Goal: Task Accomplishment & Management: Manage account settings

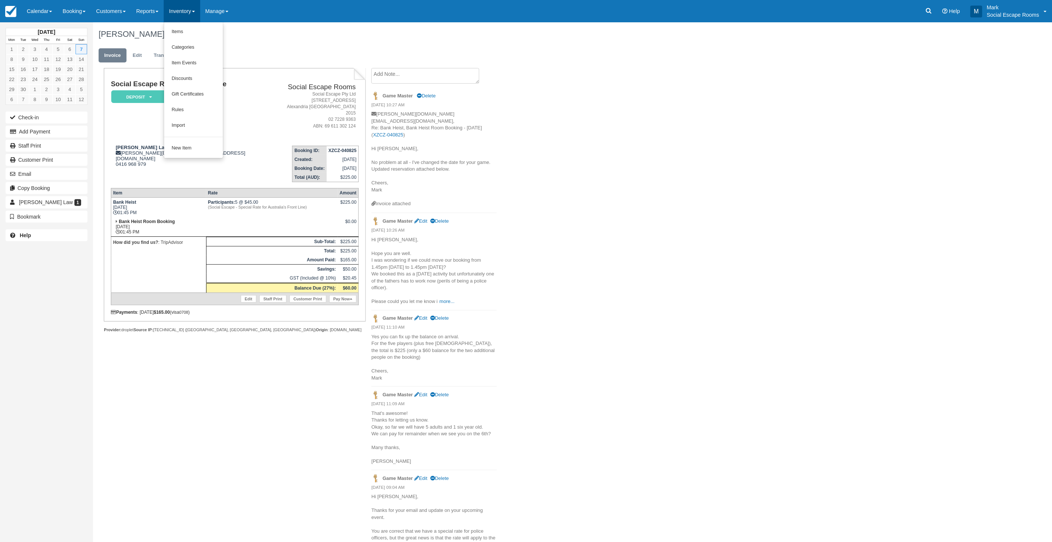
click at [181, 12] on link "Inventory" at bounding box center [182, 11] width 36 height 22
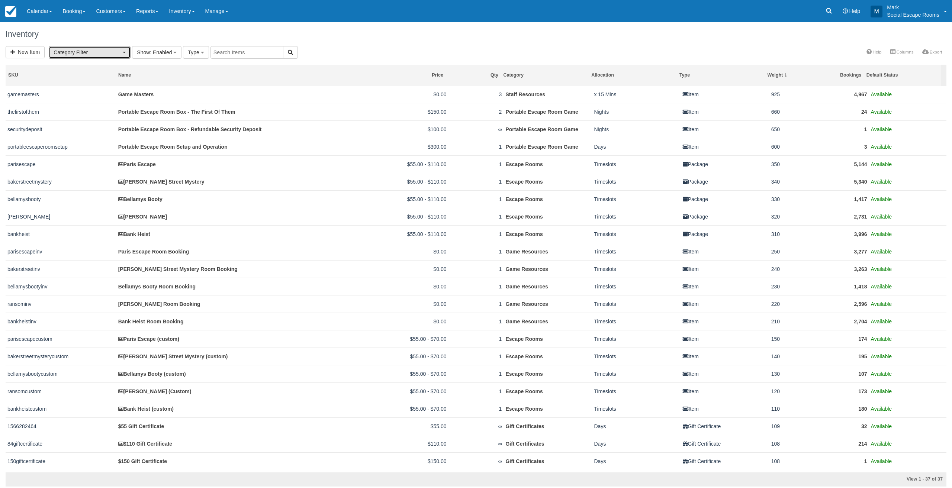
click at [101, 54] on span "Category Filter" at bounding box center [87, 52] width 67 height 7
click at [108, 100] on link "Escape Rooms (10)" at bounding box center [94, 101] width 91 height 12
select select "2"
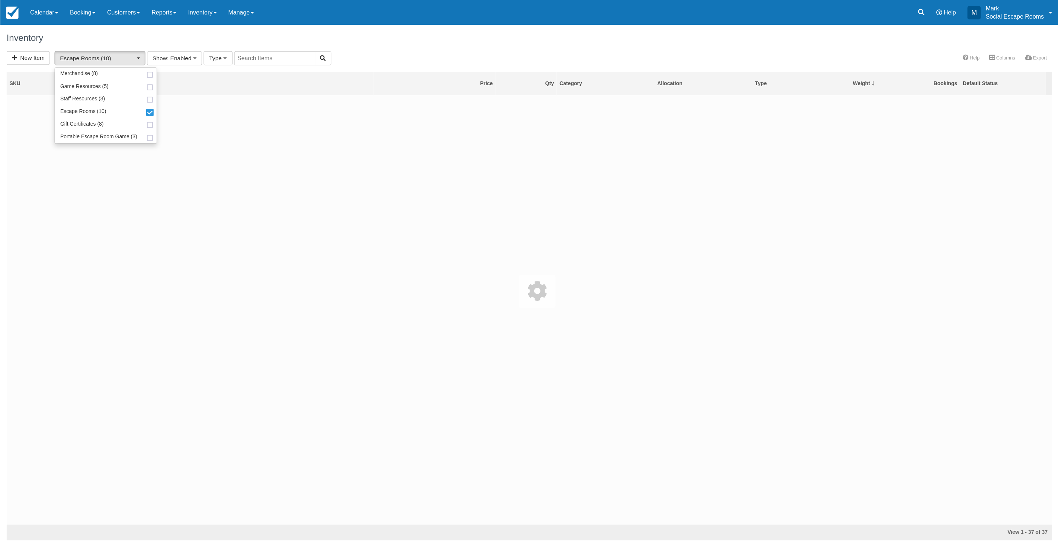
scroll to position [13, 0]
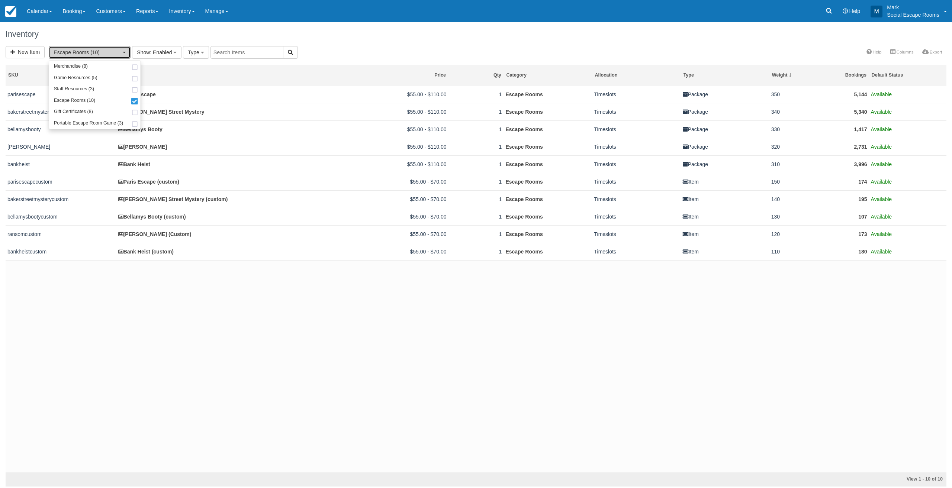
click at [92, 54] on span "Escape Rooms (10)" at bounding box center [87, 52] width 67 height 7
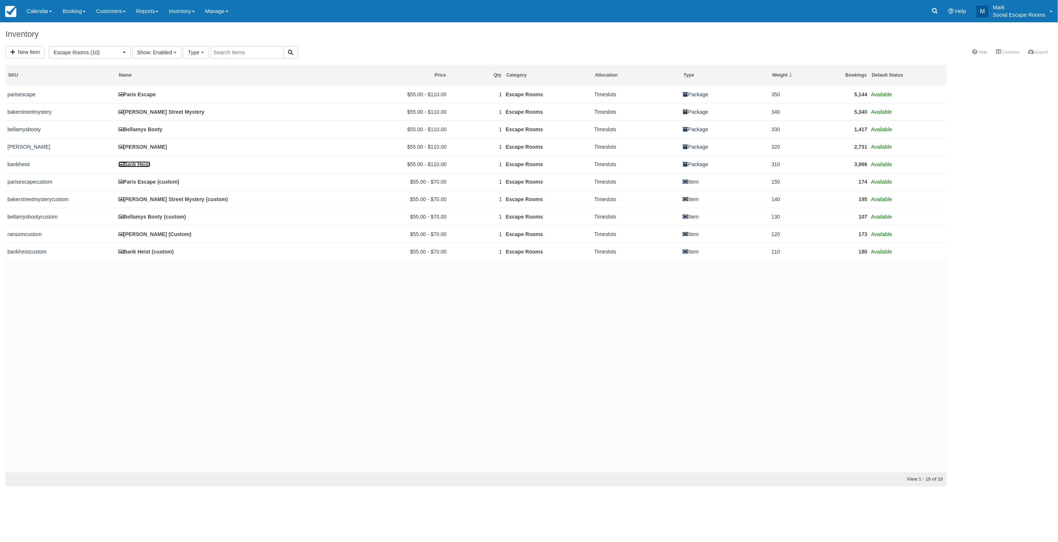
scroll to position [13, 0]
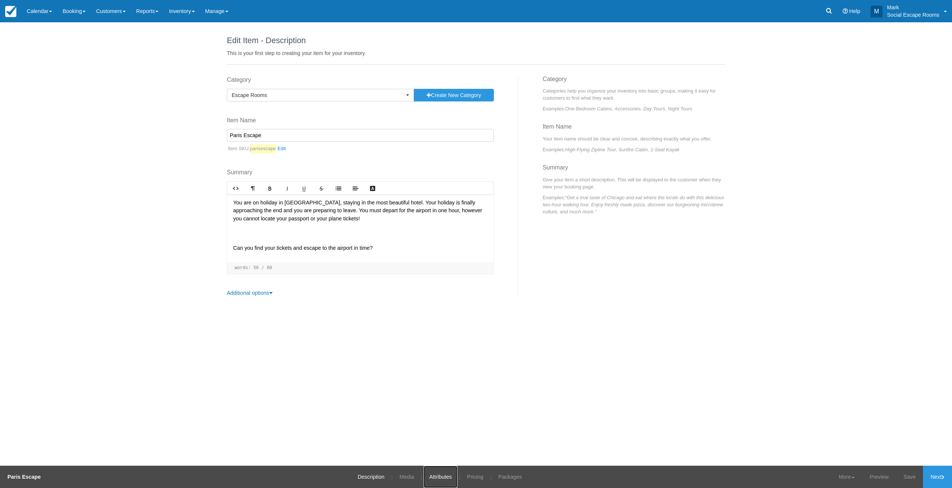
click at [436, 475] on link "Attributes" at bounding box center [441, 477] width 34 height 22
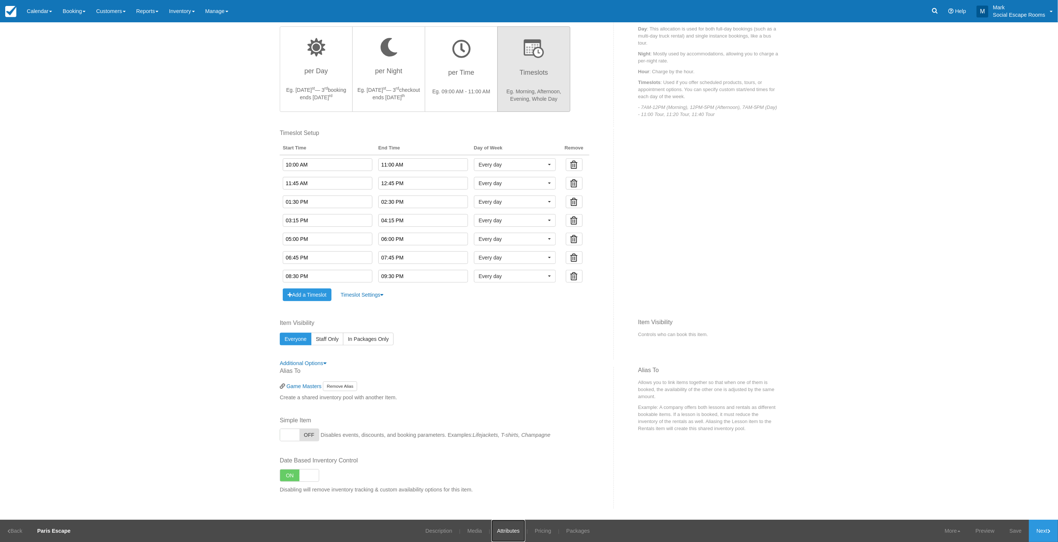
scroll to position [230, 0]
click at [499, 242] on span "Every day" at bounding box center [512, 239] width 67 height 7
click at [547, 251] on span at bounding box center [550, 253] width 8 height 5
drag, startPoint x: 545, startPoint y: 263, endPoint x: 545, endPoint y: 273, distance: 9.7
click at [546, 264] on span at bounding box center [550, 265] width 8 height 5
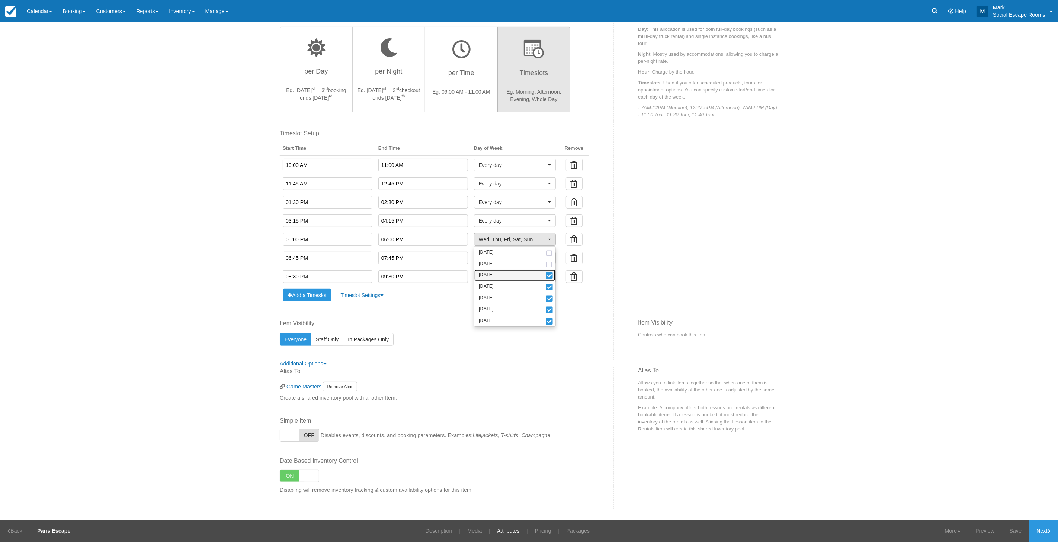
click at [546, 276] on span at bounding box center [550, 276] width 8 height 5
select select "thu"
click at [534, 239] on span "Thu, Fri, Sat, Sun" at bounding box center [512, 239] width 67 height 7
click at [526, 257] on span "Every day" at bounding box center [512, 257] width 67 height 7
click at [546, 272] on span at bounding box center [550, 272] width 8 height 5
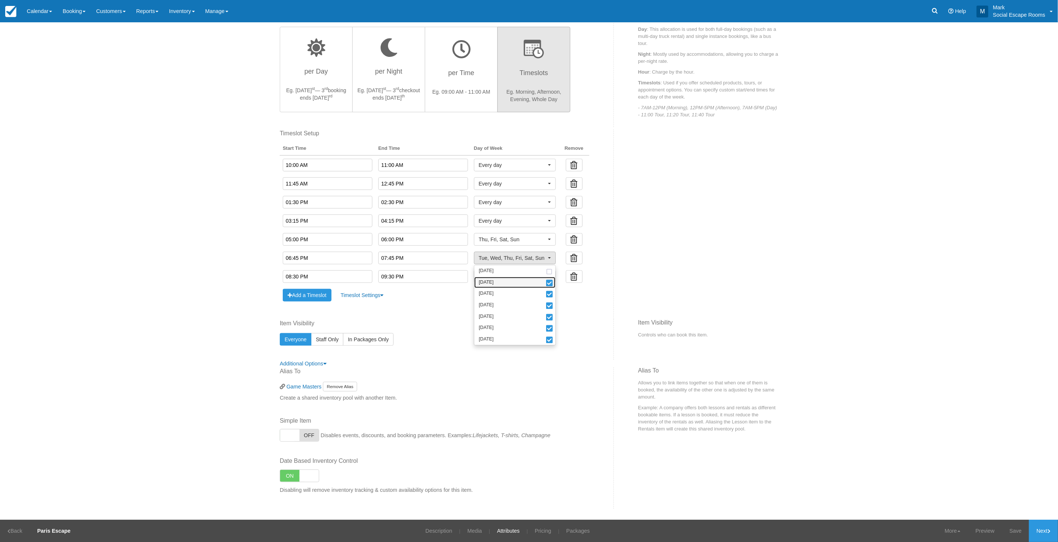
click at [546, 281] on span at bounding box center [550, 283] width 8 height 5
click at [548, 294] on span at bounding box center [550, 294] width 8 height 5
select select "thu"
click at [530, 257] on span "Thu, Fri, Sat, Sun" at bounding box center [512, 257] width 67 height 7
click at [526, 273] on span "Every day" at bounding box center [512, 276] width 67 height 7
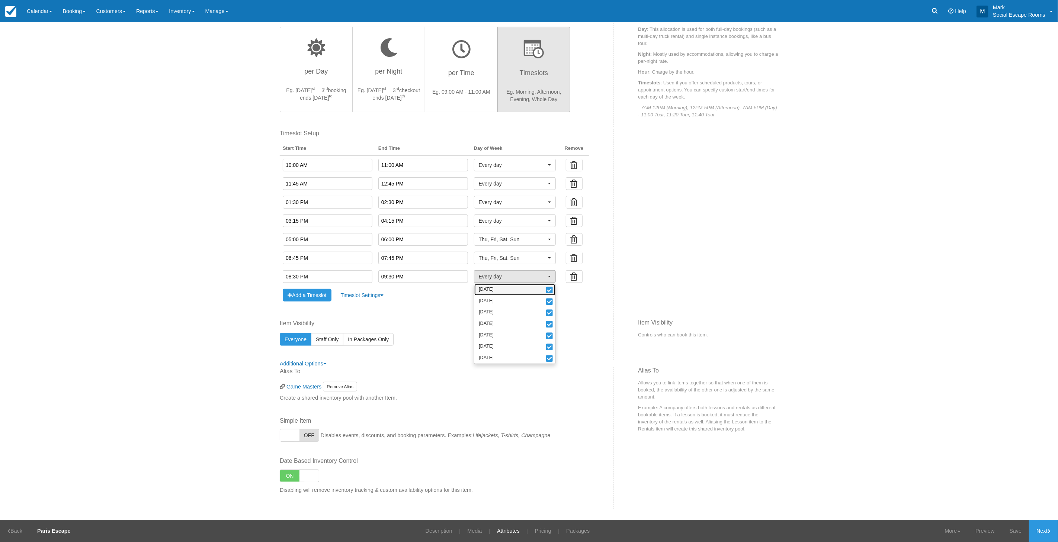
click at [546, 291] on span at bounding box center [550, 290] width 8 height 5
drag, startPoint x: 547, startPoint y: 300, endPoint x: 548, endPoint y: 311, distance: 10.5
click at [547, 301] on span at bounding box center [550, 302] width 8 height 5
click at [548, 311] on span at bounding box center [550, 313] width 8 height 5
click at [546, 326] on span at bounding box center [550, 325] width 8 height 5
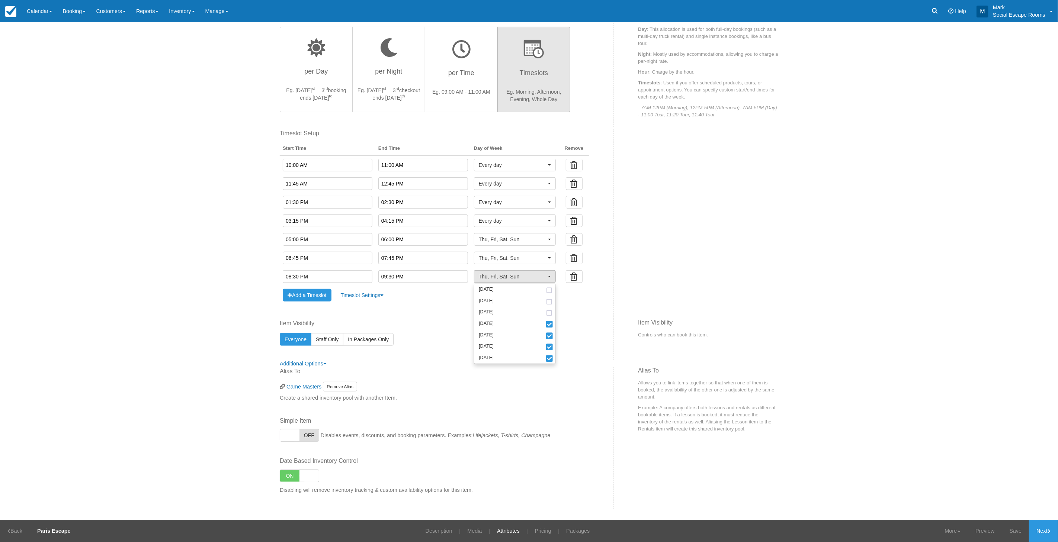
select select "fri"
click at [521, 278] on span "Fri, Sat, Sun" at bounding box center [512, 276] width 67 height 7
click at [952, 488] on link "Save" at bounding box center [1015, 531] width 27 height 22
click at [502, 276] on span "Fri, Sat, Sun" at bounding box center [512, 276] width 67 height 7
click at [546, 359] on span at bounding box center [550, 359] width 8 height 5
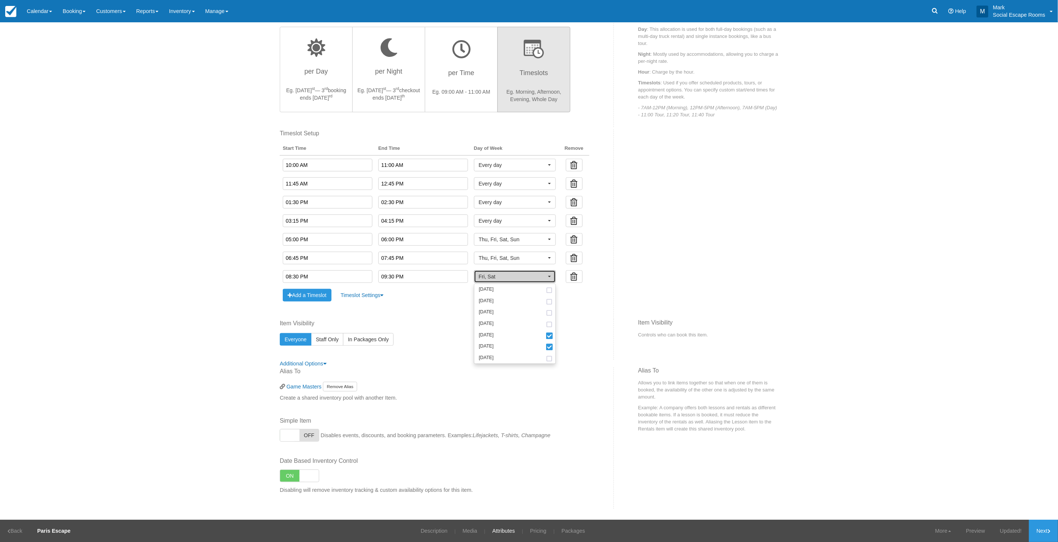
click at [531, 277] on span "Fri, Sat" at bounding box center [512, 276] width 67 height 7
click at [952, 488] on link "Updated!" at bounding box center [1011, 531] width 36 height 22
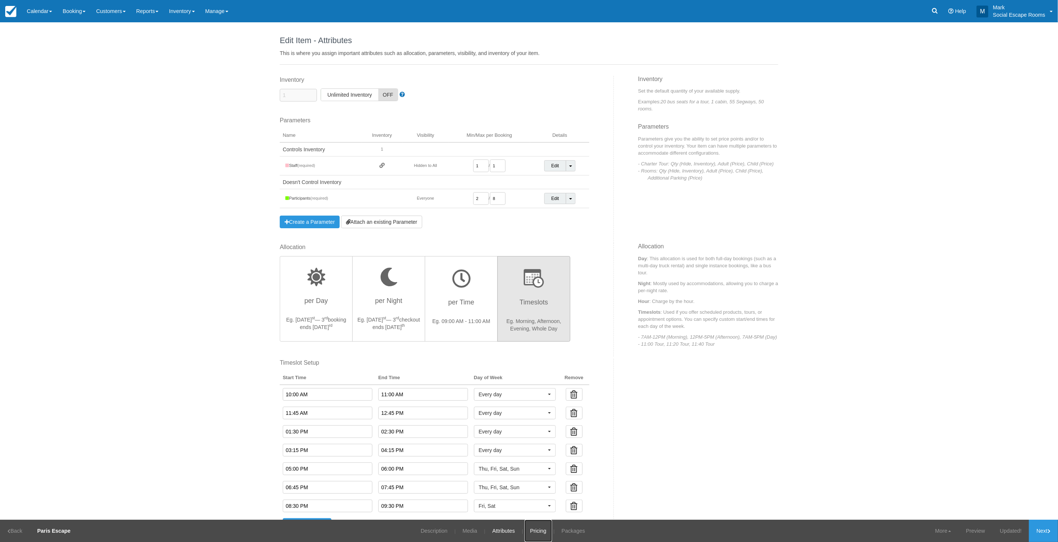
click at [536, 488] on link "Pricing" at bounding box center [539, 531] width 28 height 22
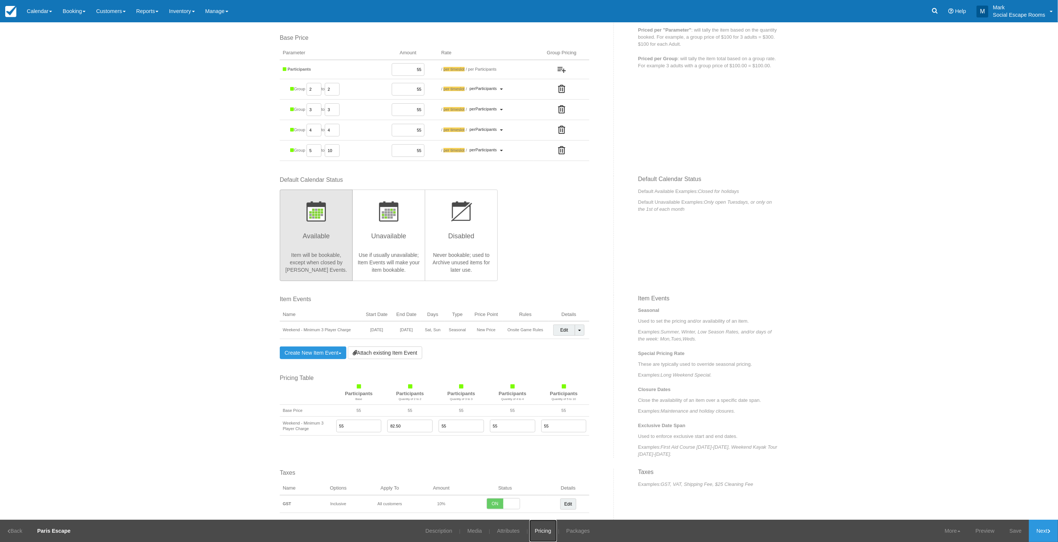
scroll to position [170, 0]
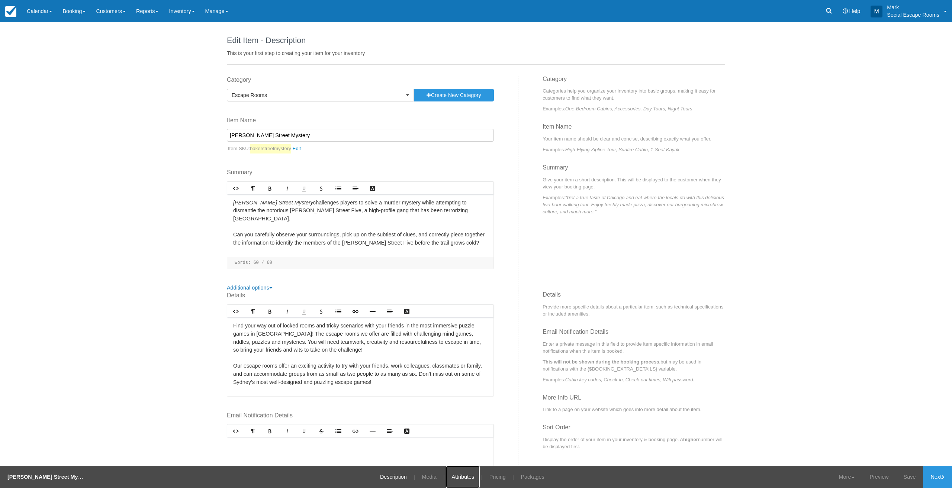
click at [446, 478] on link "Attributes" at bounding box center [463, 477] width 34 height 22
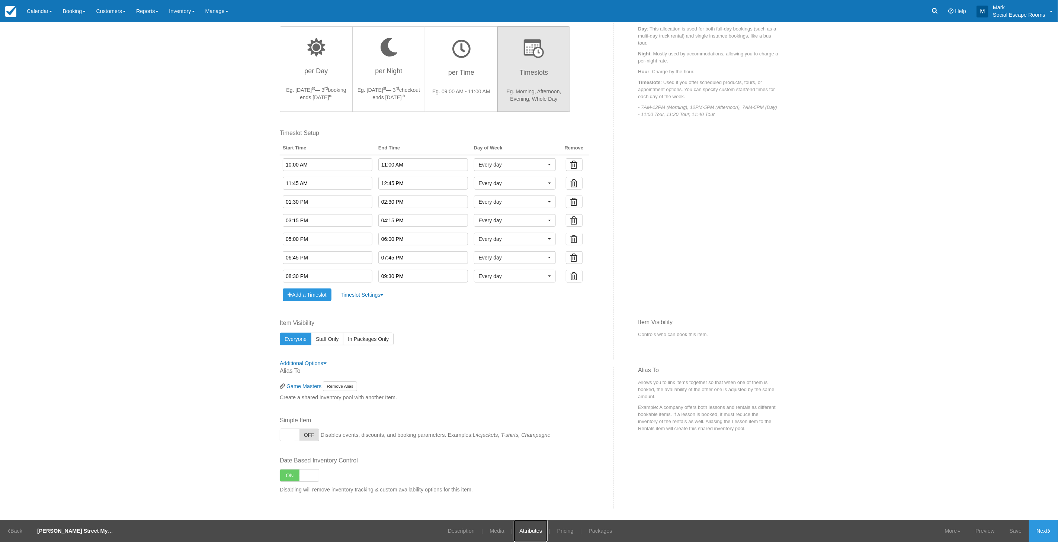
scroll to position [230, 0]
click at [510, 238] on span "Every day" at bounding box center [512, 239] width 67 height 7
drag, startPoint x: 543, startPoint y: 254, endPoint x: 544, endPoint y: 261, distance: 6.7
click at [546, 255] on span at bounding box center [550, 253] width 8 height 5
click at [546, 265] on span at bounding box center [550, 265] width 8 height 5
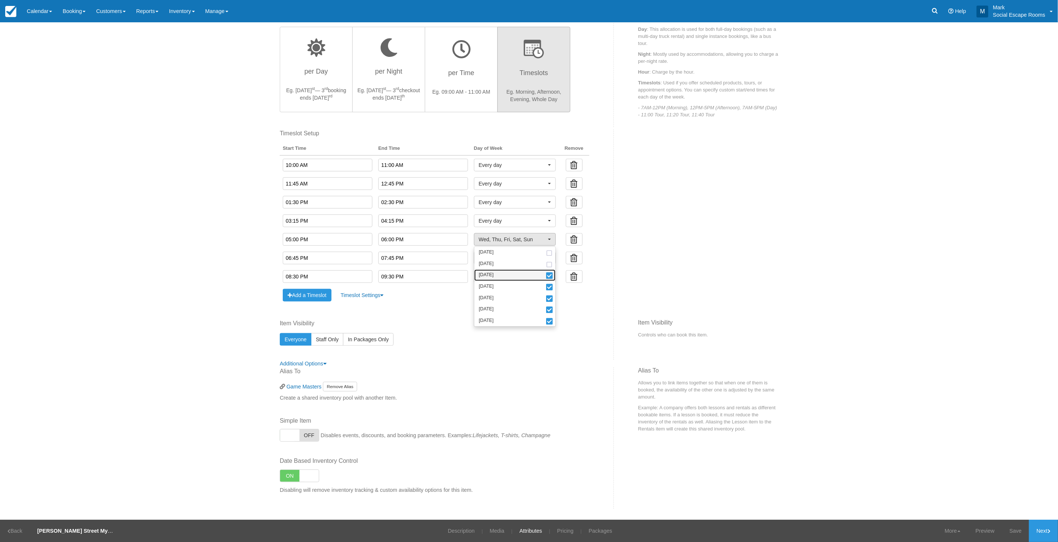
click at [546, 274] on span at bounding box center [550, 276] width 8 height 5
select select "thu"
click at [530, 239] on span "Thu, Fri, Sat, Sun" at bounding box center [512, 239] width 67 height 7
click at [525, 253] on button "Every day" at bounding box center [515, 258] width 82 height 13
click at [546, 272] on span at bounding box center [550, 272] width 8 height 5
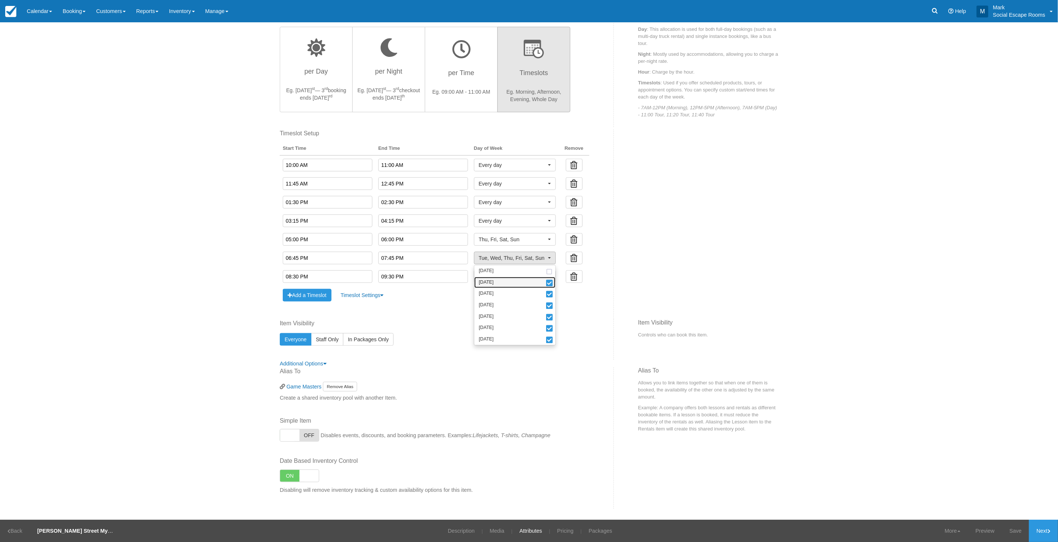
click at [546, 283] on span at bounding box center [550, 283] width 8 height 5
click at [546, 296] on span at bounding box center [550, 294] width 8 height 5
select select "thu"
click at [525, 262] on button "Thu, Fri, Sat, Sun" at bounding box center [515, 258] width 82 height 13
click at [522, 277] on span "Every day" at bounding box center [512, 276] width 67 height 7
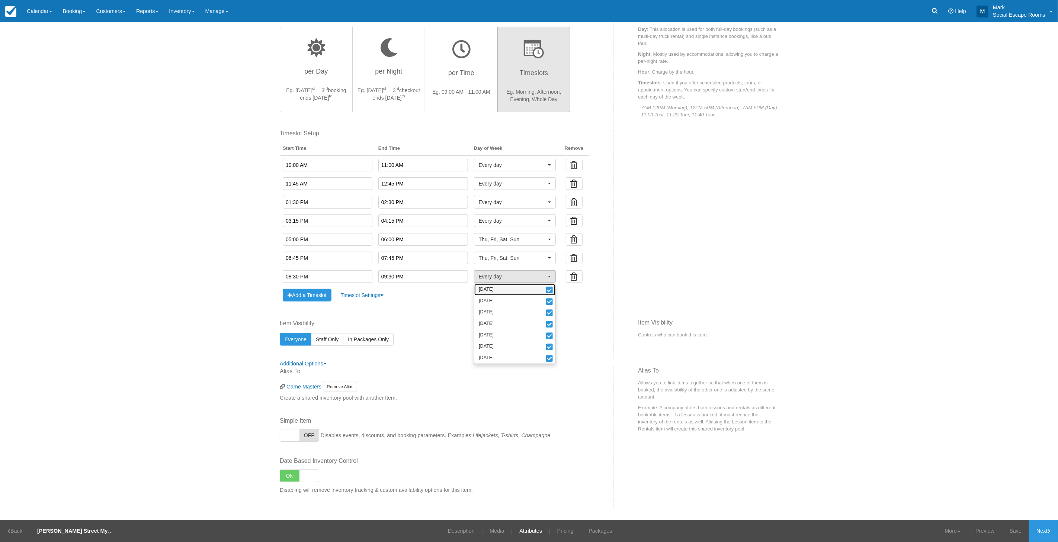
drag, startPoint x: 544, startPoint y: 288, endPoint x: 545, endPoint y: 297, distance: 8.3
click at [546, 289] on span at bounding box center [550, 290] width 8 height 5
drag, startPoint x: 545, startPoint y: 299, endPoint x: 545, endPoint y: 307, distance: 7.8
click at [546, 300] on span at bounding box center [550, 302] width 8 height 5
click at [546, 311] on span at bounding box center [550, 313] width 8 height 5
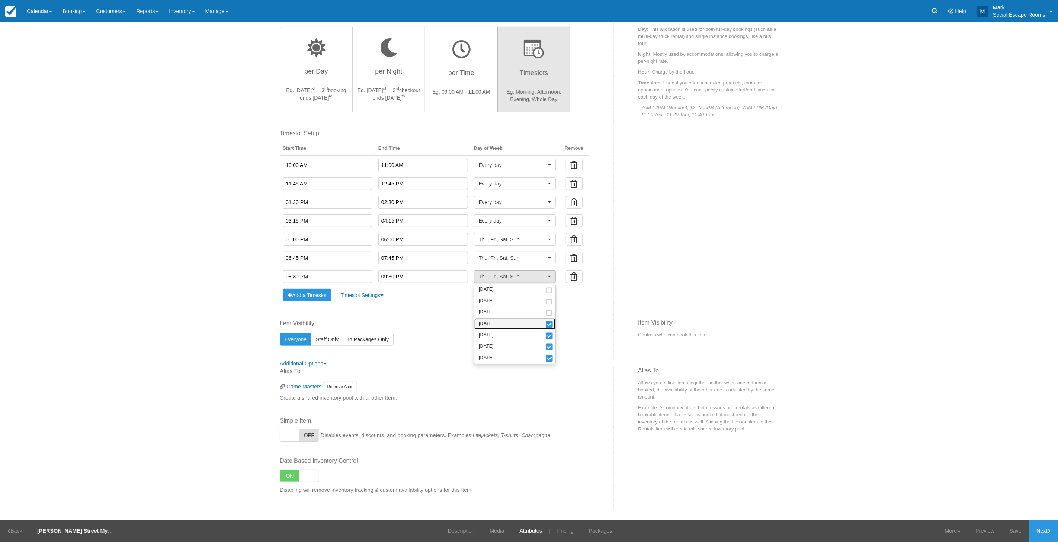
click at [546, 323] on span at bounding box center [550, 325] width 8 height 5
select select "fri"
click at [525, 274] on span "Fri, Sat, Sun" at bounding box center [512, 276] width 67 height 7
click at [952, 488] on link "Save" at bounding box center [1015, 531] width 27 height 22
click at [500, 278] on span "Fri, Sat, Sun" at bounding box center [512, 276] width 67 height 7
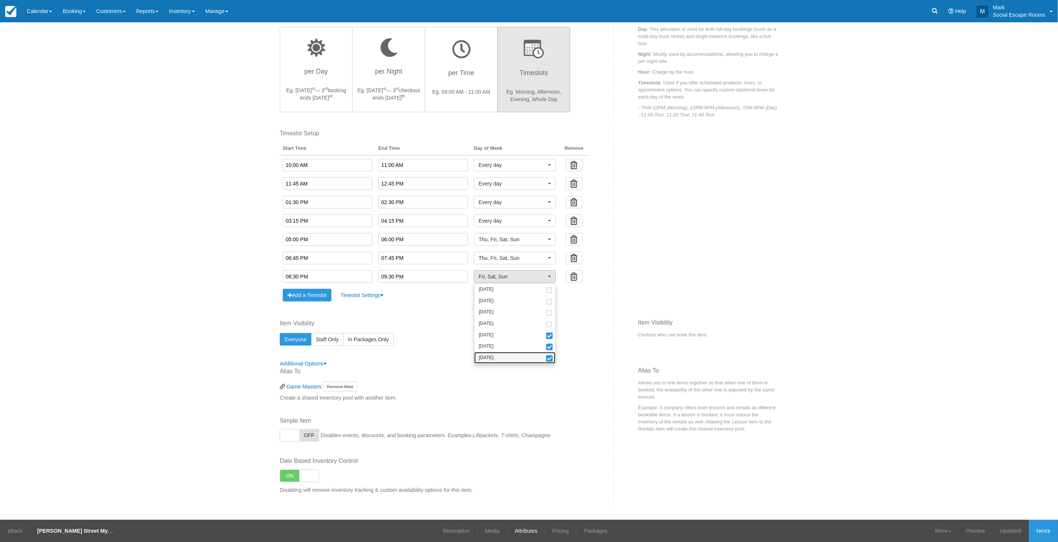
click at [546, 360] on span at bounding box center [550, 359] width 8 height 5
click at [526, 280] on button "Fri, Sat" at bounding box center [515, 276] width 82 height 13
click at [952, 488] on link "Updated!" at bounding box center [1011, 531] width 36 height 22
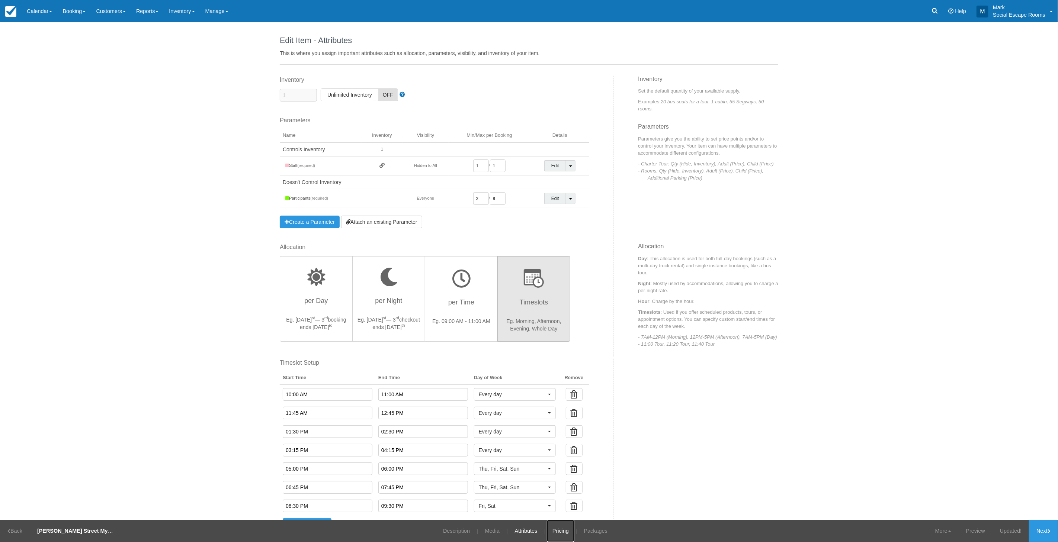
click at [547, 488] on link "Pricing" at bounding box center [561, 531] width 28 height 22
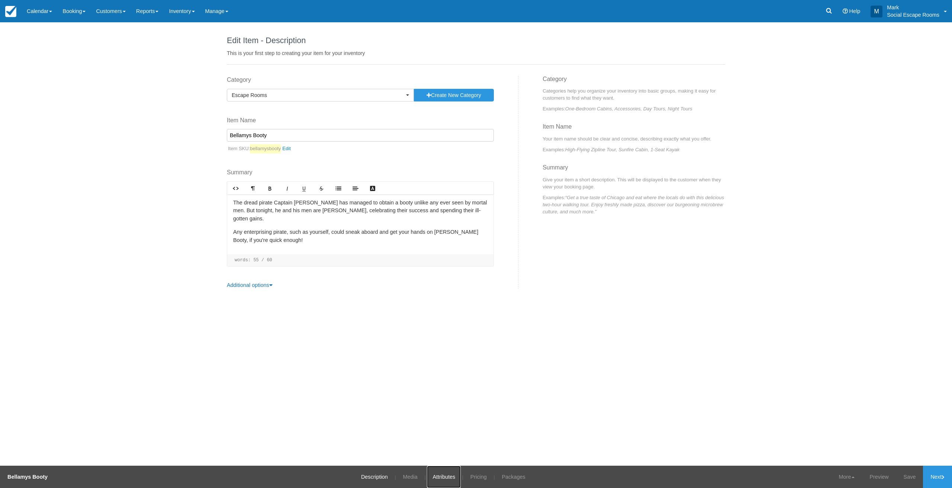
click at [456, 480] on link "Attributes" at bounding box center [444, 477] width 34 height 22
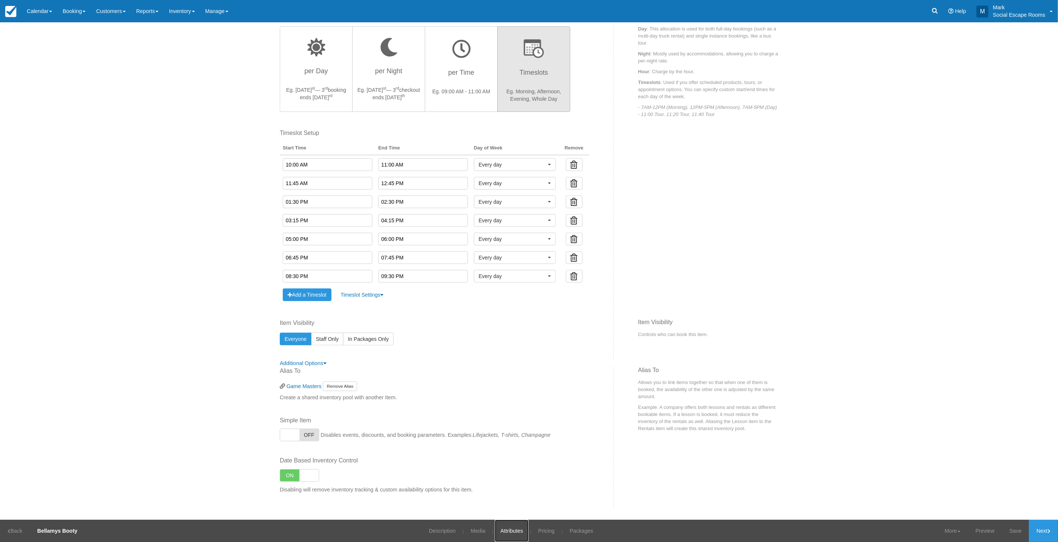
scroll to position [230, 0]
click at [530, 240] on span "Every day" at bounding box center [512, 239] width 67 height 7
drag, startPoint x: 548, startPoint y: 254, endPoint x: 548, endPoint y: 265, distance: 10.4
click at [548, 255] on span at bounding box center [550, 253] width 8 height 5
click at [548, 265] on span at bounding box center [550, 265] width 8 height 5
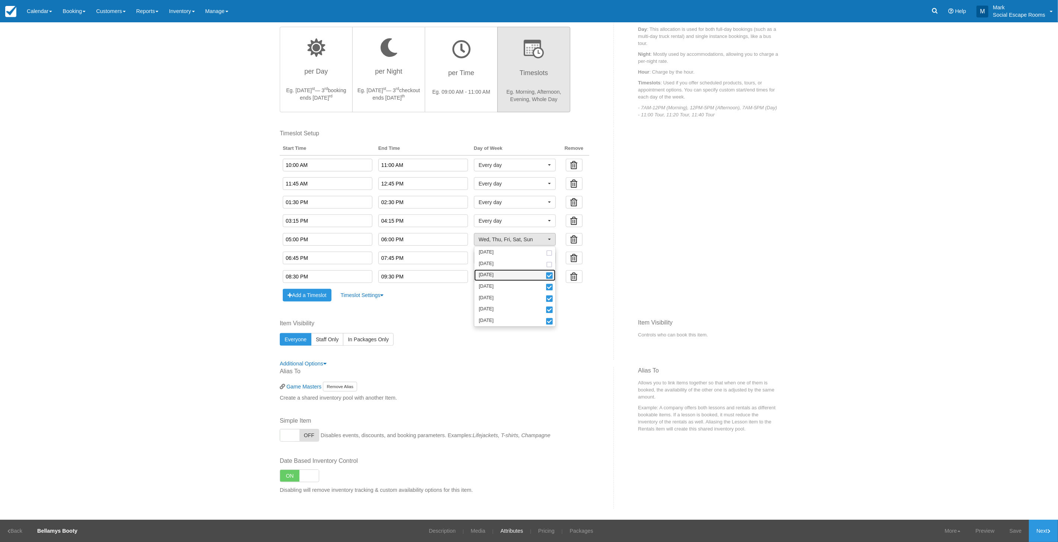
click at [547, 274] on span at bounding box center [550, 276] width 8 height 5
select select "thu"
click at [523, 243] on span "Thu, Fri, Sat, Sun" at bounding box center [512, 239] width 67 height 7
drag, startPoint x: 523, startPoint y: 257, endPoint x: 539, endPoint y: 260, distance: 16.4
click at [524, 257] on span "Every day" at bounding box center [512, 257] width 67 height 7
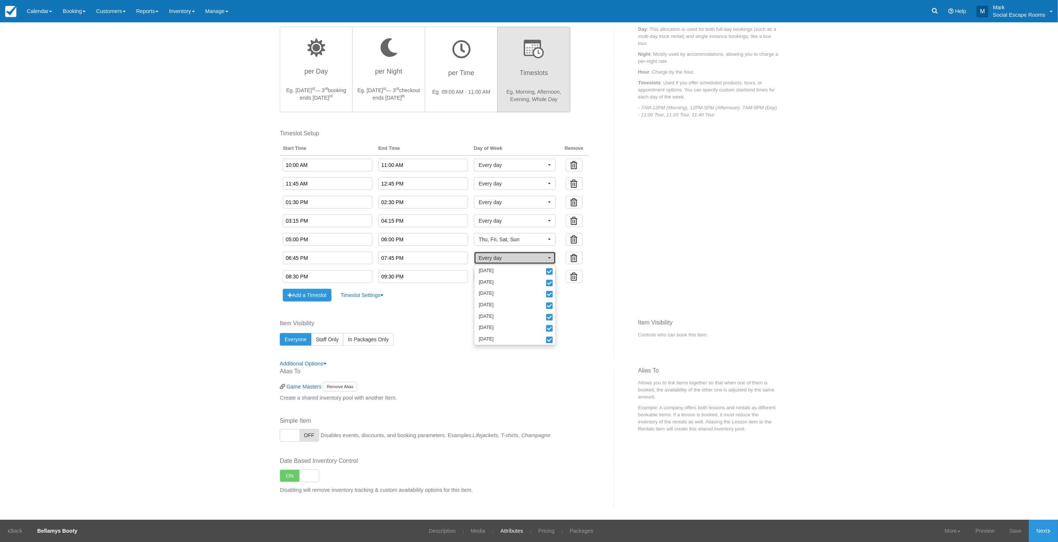
click at [544, 263] on button "Every day" at bounding box center [515, 258] width 82 height 13
click at [544, 260] on button "Every day" at bounding box center [515, 258] width 82 height 13
drag, startPoint x: 544, startPoint y: 272, endPoint x: 546, endPoint y: 276, distance: 5.3
click at [546, 272] on span at bounding box center [550, 272] width 8 height 5
drag, startPoint x: 546, startPoint y: 283, endPoint x: 547, endPoint y: 293, distance: 10.1
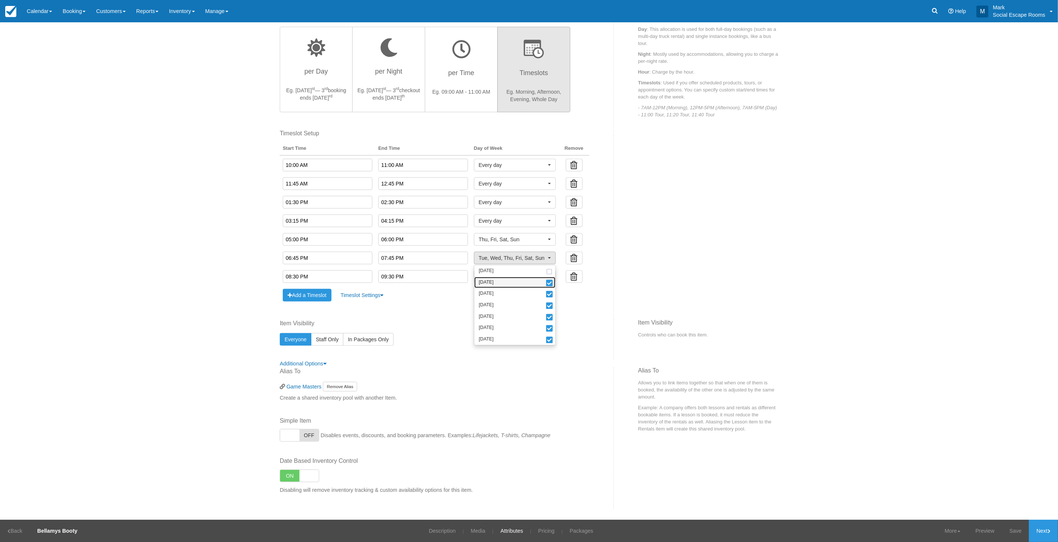
click at [547, 285] on span at bounding box center [550, 283] width 8 height 5
drag, startPoint x: 547, startPoint y: 296, endPoint x: 530, endPoint y: 266, distance: 34.7
click at [547, 294] on span at bounding box center [550, 294] width 8 height 5
select select "thu"
click at [528, 260] on span "Thu, Fri, Sat, Sun" at bounding box center [512, 257] width 67 height 7
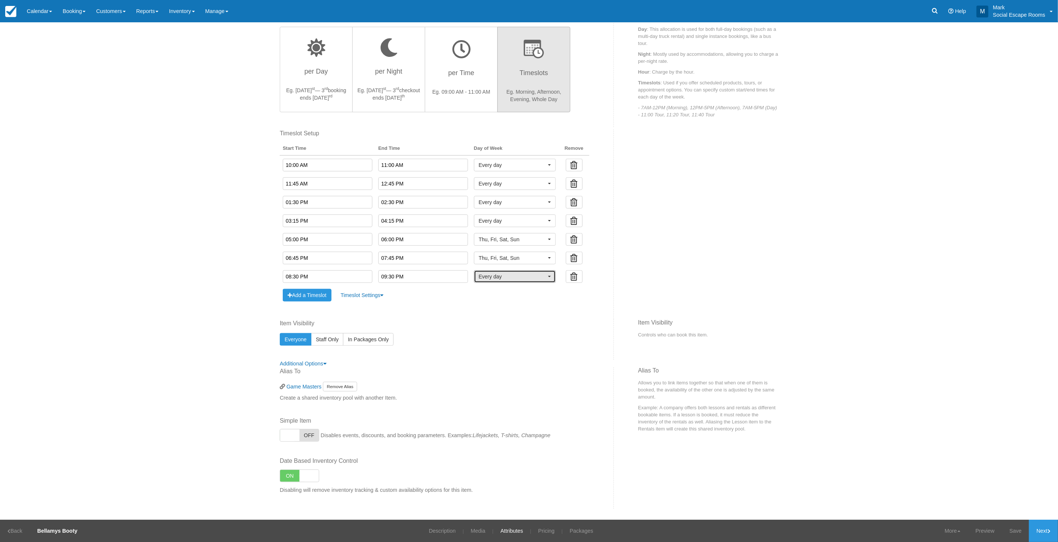
drag, startPoint x: 527, startPoint y: 278, endPoint x: 536, endPoint y: 278, distance: 8.9
click at [528, 278] on span "Every day" at bounding box center [512, 276] width 67 height 7
click at [546, 291] on span at bounding box center [550, 290] width 8 height 5
drag, startPoint x: 544, startPoint y: 299, endPoint x: 544, endPoint y: 311, distance: 12.3
click at [546, 300] on span at bounding box center [550, 302] width 8 height 5
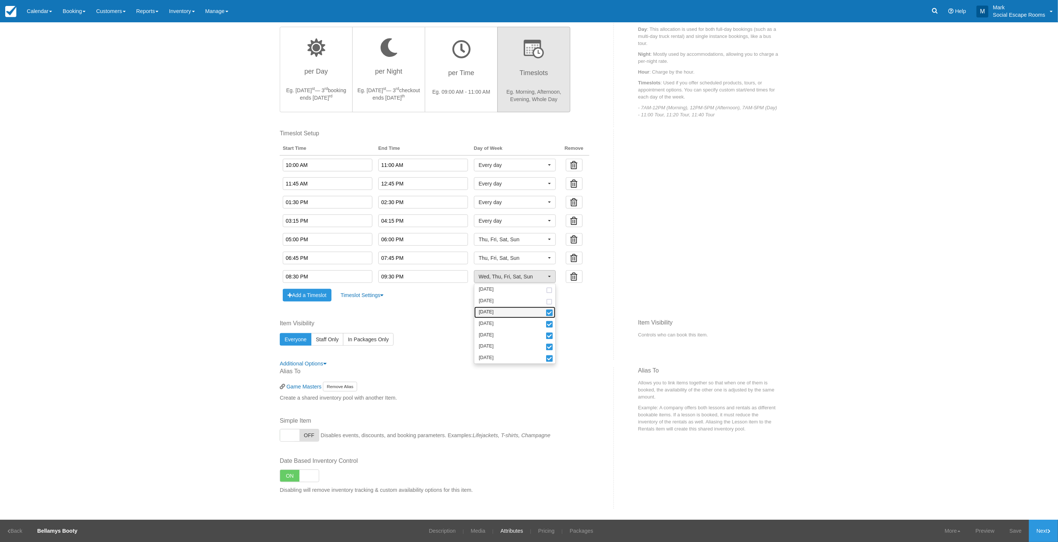
drag, startPoint x: 544, startPoint y: 311, endPoint x: 545, endPoint y: 320, distance: 9.0
click at [546, 314] on span at bounding box center [550, 313] width 8 height 5
click at [546, 326] on span at bounding box center [550, 325] width 8 height 5
select select "fri"
click at [516, 277] on span "Fri, Sat, Sun" at bounding box center [512, 276] width 67 height 7
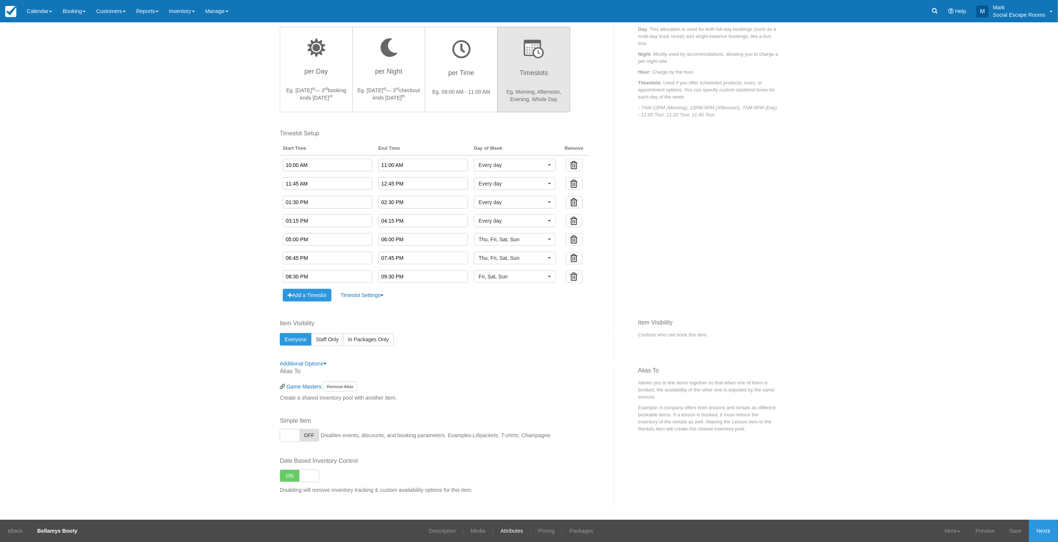
click at [952, 488] on link "Save" at bounding box center [1015, 531] width 27 height 22
click at [527, 274] on span "Fri, Sat, Sun" at bounding box center [512, 276] width 67 height 7
click at [549, 355] on link "[DATE]" at bounding box center [514, 358] width 81 height 12
click at [523, 270] on button "Fri, Sat" at bounding box center [515, 276] width 82 height 13
click at [952, 488] on link "Updated!" at bounding box center [1011, 531] width 36 height 22
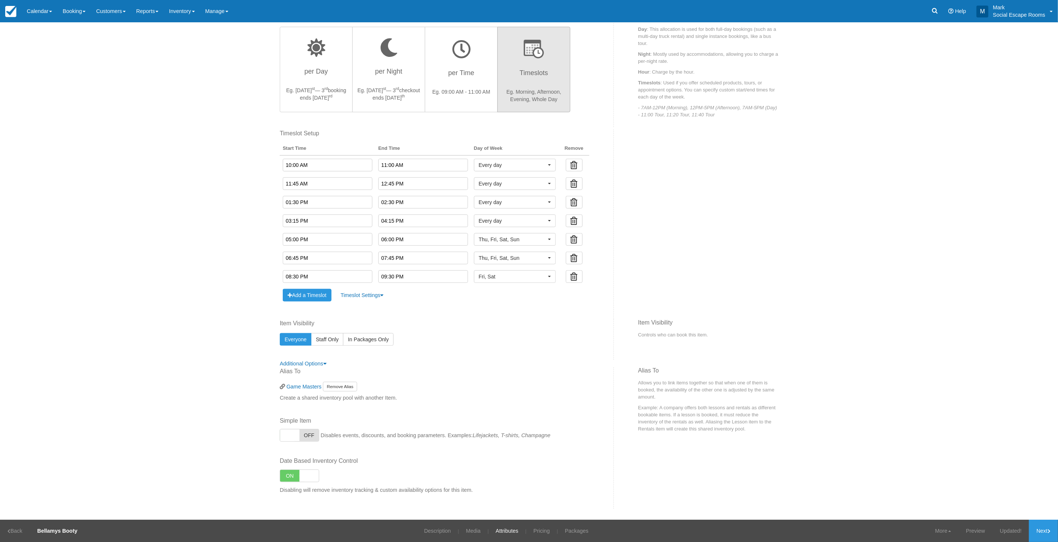
click at [952, 488] on link "Updated!" at bounding box center [1011, 531] width 36 height 22
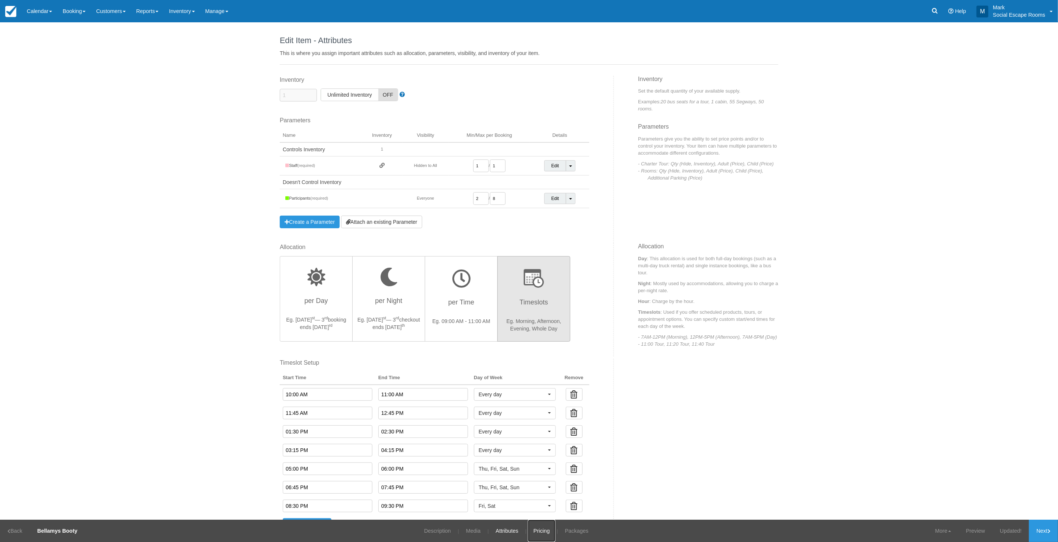
click at [548, 488] on link "Pricing" at bounding box center [542, 531] width 28 height 22
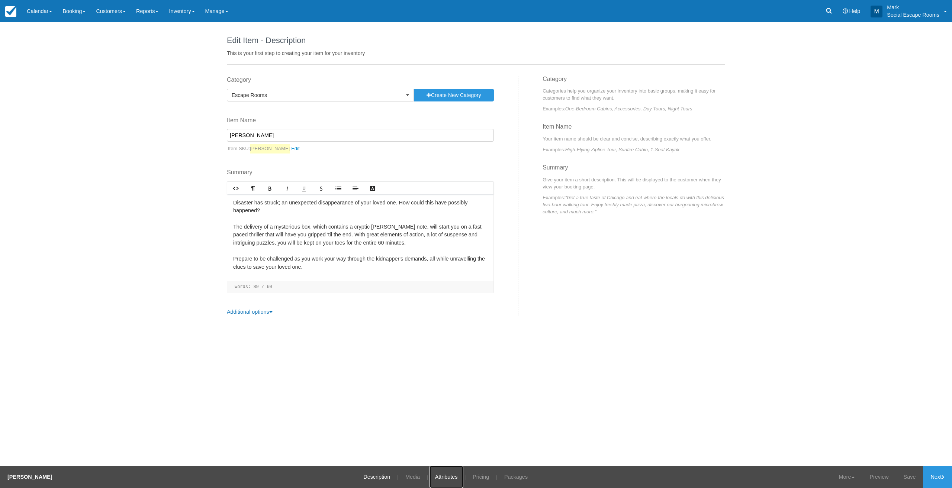
click at [438, 477] on link "Attributes" at bounding box center [447, 477] width 34 height 22
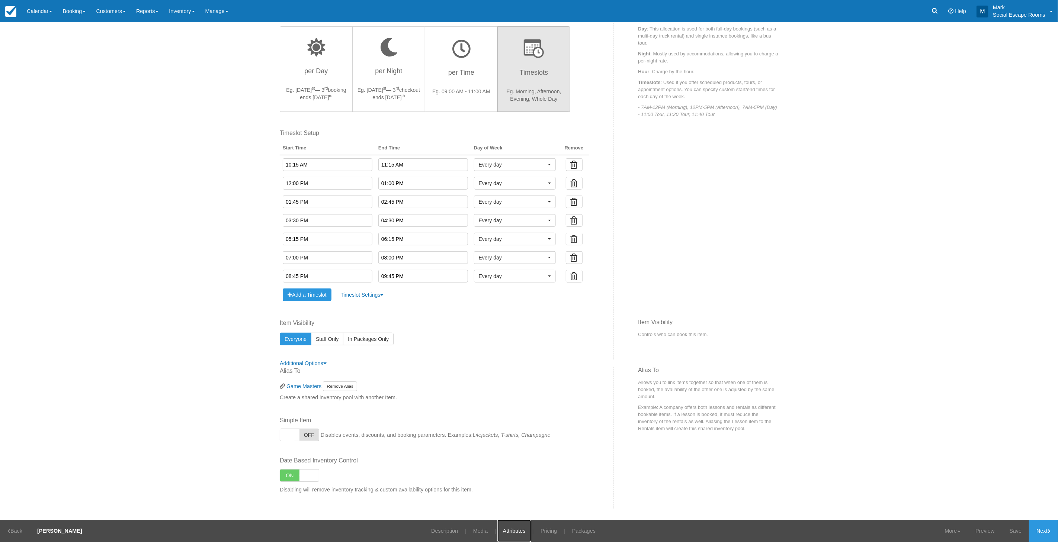
scroll to position [230, 0]
click at [548, 239] on span "button" at bounding box center [549, 239] width 3 height 1
click at [546, 257] on link "[DATE]" at bounding box center [514, 253] width 81 height 12
click at [547, 266] on span at bounding box center [550, 265] width 8 height 5
drag, startPoint x: 546, startPoint y: 275, endPoint x: 539, endPoint y: 256, distance: 20.2
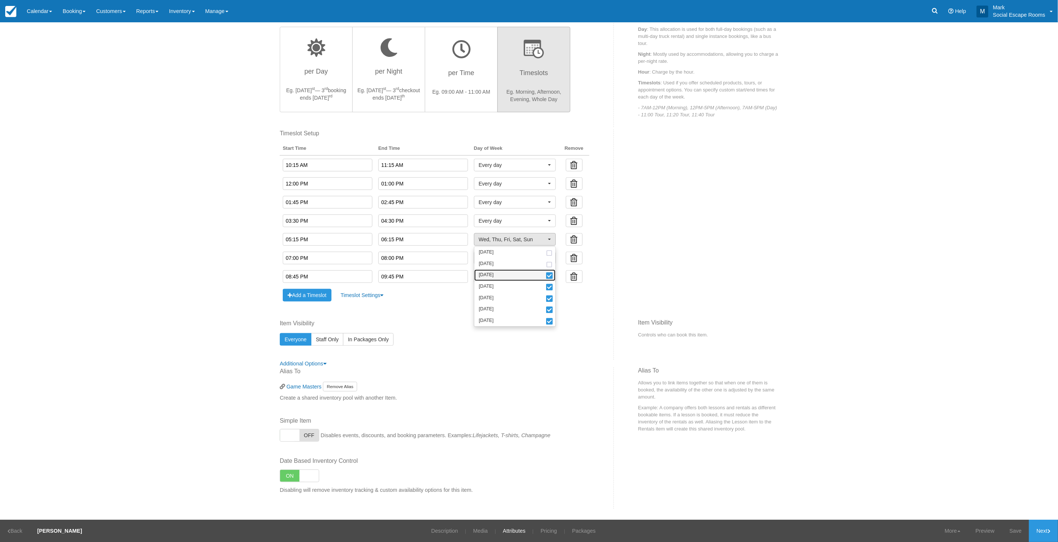
click at [546, 274] on span at bounding box center [550, 276] width 8 height 5
select select "thu"
click at [534, 241] on span "Thu, Fri, Sat, Sun" at bounding box center [512, 239] width 67 height 7
click at [536, 258] on span "Every day" at bounding box center [512, 257] width 67 height 7
click at [546, 270] on span at bounding box center [550, 272] width 8 height 5
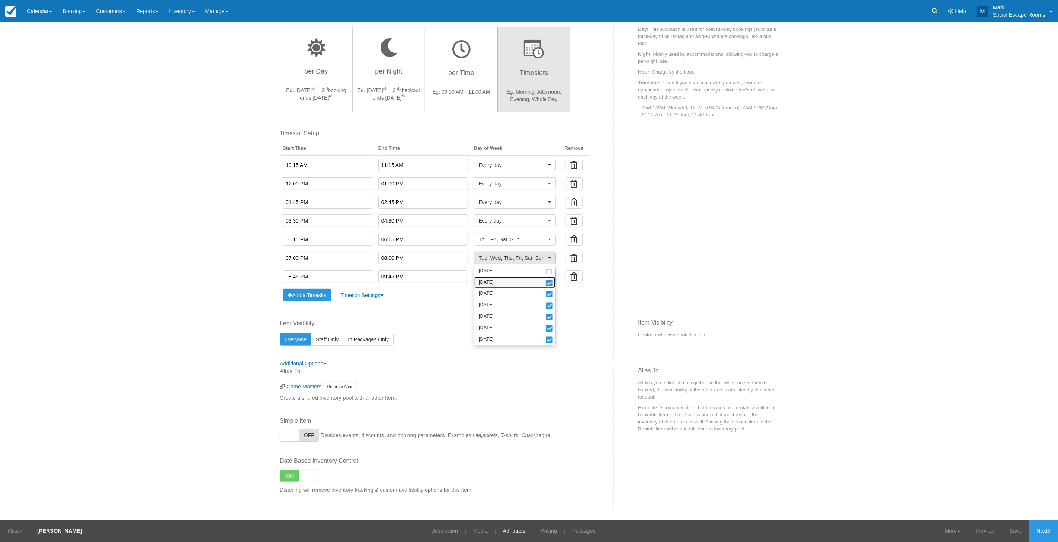
click at [546, 281] on span at bounding box center [550, 283] width 8 height 5
drag, startPoint x: 545, startPoint y: 292, endPoint x: 535, endPoint y: 265, distance: 28.1
click at [546, 292] on span at bounding box center [550, 294] width 8 height 5
select select "thu"
click at [535, 259] on span "Thu, Fri, Sat, Sun" at bounding box center [512, 257] width 67 height 7
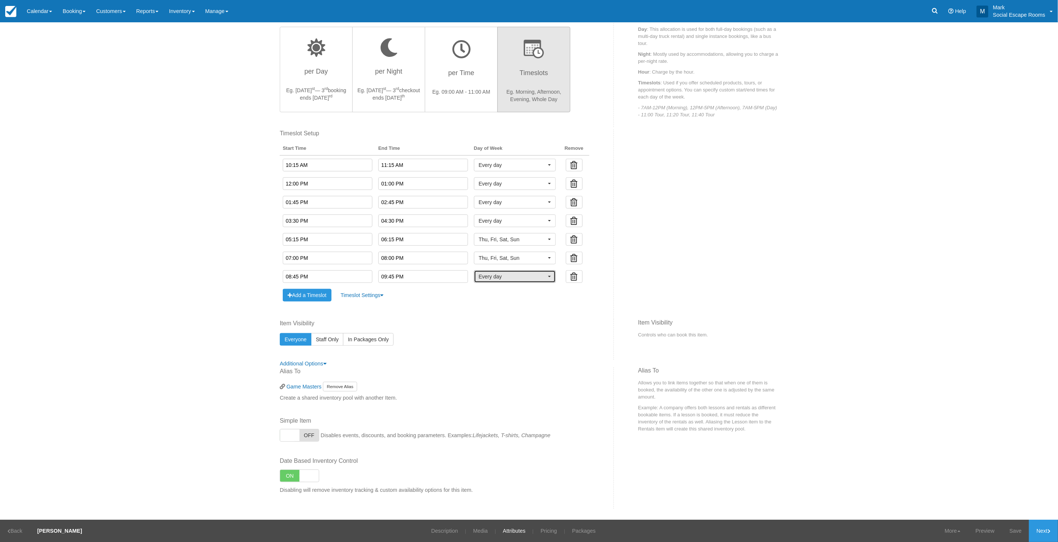
click at [529, 276] on span "Every day" at bounding box center [512, 276] width 67 height 7
drag, startPoint x: 545, startPoint y: 290, endPoint x: 545, endPoint y: 295, distance: 5.2
click at [546, 291] on span at bounding box center [550, 290] width 8 height 5
drag, startPoint x: 545, startPoint y: 297, endPoint x: 545, endPoint y: 306, distance: 9.3
click at [545, 298] on link "Tuesday" at bounding box center [514, 302] width 81 height 12
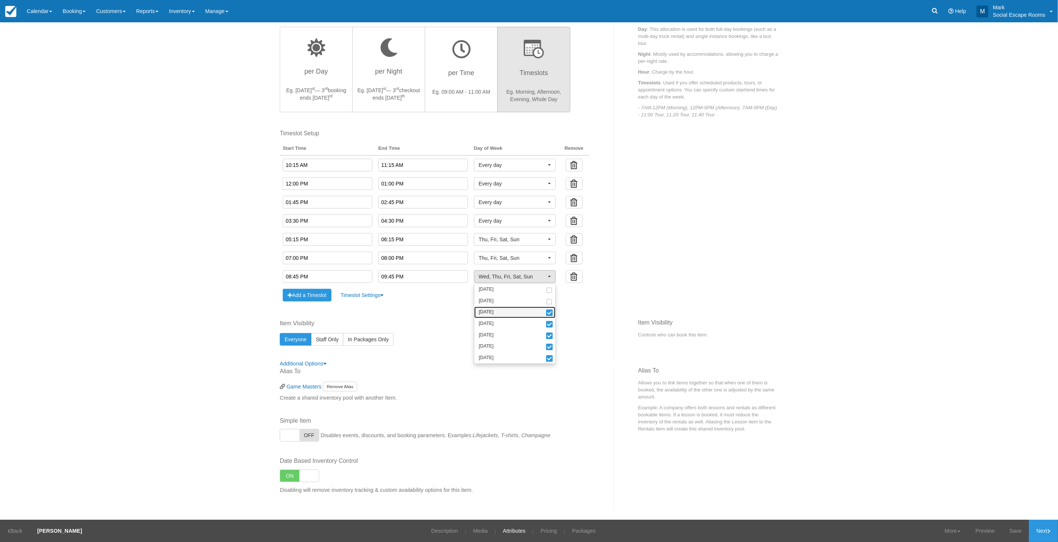
click at [546, 314] on span at bounding box center [550, 313] width 8 height 5
click at [546, 326] on span at bounding box center [550, 325] width 8 height 5
select select "fri"
click at [524, 274] on span "Fri, Sat, Sun" at bounding box center [512, 276] width 67 height 7
click at [952, 488] on link "Save" at bounding box center [1015, 531] width 27 height 22
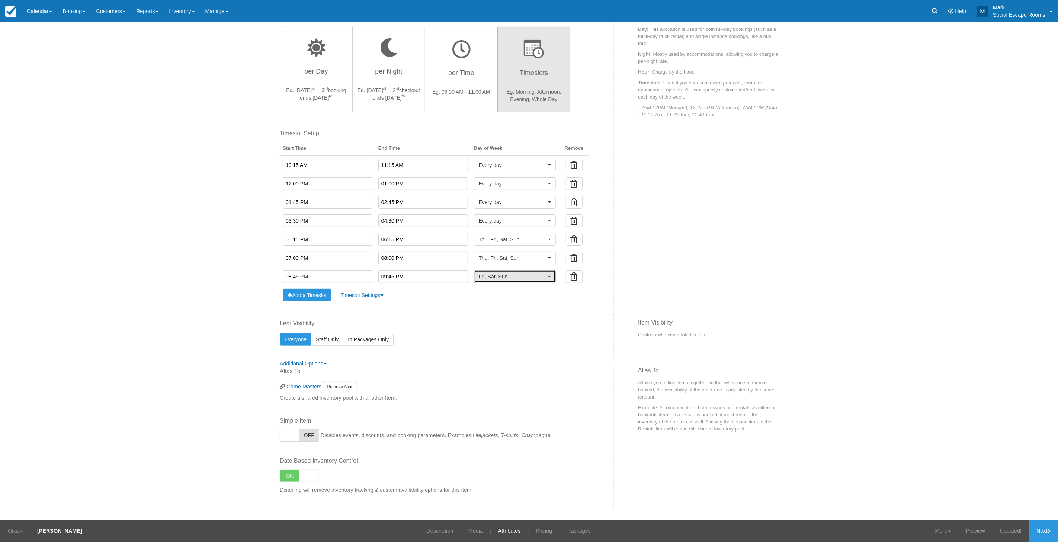
click at [490, 278] on span "Fri, Sat, Sun" at bounding box center [512, 276] width 67 height 7
click at [548, 358] on span at bounding box center [550, 359] width 8 height 5
click at [533, 279] on span "Fri, Sat" at bounding box center [512, 276] width 67 height 7
click at [952, 488] on link "Updated!" at bounding box center [1011, 531] width 36 height 22
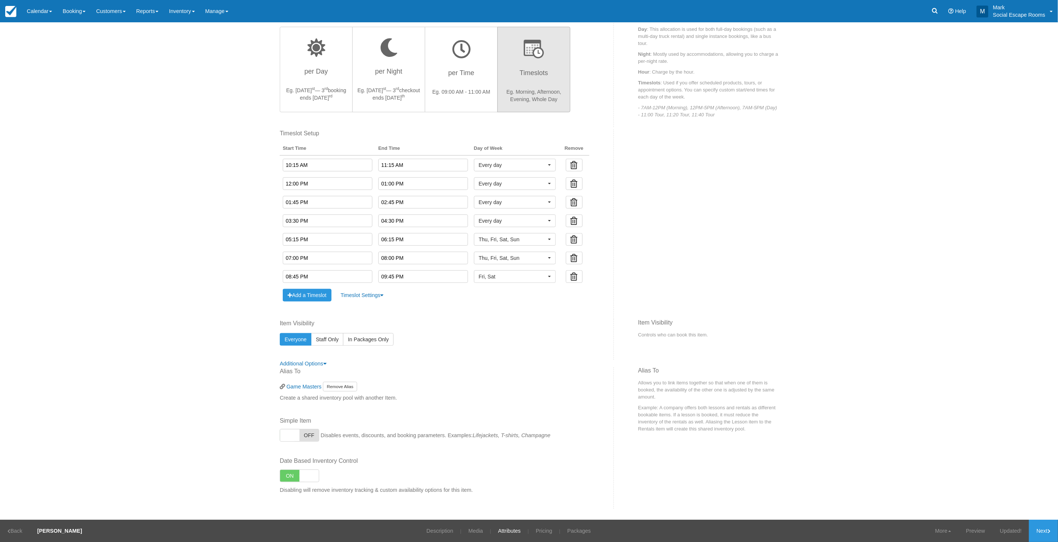
scroll to position [0, 0]
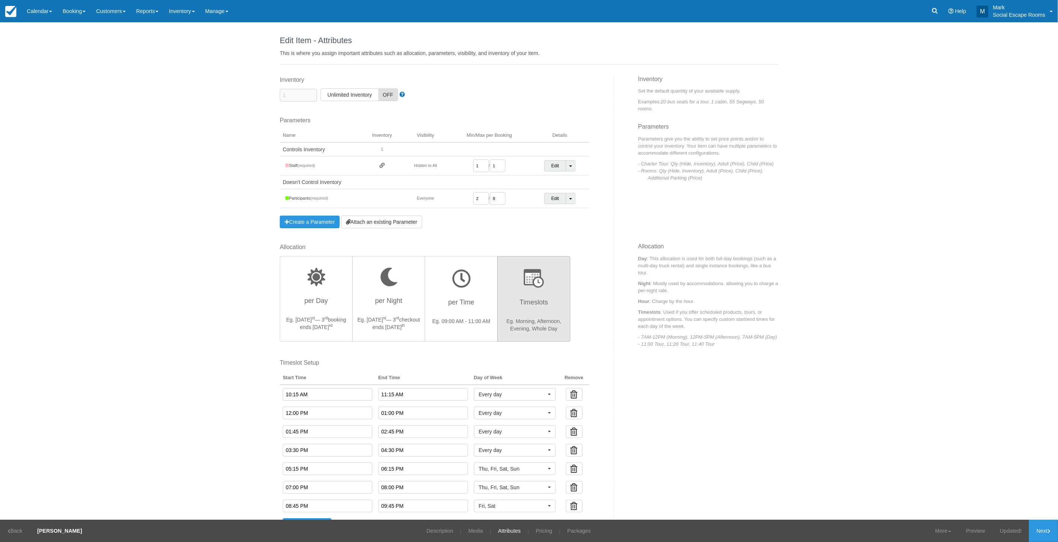
click at [548, 488] on ul "Description Media Attributes Pricing Packages Preview" at bounding box center [529, 531] width 1058 height 22
click at [542, 488] on link "Pricing" at bounding box center [544, 531] width 28 height 22
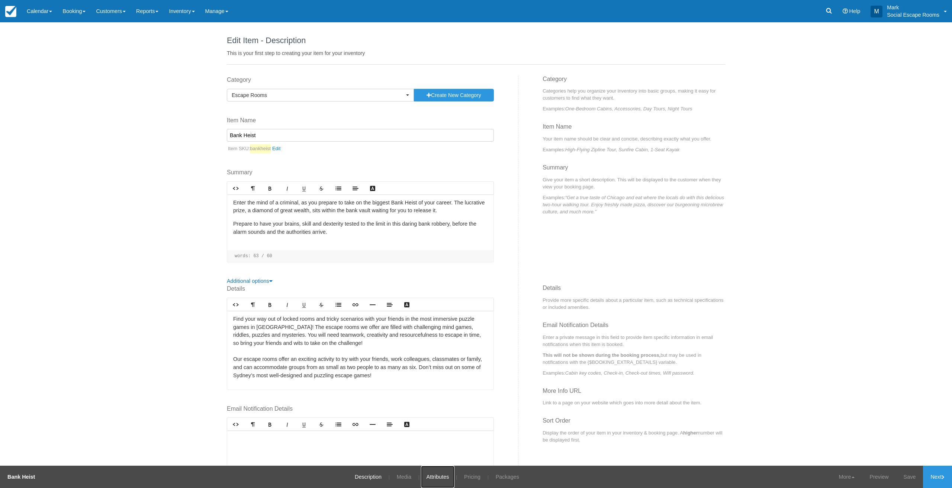
click at [443, 478] on link "Attributes" at bounding box center [438, 477] width 34 height 22
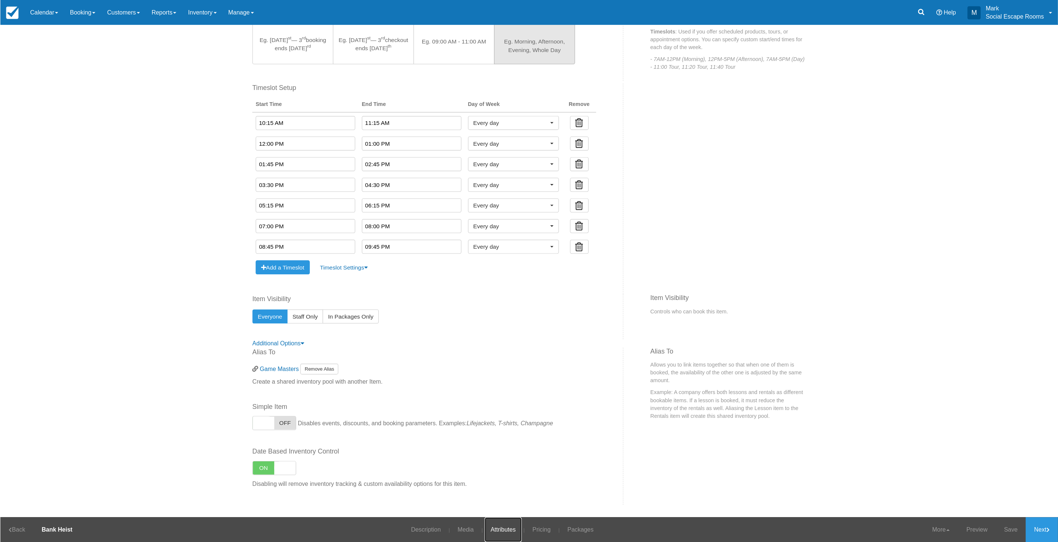
scroll to position [230, 0]
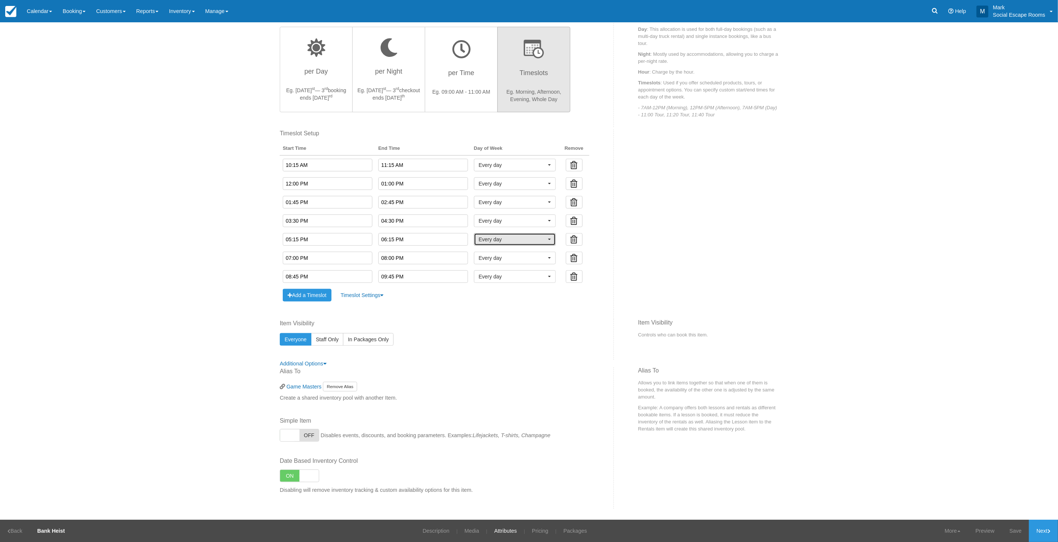
click at [546, 236] on button "Every day" at bounding box center [515, 239] width 82 height 13
click at [548, 256] on span at bounding box center [550, 253] width 8 height 5
drag, startPoint x: 547, startPoint y: 261, endPoint x: 544, endPoint y: 272, distance: 11.3
click at [547, 263] on span at bounding box center [550, 265] width 8 height 5
click at [546, 278] on span at bounding box center [550, 276] width 8 height 5
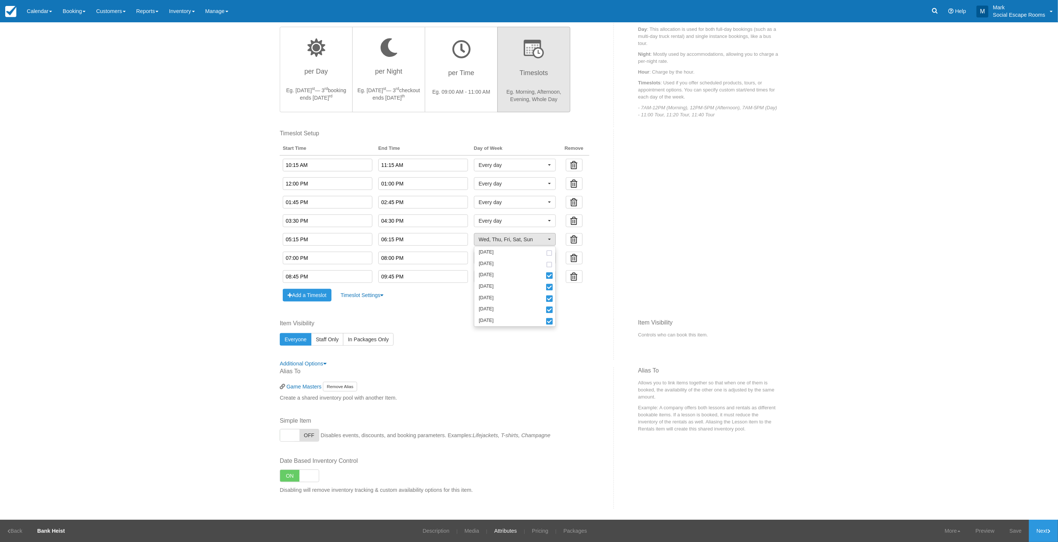
select select "thu"
drag, startPoint x: 535, startPoint y: 239, endPoint x: 530, endPoint y: 262, distance: 23.9
click at [535, 240] on span "Thu, Fri, Sat, Sun" at bounding box center [512, 239] width 67 height 7
click at [529, 263] on button "Every day" at bounding box center [515, 258] width 82 height 13
drag, startPoint x: 544, startPoint y: 272, endPoint x: 544, endPoint y: 279, distance: 7.4
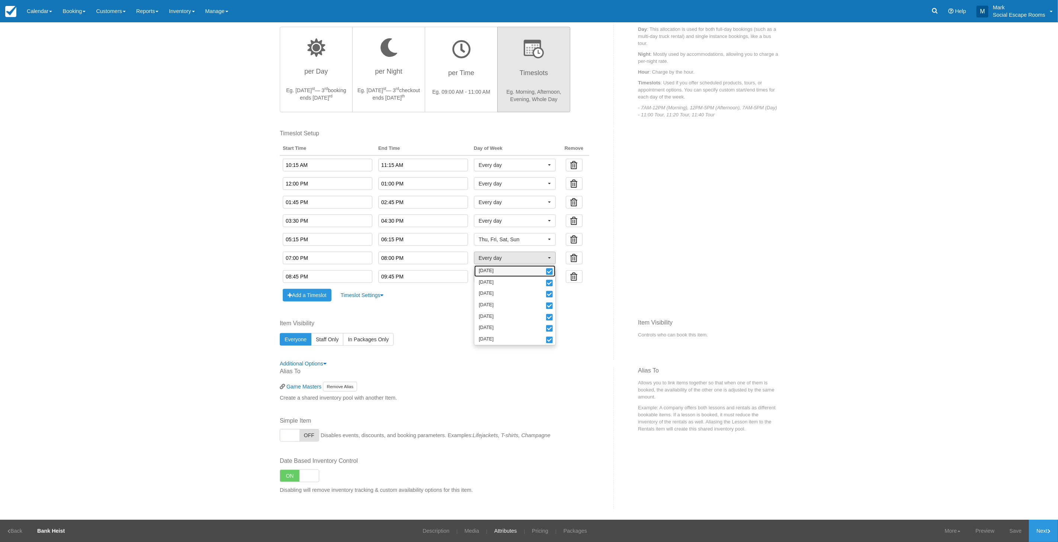
click at [546, 272] on span at bounding box center [550, 272] width 8 height 5
drag, startPoint x: 543, startPoint y: 283, endPoint x: 543, endPoint y: 294, distance: 10.4
click at [546, 285] on span at bounding box center [550, 283] width 8 height 5
click at [546, 295] on span at bounding box center [550, 294] width 8 height 5
select select "thu"
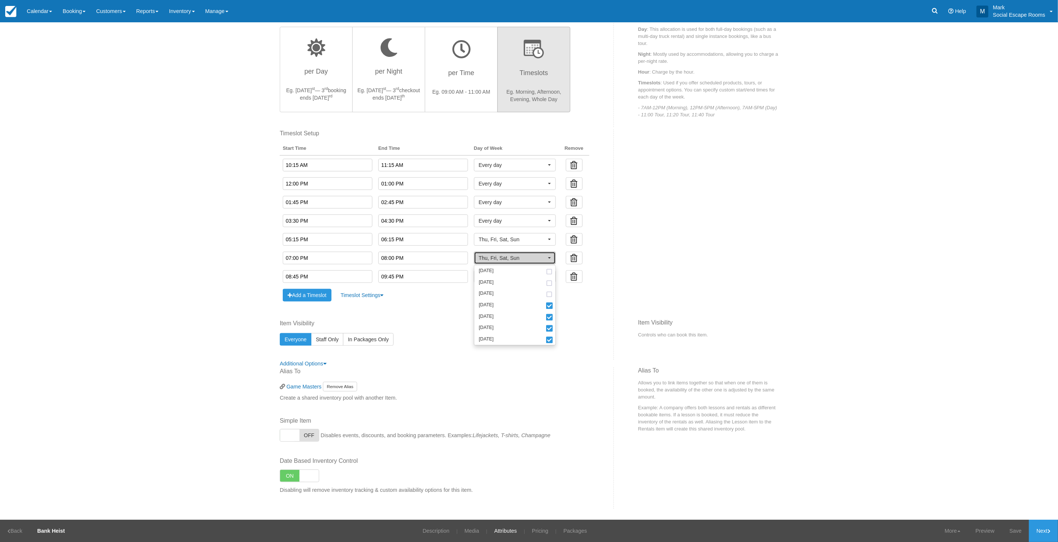
click at [527, 257] on span "Thu, Fri, Sat, Sun" at bounding box center [512, 257] width 67 height 7
click at [523, 275] on span "Every day" at bounding box center [512, 276] width 67 height 7
drag, startPoint x: 545, startPoint y: 290, endPoint x: 545, endPoint y: 299, distance: 9.3
click at [546, 291] on span at bounding box center [550, 290] width 8 height 5
drag, startPoint x: 545, startPoint y: 302, endPoint x: 545, endPoint y: 306, distance: 4.1
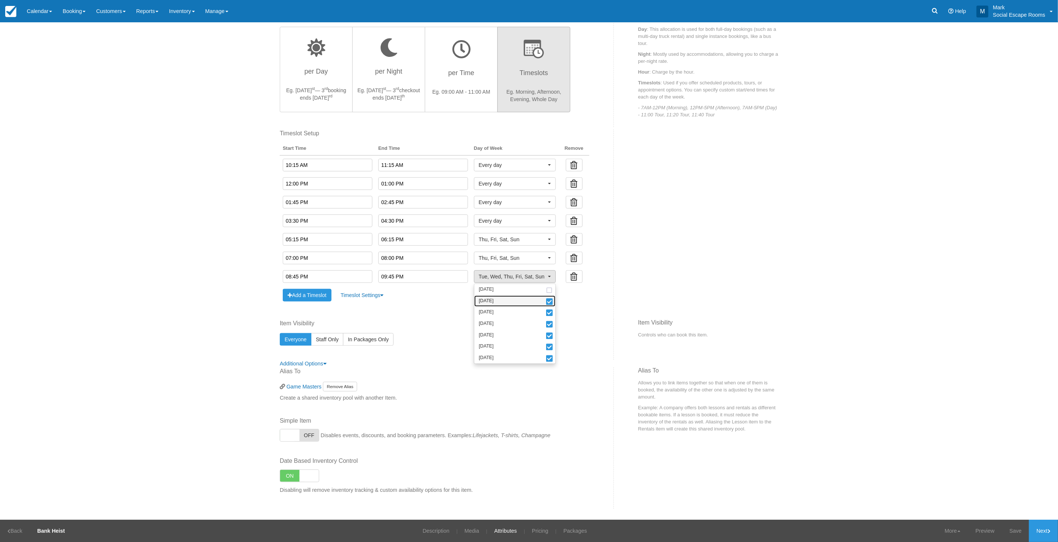
click at [546, 302] on span at bounding box center [550, 302] width 8 height 5
click at [546, 311] on span at bounding box center [550, 313] width 8 height 5
click at [546, 325] on span at bounding box center [550, 325] width 8 height 5
select select "fri"
click at [523, 278] on span "Fri, Sat, Sun" at bounding box center [512, 276] width 67 height 7
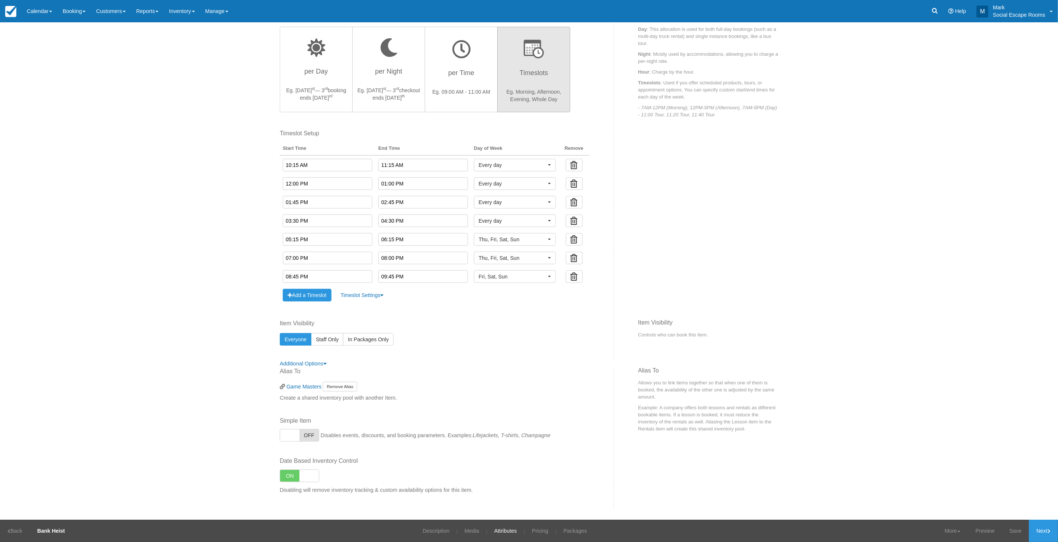
click at [952, 488] on link "Save" at bounding box center [1015, 531] width 27 height 22
click at [515, 273] on span "Fri, Sat, Sun" at bounding box center [512, 276] width 67 height 7
click at [548, 361] on span at bounding box center [550, 359] width 8 height 5
click at [532, 276] on span "Fri, Sat" at bounding box center [512, 276] width 67 height 7
click at [952, 488] on link "Updated!" at bounding box center [1011, 531] width 36 height 22
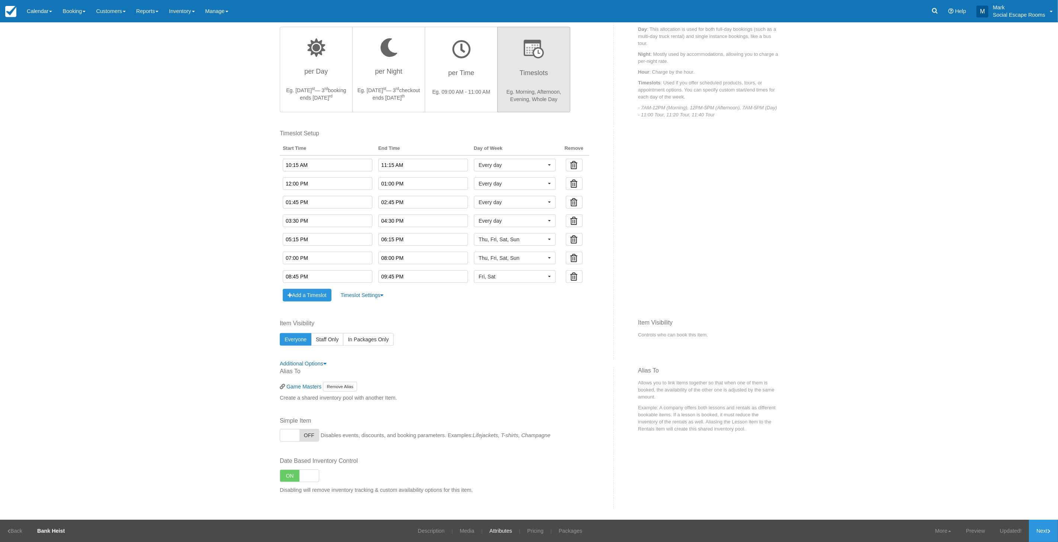
click at [952, 488] on link "Updated!" at bounding box center [1011, 531] width 36 height 22
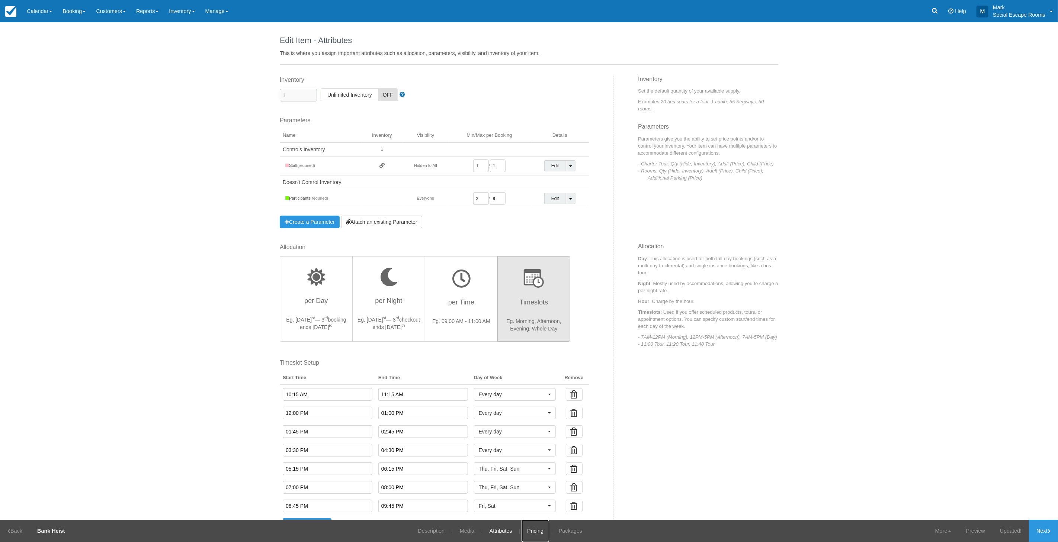
click at [539, 488] on link "Pricing" at bounding box center [536, 531] width 28 height 22
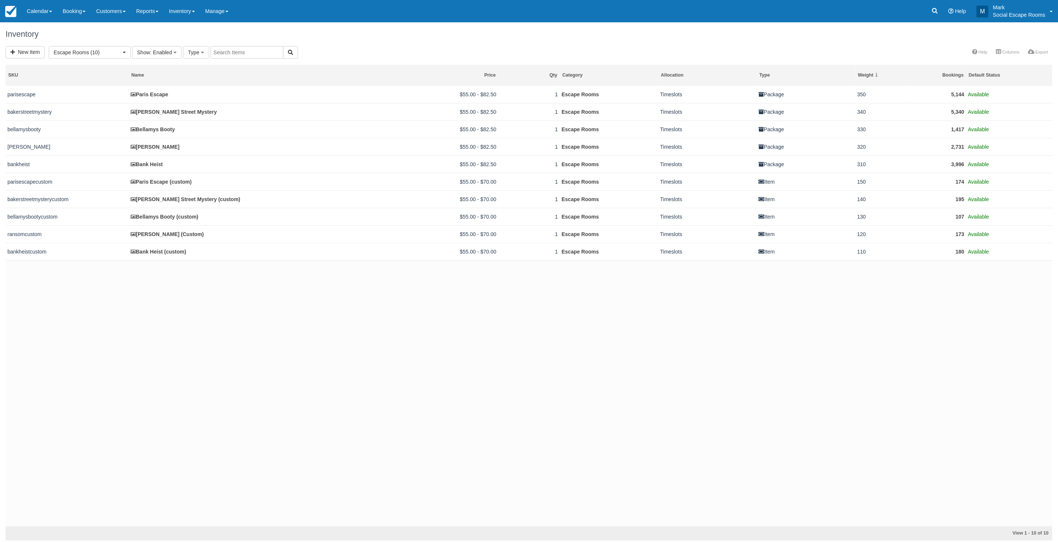
click at [195, 13] on link "Inventory" at bounding box center [182, 11] width 36 height 22
drag, startPoint x: 155, startPoint y: 302, endPoint x: 156, endPoint y: 283, distance: 19.4
click at [155, 302] on div "parisescape Paris Escape $55.00 - $82.50 1 Escape Rooms Timeslots Package 350 5…" at bounding box center [529, 306] width 1047 height 441
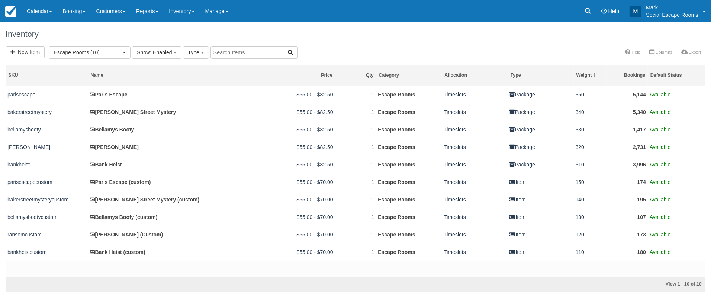
click at [170, 286] on td at bounding box center [122, 284] width 233 height 14
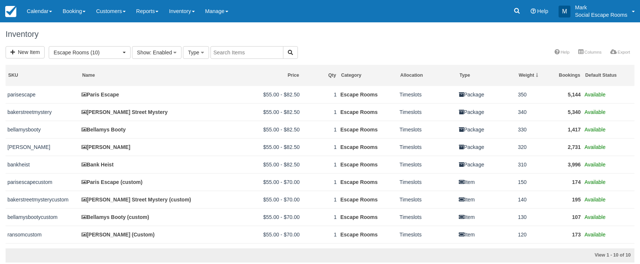
click at [196, 14] on link "Inventory" at bounding box center [182, 11] width 36 height 22
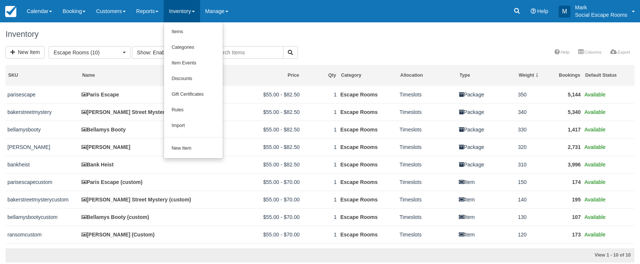
click at [257, 12] on div "Menu Calendar Customer Inventory Month Week Day Booking Daily Manifest Daily Li…" at bounding box center [320, 11] width 640 height 22
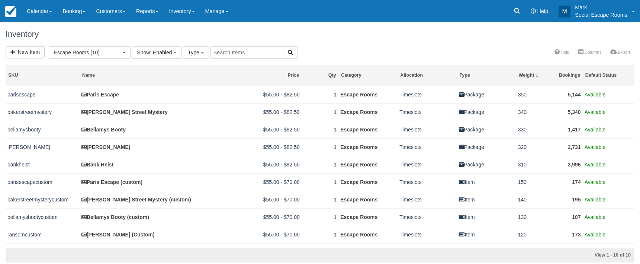
click at [279, 18] on div "Menu Calendar Customer Inventory Month Week Day Booking Daily Manifest Daily Li…" at bounding box center [320, 11] width 640 height 22
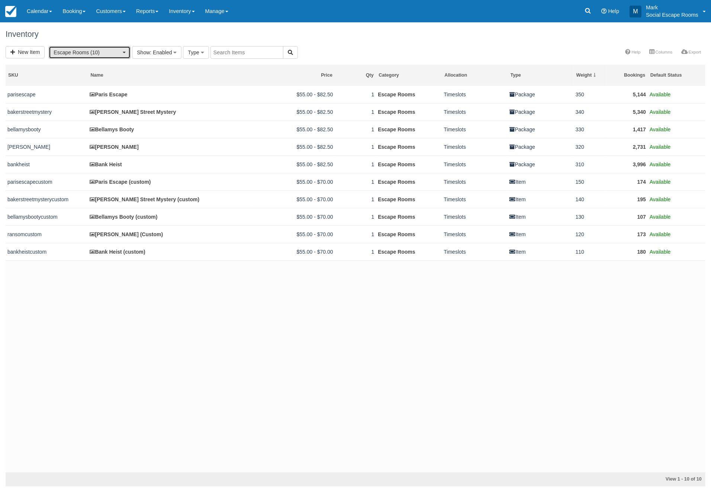
click at [107, 51] on span "Escape Rooms (10)" at bounding box center [87, 52] width 67 height 7
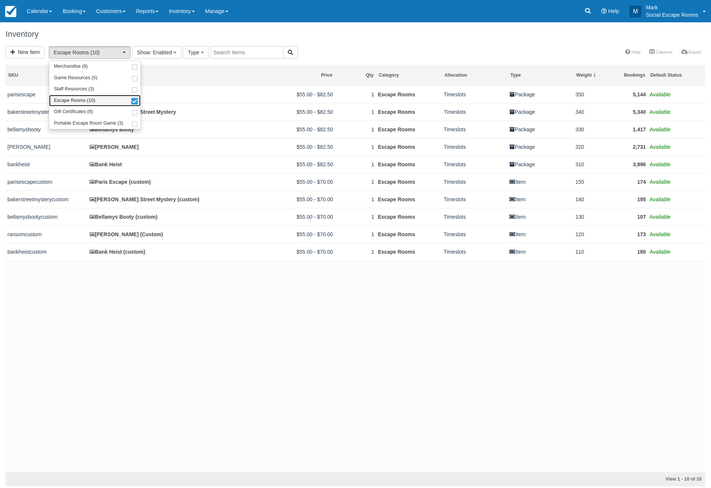
click at [133, 101] on span at bounding box center [135, 101] width 8 height 5
select select
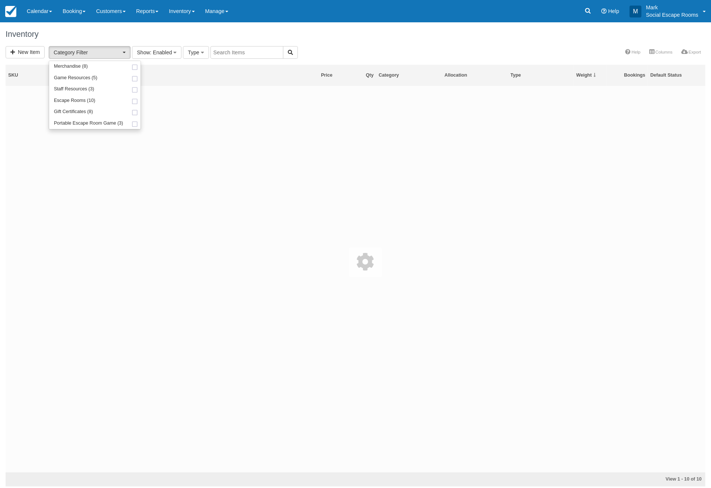
scroll to position [13, 0]
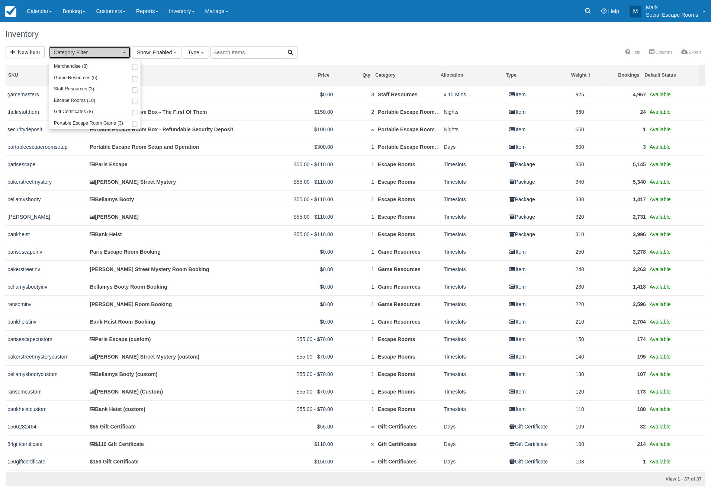
click at [96, 51] on span "Category Filter" at bounding box center [87, 52] width 67 height 7
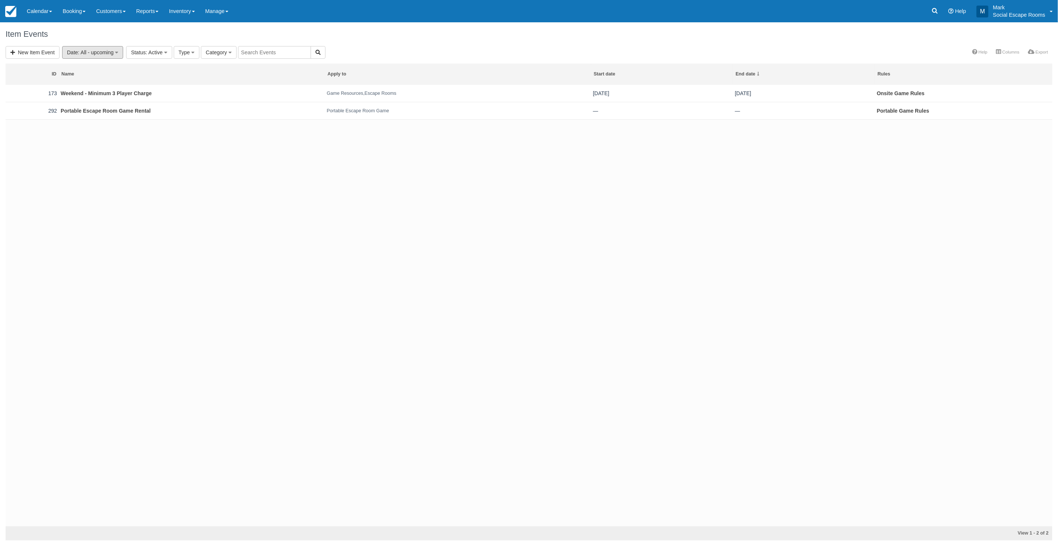
click at [104, 50] on span ": All - upcoming" at bounding box center [96, 52] width 36 height 6
click at [86, 76] on link "All" at bounding box center [92, 78] width 59 height 10
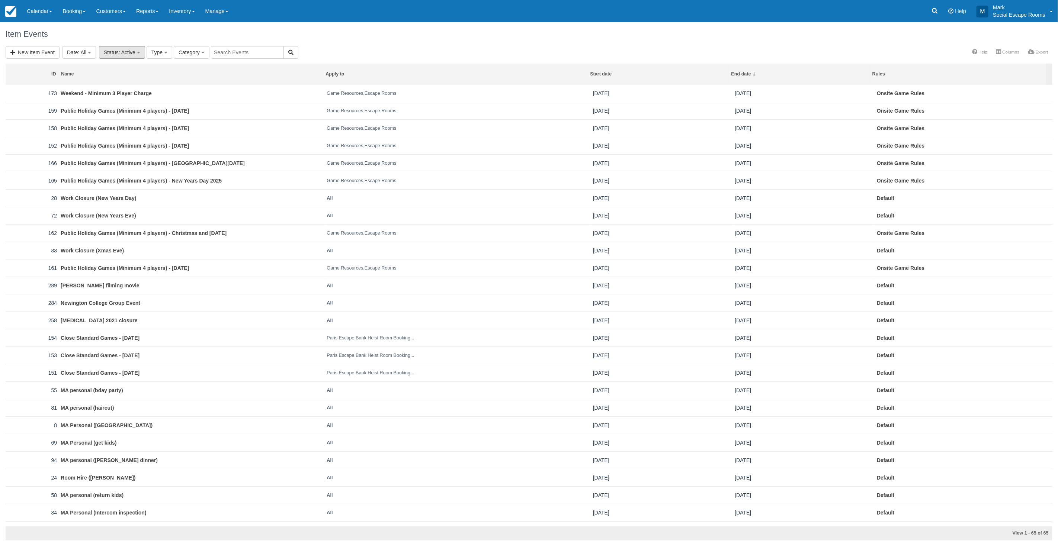
click at [134, 54] on span ": Active" at bounding box center [127, 52] width 17 height 6
click at [126, 66] on link "All" at bounding box center [128, 68] width 59 height 10
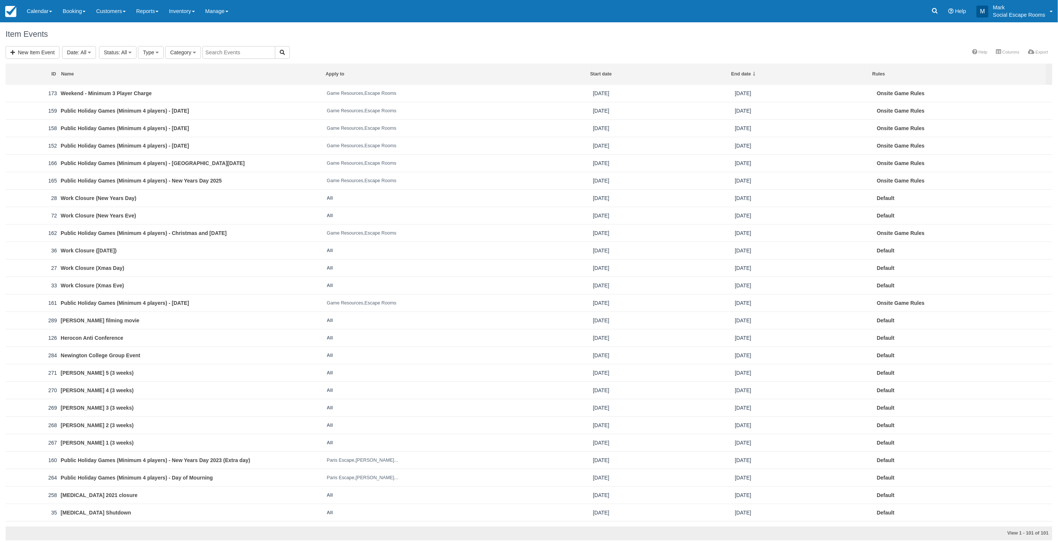
click at [227, 54] on input "text" at bounding box center [238, 52] width 73 height 13
type input "o"
type input "public"
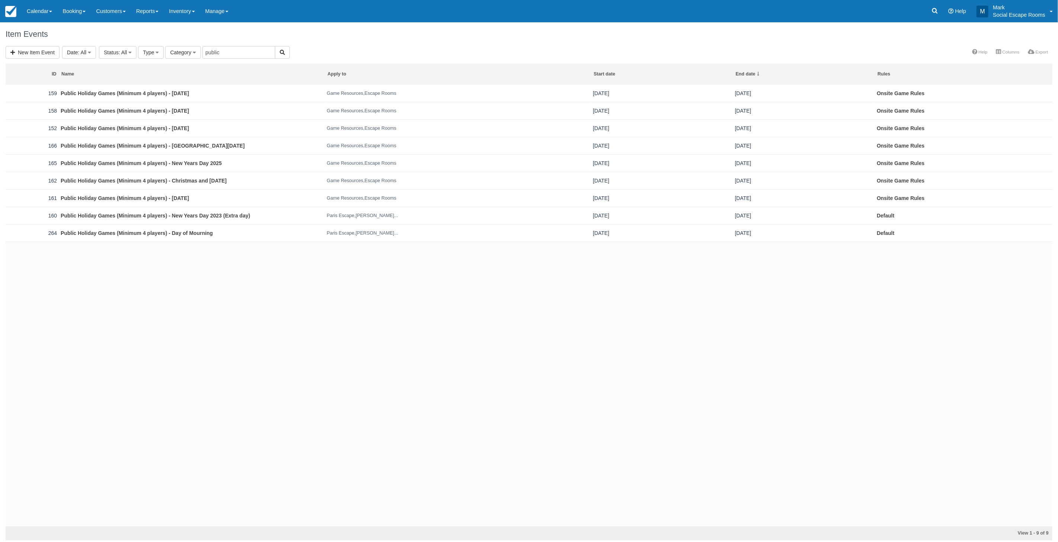
drag, startPoint x: 595, startPoint y: 94, endPoint x: 618, endPoint y: 94, distance: 22.7
click at [618, 94] on td "[DATE]" at bounding box center [662, 93] width 142 height 17
click at [599, 94] on td "[DATE]" at bounding box center [662, 93] width 142 height 17
click at [593, 92] on td "[DATE]" at bounding box center [662, 93] width 142 height 17
drag, startPoint x: 592, startPoint y: 92, endPoint x: 605, endPoint y: 93, distance: 12.7
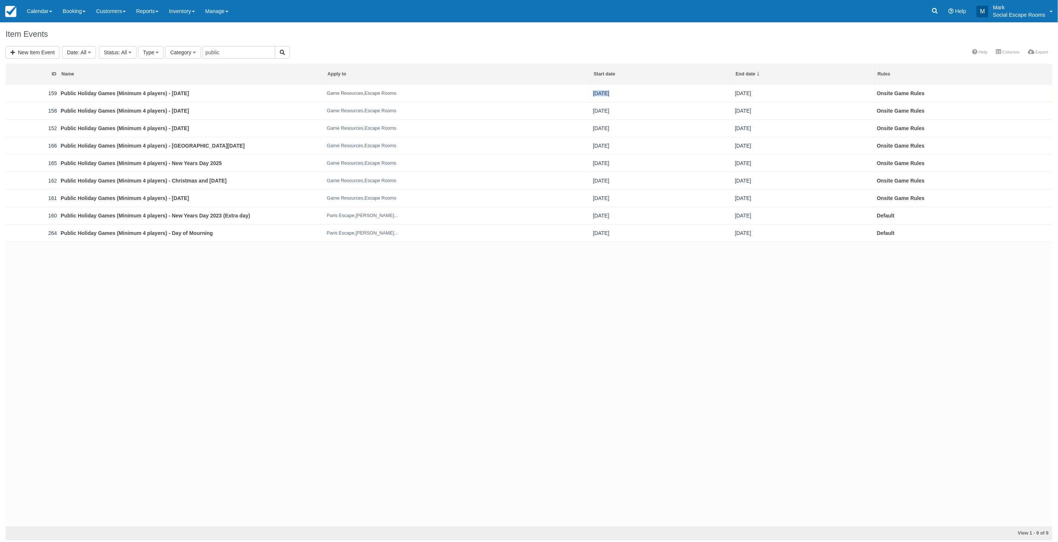
click at [605, 93] on td "[DATE]" at bounding box center [662, 93] width 142 height 17
click at [209, 281] on div "159 Public Holiday Games (Minimum 4 players) - [DATE] Game Resources,Escape Roo…" at bounding box center [529, 306] width 1047 height 442
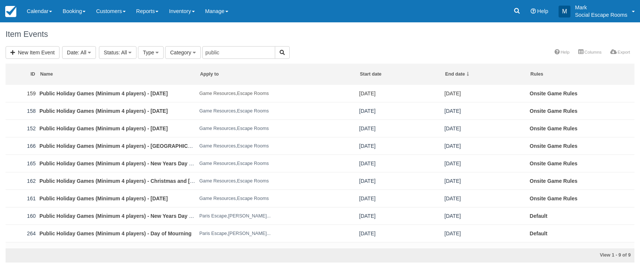
click at [1, 107] on div "ID Name Apply to Start date End date Rules 159 Public Holiday Games (Minimum 4 …" at bounding box center [320, 161] width 640 height 202
click at [169, 264] on html "Menu Calendar Customer Inventory Month Week Day Booking Daily Manifest Daily Li…" at bounding box center [320, 132] width 640 height 264
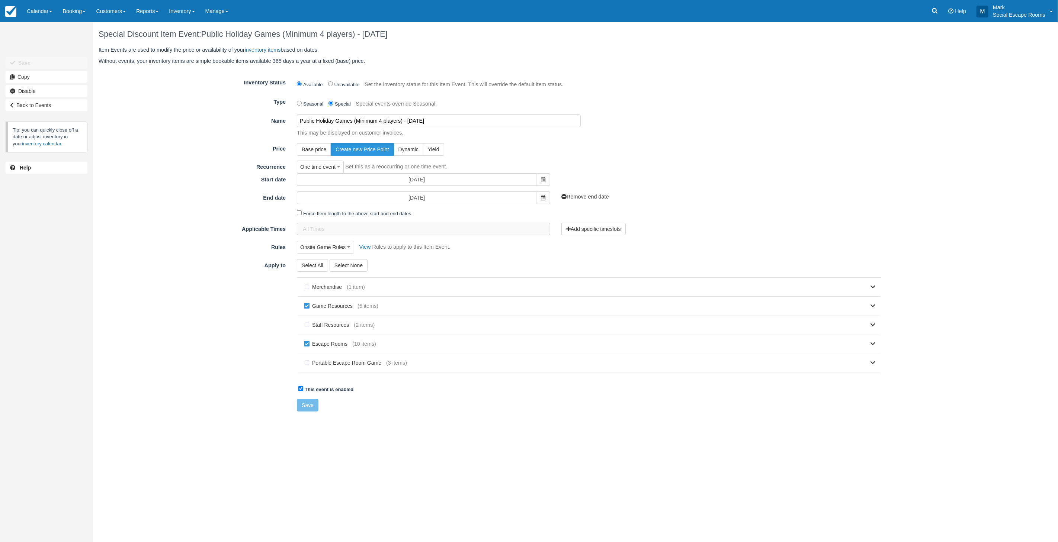
drag, startPoint x: 446, startPoint y: 120, endPoint x: 453, endPoint y: 120, distance: 7.1
click at [453, 120] on input "Public Holiday Games (Minimum 4 players) - [DATE]" at bounding box center [438, 121] width 283 height 13
type input "Public Holiday Games (Minimum 4 players) - [DATE]"
drag, startPoint x: 496, startPoint y: 181, endPoint x: 484, endPoint y: 181, distance: 12.3
click at [496, 181] on input "[DATE]" at bounding box center [417, 179] width 240 height 13
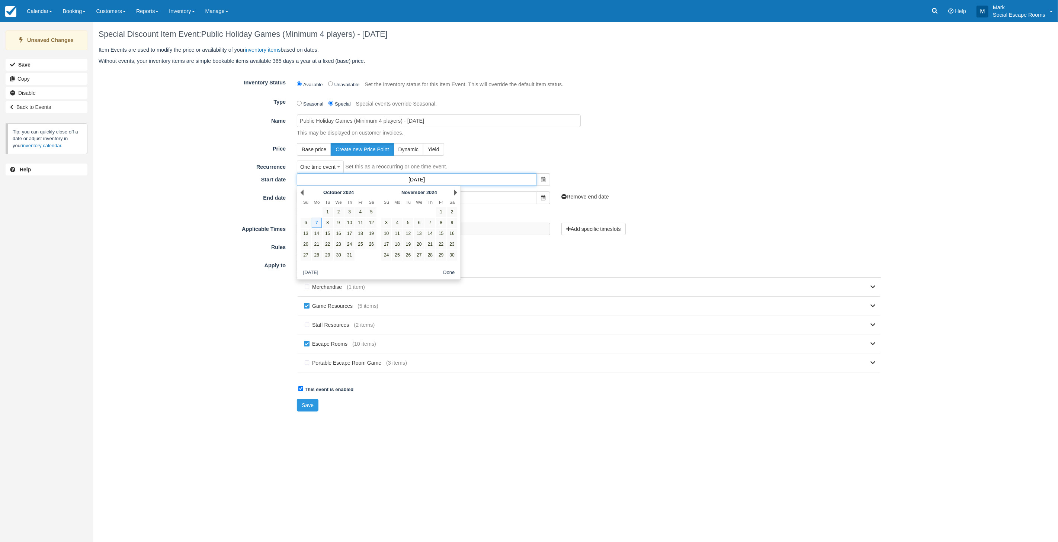
drag, startPoint x: 428, startPoint y: 180, endPoint x: 432, endPoint y: 179, distance: 3.7
click at [432, 179] on input "[DATE]" at bounding box center [417, 179] width 240 height 13
type input "[DATE]"
click at [474, 196] on input "07/10/2025" at bounding box center [417, 198] width 240 height 13
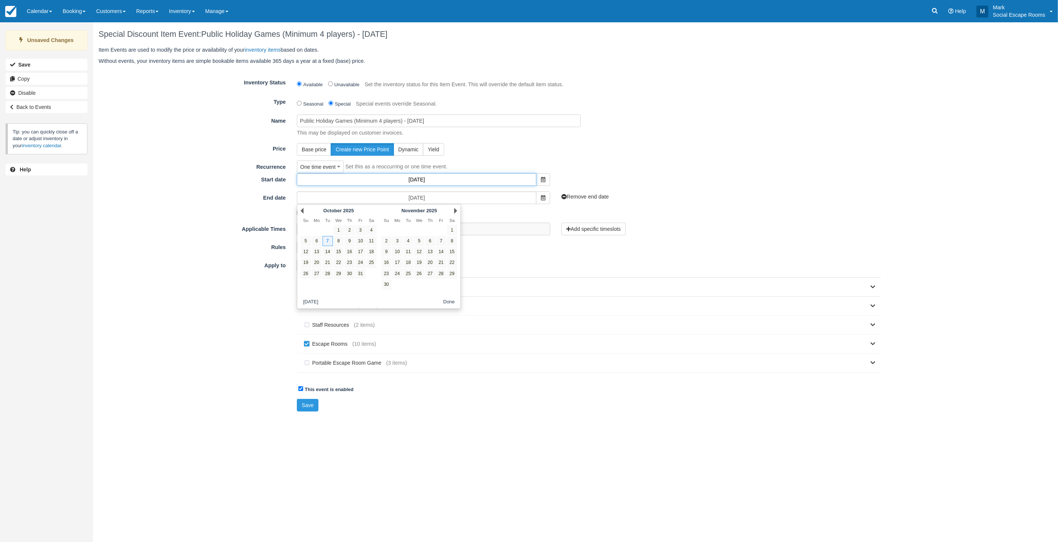
click at [434, 179] on input "07/10/2025" at bounding box center [417, 179] width 240 height 13
click at [320, 222] on link "6" at bounding box center [317, 223] width 10 height 10
type input "[DATE]"
click at [419, 202] on input "07/10/2025" at bounding box center [417, 198] width 240 height 13
click at [317, 242] on link "6" at bounding box center [317, 241] width 10 height 10
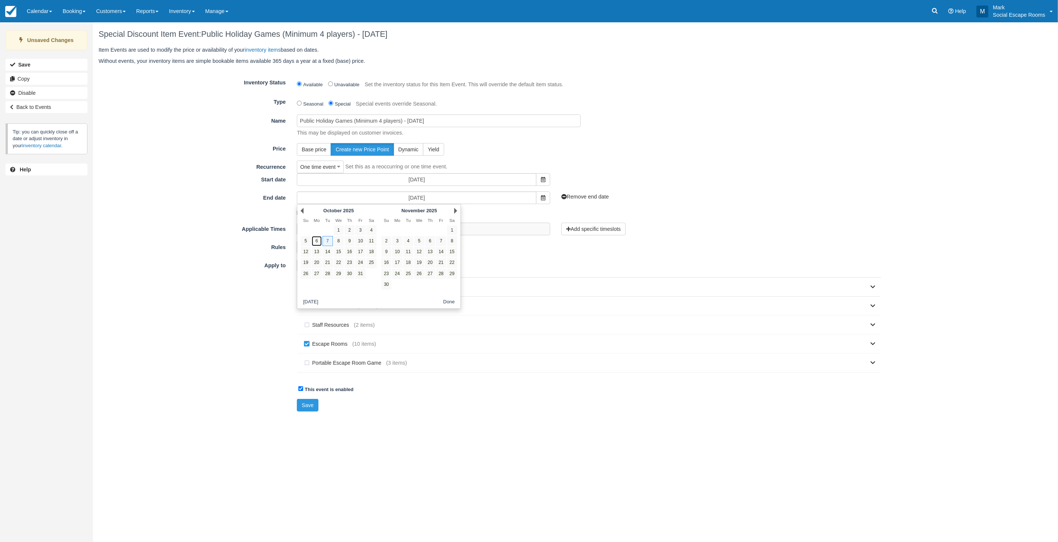
type input "[DATE]"
click at [311, 407] on button "Save" at bounding box center [308, 405] width 22 height 13
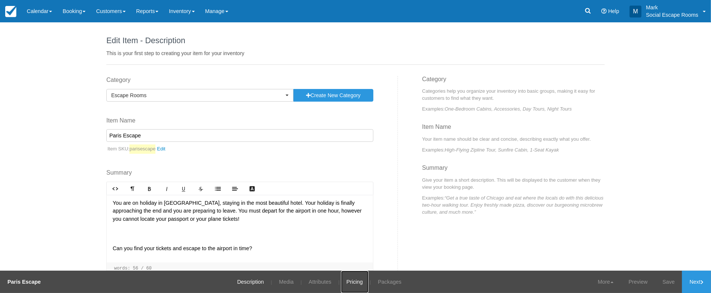
click at [348, 284] on link "Pricing" at bounding box center [355, 281] width 28 height 22
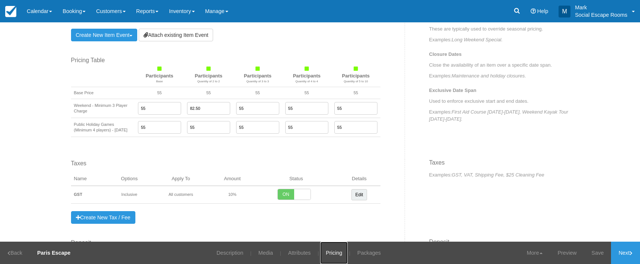
scroll to position [483, 0]
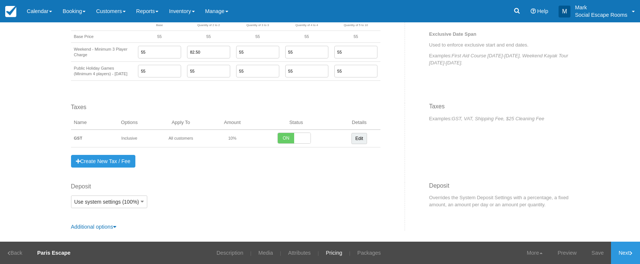
click at [37, 151] on div "Edit Item - Description This is your first step to creating your item for your …" at bounding box center [320, 131] width 640 height 219
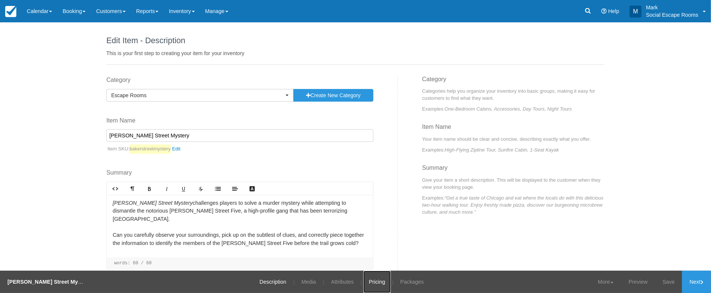
click at [363, 281] on link "Pricing" at bounding box center [377, 281] width 28 height 22
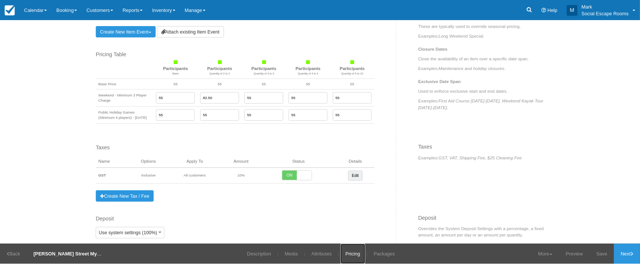
scroll to position [418, 0]
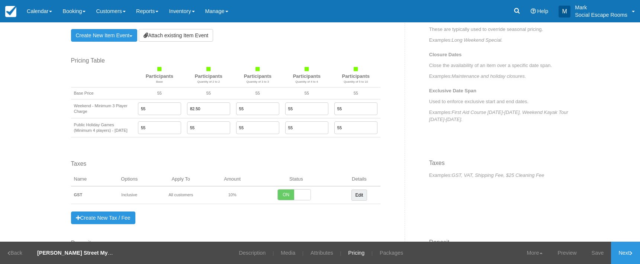
drag, startPoint x: 810, startPoint y: 0, endPoint x: 42, endPoint y: 130, distance: 778.7
click at [42, 130] on div "Edit Item - Description This is your first step to creating your item for your …" at bounding box center [320, 131] width 640 height 219
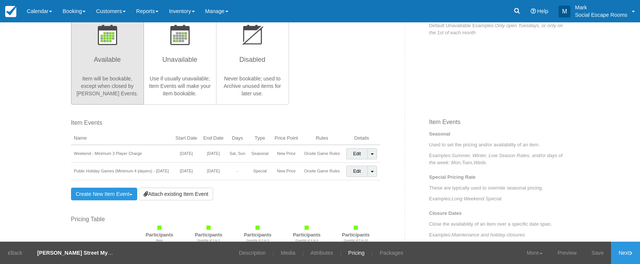
scroll to position [483, 0]
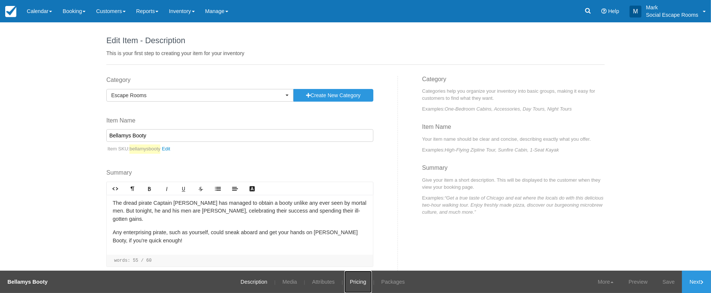
click at [362, 285] on link "Pricing" at bounding box center [359, 281] width 28 height 22
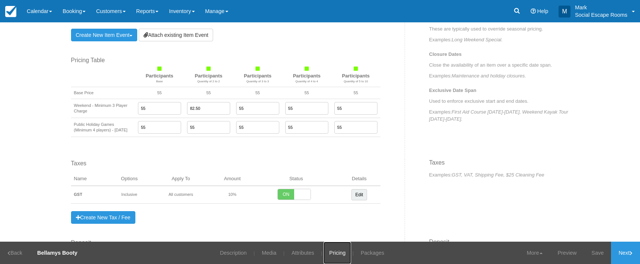
scroll to position [483, 0]
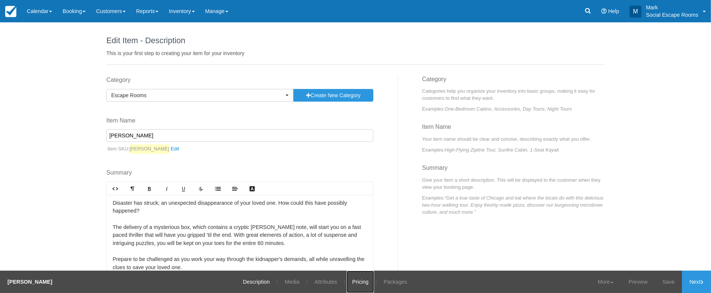
click at [357, 283] on link "Pricing" at bounding box center [361, 281] width 28 height 22
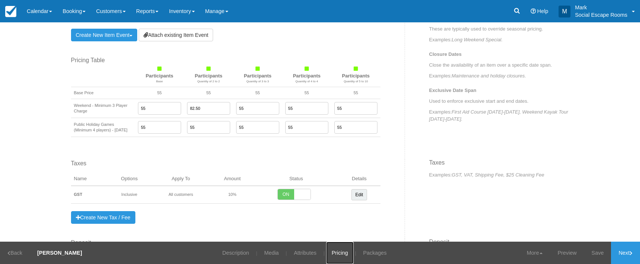
scroll to position [483, 0]
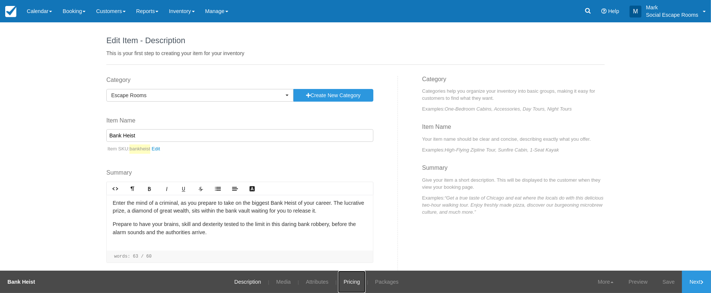
click at [350, 284] on link "Pricing" at bounding box center [352, 281] width 28 height 22
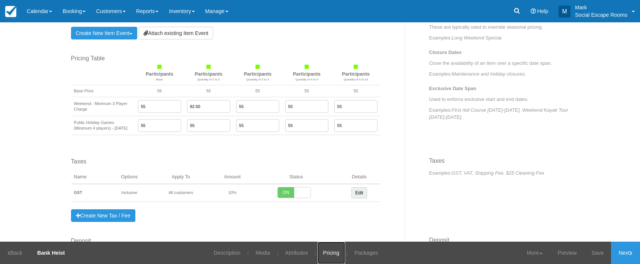
scroll to position [483, 0]
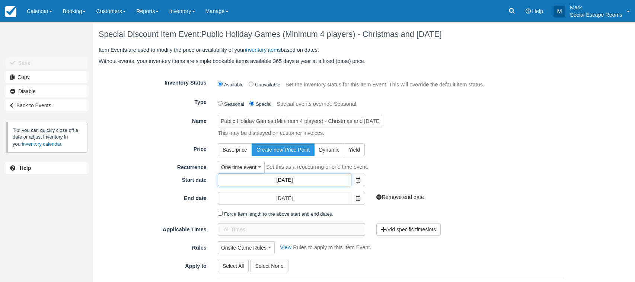
click at [312, 180] on input "25/12/2024" at bounding box center [285, 179] width 134 height 13
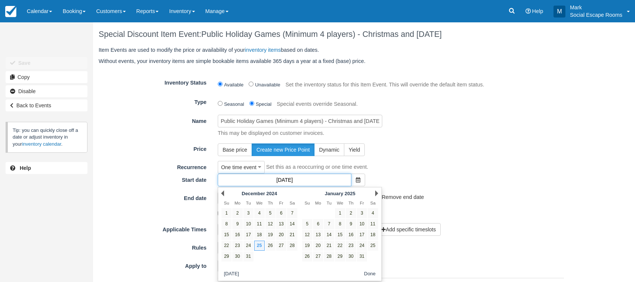
drag, startPoint x: 295, startPoint y: 181, endPoint x: 301, endPoint y: 181, distance: 5.2
click at [301, 181] on input "25/12/2024" at bounding box center [285, 179] width 134 height 13
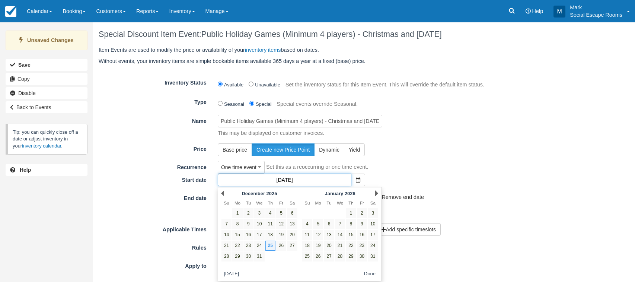
type input "[DATE]"
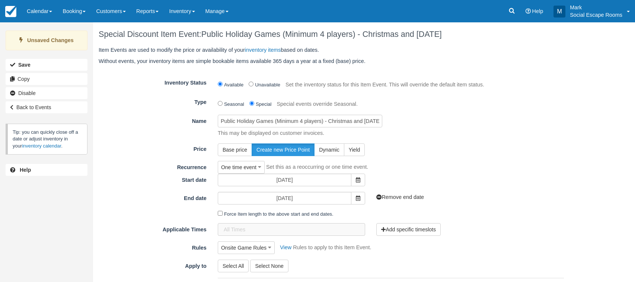
click at [474, 193] on div "Remove end date" at bounding box center [430, 197] width 119 height 11
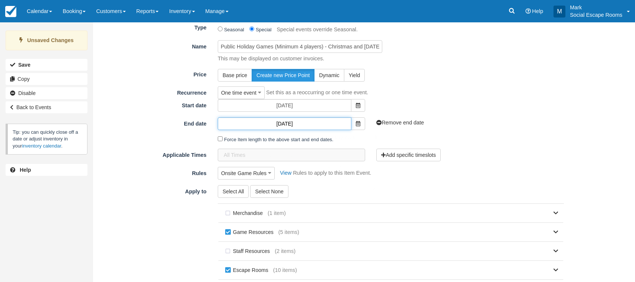
click at [297, 126] on input "[DATE]" at bounding box center [285, 123] width 134 height 13
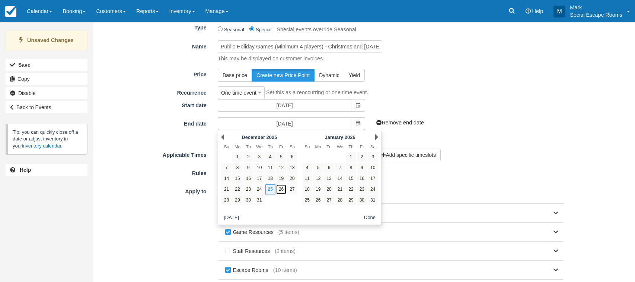
click at [278, 188] on link "26" at bounding box center [281, 189] width 10 height 10
type input "[DATE]"
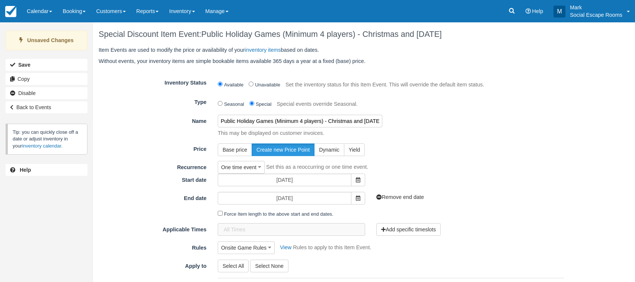
scroll to position [0, 26]
drag, startPoint x: 326, startPoint y: 123, endPoint x: 385, endPoint y: 122, distance: 59.5
click at [446, 122] on div "Public Holiday Games (Minimum 4 players) - Christmas and Boxing Day 2024 This m…" at bounding box center [390, 126] width 357 height 22
click at [377, 121] on input "Public Holiday Games (Minimum 4 players) - Christmas and Boxing Day 2024" at bounding box center [300, 121] width 164 height 13
drag, startPoint x: 377, startPoint y: 120, endPoint x: 387, endPoint y: 124, distance: 10.2
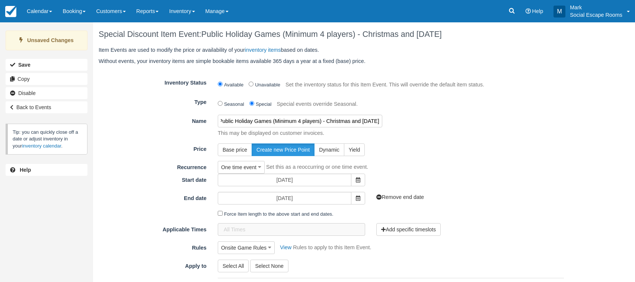
click at [380, 121] on input "Public Holiday Games (Minimum 4 players) - Christmas and Boxing Day 2024" at bounding box center [300, 121] width 164 height 13
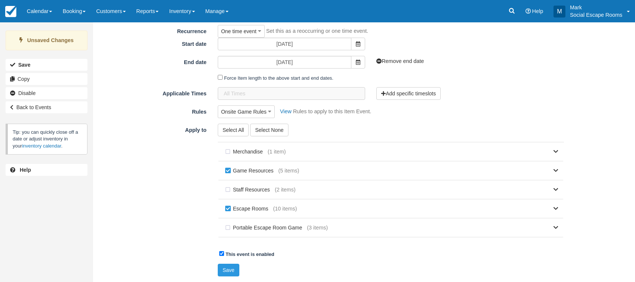
type input "Public Holiday Games (Minimum 4 players) - Christmas and Boxing Day 2025"
click at [230, 267] on button "Save" at bounding box center [229, 269] width 22 height 13
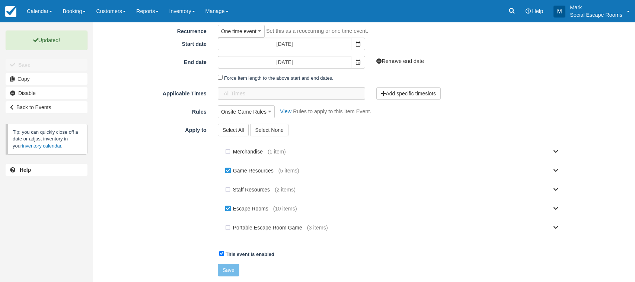
scroll to position [99, 0]
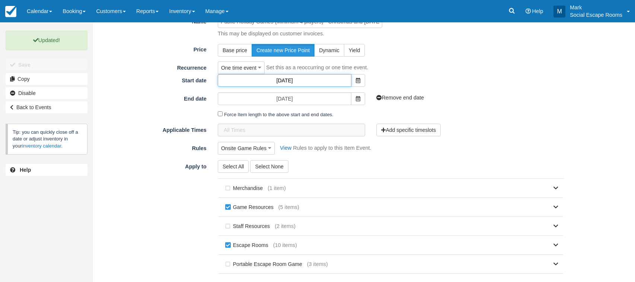
click at [307, 84] on input "25/12/2025" at bounding box center [285, 80] width 134 height 13
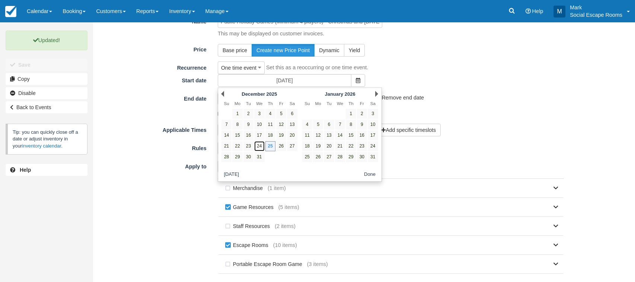
click at [261, 146] on link "24" at bounding box center [259, 146] width 10 height 10
type input "24/12/2025"
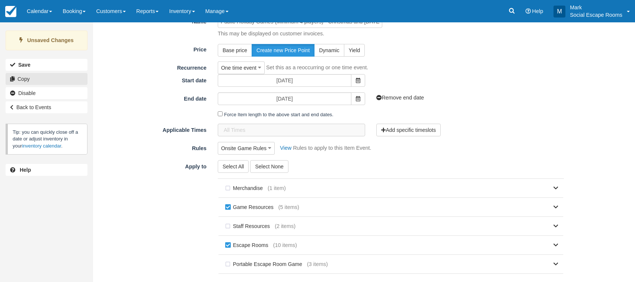
click at [41, 77] on link "Copy" at bounding box center [47, 79] width 82 height 12
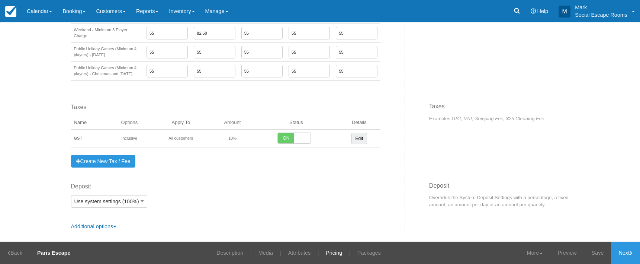
scroll to position [450, 0]
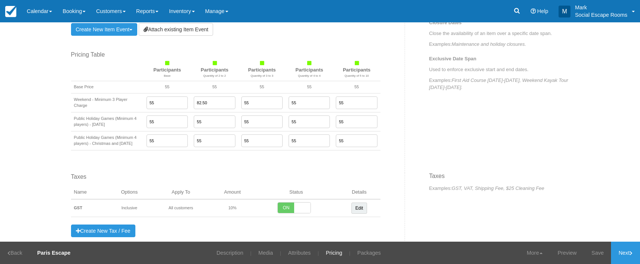
click at [27, 161] on div "Edit Item - Description This is your first step to creating your item for your …" at bounding box center [320, 131] width 640 height 219
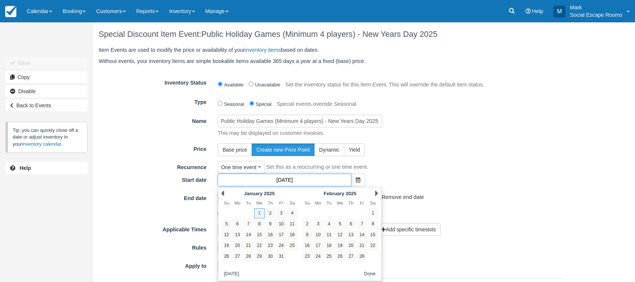
click at [296, 179] on input "01/01/2025" at bounding box center [285, 179] width 134 height 13
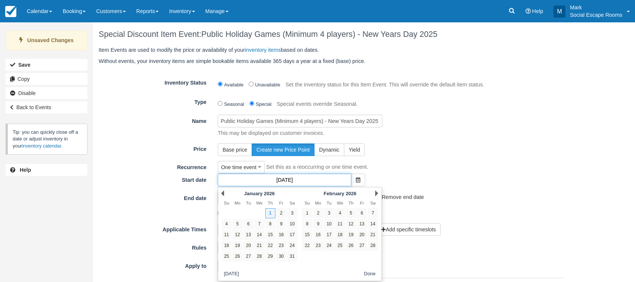
type input "01/01/2026"
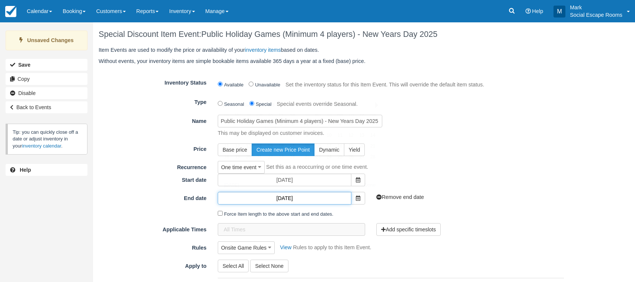
type input "01/01/2026"
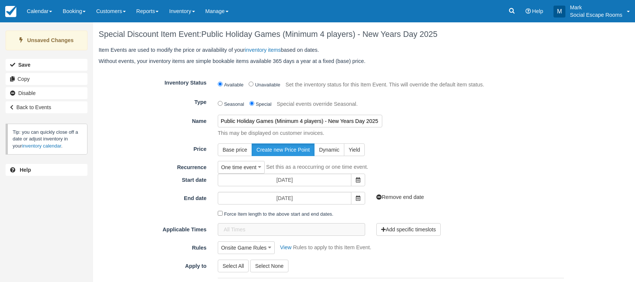
drag, startPoint x: 373, startPoint y: 122, endPoint x: 381, endPoint y: 122, distance: 7.5
click at [381, 122] on input "Public Holiday Games (Minimum 4 players) - New Years Day 2025" at bounding box center [300, 121] width 164 height 13
click at [375, 122] on input "Public Holiday Games (Minimum 4 players) - New Years Day 2025" at bounding box center [300, 121] width 164 height 13
drag, startPoint x: 374, startPoint y: 122, endPoint x: 381, endPoint y: 120, distance: 7.0
click at [381, 120] on input "Public Holiday Games (Minimum 4 players) - New Years Day 2025" at bounding box center [300, 121] width 164 height 13
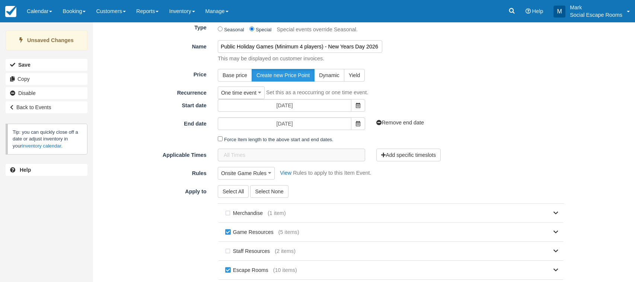
scroll to position [137, 0]
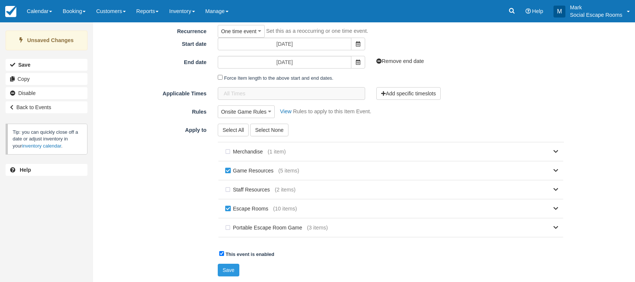
type input "Public Holiday Games (Minimum 4 players) - New Years Day 2026"
click at [231, 267] on button "Save" at bounding box center [229, 269] width 22 height 13
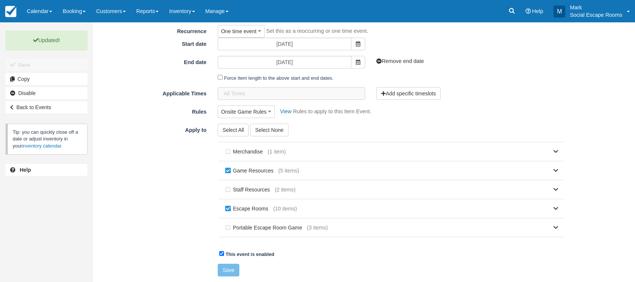
scroll to position [0, 0]
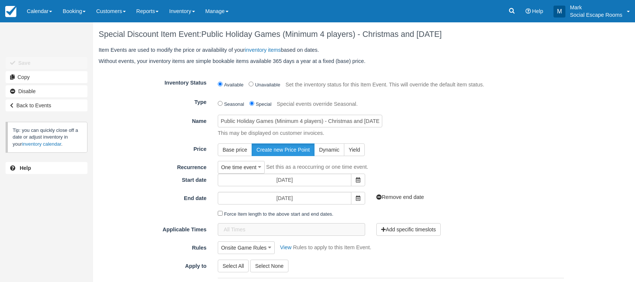
scroll to position [96, 0]
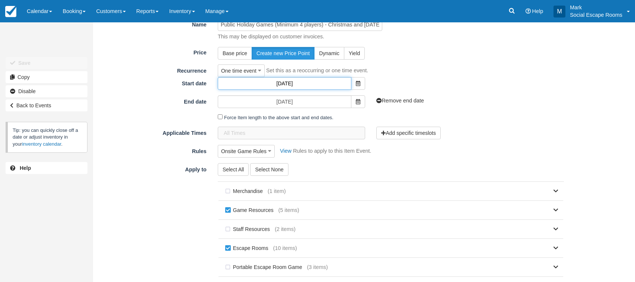
click at [280, 85] on input "25/12/2025" at bounding box center [285, 83] width 134 height 13
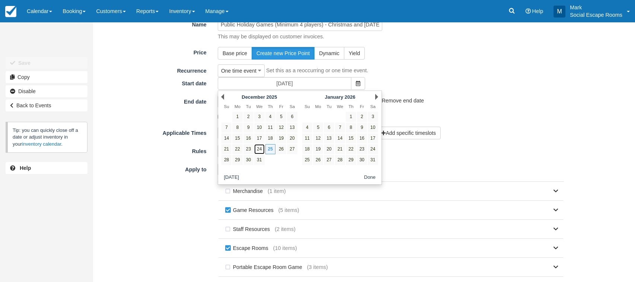
click at [256, 146] on link "24" at bounding box center [259, 149] width 10 height 10
type input "24/12/2025"
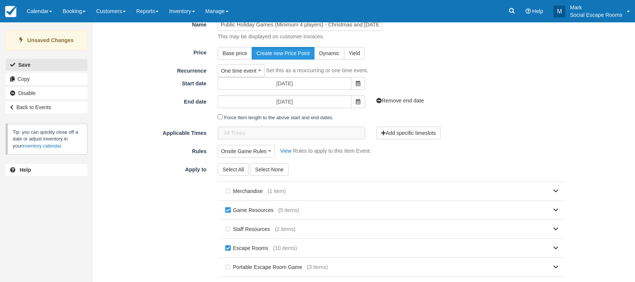
click at [36, 62] on button "Save" at bounding box center [47, 65] width 82 height 12
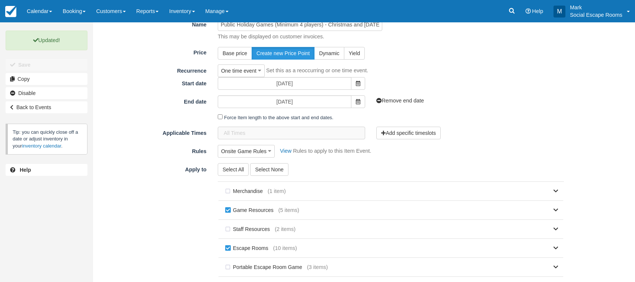
scroll to position [0, 0]
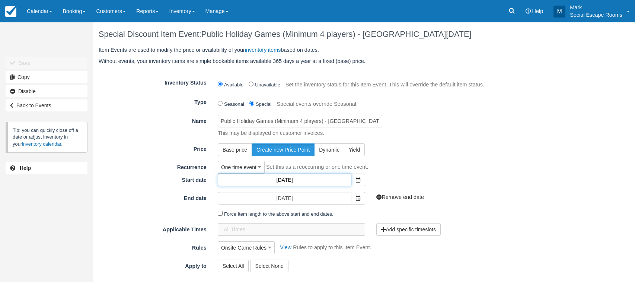
click at [298, 180] on input "[DATE]" at bounding box center [285, 179] width 134 height 13
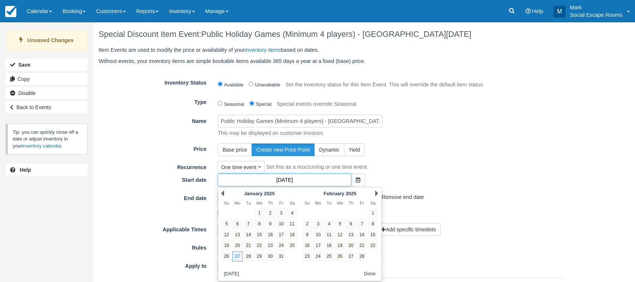
click at [295, 180] on input "[DATE]" at bounding box center [285, 179] width 134 height 13
type input "[DATE]"
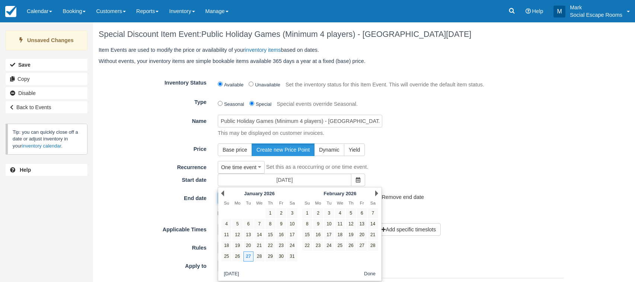
type input "[DATE]"
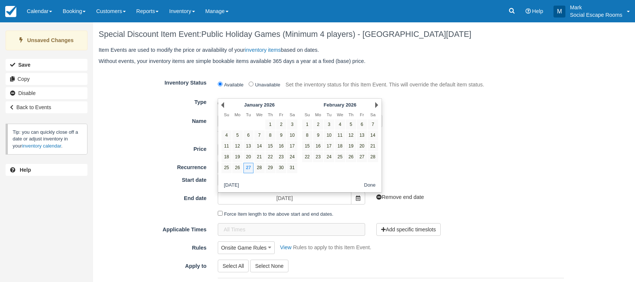
drag, startPoint x: 438, startPoint y: 160, endPoint x: 352, endPoint y: 177, distance: 87.3
click at [437, 160] on form "Inventory Status Available Unavailable Set the inventory status for this Item E…" at bounding box center [331, 244] width 465 height 336
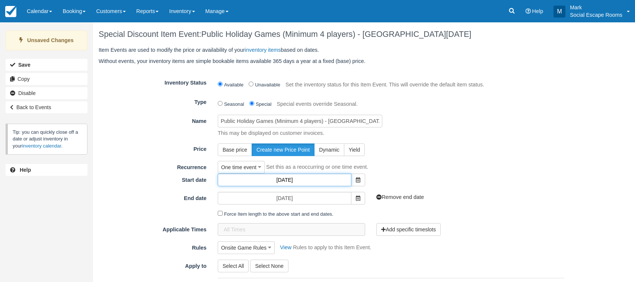
click at [294, 180] on input "27/01/2026" at bounding box center [285, 179] width 134 height 13
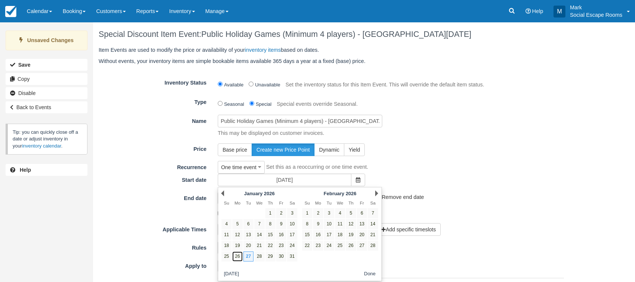
click at [239, 257] on link "26" at bounding box center [237, 256] width 10 height 10
type input "26/01/2026"
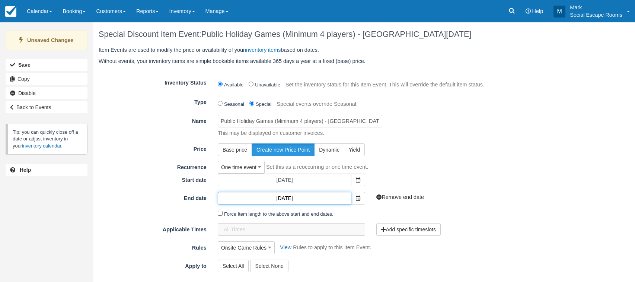
click at [301, 197] on input "27/01/2026" at bounding box center [285, 198] width 134 height 13
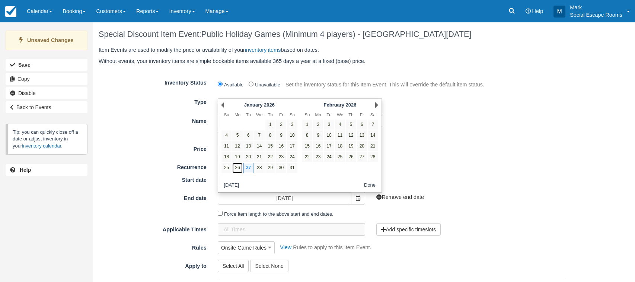
click at [234, 169] on link "26" at bounding box center [237, 168] width 10 height 10
type input "26/01/2026"
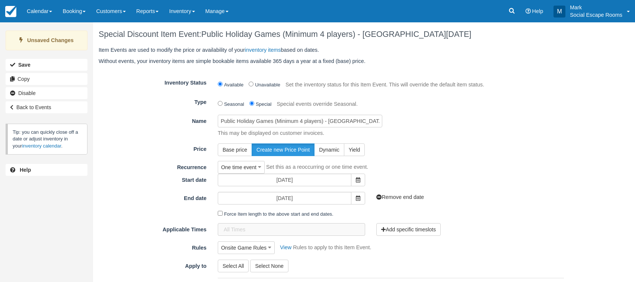
scroll to position [137, 0]
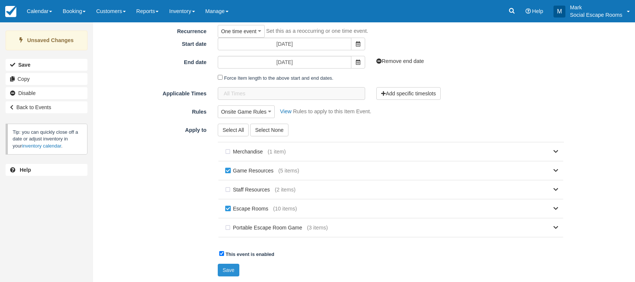
click at [230, 268] on button "Save" at bounding box center [229, 269] width 22 height 13
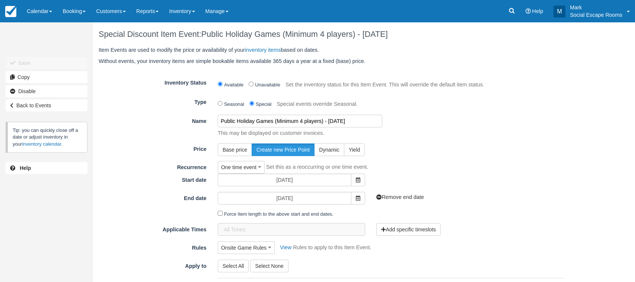
drag, startPoint x: 354, startPoint y: 122, endPoint x: 362, endPoint y: 121, distance: 7.8
click at [362, 121] on input "Public Holiday Games (Minimum 4 players) - [DATE]" at bounding box center [300, 121] width 164 height 13
type input "Public Holiday Games (Minimum 4 players) - [DATE]"
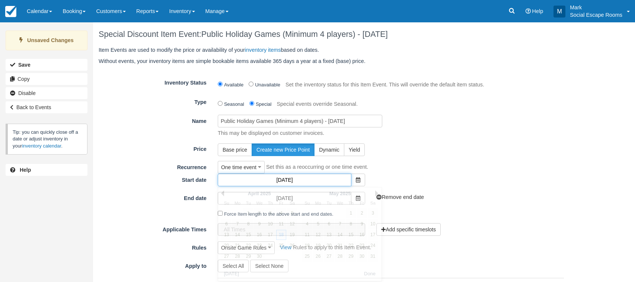
click at [299, 180] on input "[DATE]" at bounding box center [285, 179] width 134 height 13
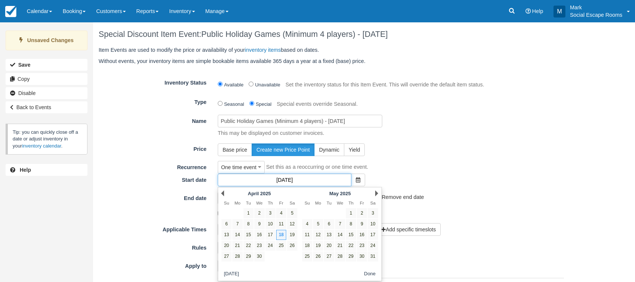
drag, startPoint x: 294, startPoint y: 179, endPoint x: 304, endPoint y: 179, distance: 10.0
click at [304, 179] on input "18/04/2025" at bounding box center [285, 179] width 134 height 13
type input "18/04/2026"
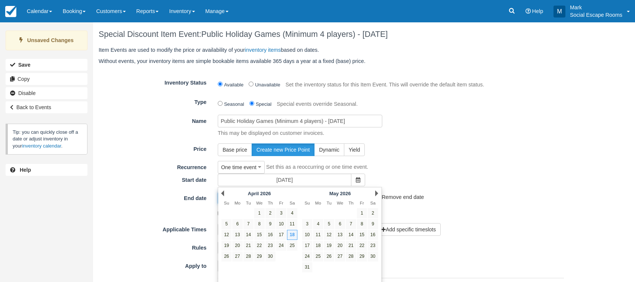
type input "18/04/2026"
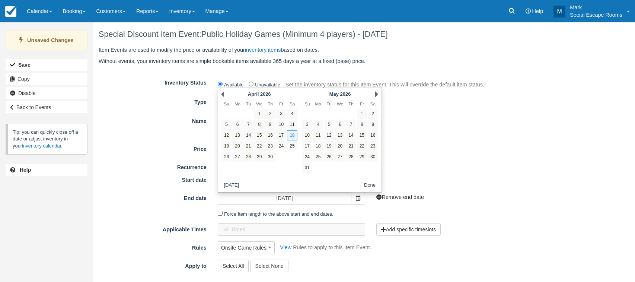
click at [428, 174] on div "Add end date" at bounding box center [430, 173] width 119 height 0
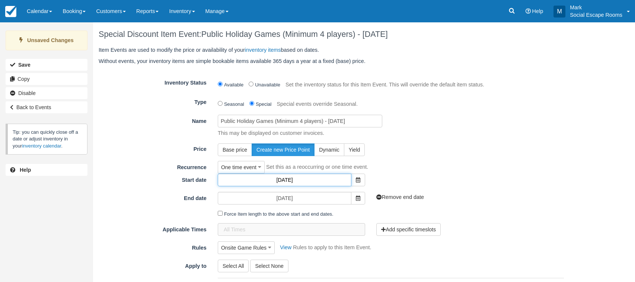
click at [295, 179] on input "18/04/2026" at bounding box center [285, 179] width 134 height 13
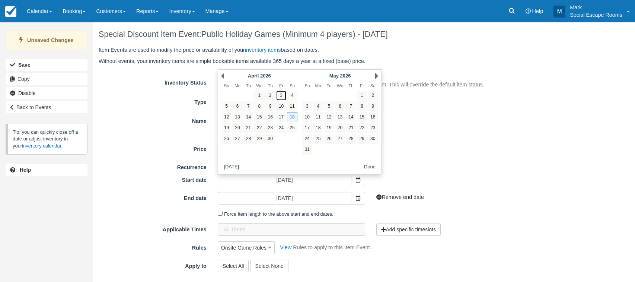
click at [279, 93] on link "3" at bounding box center [281, 95] width 10 height 10
type input "03/04/2026"
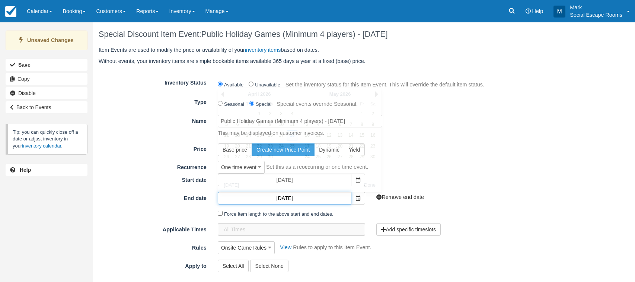
click at [294, 197] on input "18/04/2026" at bounding box center [285, 198] width 134 height 13
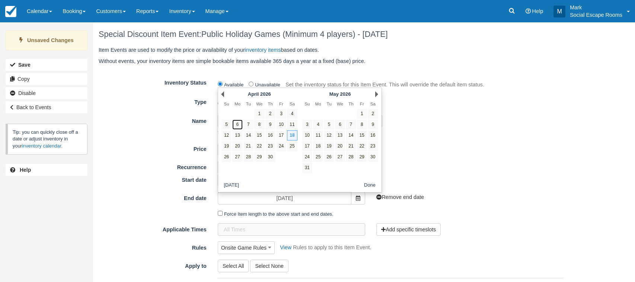
click at [236, 122] on link "6" at bounding box center [237, 124] width 10 height 10
type input "[DATE]"
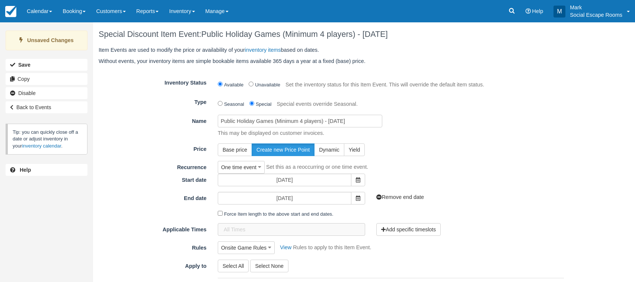
scroll to position [137, 0]
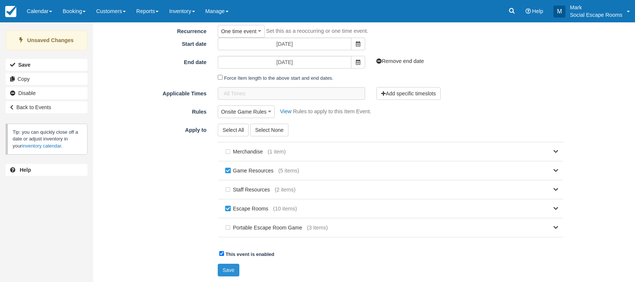
click at [227, 270] on button "Save" at bounding box center [229, 269] width 22 height 13
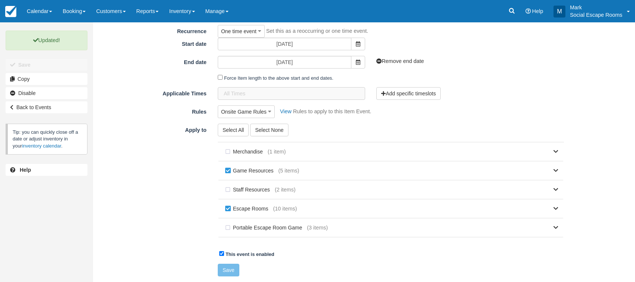
scroll to position [0, 0]
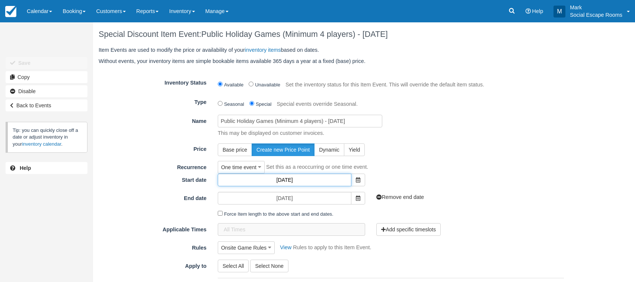
click at [308, 181] on input "25/04/2025" at bounding box center [285, 179] width 134 height 13
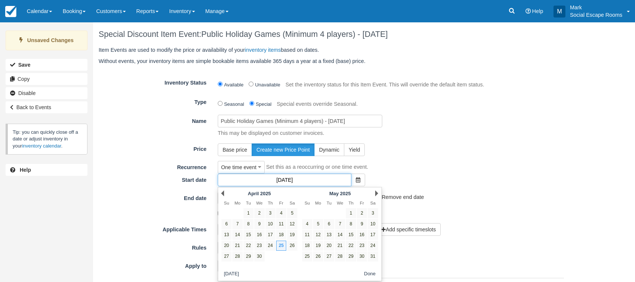
drag, startPoint x: 296, startPoint y: 179, endPoint x: 306, endPoint y: 178, distance: 10.5
click at [306, 178] on input "25/04/2025" at bounding box center [285, 179] width 134 height 13
type input "25/04/2026"
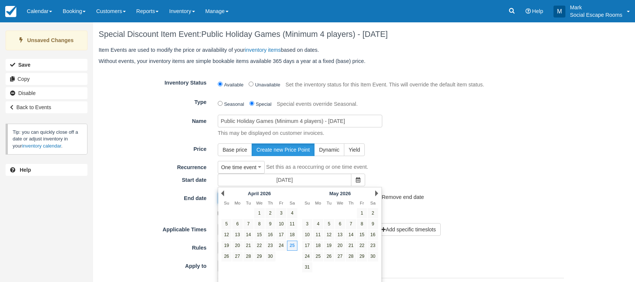
type input "25/04/2026"
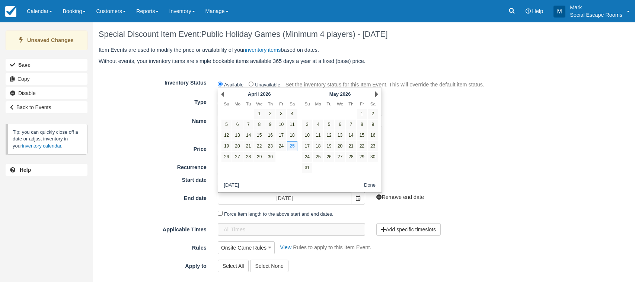
drag, startPoint x: 430, startPoint y: 167, endPoint x: 320, endPoint y: 176, distance: 109.7
click at [425, 167] on div "One time event One time event Weekly (by day of week) Always (don't expire) Set…" at bounding box center [390, 167] width 357 height 13
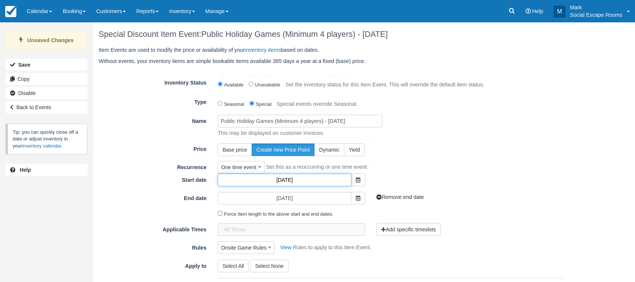
click at [311, 178] on input "[DATE]" at bounding box center [285, 179] width 134 height 13
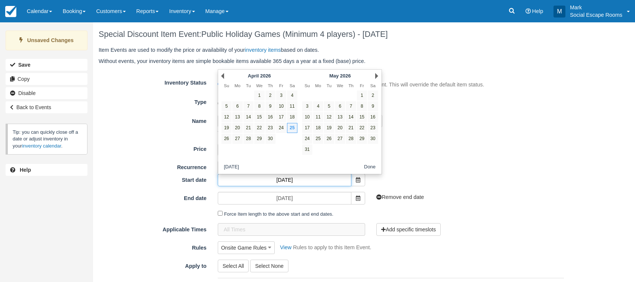
click at [310, 180] on input "[DATE]" at bounding box center [285, 179] width 134 height 13
click at [511, 155] on div "Base price Create new Price Point Dynamic Yield" at bounding box center [390, 149] width 357 height 13
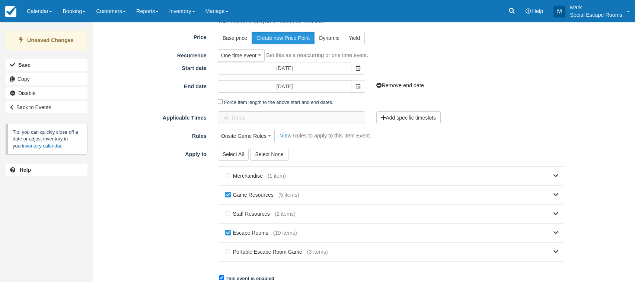
scroll to position [137, 0]
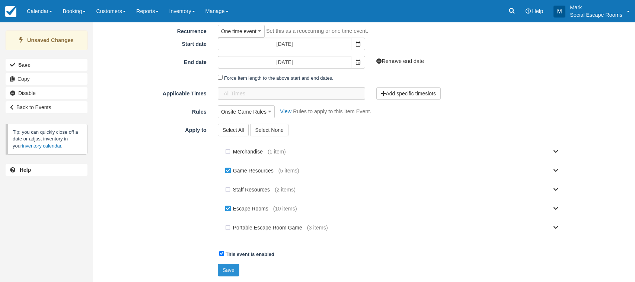
click at [221, 269] on button "Save" at bounding box center [229, 269] width 22 height 13
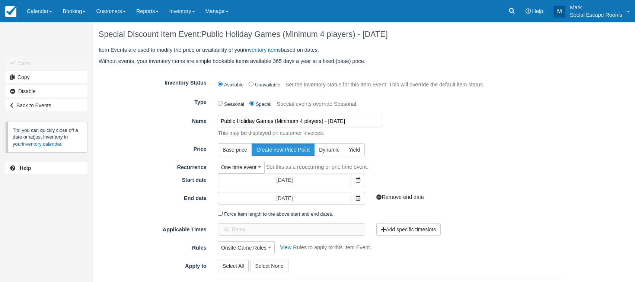
drag, startPoint x: 375, startPoint y: 122, endPoint x: 380, endPoint y: 121, distance: 4.9
click at [380, 121] on input "Public Holiday Games (Minimum 4 players) - [DATE]" at bounding box center [300, 121] width 164 height 13
type input "Public Holiday Games (Minimum 4 players) - [DATE]"
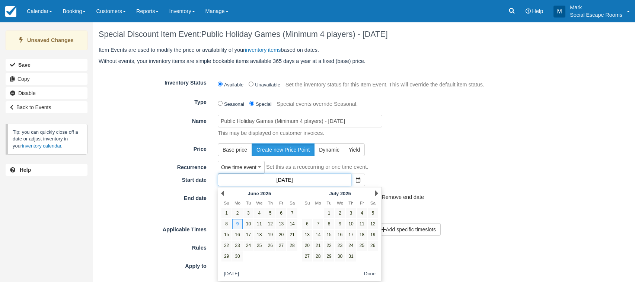
drag, startPoint x: 295, startPoint y: 180, endPoint x: 302, endPoint y: 180, distance: 6.7
click at [302, 180] on input "[DATE]" at bounding box center [285, 179] width 134 height 13
type input "[DATE]"
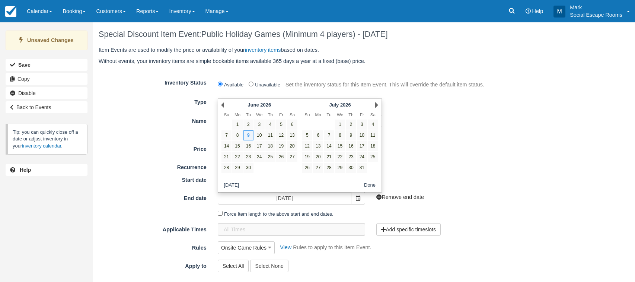
click at [426, 168] on div "One time event One time event Weekly (by day of week) Always (don't expire) Set…" at bounding box center [390, 167] width 357 height 13
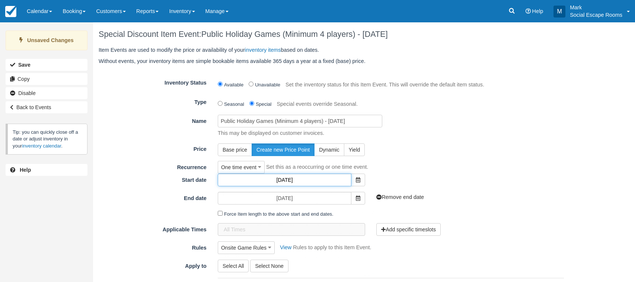
click at [307, 181] on input "09/06/2026" at bounding box center [285, 179] width 134 height 13
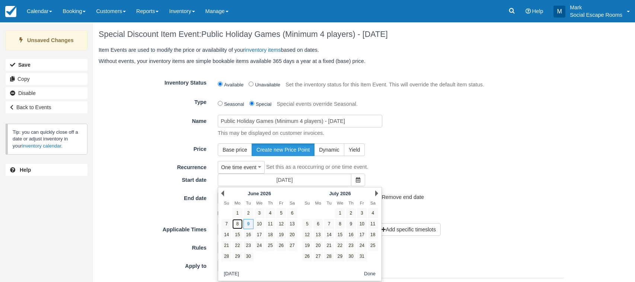
click at [237, 223] on link "8" at bounding box center [237, 224] width 10 height 10
type input "[DATE]"
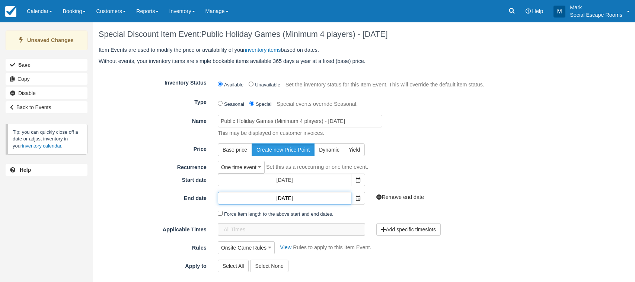
click at [318, 202] on input "09/06/2026" at bounding box center [285, 198] width 134 height 13
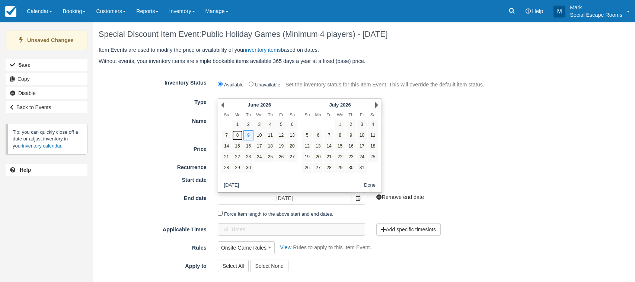
click at [238, 135] on link "8" at bounding box center [237, 135] width 10 height 10
type input "[DATE]"
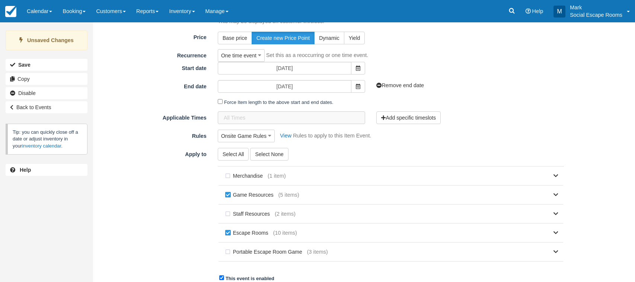
scroll to position [137, 0]
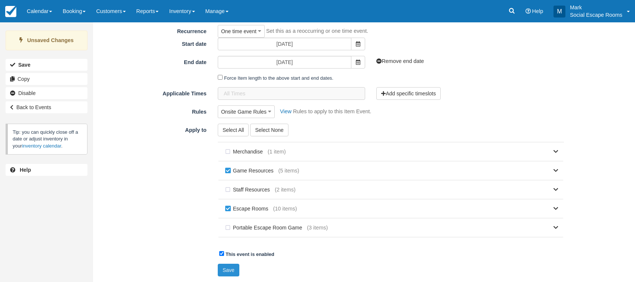
click at [223, 268] on button "Save" at bounding box center [229, 269] width 22 height 13
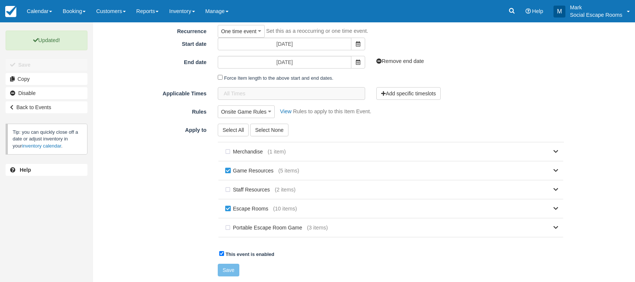
scroll to position [0, 0]
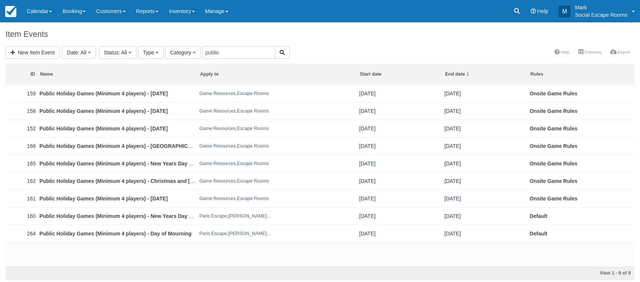
click at [196, 77] on th "Name" at bounding box center [118, 74] width 160 height 21
drag, startPoint x: 196, startPoint y: 77, endPoint x: 236, endPoint y: 73, distance: 39.9
click at [236, 73] on tr "ID Name Apply to Start date End date Rules" at bounding box center [320, 74] width 629 height 21
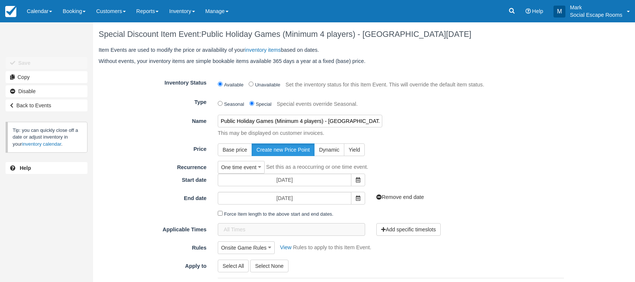
drag, startPoint x: 368, startPoint y: 120, endPoint x: 375, endPoint y: 122, distance: 7.5
click at [375, 122] on input "Public Holiday Games (Minimum 4 players) - Australia Day 2025" at bounding box center [300, 121] width 164 height 13
click at [372, 122] on input "Public Holiday Games (Minimum 4 players) - Australia Day 2025" at bounding box center [300, 121] width 164 height 13
drag, startPoint x: 369, startPoint y: 121, endPoint x: 380, endPoint y: 123, distance: 10.9
click at [380, 121] on input "Public Holiday Games (Minimum 4 players) - Australia Day 2025" at bounding box center [300, 121] width 164 height 13
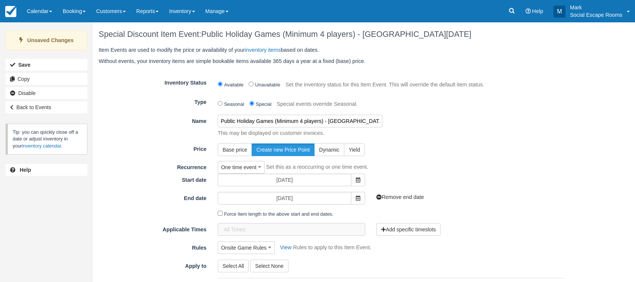
type input "Public Holiday Games (Minimum 4 players) - [GEOGRAPHIC_DATA][DATE]"
click at [45, 67] on button "Save" at bounding box center [47, 65] width 82 height 12
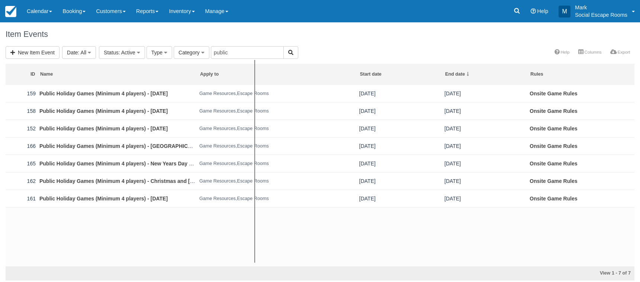
drag, startPoint x: 196, startPoint y: 76, endPoint x: 260, endPoint y: 76, distance: 64.4
click at [260, 76] on tr "ID Name Apply to Start date End date Rules" at bounding box center [320, 74] width 629 height 21
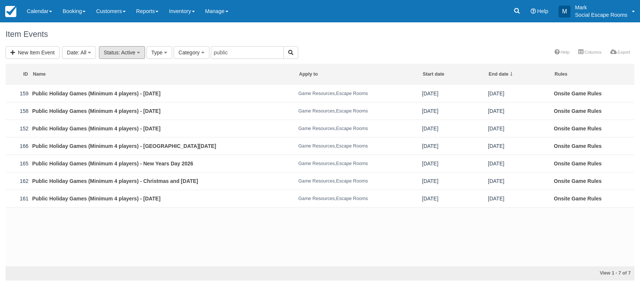
click at [116, 52] on span "Status" at bounding box center [111, 52] width 15 height 6
click at [113, 67] on link "All" at bounding box center [128, 68] width 59 height 10
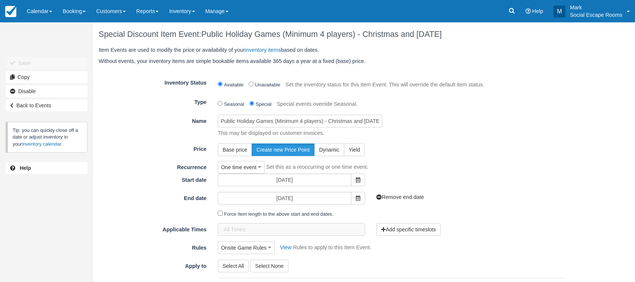
click at [354, 179] on span at bounding box center [358, 179] width 14 height 13
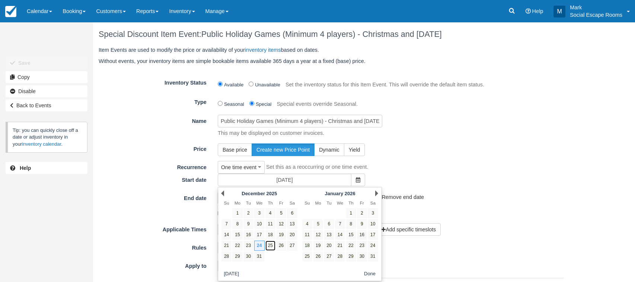
click at [270, 246] on link "25" at bounding box center [270, 245] width 10 height 10
type input "[DATE]"
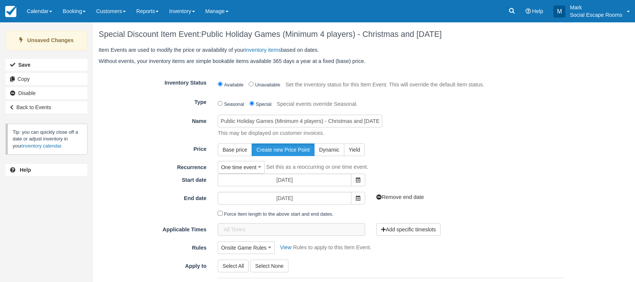
scroll to position [137, 0]
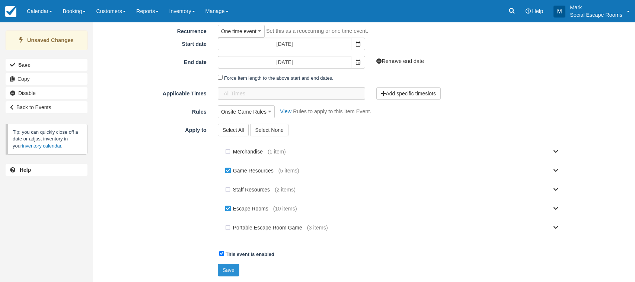
click at [228, 267] on button "Save" at bounding box center [229, 269] width 22 height 13
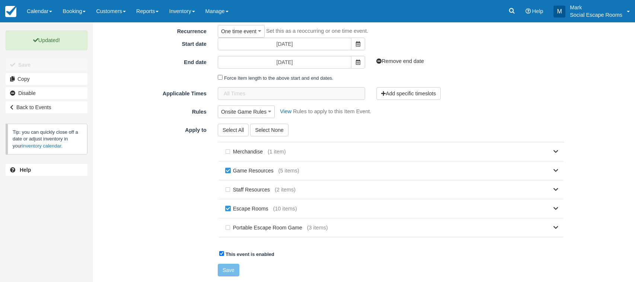
scroll to position [0, 0]
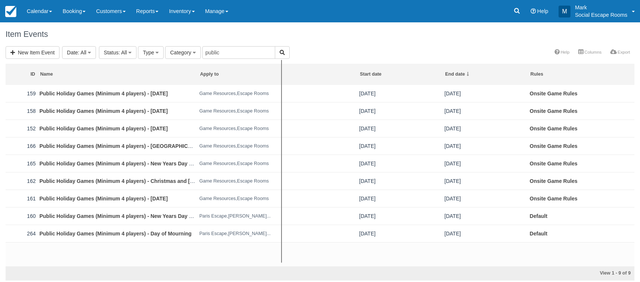
drag, startPoint x: 196, startPoint y: 75, endPoint x: 287, endPoint y: 75, distance: 90.8
click at [287, 75] on tr "ID Name Apply to Start date End date Rules" at bounding box center [320, 74] width 629 height 21
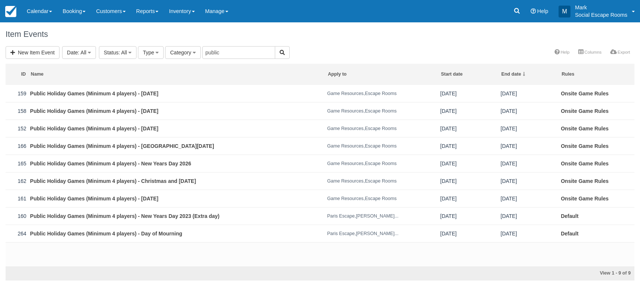
click at [175, 8] on link "Inventory" at bounding box center [182, 11] width 36 height 22
click at [114, 52] on span "Status" at bounding box center [111, 52] width 15 height 6
click at [120, 55] on button "Status : All" at bounding box center [118, 52] width 38 height 13
click at [194, 6] on link "Inventory" at bounding box center [182, 11] width 36 height 22
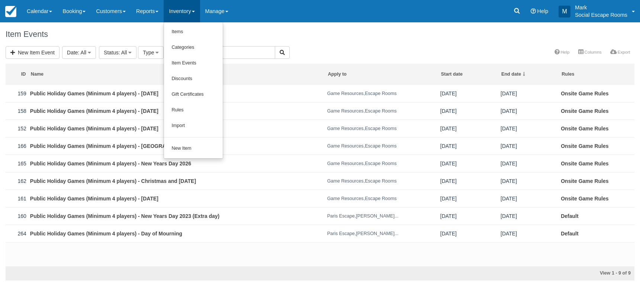
click at [188, 10] on link "Inventory" at bounding box center [182, 11] width 36 height 22
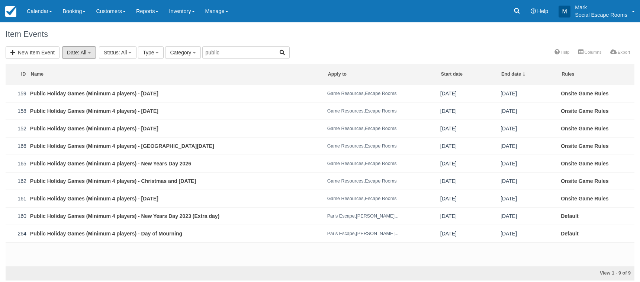
click at [78, 52] on span "Date" at bounding box center [72, 52] width 11 height 6
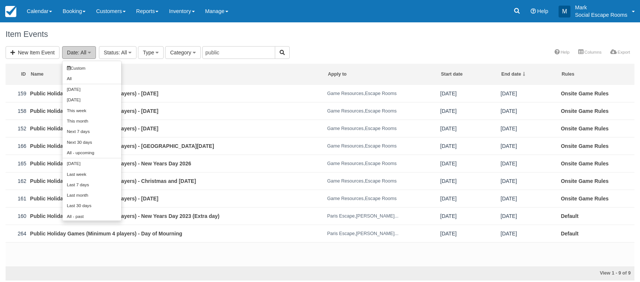
click at [78, 52] on span "Date" at bounding box center [72, 52] width 11 height 6
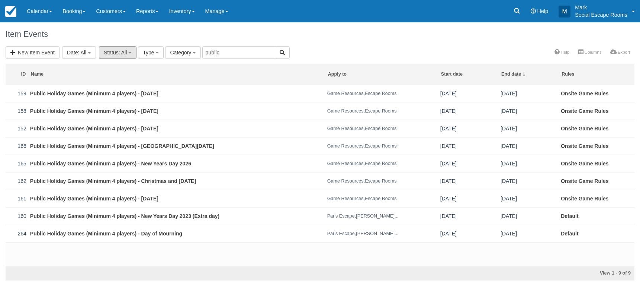
click at [112, 50] on span "Status" at bounding box center [111, 52] width 15 height 6
click at [114, 49] on span "Status" at bounding box center [111, 52] width 15 height 6
click at [156, 250] on div "159 Public Holiday Games (Minimum 4 players) - King's Birthday 2026 Game Resour…" at bounding box center [320, 175] width 629 height 181
click at [192, 12] on link "Inventory" at bounding box center [182, 11] width 36 height 22
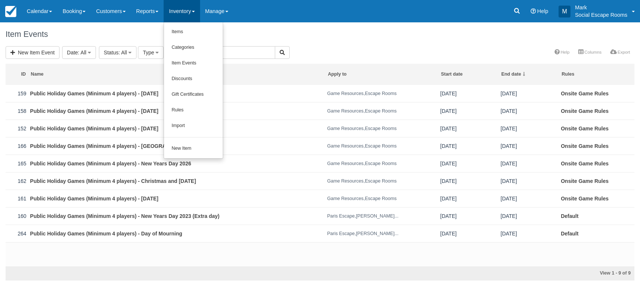
click at [188, 11] on link "Inventory" at bounding box center [182, 11] width 36 height 22
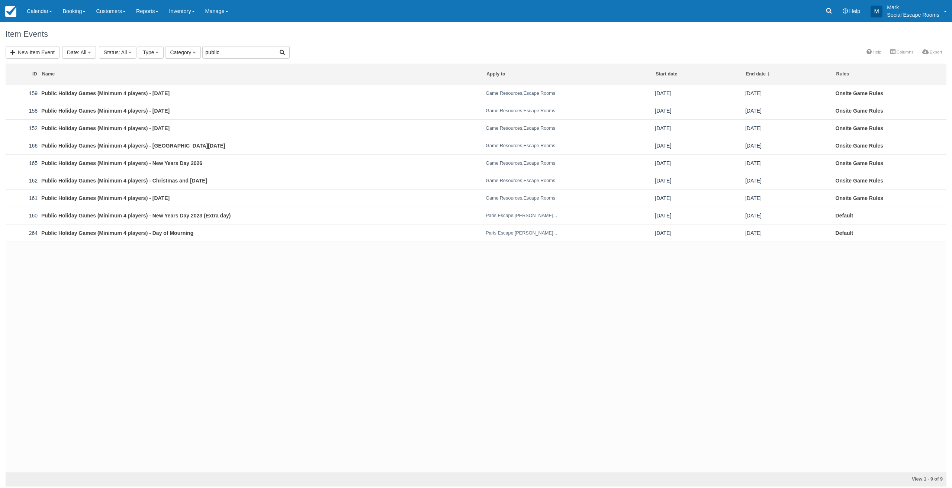
click at [212, 51] on input "public" at bounding box center [238, 52] width 73 height 13
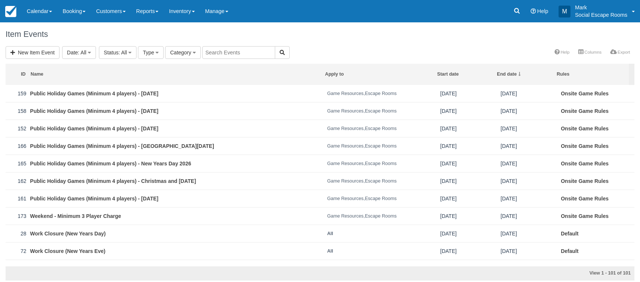
click at [44, 11] on link "Calendar" at bounding box center [40, 11] width 36 height 22
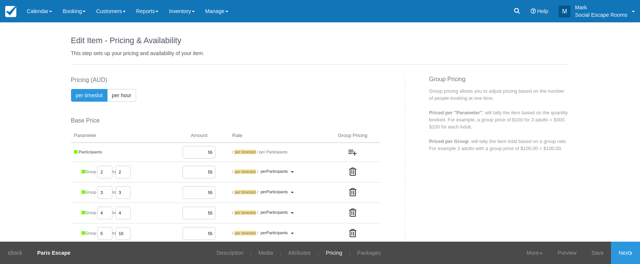
click at [41, 91] on div "Edit Item - Description This is your first step to creating your item for your …" at bounding box center [320, 131] width 640 height 219
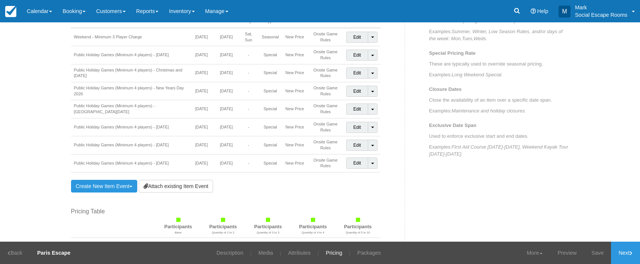
scroll to position [575, 0]
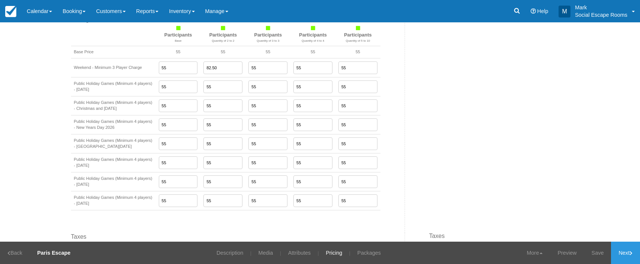
click at [177, 68] on input "55" at bounding box center [178, 67] width 39 height 13
click at [167, 88] on input "55" at bounding box center [178, 86] width 39 height 13
click at [316, 89] on input "55" at bounding box center [313, 86] width 39 height 13
click at [311, 87] on input "55" at bounding box center [313, 86] width 39 height 13
drag, startPoint x: 214, startPoint y: 86, endPoint x: 186, endPoint y: 86, distance: 27.2
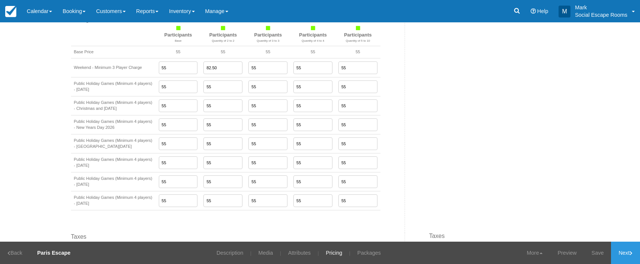
click at [185, 86] on tr "Public Holiday Games (Minimum 4 players) - [DATE] 55 55 55 55 55" at bounding box center [226, 86] width 310 height 19
drag, startPoint x: 213, startPoint y: 85, endPoint x: 198, endPoint y: 97, distance: 18.8
click at [185, 87] on tr "Public Holiday Games (Minimum 4 players) - [DATE] 55 110 55 55 55" at bounding box center [226, 86] width 310 height 19
type input "110"
drag, startPoint x: 208, startPoint y: 106, endPoint x: 201, endPoint y: 121, distance: 16.5
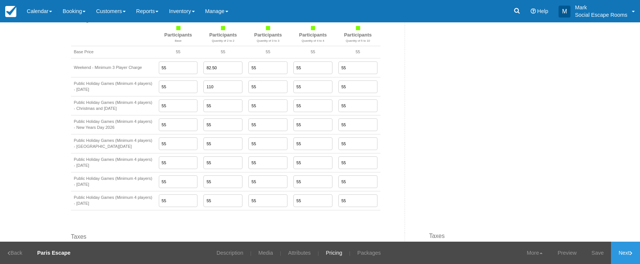
click at [201, 109] on td "55" at bounding box center [223, 105] width 45 height 19
paste input "110"
type input "110"
drag, startPoint x: 203, startPoint y: 130, endPoint x: 194, endPoint y: 129, distance: 9.3
click at [201, 129] on td "55" at bounding box center [223, 124] width 45 height 19
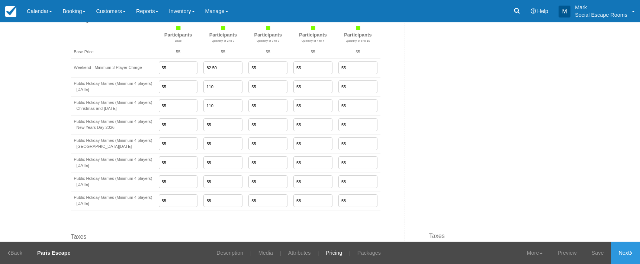
paste input "110"
type input "110"
drag, startPoint x: 211, startPoint y: 151, endPoint x: 204, endPoint y: 156, distance: 8.5
click at [201, 150] on td "55" at bounding box center [223, 143] width 45 height 19
paste input "110"
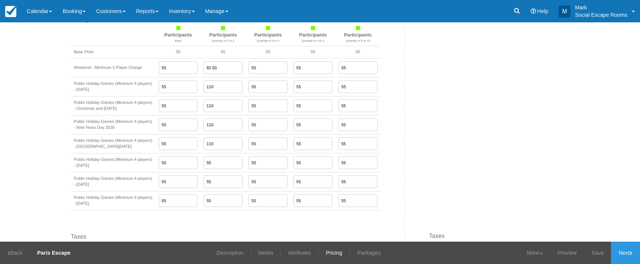
type input "110"
drag, startPoint x: 211, startPoint y: 168, endPoint x: 188, endPoint y: 169, distance: 22.4
click at [181, 166] on tr "Public Holiday Games (Minimum 4 players) - [DATE] 55 55 55 55 55" at bounding box center [226, 162] width 310 height 19
paste input "110"
type input "110"
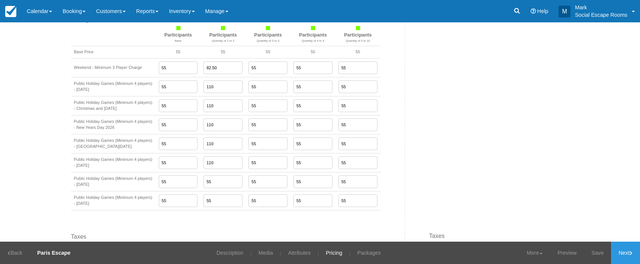
drag, startPoint x: 214, startPoint y: 186, endPoint x: 201, endPoint y: 191, distance: 14.5
click at [204, 187] on input "55" at bounding box center [223, 181] width 39 height 13
paste input "110"
type input "110"
drag, startPoint x: 209, startPoint y: 203, endPoint x: 190, endPoint y: 205, distance: 18.7
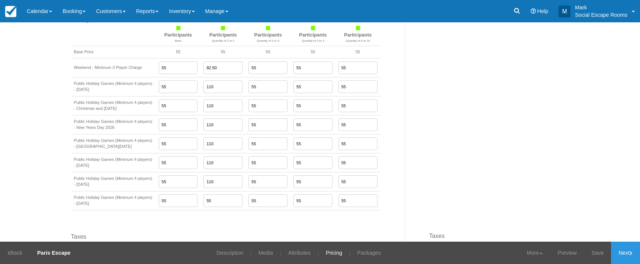
click at [190, 204] on tr "Public Holiday Games (Minimum 4 players) - [DATE] 55 55 55 55 55" at bounding box center [226, 200] width 310 height 19
paste input "110"
type input "110"
click at [220, 83] on input "110" at bounding box center [223, 86] width 39 height 13
click at [262, 84] on input "55" at bounding box center [268, 86] width 39 height 13
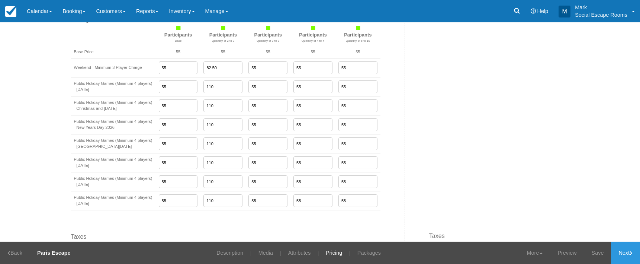
drag, startPoint x: 258, startPoint y: 86, endPoint x: 242, endPoint y: 84, distance: 15.7
click at [249, 84] on input "55" at bounding box center [268, 86] width 39 height 13
paste input "73.33333333333333"
type input "73.33333333333333"
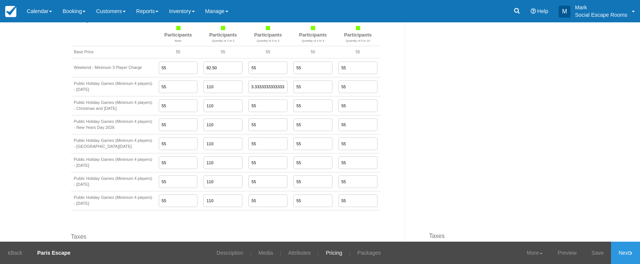
scroll to position [0, 0]
drag, startPoint x: 255, startPoint y: 107, endPoint x: 233, endPoint y: 107, distance: 21.6
click at [233, 107] on tr "Public Holiday Games (Minimum 4 players) - Christmas and [DATE] 55 110 55 55 55" at bounding box center [226, 105] width 310 height 19
paste input "73.33333333333333"
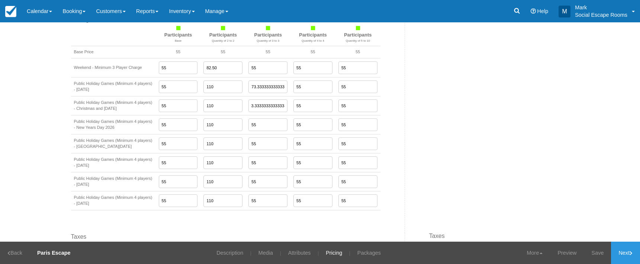
type input "73.33333333333333"
drag, startPoint x: 265, startPoint y: 130, endPoint x: 229, endPoint y: 133, distance: 36.2
click at [225, 131] on tr "Public Holiday Games (Minimum 4 players) - New Years Day 2026 55 110 55 55 55" at bounding box center [226, 124] width 310 height 19
paste input "73.33333333333333"
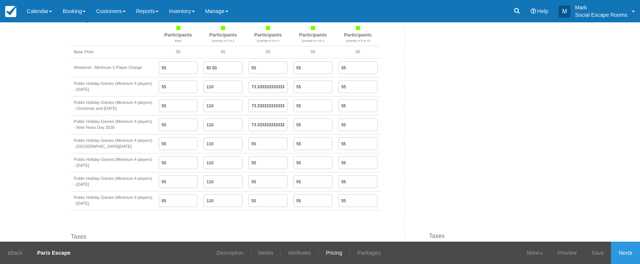
scroll to position [0, 3]
type input "73.33333333333333"
drag, startPoint x: 253, startPoint y: 149, endPoint x: 236, endPoint y: 150, distance: 17.9
click at [234, 148] on tr "Public Holiday Games (Minimum 4 players) - [GEOGRAPHIC_DATA][DATE] 55 110 55 55…" at bounding box center [226, 143] width 310 height 19
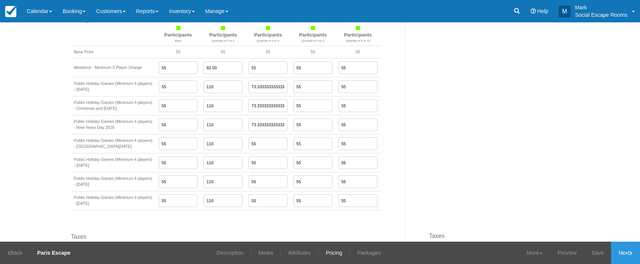
paste input "73.33333333333333"
type input "73.33333333333333"
drag, startPoint x: 259, startPoint y: 169, endPoint x: 232, endPoint y: 167, distance: 27.6
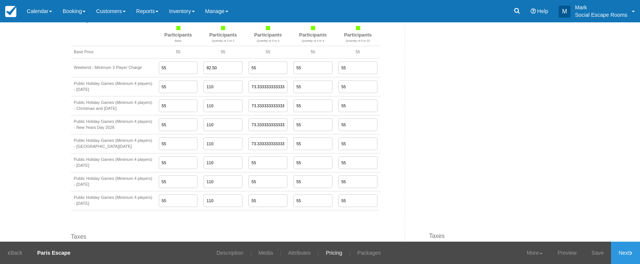
click at [232, 167] on tr "Public Holiday Games (Minimum 4 players) - [DATE] 55 110 55 55 55" at bounding box center [226, 162] width 310 height 19
paste input "73.33333333333333"
type input "73.33333333333333"
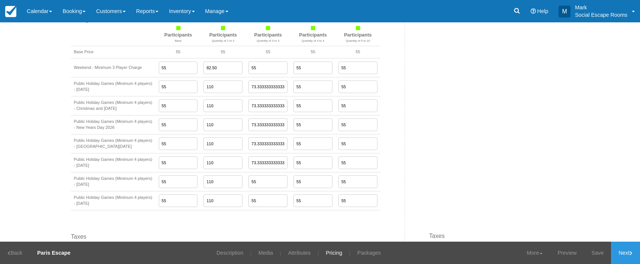
drag, startPoint x: 259, startPoint y: 188, endPoint x: 247, endPoint y: 193, distance: 13.1
click at [230, 186] on tr "Public Holiday Games (Minimum 4 players) - [DATE] 55 110 55 55 55" at bounding box center [226, 181] width 310 height 19
paste input "73.33333333333333"
type input "73.33333333333333"
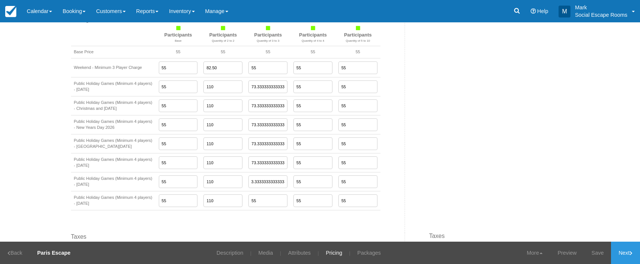
scroll to position [0, 0]
click at [234, 203] on tr "Public Holiday Games (Minimum 4 players) - [DATE] 55 110 55 55 55" at bounding box center [226, 200] width 310 height 19
paste input "73.33333333333333"
type input "73.33333333333333"
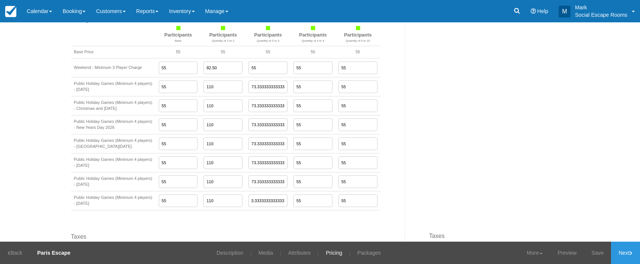
scroll to position [0, 0]
click at [589, 251] on link "Save" at bounding box center [597, 252] width 27 height 22
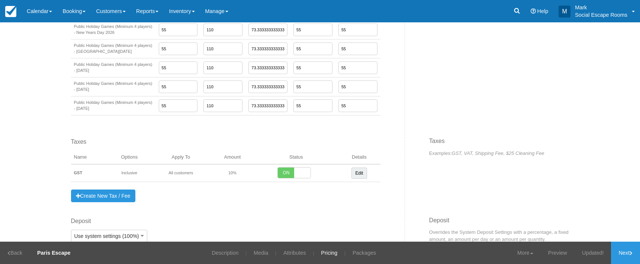
scroll to position [709, 0]
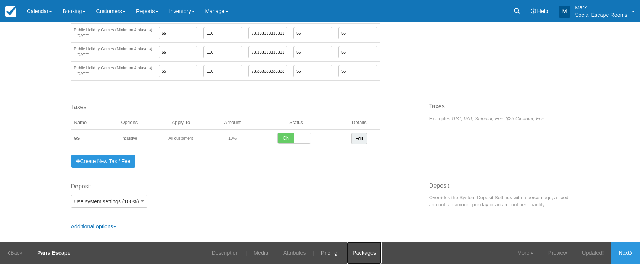
click at [362, 251] on link "Packages" at bounding box center [364, 252] width 35 height 22
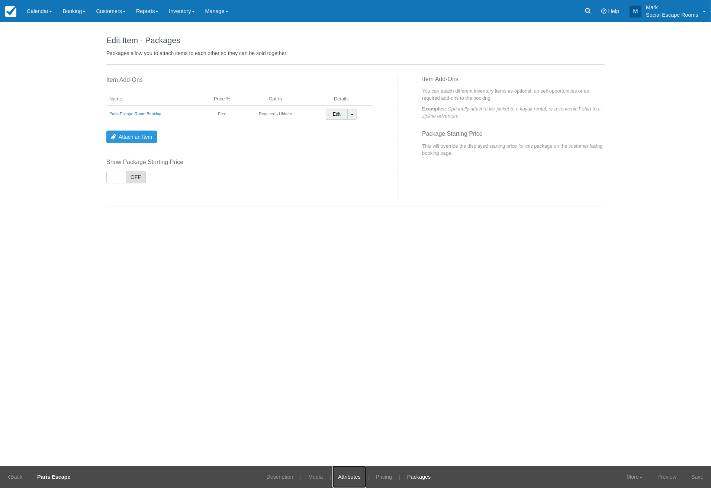
click at [341, 263] on link "Attributes" at bounding box center [350, 477] width 34 height 22
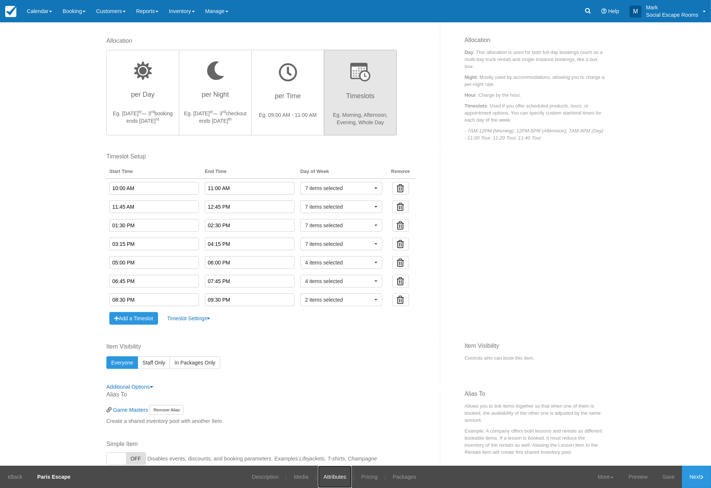
scroll to position [284, 0]
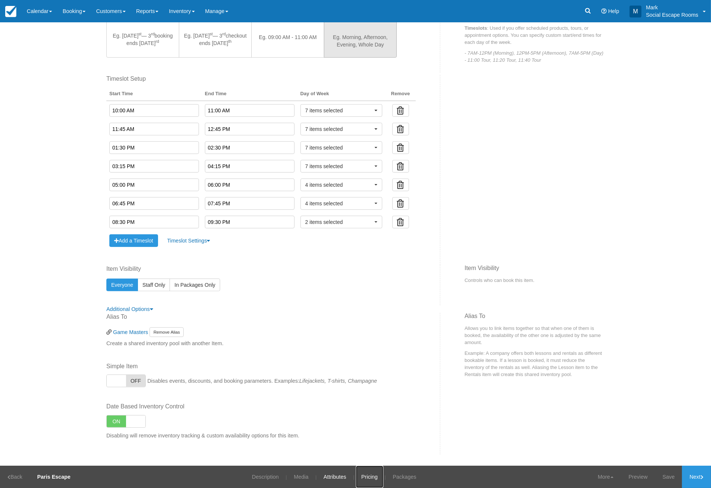
click at [368, 263] on link "Pricing" at bounding box center [370, 477] width 28 height 22
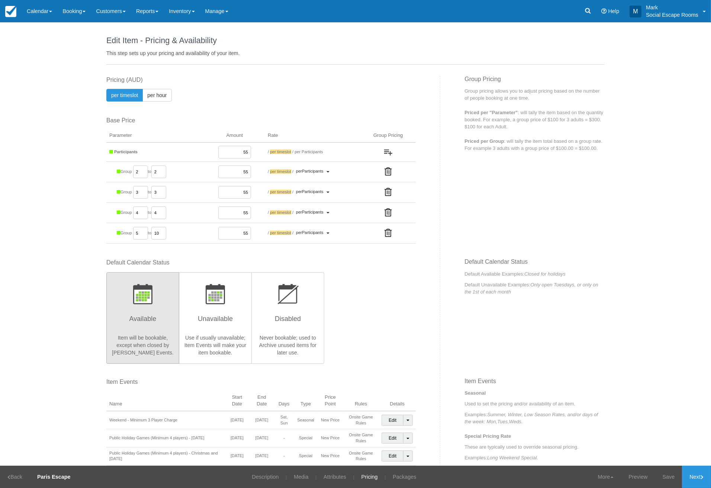
click at [48, 123] on div "Edit Item - Description This is your first step to creating your item for your …" at bounding box center [355, 243] width 711 height 443
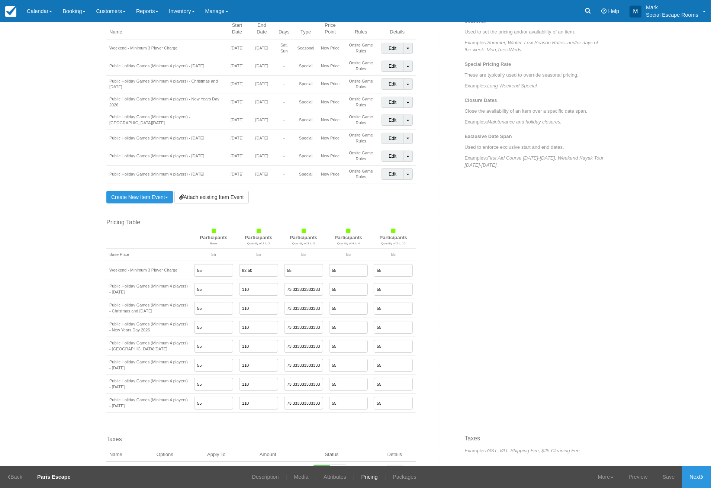
scroll to position [486, 0]
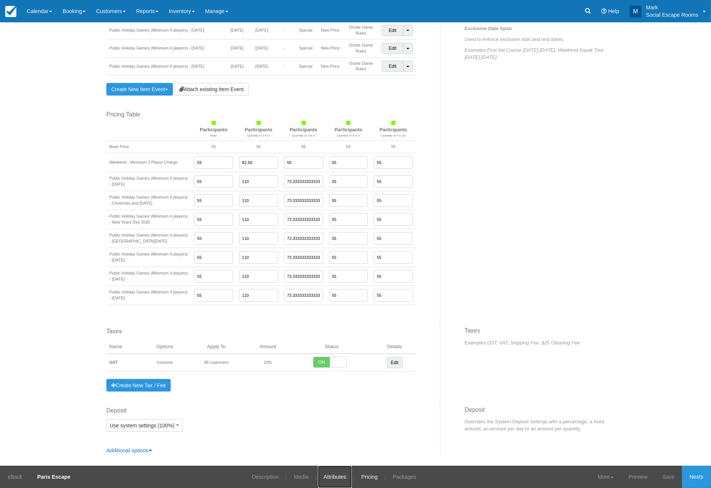
click at [333, 263] on link "Attributes" at bounding box center [335, 477] width 34 height 22
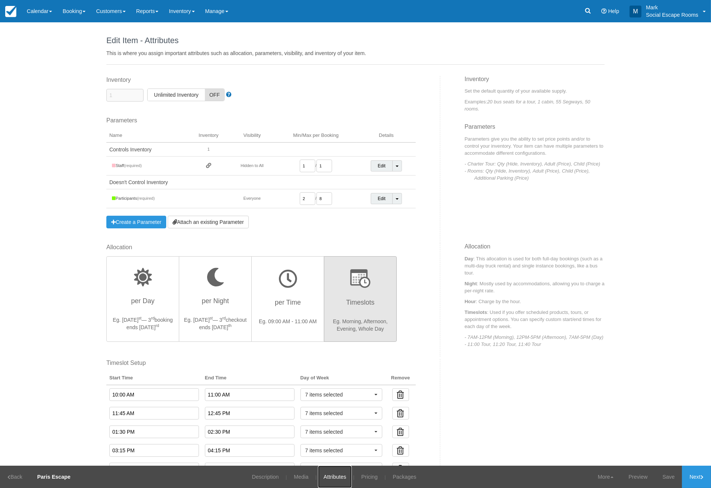
scroll to position [284, 0]
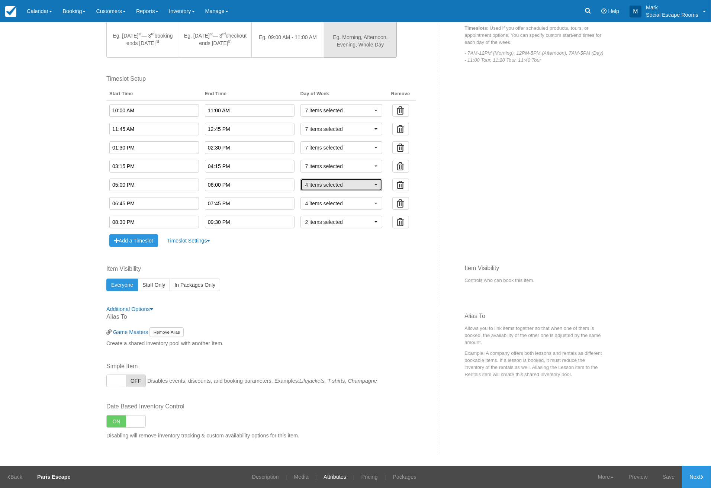
click at [326, 185] on span "4 items selected" at bounding box center [338, 184] width 67 height 7
click at [328, 183] on span "4 items selected" at bounding box center [338, 184] width 67 height 7
click at [42, 261] on div "Edit Item - Description This is your first step to creating your item for your …" at bounding box center [355, 243] width 711 height 443
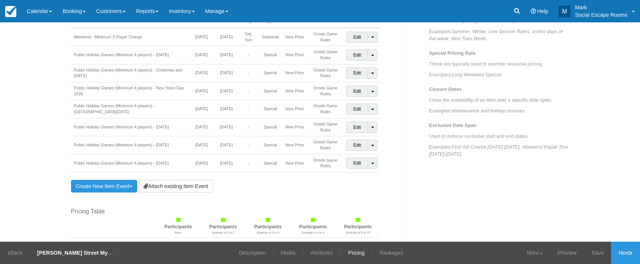
scroll to position [575, 0]
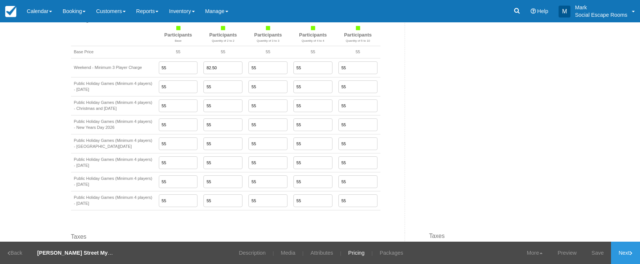
drag, startPoint x: 221, startPoint y: 86, endPoint x: 182, endPoint y: 84, distance: 38.8
click at [182, 83] on tr "Public Holiday Games (Minimum 4 players) - [DATE] 55 55 55 55 55" at bounding box center [226, 86] width 310 height 19
paste input "110"
type input "110"
drag, startPoint x: 211, startPoint y: 107, endPoint x: 188, endPoint y: 107, distance: 22.3
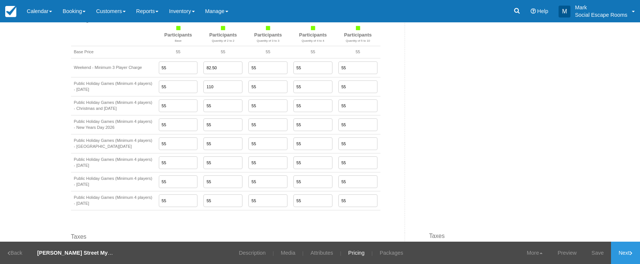
click at [188, 107] on tr "Public Holiday Games (Minimum 4 players) - Christmas and [DATE] 55 55 55 55 55" at bounding box center [226, 105] width 310 height 19
paste input "110"
type input "110"
drag, startPoint x: 201, startPoint y: 126, endPoint x: 189, endPoint y: 127, distance: 12.0
click at [189, 127] on tr "Public Holiday Games (Minimum 4 players) - New Years Day 2026 55 55 55 55 55" at bounding box center [226, 124] width 310 height 19
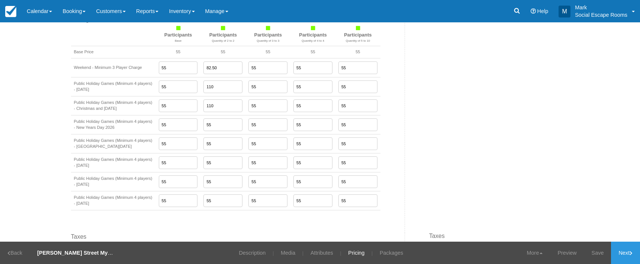
paste input "110"
type input "110"
drag, startPoint x: 193, startPoint y: 147, endPoint x: 186, endPoint y: 150, distance: 7.3
click at [182, 148] on tr "Public Holiday Games (Minimum 4 players) - [GEOGRAPHIC_DATA][DATE] 55 55 55 55 …" at bounding box center [226, 143] width 310 height 19
paste input "110"
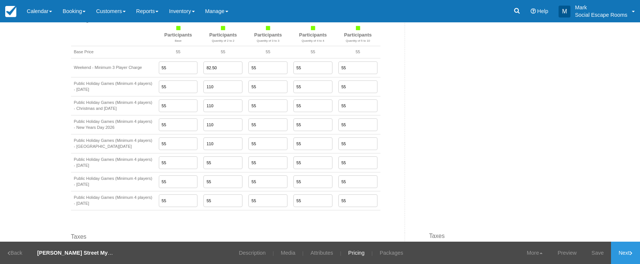
type input "110"
drag, startPoint x: 209, startPoint y: 166, endPoint x: 188, endPoint y: 166, distance: 20.8
click at [188, 166] on tr "Public Holiday Games (Minimum 4 players) - [DATE] 55 55 55 55 55" at bounding box center [226, 162] width 310 height 19
paste input "110"
type input "110"
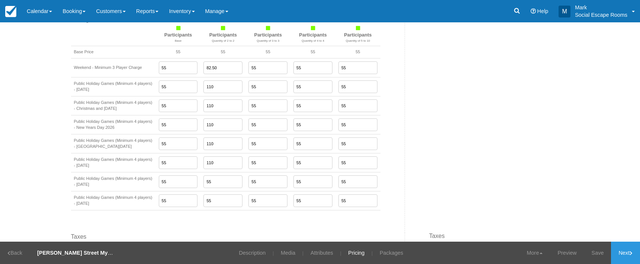
drag, startPoint x: 207, startPoint y: 187, endPoint x: 184, endPoint y: 187, distance: 23.1
click at [184, 187] on tr "Public Holiday Games (Minimum 4 players) - ANZAC Day 2025 55 55 55 55 55" at bounding box center [226, 181] width 310 height 19
paste input "110"
type input "110"
drag, startPoint x: 209, startPoint y: 206, endPoint x: 198, endPoint y: 201, distance: 12.5
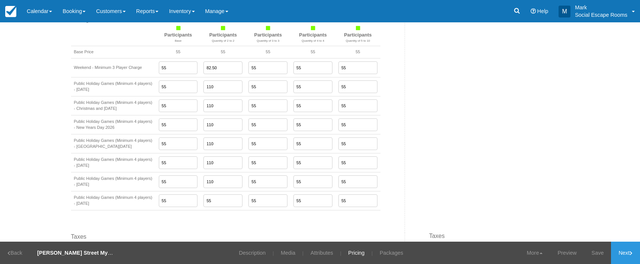
click at [185, 205] on tr "Public Holiday Games (Minimum 4 players) - [DATE] 55 55 55 55 55" at bounding box center [226, 200] width 310 height 19
paste input "110"
type input "110"
drag, startPoint x: 256, startPoint y: 86, endPoint x: 229, endPoint y: 85, distance: 26.8
click at [229, 85] on tr "Public Holiday Games (Minimum 4 players) - [DATE] 55 110 55 55 55" at bounding box center [226, 86] width 310 height 19
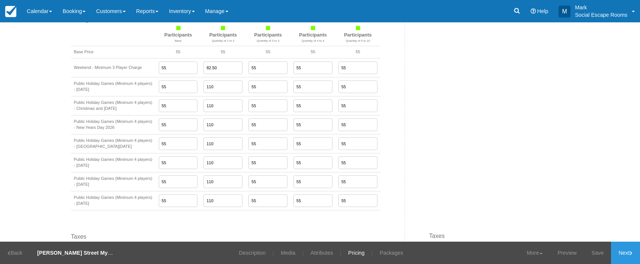
paste input "73.33333333333333"
type input "73.33333333333333"
drag, startPoint x: 253, startPoint y: 106, endPoint x: 225, endPoint y: 106, distance: 28.6
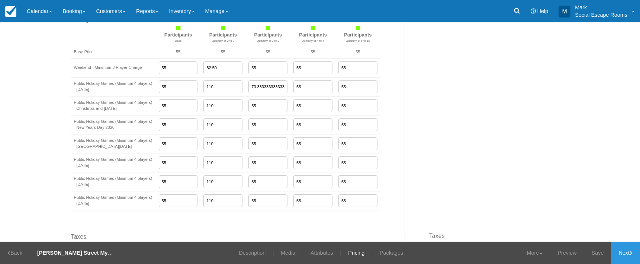
click at [225, 106] on tr "Public Holiday Games (Minimum 4 players) - Christmas and [DATE] 55 110 55 55 55" at bounding box center [226, 105] width 310 height 19
paste input "73.33333333333333"
type input "73.33333333333333"
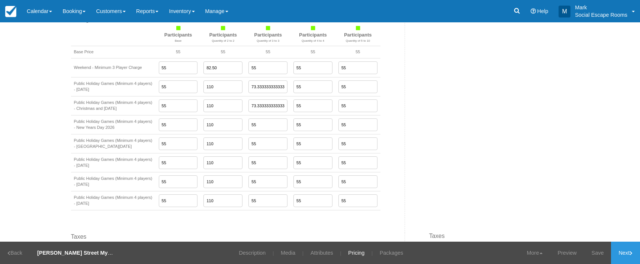
drag, startPoint x: 248, startPoint y: 131, endPoint x: 232, endPoint y: 131, distance: 16.0
click at [232, 131] on tr "Public Holiday Games (Minimum 4 players) - New Years Day 2026 55 110 55 55 55" at bounding box center [226, 124] width 310 height 19
paste input "73.33333333333333"
type input "73.33333333333333"
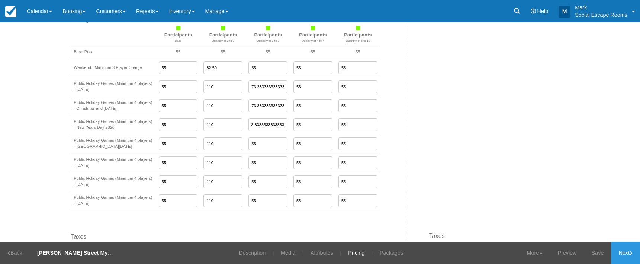
scroll to position [0, 0]
drag, startPoint x: 256, startPoint y: 150, endPoint x: 232, endPoint y: 150, distance: 24.2
click at [232, 150] on tr "Public Holiday Games (Minimum 4 players) - [GEOGRAPHIC_DATA][DATE] 55 110 55 55…" at bounding box center [226, 143] width 310 height 19
paste input "73.33333333333333"
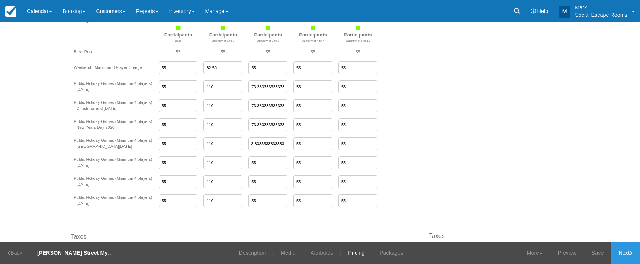
type input "73.33333333333333"
drag, startPoint x: 256, startPoint y: 166, endPoint x: 228, endPoint y: 165, distance: 27.5
click at [228, 165] on tr "Public Holiday Games (Minimum 4 players) - [DATE] 55 110 55 55 55" at bounding box center [226, 162] width 310 height 19
paste input "73.33333333333333"
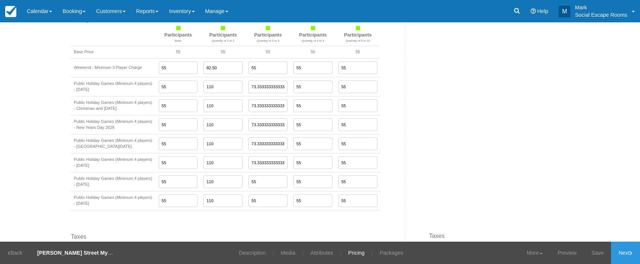
scroll to position [0, 3]
type input "73.33333333333333"
drag, startPoint x: 235, startPoint y: 186, endPoint x: 238, endPoint y: 193, distance: 7.3
click at [231, 187] on tr "Public Holiday Games (Minimum 4 players) - [DATE] 55 110 55 55 55" at bounding box center [226, 181] width 310 height 19
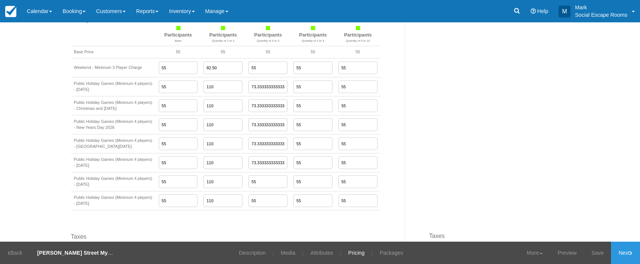
paste input "73.33333333333333"
type input "73.33333333333333"
click at [233, 206] on tr "Public Holiday Games (Minimum 4 players) - [DATE] 55 110 55 55 55" at bounding box center [226, 200] width 310 height 19
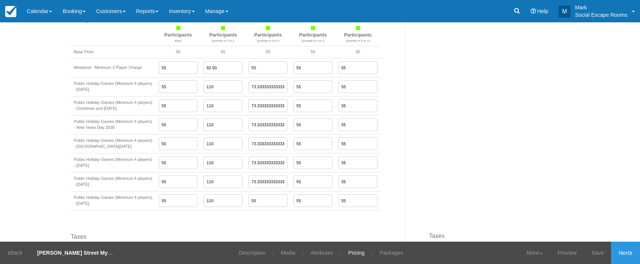
paste input "73.33333333333333"
type input "73.33333333333333"
click at [596, 254] on link "Save" at bounding box center [597, 252] width 27 height 22
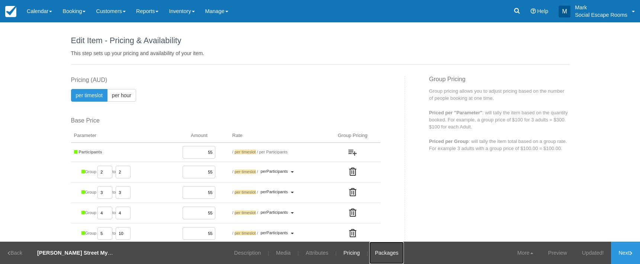
click at [371, 257] on link "Packages" at bounding box center [386, 252] width 35 height 22
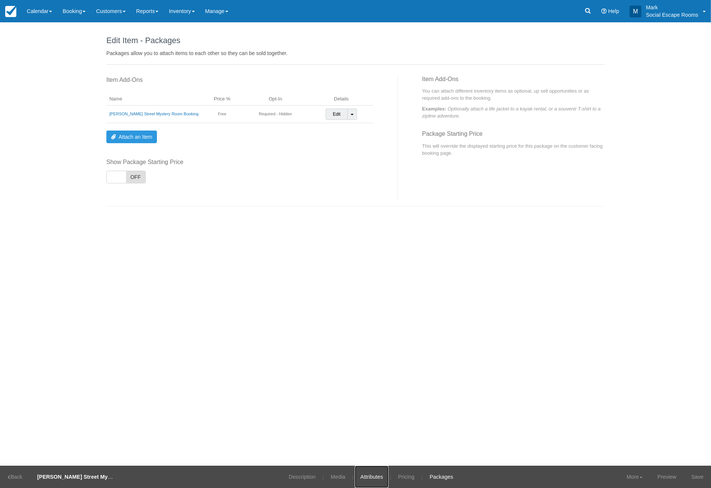
click at [355, 263] on link "Attributes" at bounding box center [372, 477] width 34 height 22
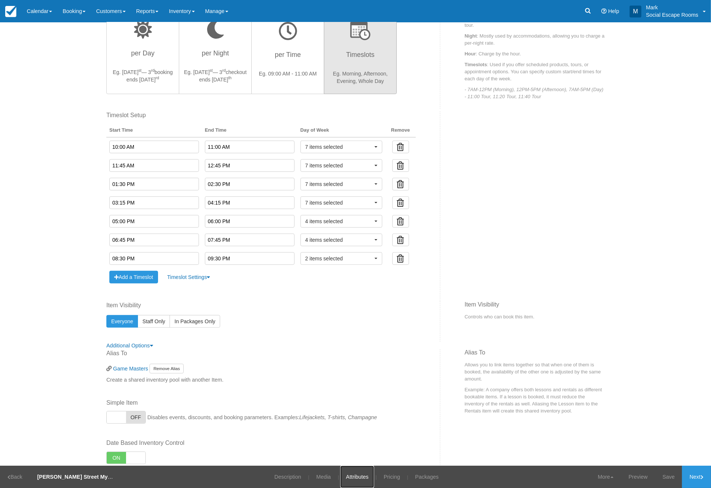
scroll to position [284, 0]
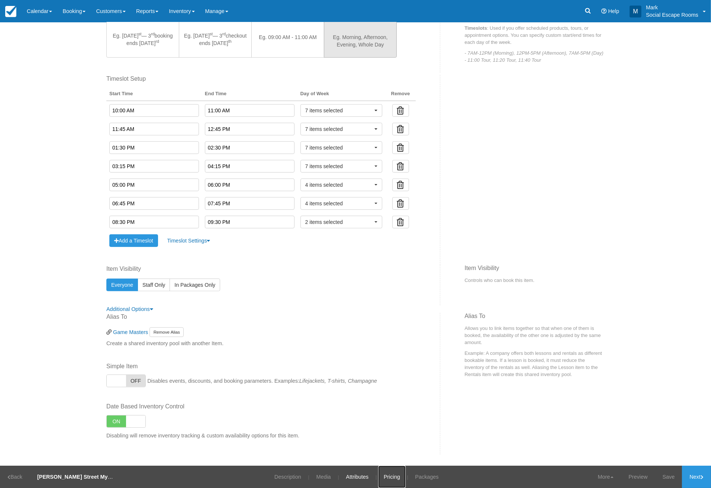
click at [383, 263] on link "Pricing" at bounding box center [392, 477] width 28 height 22
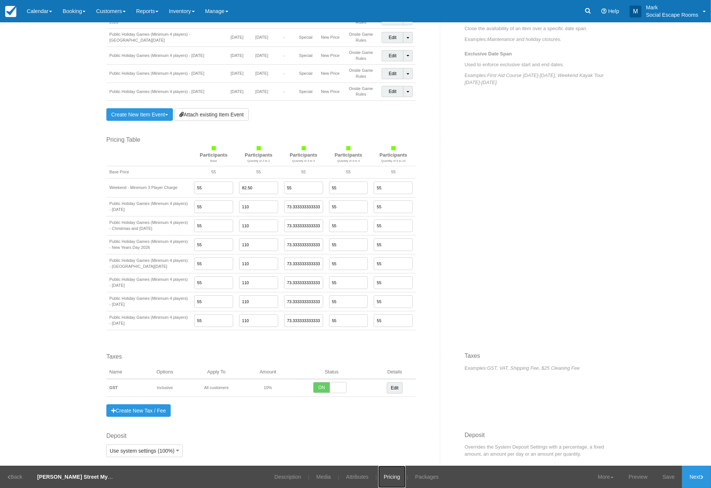
scroll to position [486, 0]
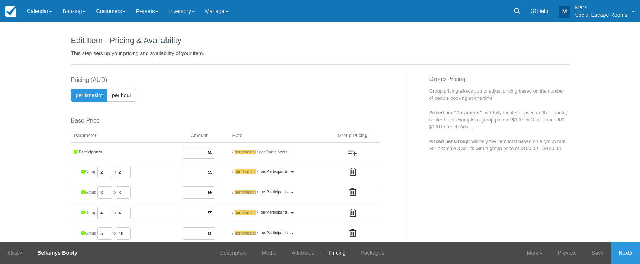
click at [28, 66] on div "Edit Item - Description This is your first step to creating your item for your …" at bounding box center [320, 131] width 640 height 219
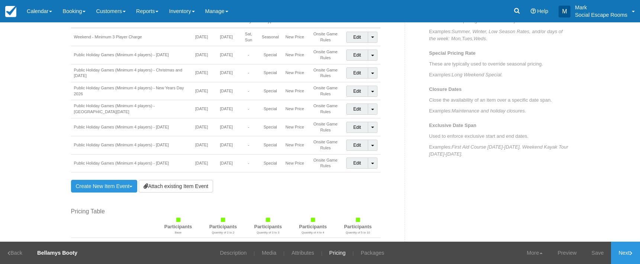
scroll to position [575, 0]
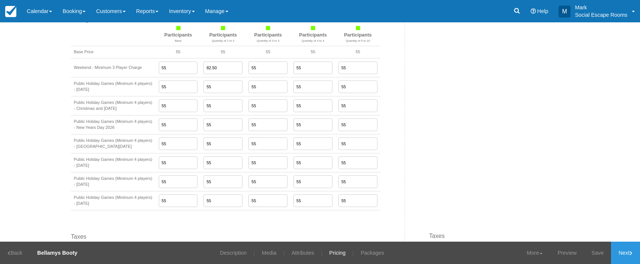
drag, startPoint x: 219, startPoint y: 80, endPoint x: 185, endPoint y: 83, distance: 34.1
click at [185, 83] on tr "Public Holiday Games (Minimum 4 players) - [DATE] 55 55 55 55 55" at bounding box center [226, 86] width 310 height 19
paste input "110"
type input "110"
drag, startPoint x: 218, startPoint y: 111, endPoint x: 203, endPoint y: 123, distance: 19.0
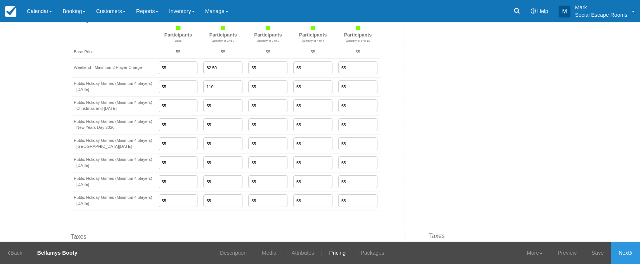
click at [180, 110] on tr "Public Holiday Games (Minimum 4 players) - Christmas and [DATE] 55 55 55 55 55" at bounding box center [226, 105] width 310 height 19
paste input "110"
type input "110"
drag, startPoint x: 207, startPoint y: 132, endPoint x: 181, endPoint y: 133, distance: 26.5
click at [179, 132] on tr "Public Holiday Games (Minimum 4 players) - New Years Day 2026 55 55 55 55 55" at bounding box center [226, 124] width 310 height 19
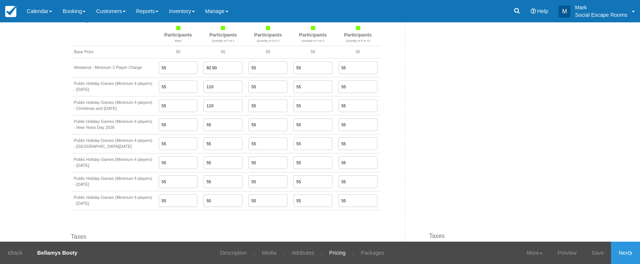
paste input "110"
type input "110"
drag, startPoint x: 208, startPoint y: 148, endPoint x: 206, endPoint y: 160, distance: 11.7
click at [190, 148] on tr "Public Holiday Games (Minimum 4 players) - [GEOGRAPHIC_DATA][DATE] 55 55 55 55 …" at bounding box center [226, 143] width 310 height 19
paste input "110"
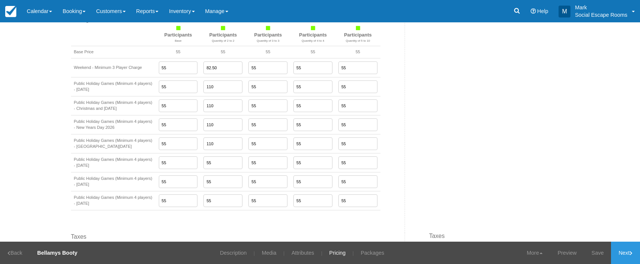
type input "110"
drag, startPoint x: 209, startPoint y: 165, endPoint x: 196, endPoint y: 177, distance: 17.4
click at [182, 167] on tr "Public Holiday Games (Minimum 4 players) - [DATE] 55 55 55 55 55" at bounding box center [226, 162] width 310 height 19
paste input "110"
type input "110"
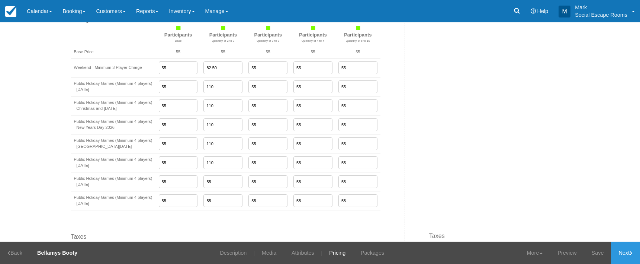
drag, startPoint x: 211, startPoint y: 187, endPoint x: 193, endPoint y: 188, distance: 18.3
click at [201, 188] on td "55" at bounding box center [223, 181] width 45 height 19
paste input "110"
type input "110"
drag, startPoint x: 204, startPoint y: 203, endPoint x: 193, endPoint y: 203, distance: 11.2
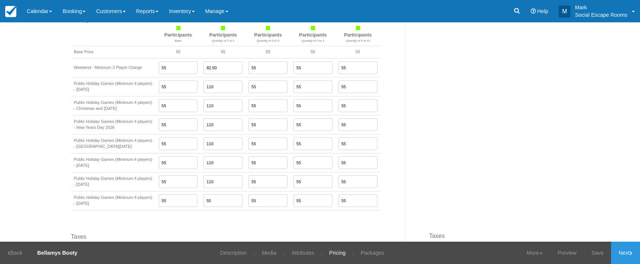
click at [201, 203] on td "55" at bounding box center [223, 200] width 45 height 19
paste input "110"
type input "110"
drag, startPoint x: 258, startPoint y: 85, endPoint x: 230, endPoint y: 84, distance: 27.5
click at [230, 84] on tr "Public Holiday Games (Minimum 4 players) - [DATE] 55 110 55 55 55" at bounding box center [226, 86] width 310 height 19
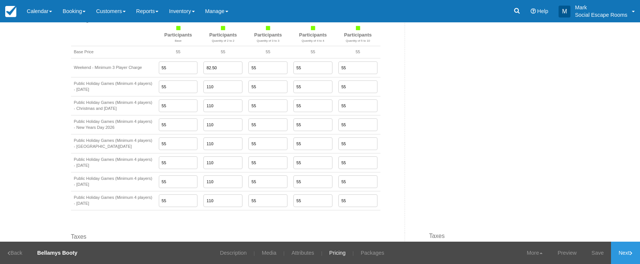
paste input "73.33333333333333"
type input "73.33333333333333"
drag, startPoint x: 256, startPoint y: 106, endPoint x: 239, endPoint y: 106, distance: 17.1
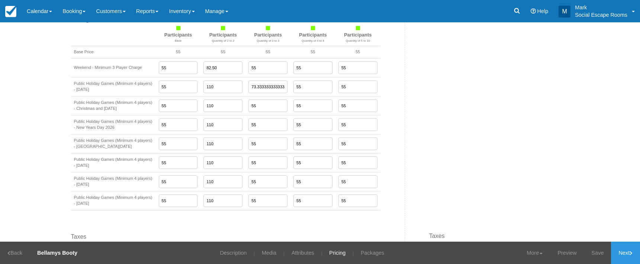
click at [246, 106] on td "55" at bounding box center [268, 105] width 45 height 19
paste input "73.33333333333333"
type input "73.33333333333333"
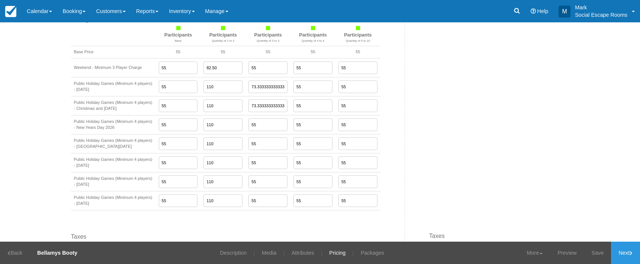
drag, startPoint x: 258, startPoint y: 126, endPoint x: 242, endPoint y: 129, distance: 16.2
click at [249, 129] on input "55" at bounding box center [268, 124] width 39 height 13
paste input "73.33333333333333"
type input "73.33333333333333"
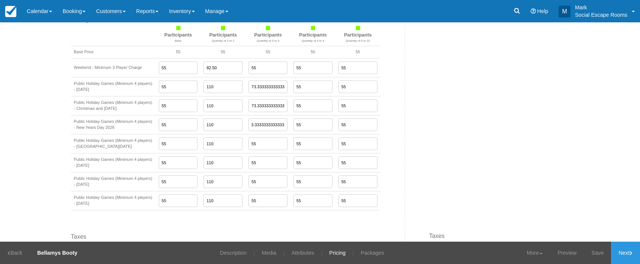
scroll to position [0, 0]
drag, startPoint x: 260, startPoint y: 151, endPoint x: 236, endPoint y: 149, distance: 24.3
click at [236, 149] on tr "Public Holiday Games (Minimum 4 players) - [GEOGRAPHIC_DATA][DATE] 55 110 55 55…" at bounding box center [226, 143] width 310 height 19
paste input "73.33333333333333"
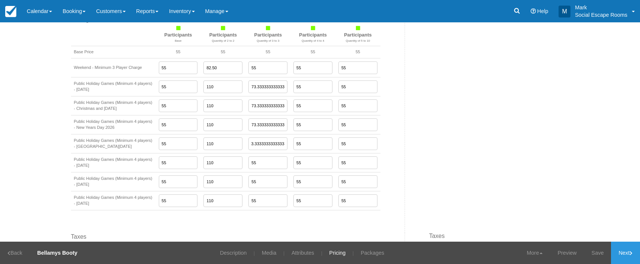
type input "73.33333333333333"
drag, startPoint x: 258, startPoint y: 166, endPoint x: 246, endPoint y: 180, distance: 18.7
click at [237, 166] on tr "Public Holiday Games (Minimum 4 players) - [DATE] 55 110 55 55 55" at bounding box center [226, 162] width 310 height 19
paste input "73.33333333333333"
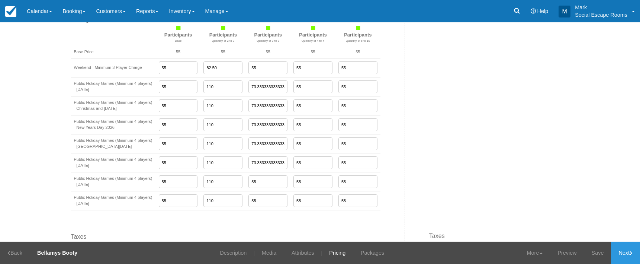
scroll to position [0, 3]
type input "73.33333333333333"
drag, startPoint x: 237, startPoint y: 186, endPoint x: 227, endPoint y: 186, distance: 10.8
click at [227, 186] on tr "Public Holiday Games (Minimum 4 players) - [DATE] 55 110 55 55 55" at bounding box center [226, 181] width 310 height 19
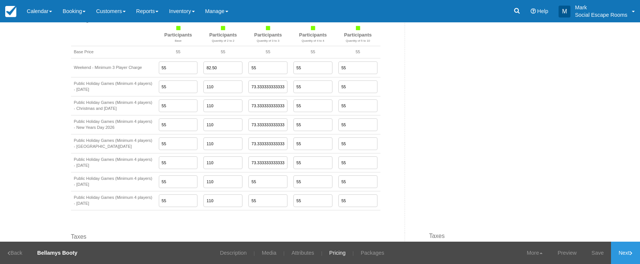
paste input "73.33333333333333"
type input "73.33333333333333"
drag, startPoint x: 255, startPoint y: 204, endPoint x: 246, endPoint y: 190, distance: 15.9
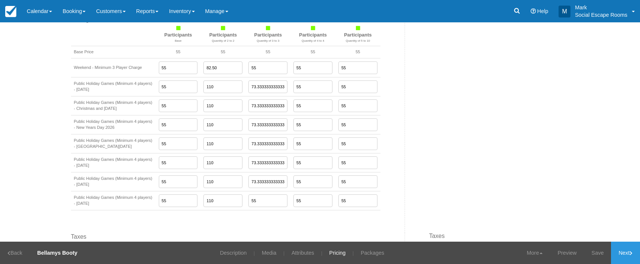
click at [228, 204] on tr "Public Holiday Games (Minimum 4 players) - [DATE] 55 110 55 55 55" at bounding box center [226, 200] width 310 height 19
paste input "73.33333333333333"
type input "73.33333333333333"
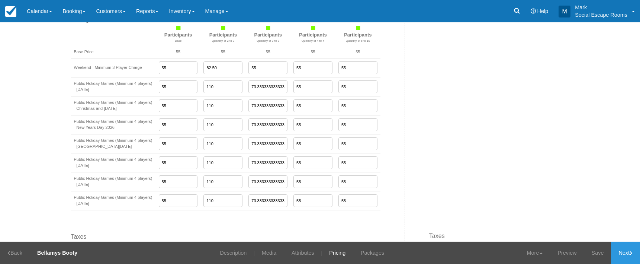
click at [596, 254] on link "Save" at bounding box center [597, 252] width 27 height 22
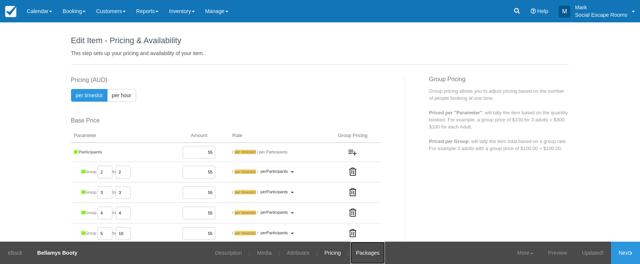
click at [374, 254] on link "Packages" at bounding box center [367, 252] width 35 height 22
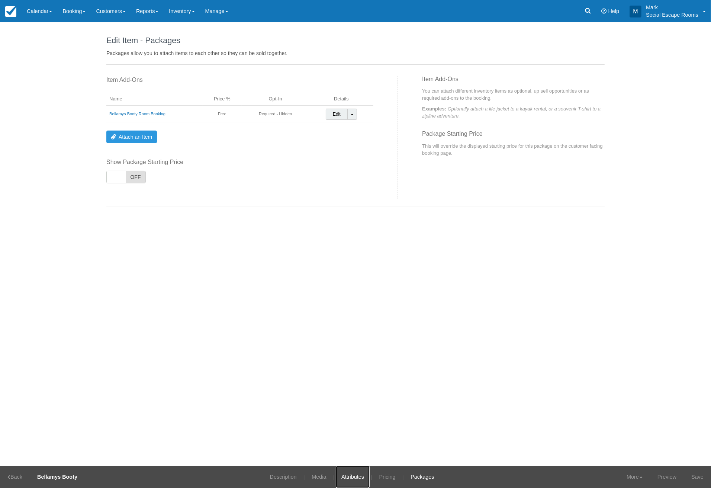
click at [353, 263] on link "Attributes" at bounding box center [353, 477] width 34 height 22
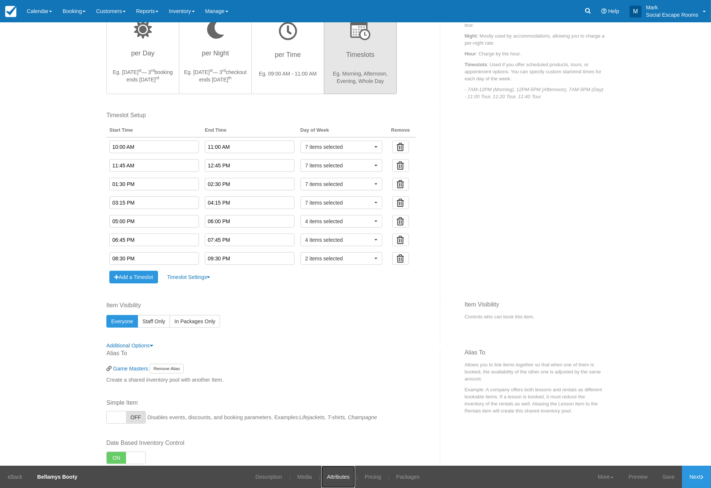
scroll to position [284, 0]
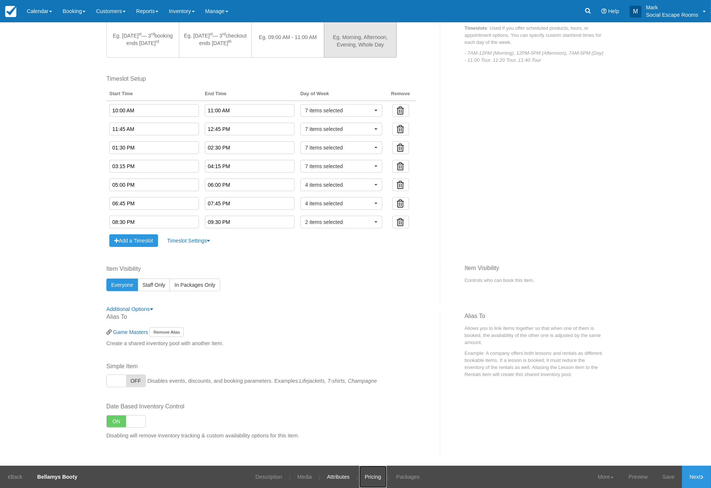
click at [383, 263] on link "Pricing" at bounding box center [373, 477] width 28 height 22
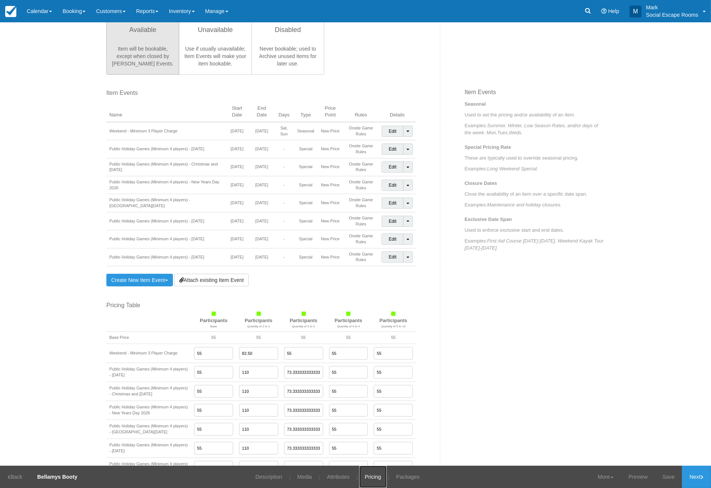
scroll to position [486, 0]
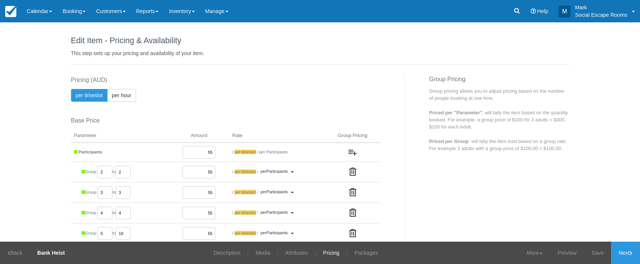
click at [31, 92] on div "Edit Item - Description This is your first step to creating your item for your …" at bounding box center [320, 131] width 640 height 219
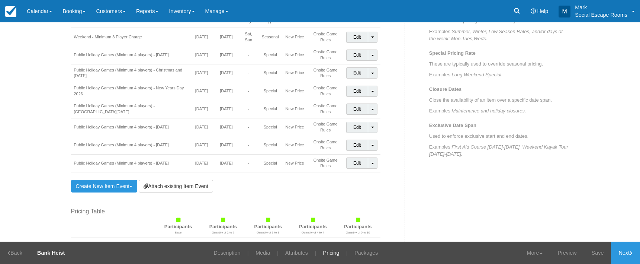
scroll to position [575, 0]
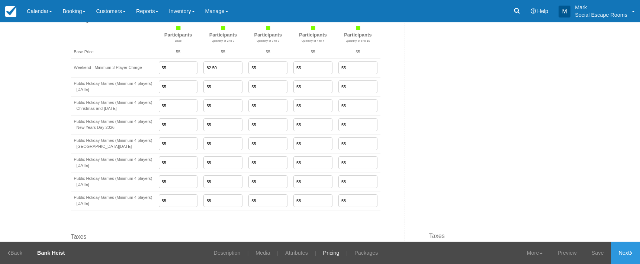
drag, startPoint x: 205, startPoint y: 86, endPoint x: 193, endPoint y: 92, distance: 14.3
click at [181, 87] on tr "Public Holiday Games (Minimum 4 players) - [DATE] 55 55 55 55 55" at bounding box center [226, 86] width 310 height 19
paste input "110"
type input "110"
drag, startPoint x: 211, startPoint y: 109, endPoint x: 187, endPoint y: 108, distance: 24.2
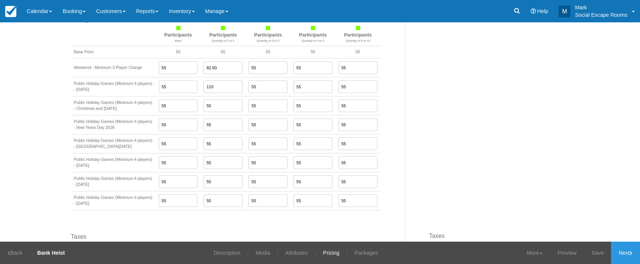
click at [187, 108] on tr "Public Holiday Games (Minimum 4 players) - Christmas and [DATE] 55 55 55 55 55" at bounding box center [226, 105] width 310 height 19
paste input "110"
type input "110"
drag, startPoint x: 212, startPoint y: 127, endPoint x: 186, endPoint y: 129, distance: 25.3
click at [185, 128] on tr "Public Holiday Games (Minimum 4 players) - New Years Day 2026 55 55 55 55 55" at bounding box center [226, 124] width 310 height 19
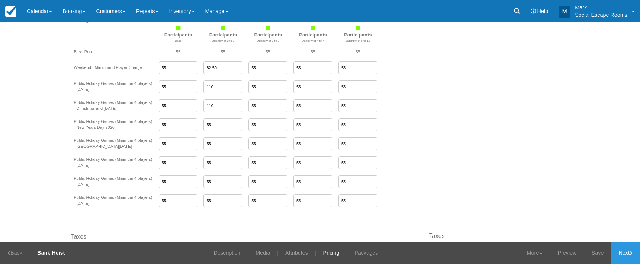
paste input "110"
type input "110"
drag, startPoint x: 209, startPoint y: 149, endPoint x: 199, endPoint y: 152, distance: 10.6
click at [190, 148] on tr "Public Holiday Games (Minimum 4 players) - [GEOGRAPHIC_DATA][DATE] 55 55 55 55 …" at bounding box center [226, 143] width 310 height 19
paste input "110"
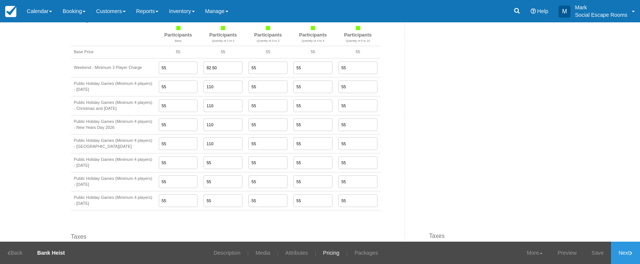
type input "110"
drag, startPoint x: 208, startPoint y: 168, endPoint x: 207, endPoint y: 177, distance: 8.9
click at [188, 170] on tr "Public Holiday Games (Minimum 4 players) - [DATE] 55 55 55 55 55" at bounding box center [226, 162] width 310 height 19
paste input "110"
type input "110"
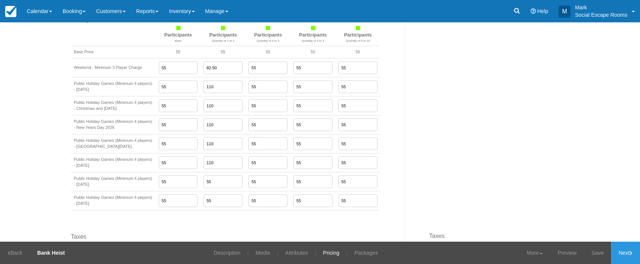
drag, startPoint x: 211, startPoint y: 186, endPoint x: 192, endPoint y: 187, distance: 19.0
click at [201, 187] on td "55" at bounding box center [223, 181] width 45 height 19
paste input "110"
type input "110"
drag, startPoint x: 209, startPoint y: 202, endPoint x: 187, endPoint y: 205, distance: 21.7
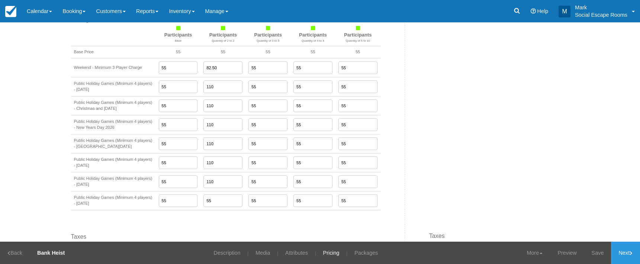
click at [187, 205] on tr "Public Holiday Games (Minimum 4 players) - [DATE] 55 55 55 55 55" at bounding box center [226, 200] width 310 height 19
paste input "110"
type input "110"
drag, startPoint x: 260, startPoint y: 86, endPoint x: 221, endPoint y: 86, distance: 39.1
click at [221, 86] on tr "Public Holiday Games (Minimum 4 players) - [DATE] 55 110 55 55 55" at bounding box center [226, 86] width 310 height 19
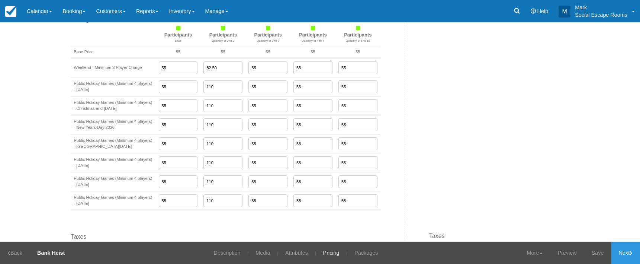
paste input "73.33333333333333"
type input "73.33333333333333"
drag, startPoint x: 257, startPoint y: 108, endPoint x: 223, endPoint y: 111, distance: 34.0
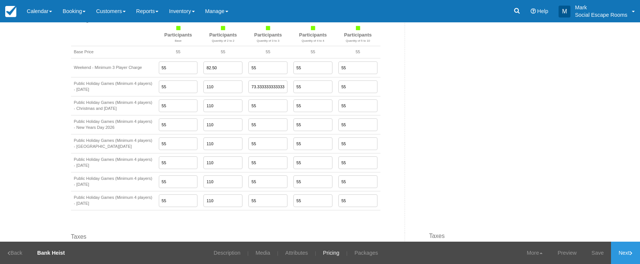
click at [223, 111] on tr "Public Holiday Games (Minimum 4 players) - Christmas and [DATE] 55 110 55 55 55" at bounding box center [226, 105] width 310 height 19
paste input "73.33333333333333"
type input "73.33333333333333"
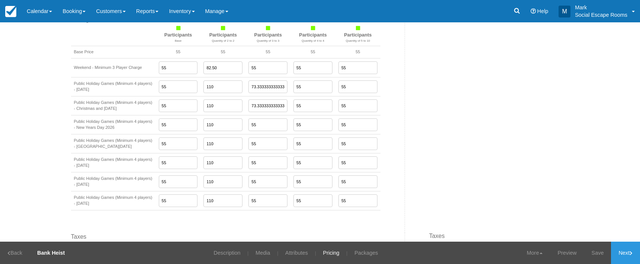
drag, startPoint x: 251, startPoint y: 128, endPoint x: 238, endPoint y: 136, distance: 14.9
click at [230, 129] on tr "Public Holiday Games (Minimum 4 players) - New Years Day 2026 55 110 55 55 55" at bounding box center [226, 124] width 310 height 19
paste input "73.33333333333333"
type input "73.33333333333333"
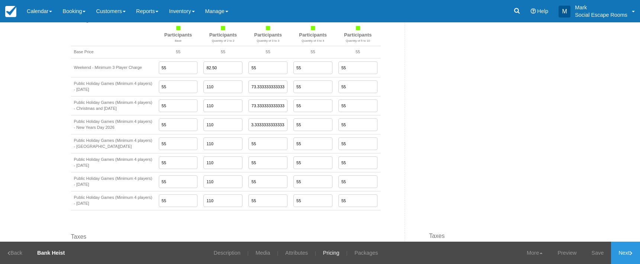
scroll to position [0, 0]
drag, startPoint x: 259, startPoint y: 148, endPoint x: 229, endPoint y: 148, distance: 29.4
click at [229, 148] on tr "Public Holiday Games (Minimum 4 players) - [GEOGRAPHIC_DATA][DATE] 55 110 55 55…" at bounding box center [226, 143] width 310 height 19
paste input "73.33333333333333"
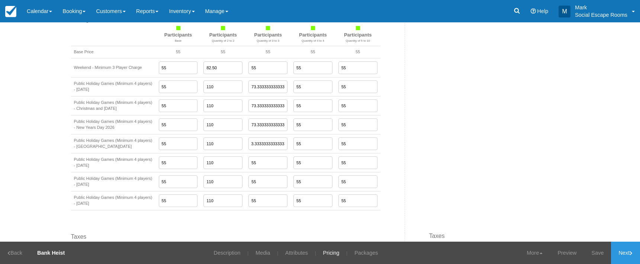
type input "73.33333333333333"
click at [226, 170] on tr "Public Holiday Games (Minimum 4 players) - [DATE] 55 110 55 55 55" at bounding box center [226, 162] width 310 height 19
paste input "73.33333333333333"
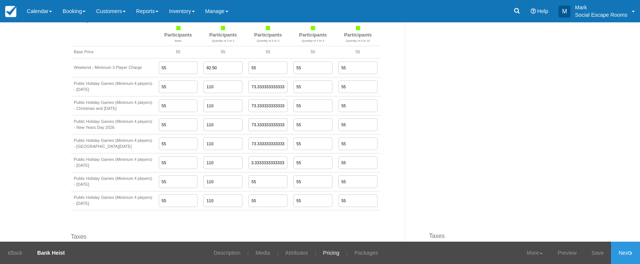
type input "73.33333333333333"
drag, startPoint x: 262, startPoint y: 187, endPoint x: 233, endPoint y: 187, distance: 29.0
click at [233, 187] on tr "Public Holiday Games (Minimum 4 players) - [DATE] 55 110 55 55 55" at bounding box center [226, 181] width 310 height 19
paste input "73.33333333333333"
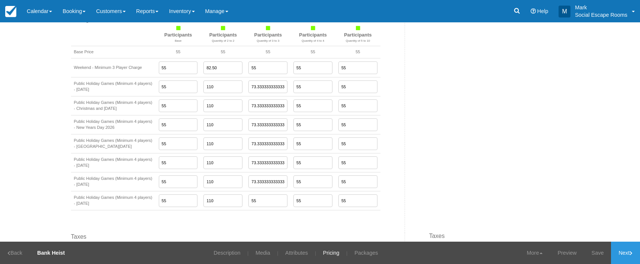
scroll to position [0, 3]
type input "73.33333333333333"
drag, startPoint x: 265, startPoint y: 204, endPoint x: 242, endPoint y: 198, distance: 23.1
click at [227, 204] on tr "Public Holiday Games (Minimum 4 players) - [DATE] 55 110 55 55 55" at bounding box center [226, 200] width 310 height 19
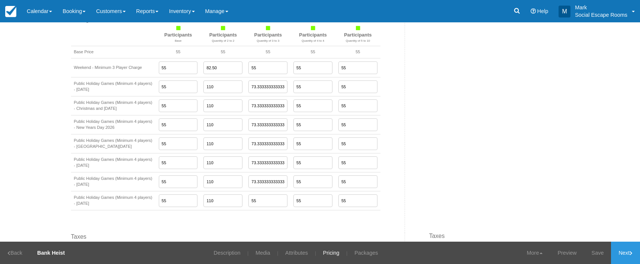
paste input "73.33333333333333"
type input "73.33333333333333"
click at [599, 254] on link "Save" at bounding box center [597, 252] width 27 height 22
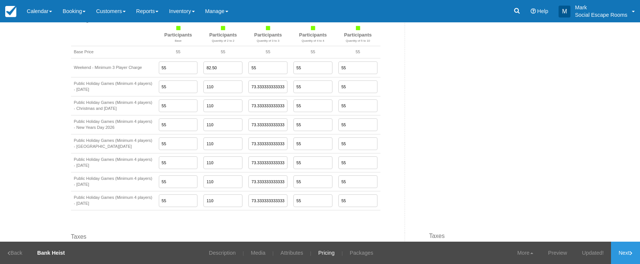
click at [29, 164] on div "Edit Item - Description This is your first step to creating your item for your …" at bounding box center [320, 131] width 640 height 219
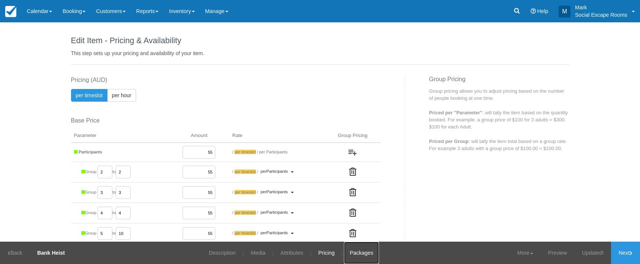
click at [365, 253] on link "Packages" at bounding box center [361, 252] width 35 height 22
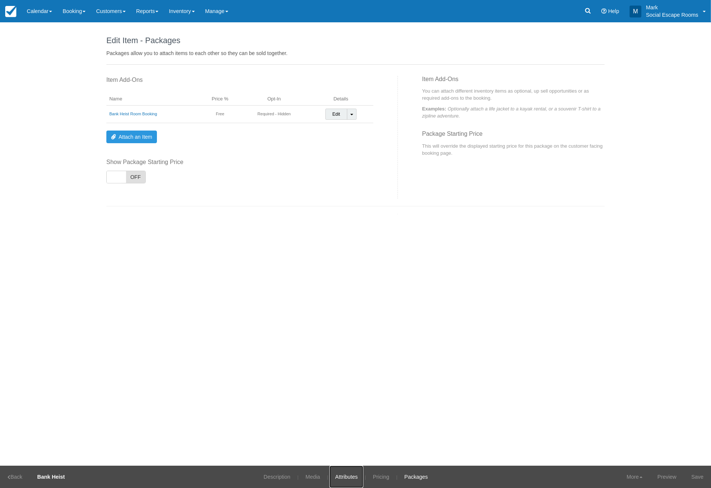
click at [353, 263] on link "Attributes" at bounding box center [347, 477] width 34 height 22
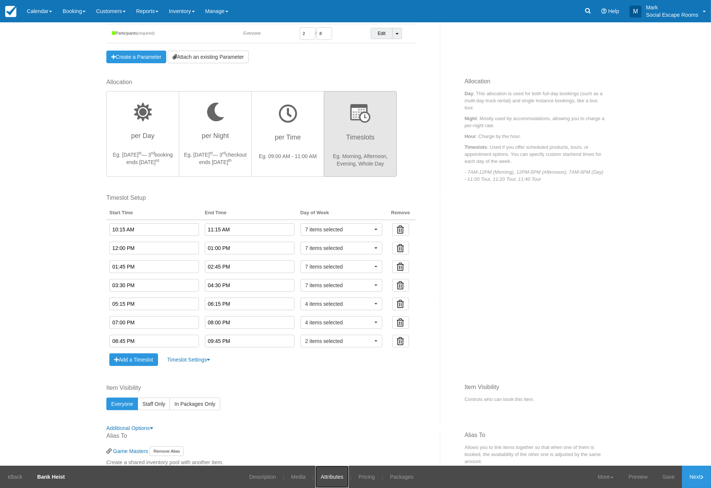
scroll to position [284, 0]
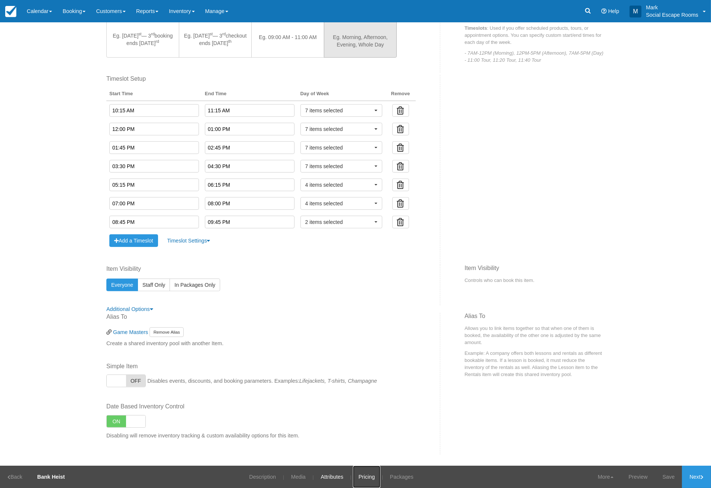
click at [369, 263] on link "Pricing" at bounding box center [367, 477] width 28 height 22
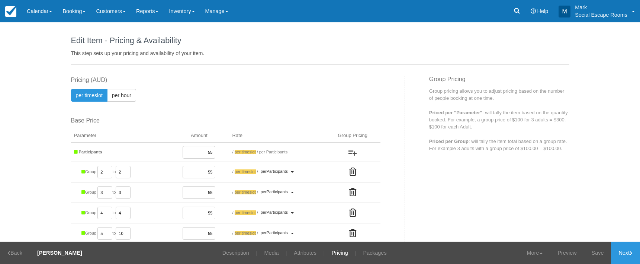
click at [20, 103] on div "Edit Item - Description This is your first step to creating your item for your …" at bounding box center [320, 131] width 640 height 219
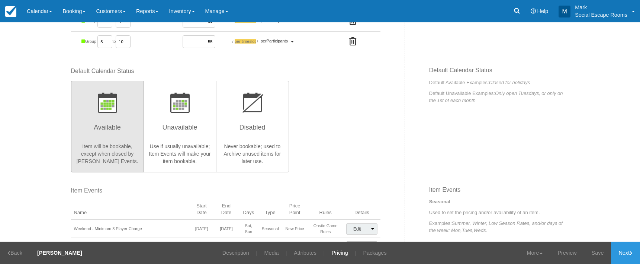
scroll to position [575, 0]
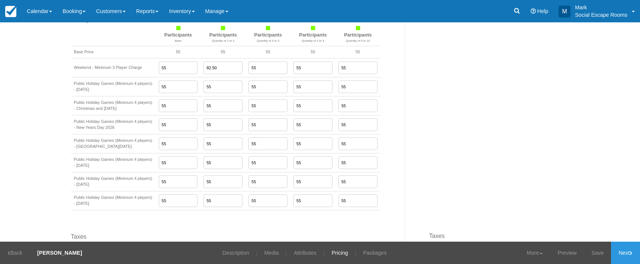
drag, startPoint x: 198, startPoint y: 85, endPoint x: 192, endPoint y: 85, distance: 6.7
click at [190, 85] on tr "Public Holiday Games (Minimum 4 players) - [DATE] 55 55 55 55 55" at bounding box center [226, 86] width 310 height 19
paste input "110"
type input "110"
drag, startPoint x: 211, startPoint y: 109, endPoint x: 218, endPoint y: 124, distance: 16.5
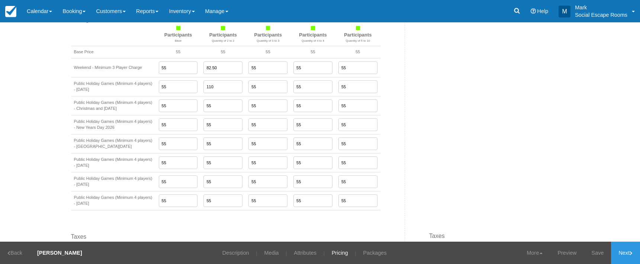
click at [191, 108] on tr "Public Holiday Games (Minimum 4 players) - Christmas and Boxing Day 2025 55 55 …" at bounding box center [226, 105] width 310 height 19
paste input "110"
type input "110"
drag, startPoint x: 214, startPoint y: 127, endPoint x: 187, endPoint y: 128, distance: 27.2
click at [187, 128] on tr "Public Holiday Games (Minimum 4 players) - New Years Day 2026 55 55 55 55 55" at bounding box center [226, 124] width 310 height 19
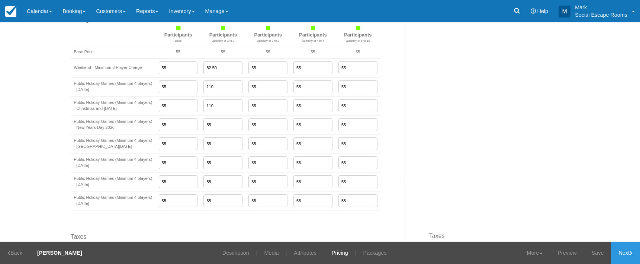
paste input "110"
type input "110"
drag, startPoint x: 205, startPoint y: 149, endPoint x: 196, endPoint y: 154, distance: 9.5
click at [188, 149] on tr "Public Holiday Games (Minimum 4 players) - Australia Day 2026 55 55 55 55 55" at bounding box center [226, 143] width 310 height 19
paste input "110"
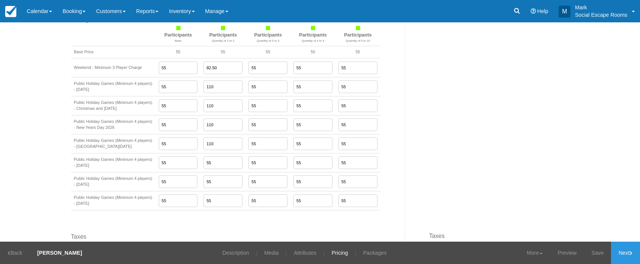
type input "110"
drag, startPoint x: 208, startPoint y: 169, endPoint x: 205, endPoint y: 179, distance: 10.9
click at [190, 169] on tr "Public Holiday Games (Minimum 4 players) - Easter 2026 55 55 55 55 55" at bounding box center [226, 162] width 310 height 19
paste input "110"
type input "110"
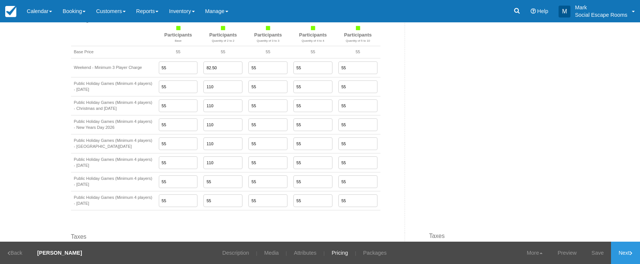
drag, startPoint x: 208, startPoint y: 186, endPoint x: 208, endPoint y: 198, distance: 11.9
click at [204, 188] on input "55" at bounding box center [223, 181] width 39 height 13
paste input "110"
type input "110"
drag, startPoint x: 211, startPoint y: 203, endPoint x: 196, endPoint y: 204, distance: 14.9
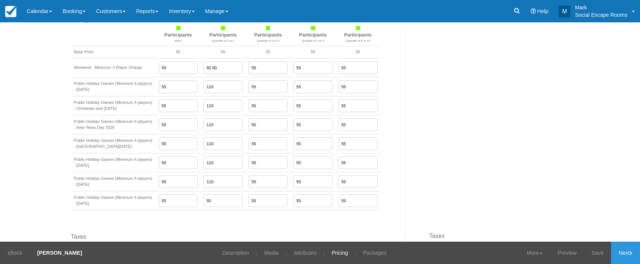
click at [204, 204] on input "55" at bounding box center [223, 200] width 39 height 13
paste input "110"
type input "110"
drag, startPoint x: 267, startPoint y: 84, endPoint x: 237, endPoint y: 83, distance: 30.9
click at [237, 83] on tr "Public Holiday Games (Minimum 4 players) - Labour Day 2025 55 110 55 55 55" at bounding box center [226, 86] width 310 height 19
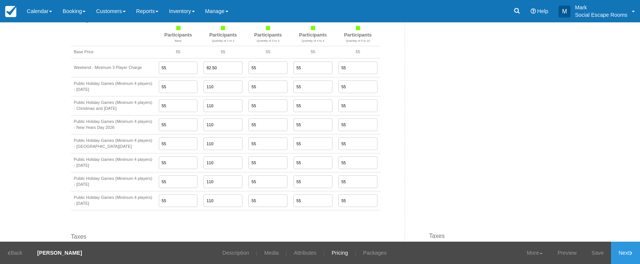
paste input "73.33333333333333"
type input "73.33333333333333"
drag, startPoint x: 255, startPoint y: 106, endPoint x: 234, endPoint y: 108, distance: 21.7
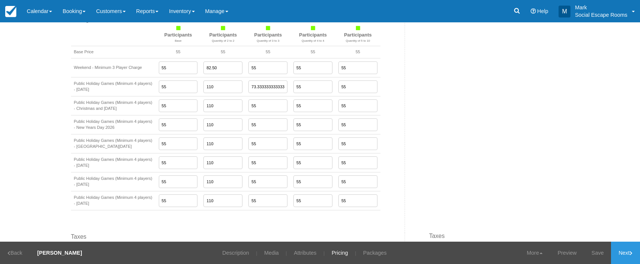
click at [234, 107] on tr "Public Holiday Games (Minimum 4 players) - Christmas and Boxing Day 2025 55 110…" at bounding box center [226, 105] width 310 height 19
paste input "73.33333333333333"
type input "73.33333333333333"
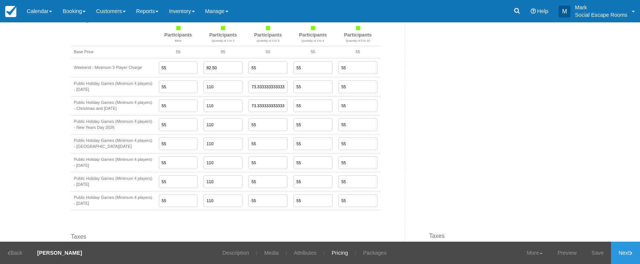
drag, startPoint x: 254, startPoint y: 128, endPoint x: 235, endPoint y: 128, distance: 19.0
click at [235, 128] on tr "Public Holiday Games (Minimum 4 players) - New Years Day 2026 55 110 55 55 55" at bounding box center [226, 124] width 310 height 19
paste input "73.33333333333333"
type input "73.33333333333333"
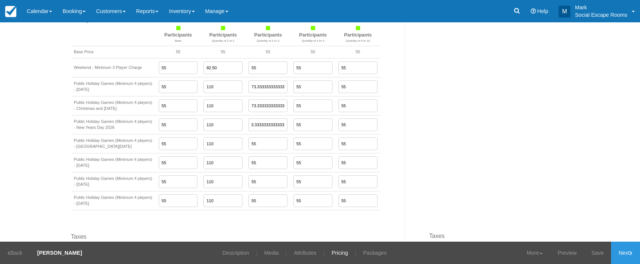
scroll to position [0, 0]
drag, startPoint x: 260, startPoint y: 148, endPoint x: 231, endPoint y: 148, distance: 28.6
click at [231, 148] on tr "Public Holiday Games (Minimum 4 players) - Australia Day 2026 55 110 55 55 55" at bounding box center [226, 143] width 310 height 19
paste input "73.33333333333333"
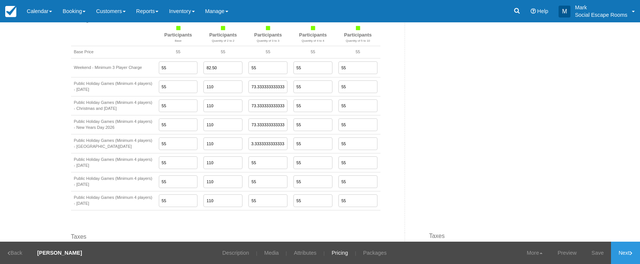
type input "73.33333333333333"
drag, startPoint x: 256, startPoint y: 166, endPoint x: 228, endPoint y: 169, distance: 27.3
click at [227, 169] on tr "Public Holiday Games (Minimum 4 players) - Easter 2026 55 110 55 55 55" at bounding box center [226, 162] width 310 height 19
paste input "73.33333333333333"
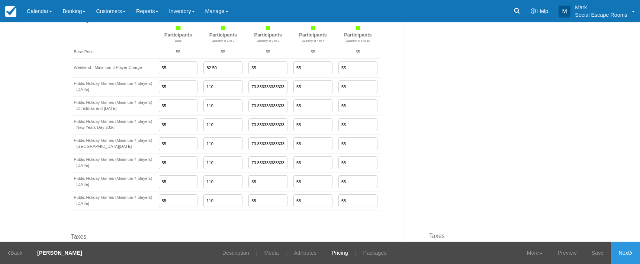
scroll to position [0, 3]
type input "73.33333333333333"
drag, startPoint x: 254, startPoint y: 185, endPoint x: 253, endPoint y: 201, distance: 15.7
click at [234, 186] on tr "Public Holiday Games (Minimum 4 players) - ANZAC Day 2025 55 110 55 55 55" at bounding box center [226, 181] width 310 height 19
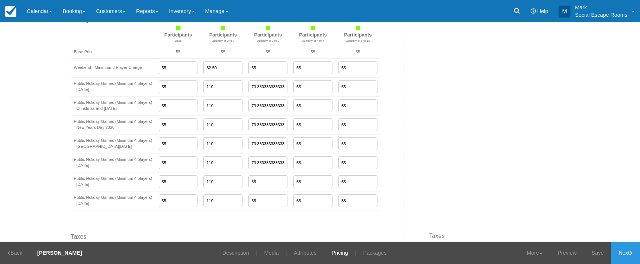
paste input "73.33333333333333"
type input "73.33333333333333"
drag, startPoint x: 257, startPoint y: 203, endPoint x: 235, endPoint y: 203, distance: 22.7
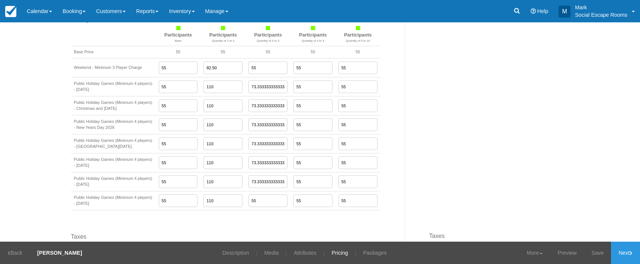
click at [235, 203] on tr "Public Holiday Games (Minimum 4 players) - King's Birthday 2026 55 110 55 55 55" at bounding box center [226, 200] width 310 height 19
paste input "73.33333333333333"
type input "73.33333333333333"
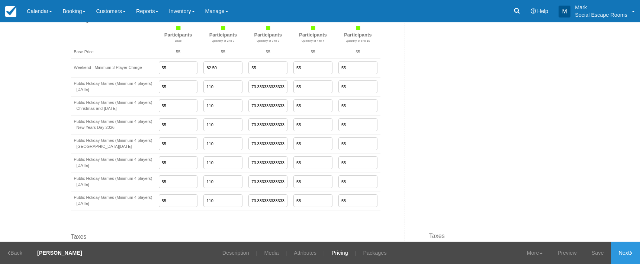
click at [599, 254] on link "Save" at bounding box center [597, 252] width 27 height 22
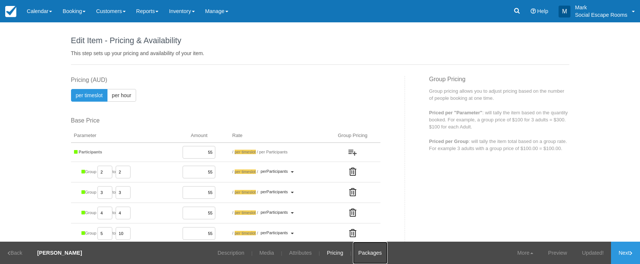
click at [363, 253] on link "Packages" at bounding box center [370, 252] width 35 height 22
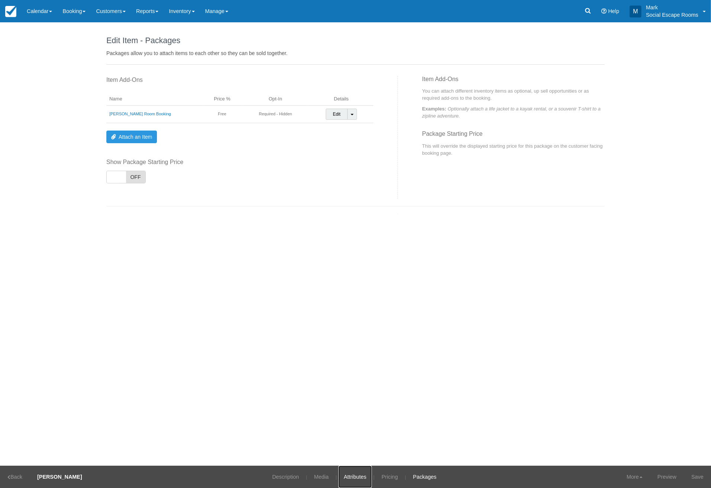
click at [353, 263] on link "Attributes" at bounding box center [356, 477] width 34 height 22
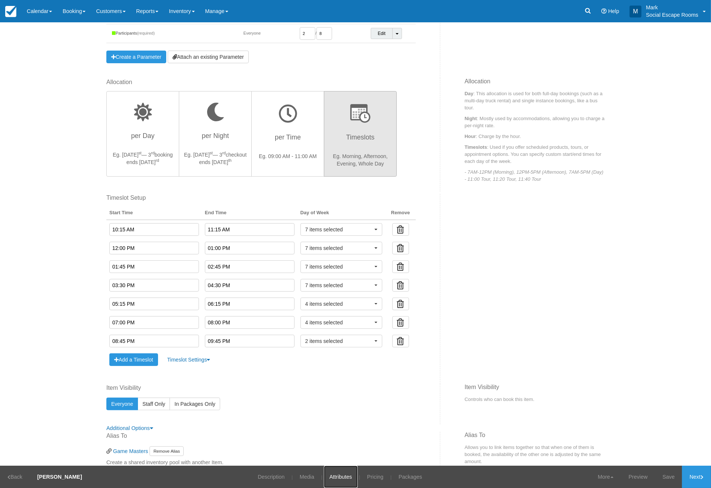
scroll to position [284, 0]
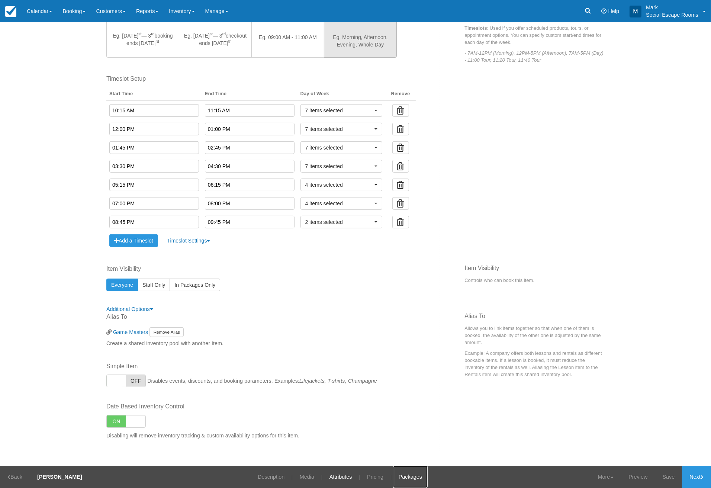
click at [393, 263] on link "Packages" at bounding box center [410, 477] width 35 height 22
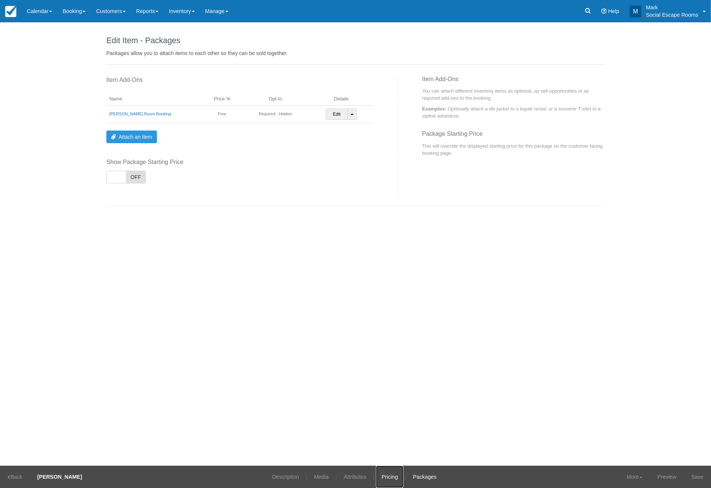
click at [378, 263] on link "Pricing" at bounding box center [390, 477] width 28 height 22
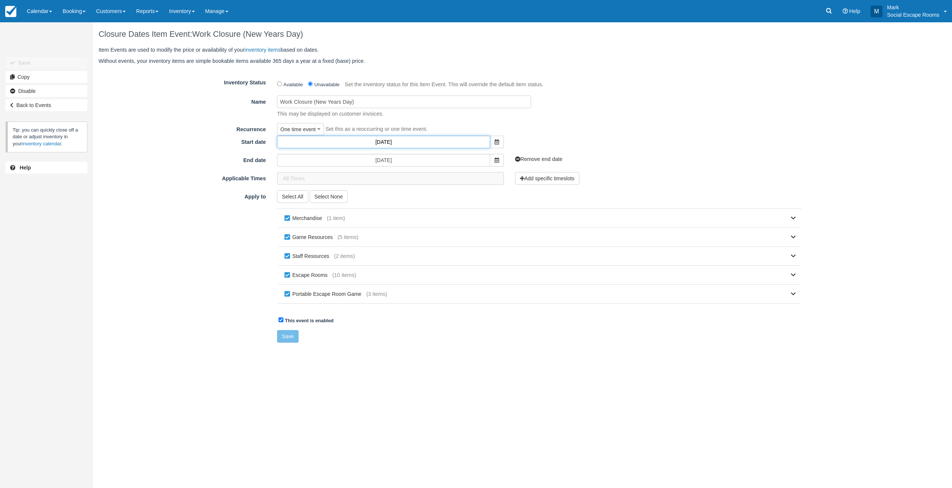
click at [404, 140] on input "01/01/2025" at bounding box center [383, 142] width 213 height 13
drag, startPoint x: 394, startPoint y: 144, endPoint x: 400, endPoint y: 144, distance: 5.3
click at [400, 144] on input "01/01/2025" at bounding box center [383, 142] width 213 height 13
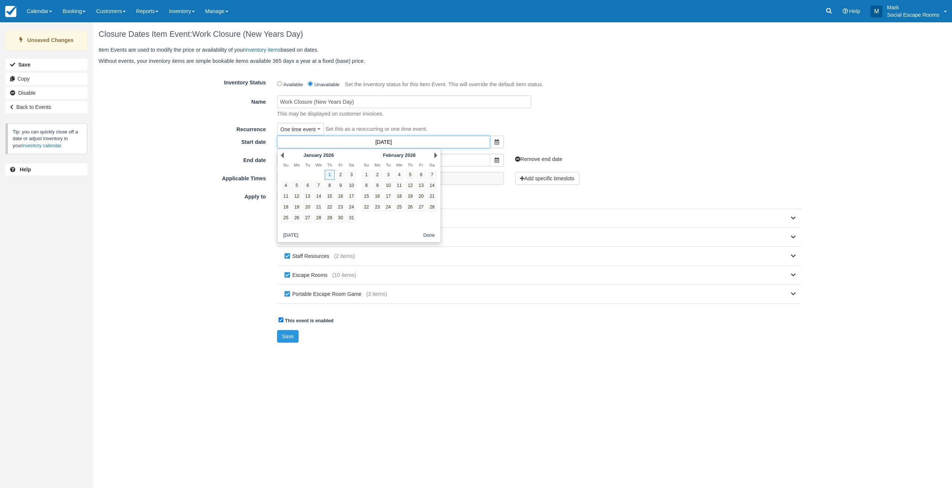
type input "[DATE]"
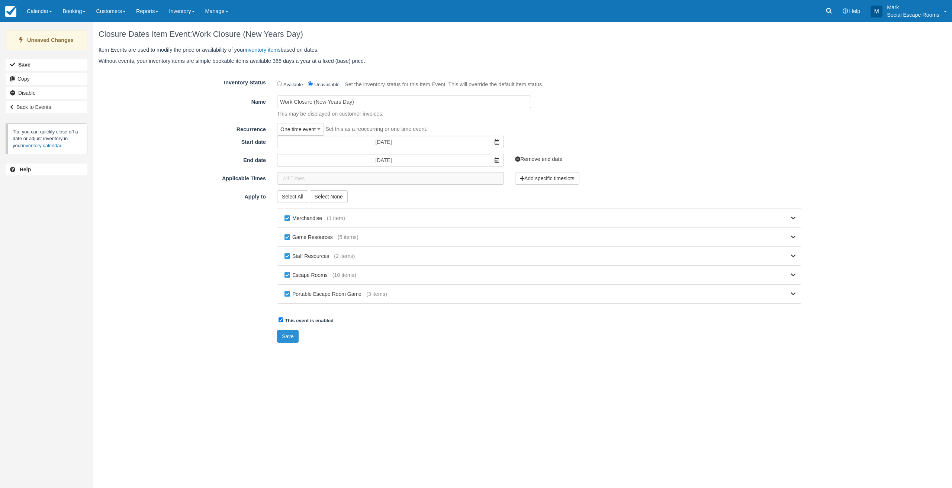
click at [289, 335] on button "Save" at bounding box center [288, 336] width 22 height 13
click at [403, 139] on input "31/12/2024" at bounding box center [383, 142] width 213 height 13
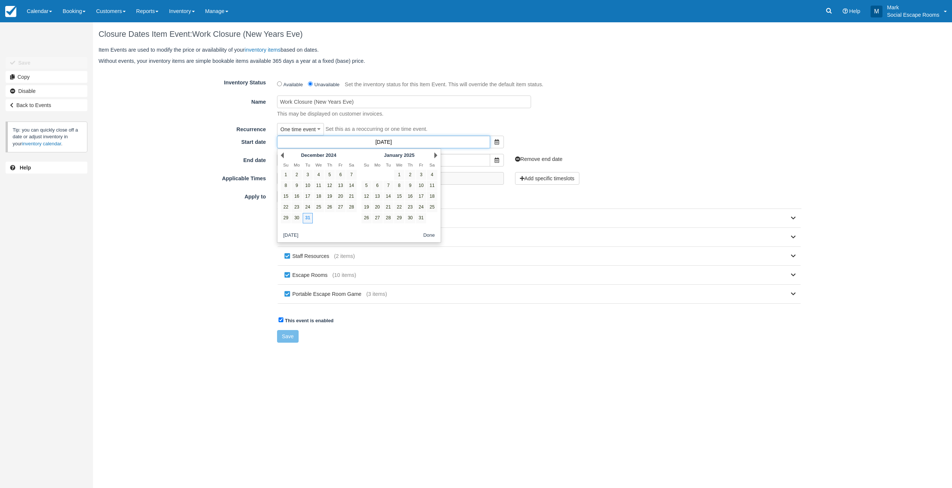
drag, startPoint x: 394, startPoint y: 142, endPoint x: 398, endPoint y: 142, distance: 4.1
click at [398, 142] on input "31/12/2024" at bounding box center [383, 142] width 213 height 13
type input "31/12/2025"
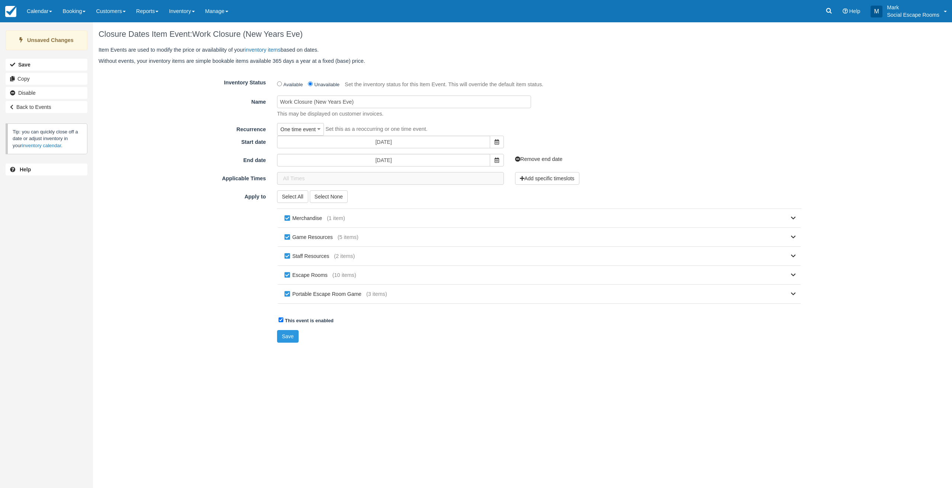
click at [197, 270] on div "Apply to Select All Select None Merchandise (1 item) Custom Work (Game Design, …" at bounding box center [450, 250] width 714 height 121
click at [286, 334] on button "Save" at bounding box center [288, 336] width 22 height 13
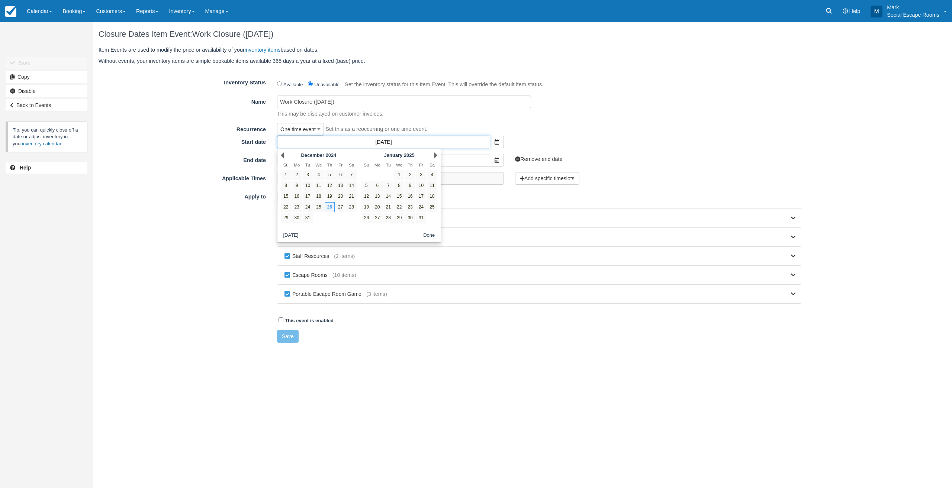
drag, startPoint x: 395, startPoint y: 142, endPoint x: 399, endPoint y: 142, distance: 3.8
click at [399, 142] on input "26/12/2024" at bounding box center [383, 142] width 213 height 13
type input "26/12/2025"
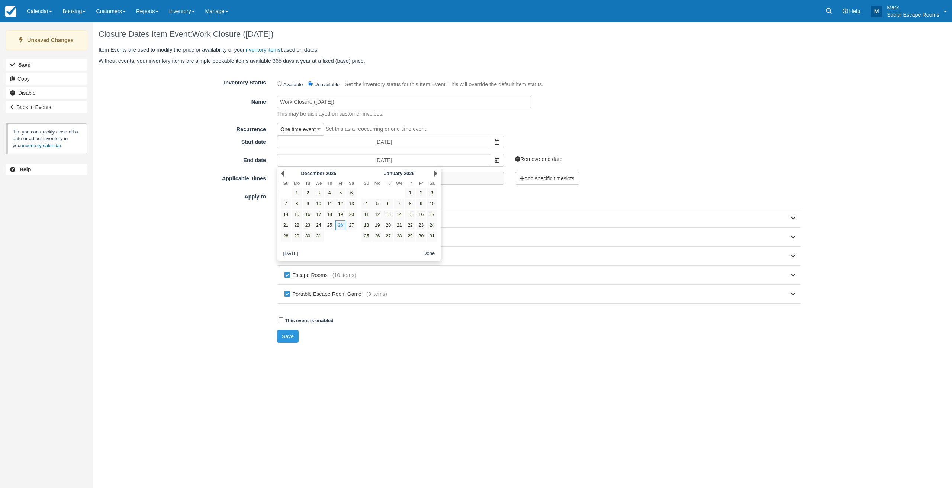
click at [201, 272] on div "Apply to Select All Select None Merchandise (1 item) Custom Work (Game Design, …" at bounding box center [450, 250] width 714 height 121
click at [281, 319] on input "This event is enabled" at bounding box center [281, 320] width 5 height 5
checkbox input "true"
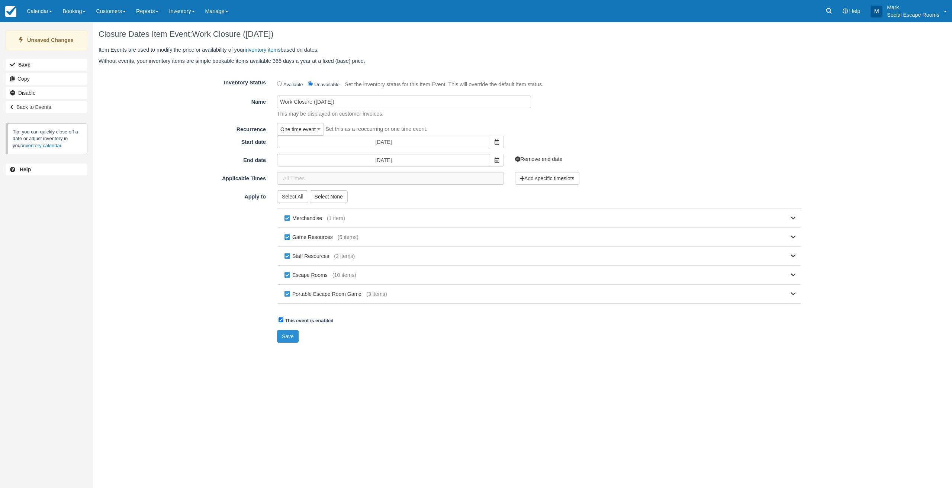
drag, startPoint x: 285, startPoint y: 337, endPoint x: 272, endPoint y: 215, distance: 122.6
click at [284, 336] on button "Save" at bounding box center [288, 336] width 22 height 13
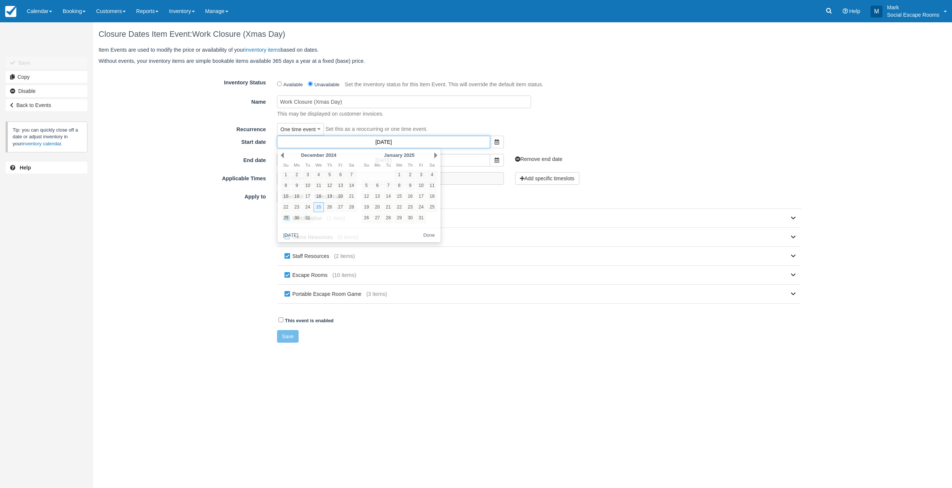
drag, startPoint x: 395, startPoint y: 144, endPoint x: 402, endPoint y: 147, distance: 8.0
click at [402, 143] on input "[DATE]" at bounding box center [383, 142] width 213 height 13
type input "[DATE]"
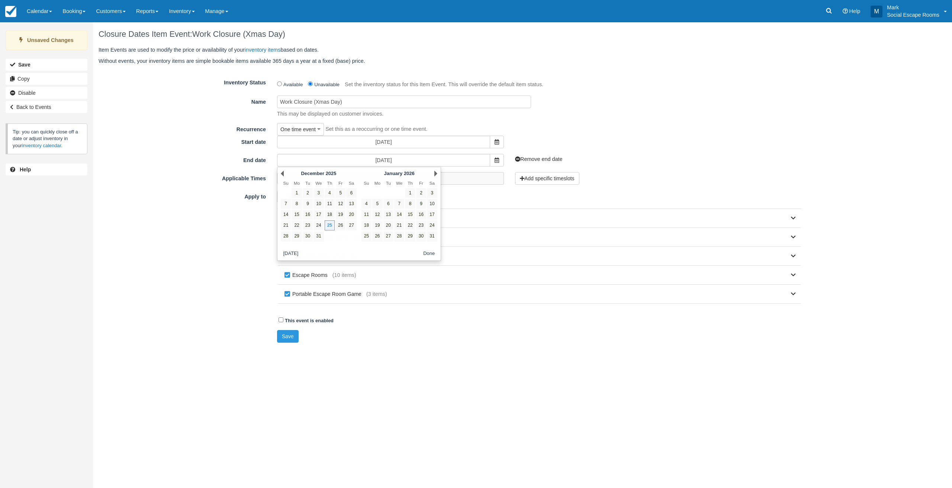
click at [193, 301] on div "Apply to Select All Select None Merchandise (1 item) Custom Work (Game Design, …" at bounding box center [450, 250] width 714 height 121
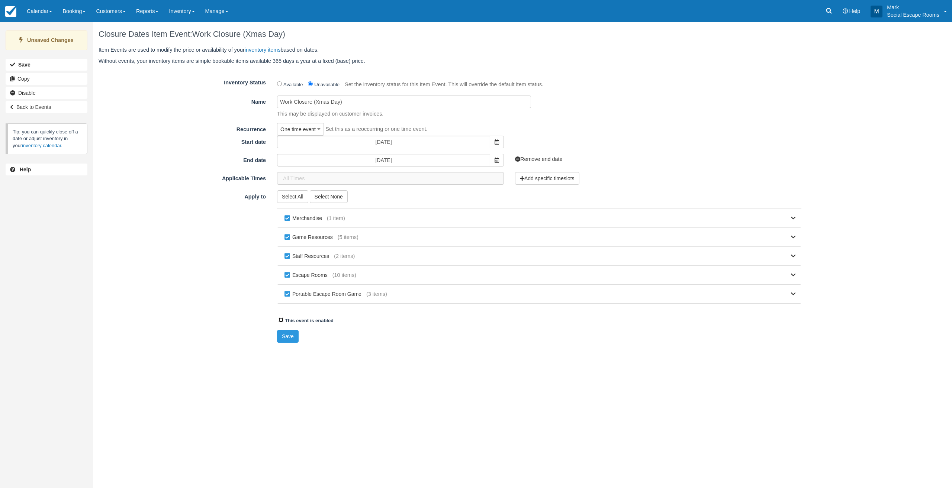
drag, startPoint x: 280, startPoint y: 321, endPoint x: 280, endPoint y: 326, distance: 4.5
click at [280, 322] on input "This event is enabled" at bounding box center [281, 320] width 5 height 5
checkbox input "true"
click at [281, 336] on button "Save" at bounding box center [288, 336] width 22 height 13
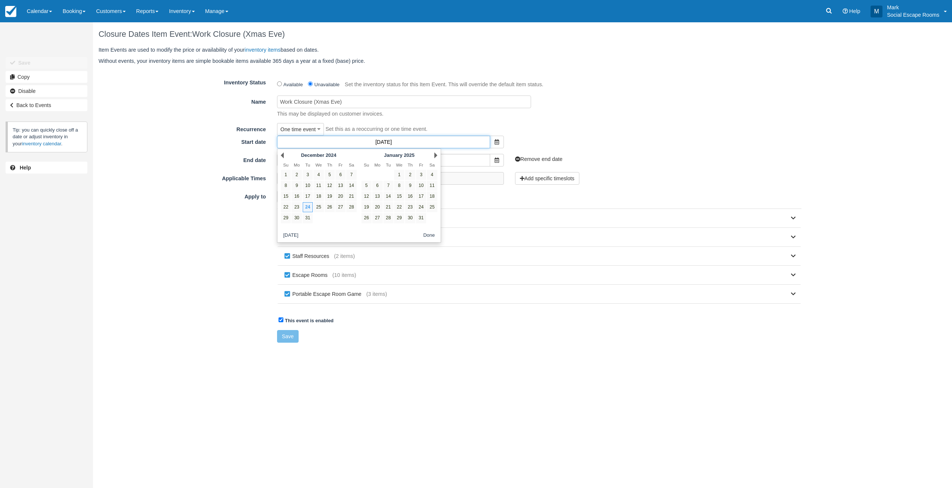
drag, startPoint x: 395, startPoint y: 144, endPoint x: 401, endPoint y: 155, distance: 12.8
click at [404, 144] on input "[DATE]" at bounding box center [383, 142] width 213 height 13
type input "[DATE]"
type input "24/12/2025"
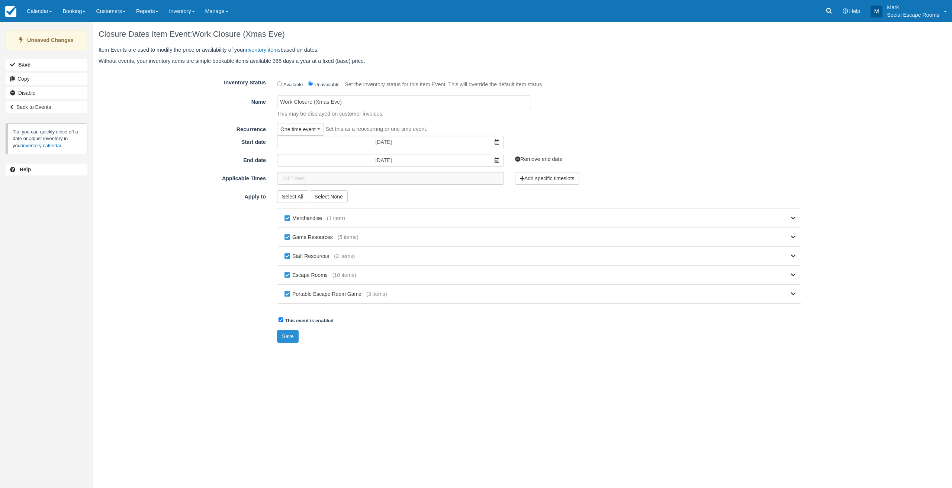
click at [289, 339] on button "Save" at bounding box center [288, 336] width 22 height 13
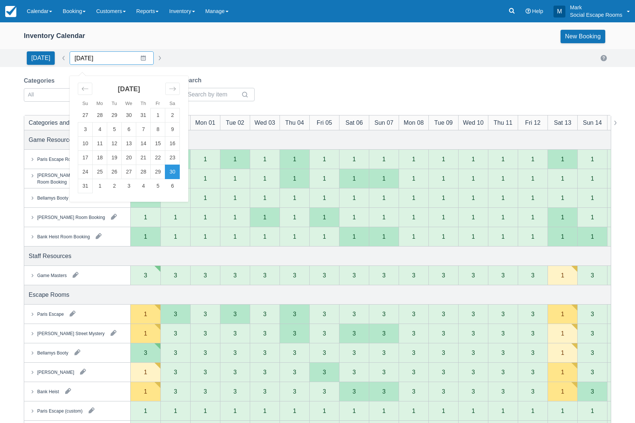
click at [138, 57] on input "[DATE]" at bounding box center [112, 57] width 84 height 13
click at [166, 86] on div "Move forward to switch to the next month." at bounding box center [172, 89] width 15 height 12
click at [169, 87] on icon "Move forward to switch to the next month." at bounding box center [172, 88] width 7 height 7
click at [169, 88] on icon "Move forward to switch to the next month." at bounding box center [172, 88] width 7 height 7
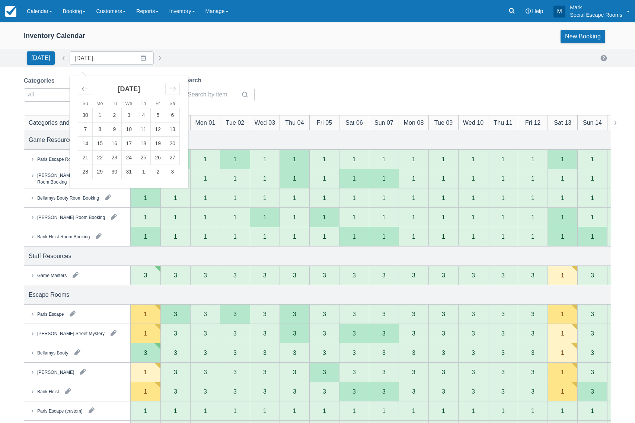
click at [96, 113] on td "1" at bounding box center [100, 115] width 15 height 14
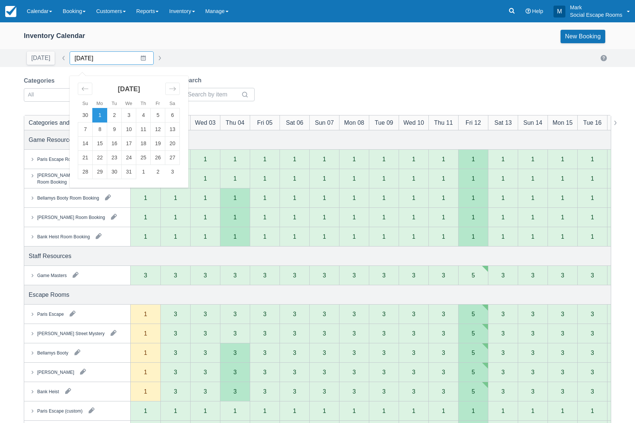
click at [138, 57] on input "01/12/2025" at bounding box center [112, 57] width 84 height 13
click at [87, 162] on td "21" at bounding box center [85, 158] width 15 height 14
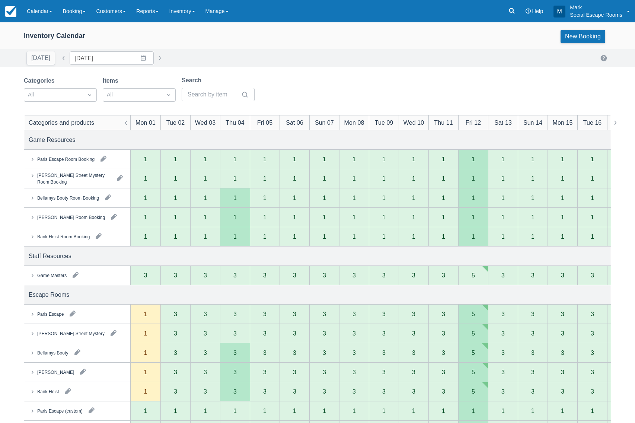
type input "21/12/2025"
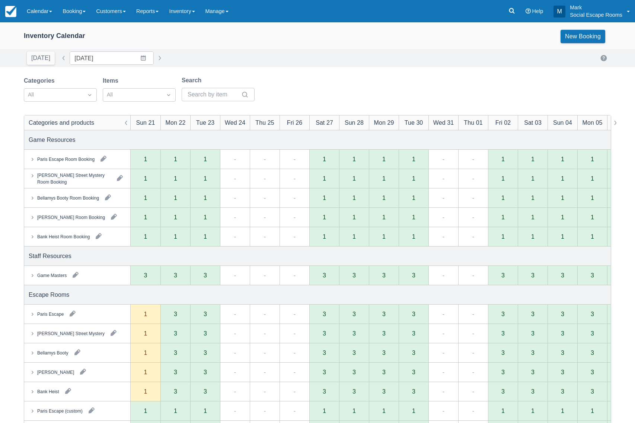
scroll to position [37, 0]
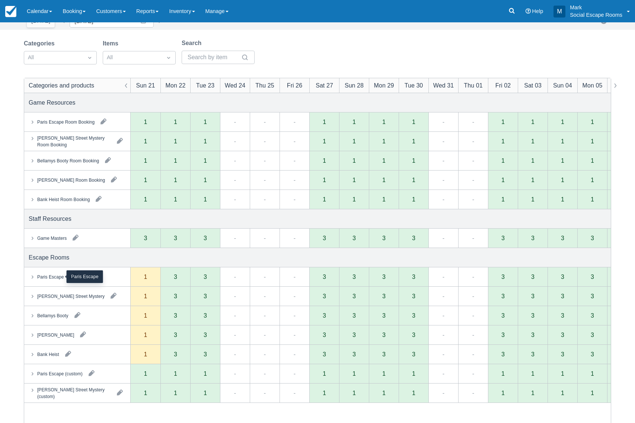
click at [49, 274] on div "Paris Escape" at bounding box center [50, 276] width 26 height 7
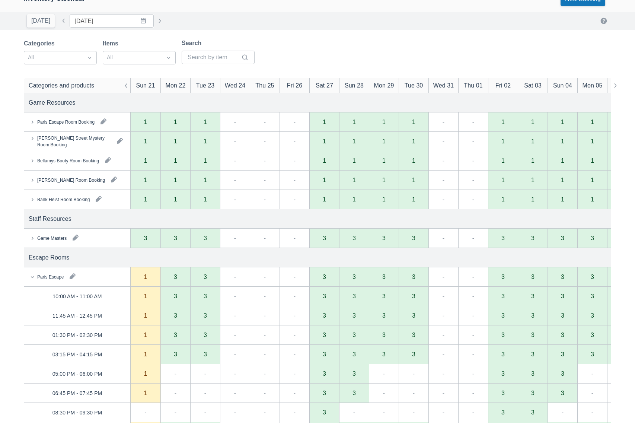
scroll to position [223, 0]
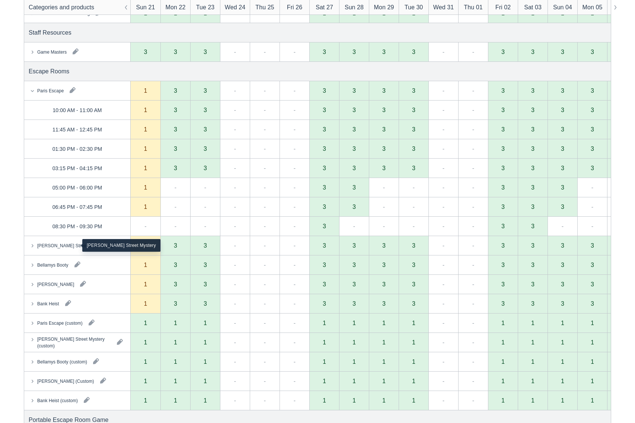
click at [61, 246] on div "[PERSON_NAME] Street Mystery" at bounding box center [70, 245] width 67 height 7
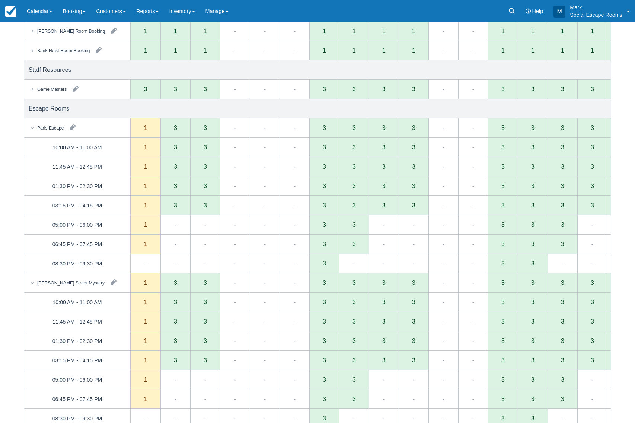
scroll to position [0, 0]
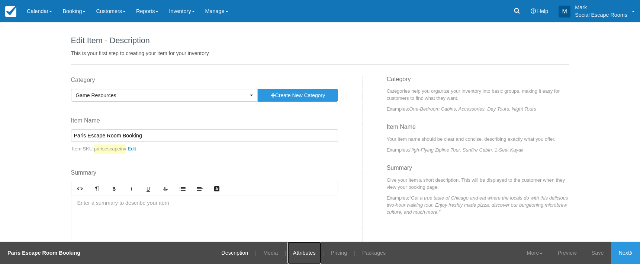
click at [310, 254] on link "Attributes" at bounding box center [305, 252] width 34 height 22
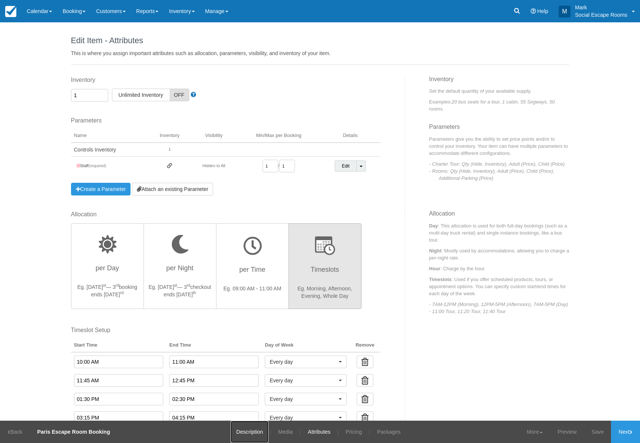
click at [249, 263] on link "Description" at bounding box center [250, 431] width 38 height 22
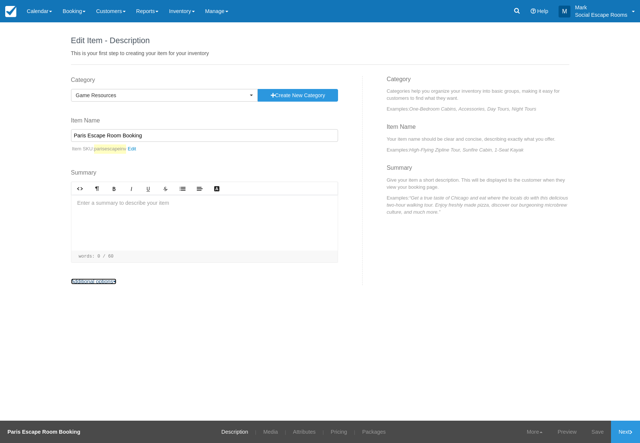
click at [85, 263] on link "Additional options" at bounding box center [94, 281] width 46 height 6
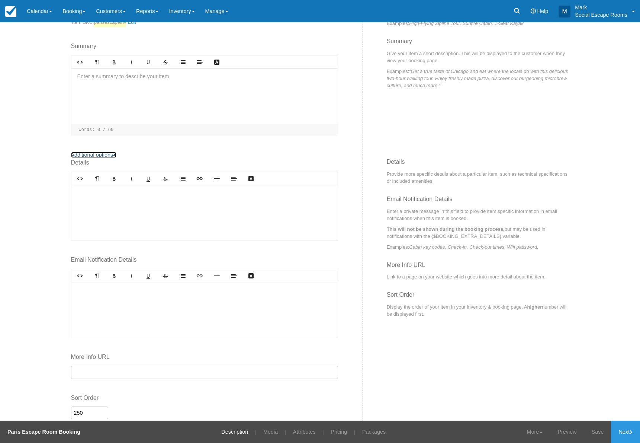
scroll to position [151, 0]
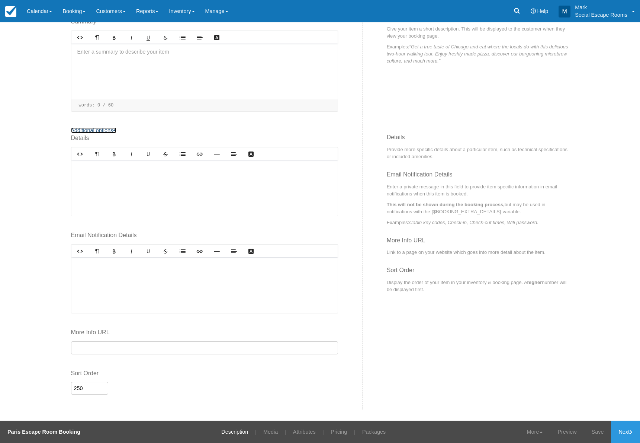
click at [90, 129] on link "Additional options" at bounding box center [94, 130] width 46 height 6
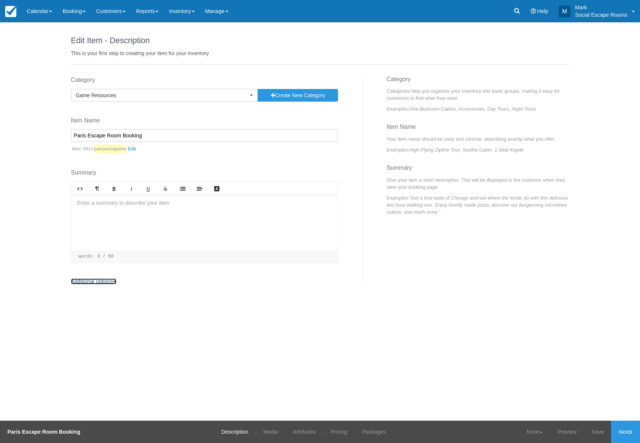
scroll to position [0, 0]
click at [267, 263] on link "Media" at bounding box center [271, 431] width 26 height 22
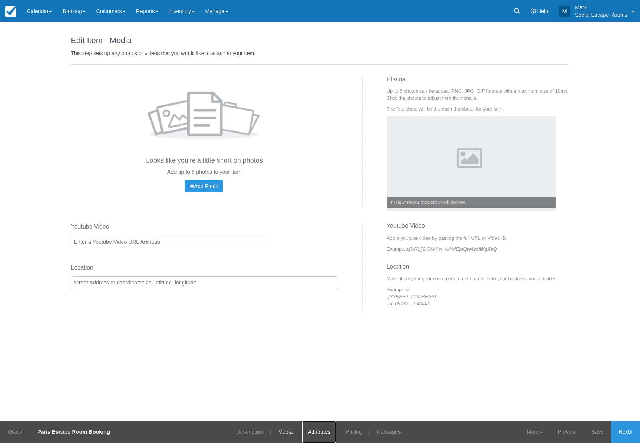
click at [314, 263] on link "Attributes" at bounding box center [319, 431] width 34 height 22
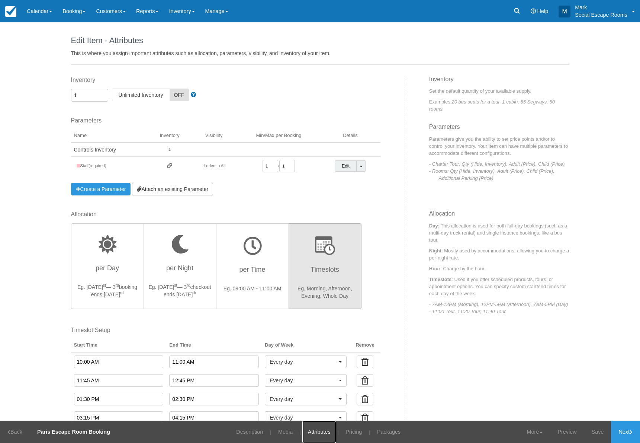
scroll to position [155, 0]
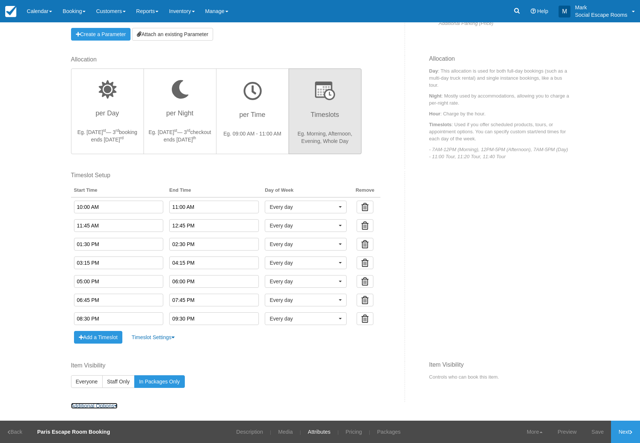
click at [111, 263] on link "Additional Options" at bounding box center [94, 406] width 47 height 6
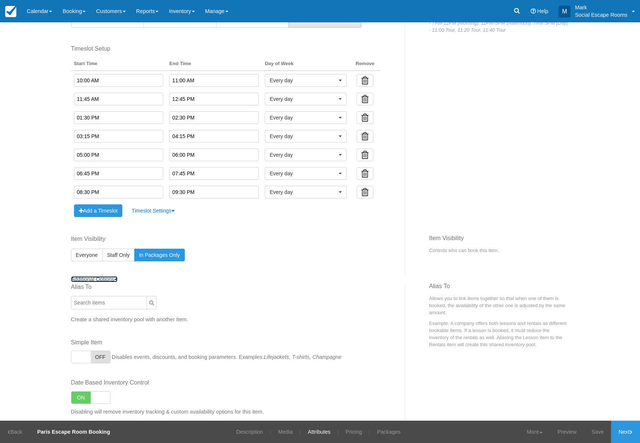
scroll to position [302, 0]
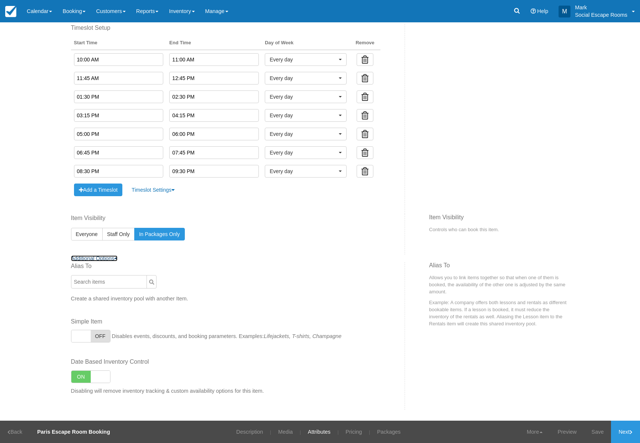
click at [102, 260] on link "Additional Options" at bounding box center [94, 258] width 47 height 6
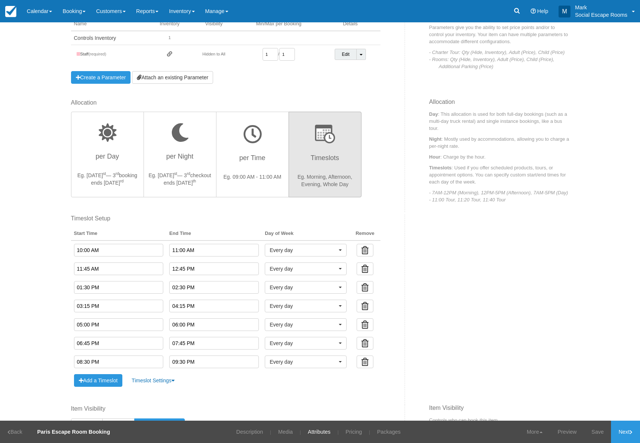
scroll to position [0, 0]
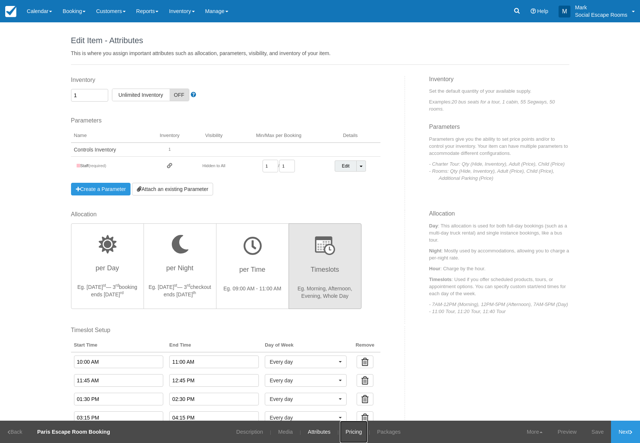
click at [355, 263] on link "Pricing" at bounding box center [354, 431] width 28 height 22
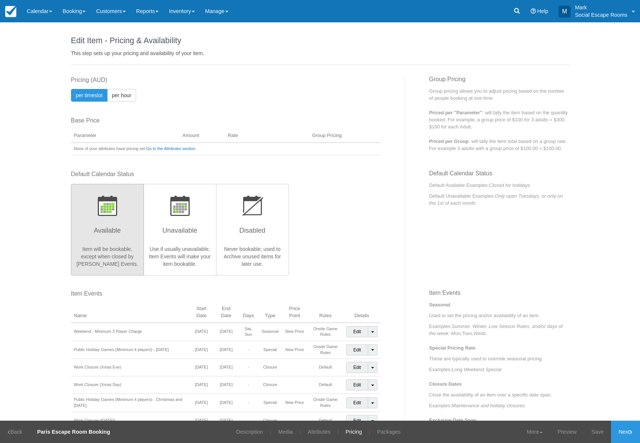
click at [28, 263] on div "Edit Item - Description This is your first step to creating your item for your …" at bounding box center [320, 221] width 640 height 398
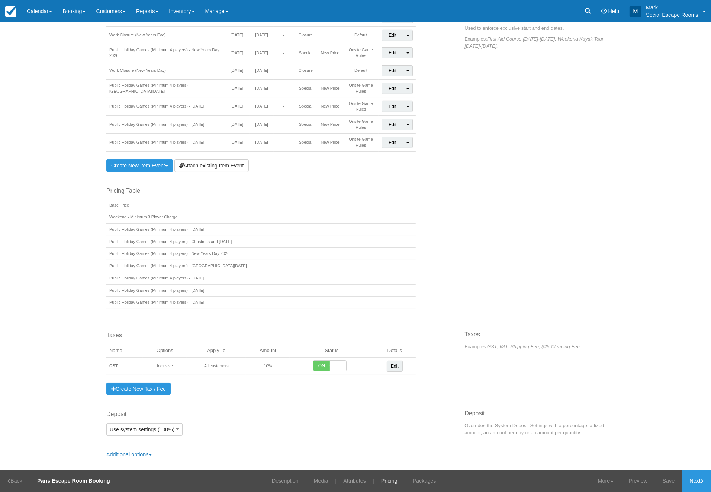
scroll to position [403, 0]
click at [419, 263] on link "Packages" at bounding box center [424, 481] width 35 height 22
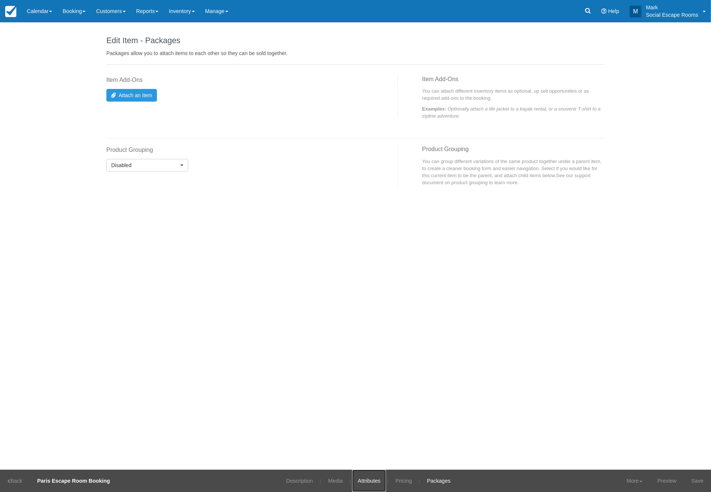
click at [365, 263] on link "Attributes" at bounding box center [369, 481] width 34 height 22
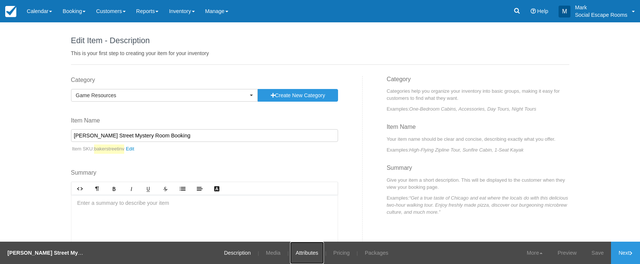
click at [310, 254] on link "Attributes" at bounding box center [307, 252] width 34 height 22
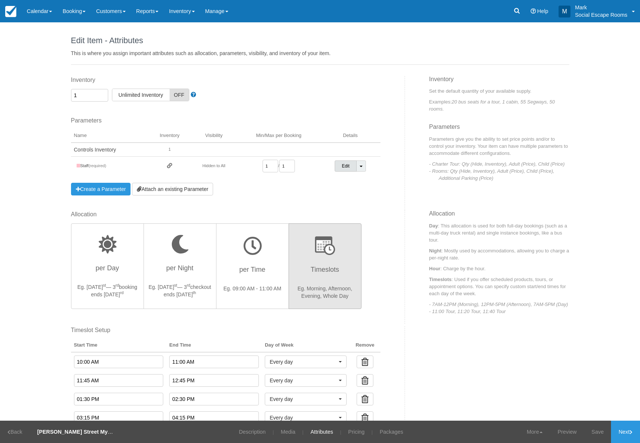
click at [344, 168] on link "Edit" at bounding box center [346, 165] width 22 height 11
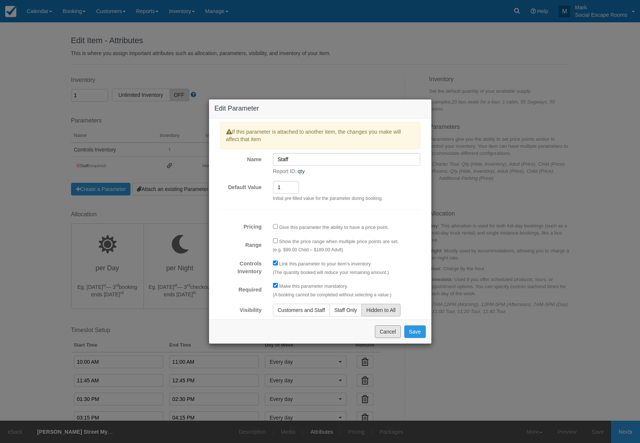
click at [384, 263] on button "Cancel" at bounding box center [388, 331] width 26 height 13
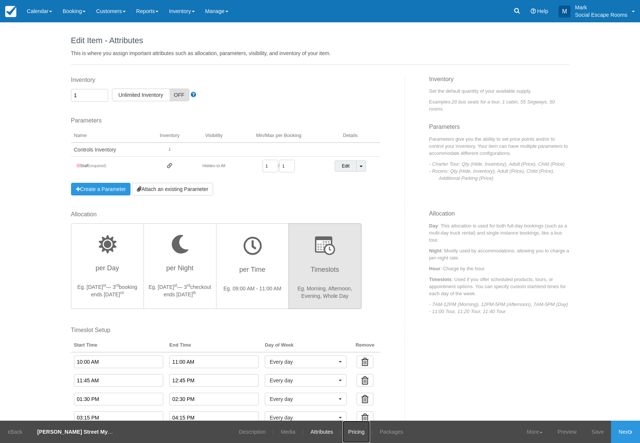
click at [355, 263] on link "Pricing" at bounding box center [357, 431] width 28 height 22
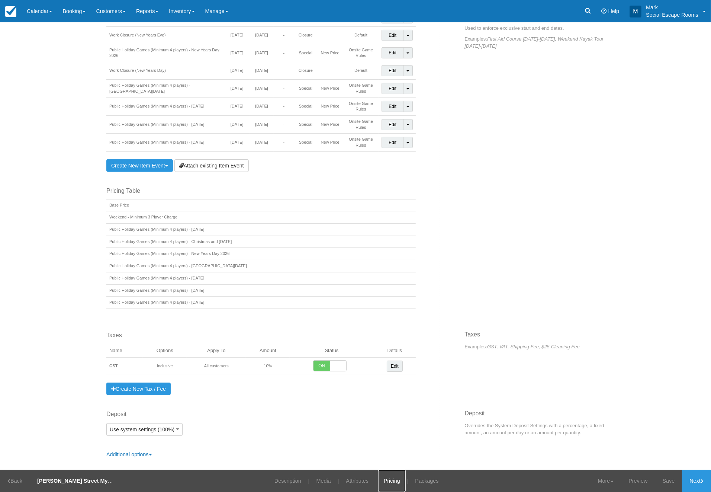
scroll to position [403, 0]
click at [424, 263] on link "Packages" at bounding box center [427, 481] width 35 height 22
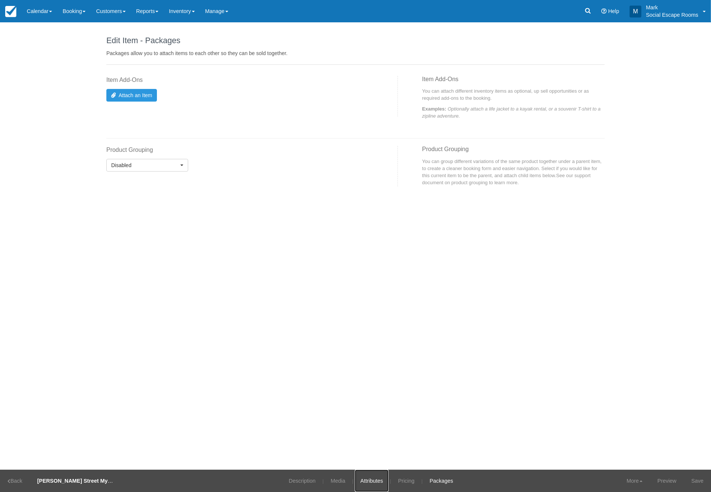
click at [381, 263] on link "Attributes" at bounding box center [372, 481] width 34 height 22
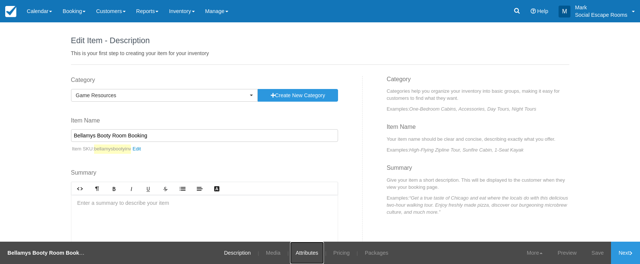
click at [310, 254] on link "Attributes" at bounding box center [307, 252] width 34 height 22
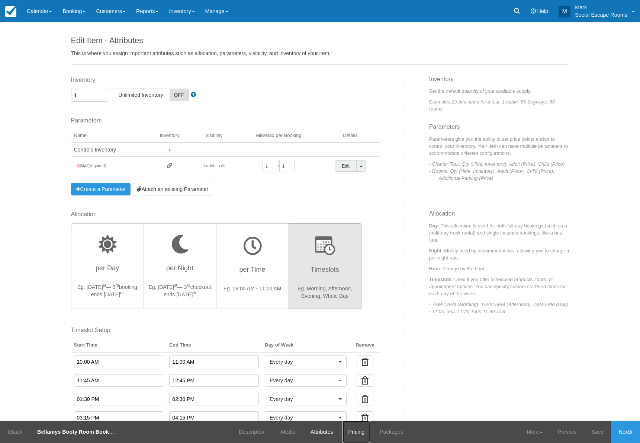
click at [355, 263] on link "Pricing" at bounding box center [357, 431] width 28 height 22
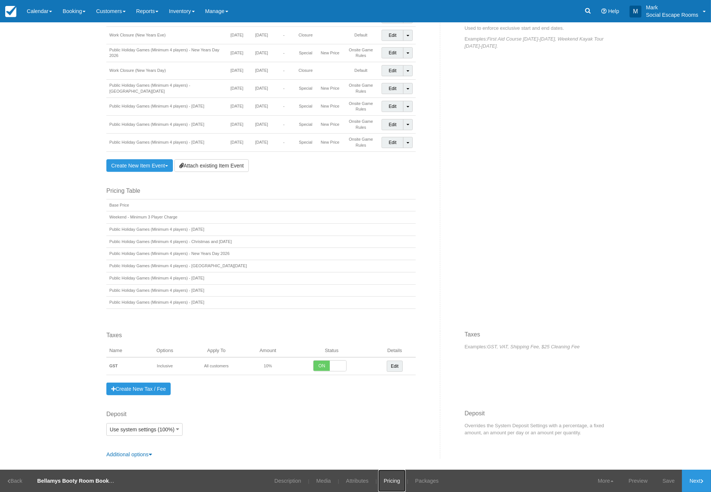
scroll to position [403, 0]
click at [433, 263] on link "Packages" at bounding box center [427, 481] width 35 height 22
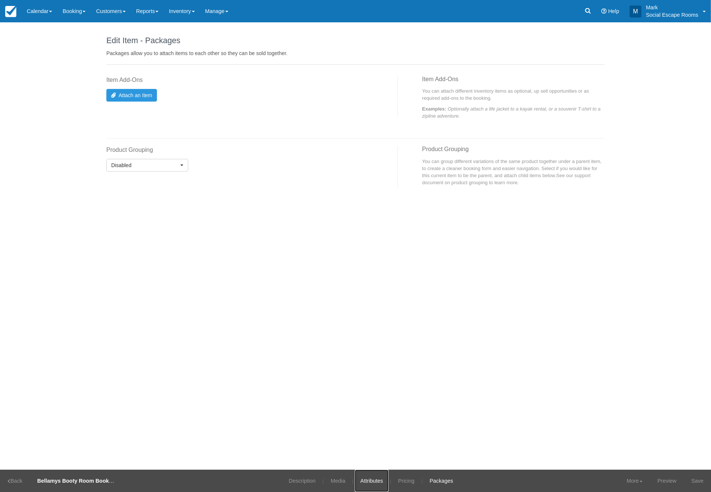
click at [381, 263] on link "Attributes" at bounding box center [372, 481] width 34 height 22
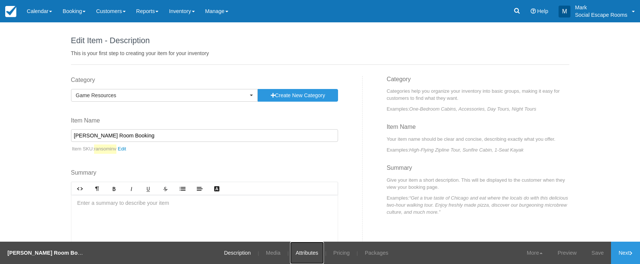
click at [310, 254] on link "Attributes" at bounding box center [307, 252] width 34 height 22
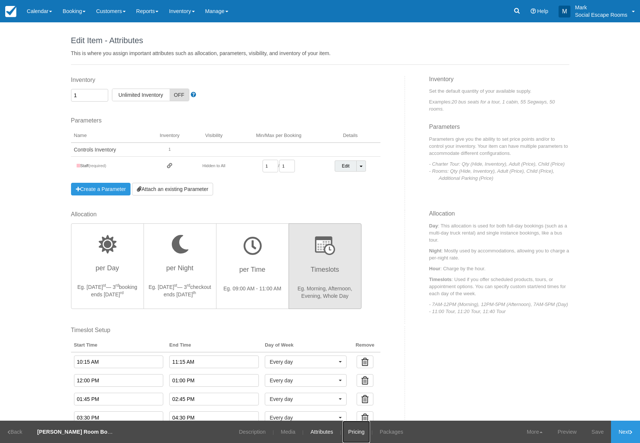
click at [355, 263] on link "Pricing" at bounding box center [357, 431] width 28 height 22
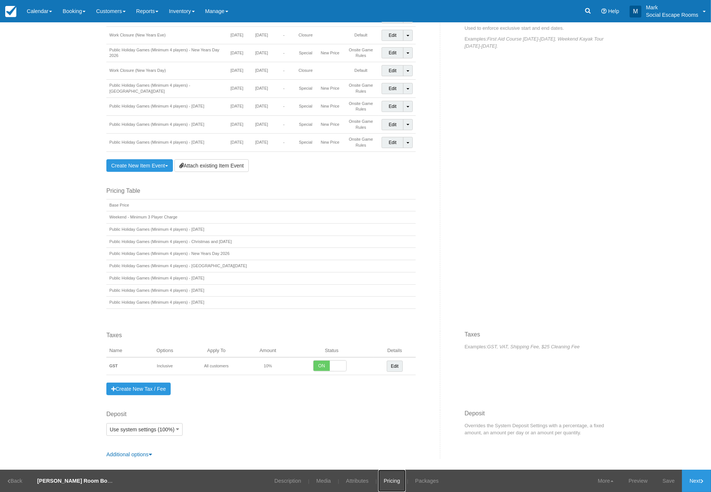
scroll to position [403, 0]
click at [426, 263] on link "Packages" at bounding box center [427, 481] width 35 height 22
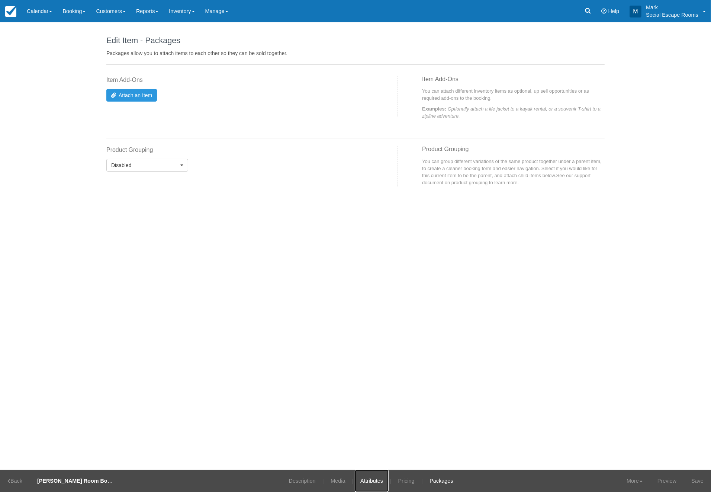
click at [359, 263] on link "Attributes" at bounding box center [372, 481] width 34 height 22
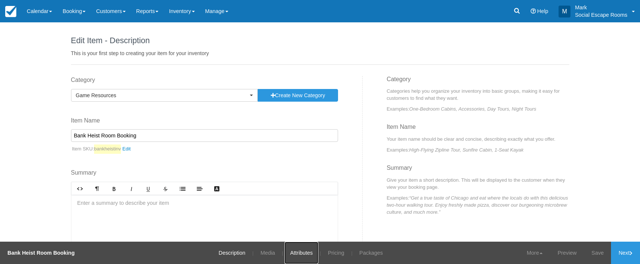
click at [310, 254] on link "Attributes" at bounding box center [302, 252] width 34 height 22
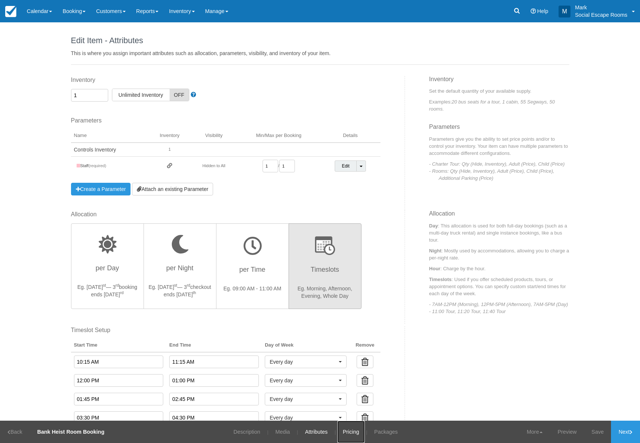
click at [355, 263] on link "Pricing" at bounding box center [351, 431] width 28 height 22
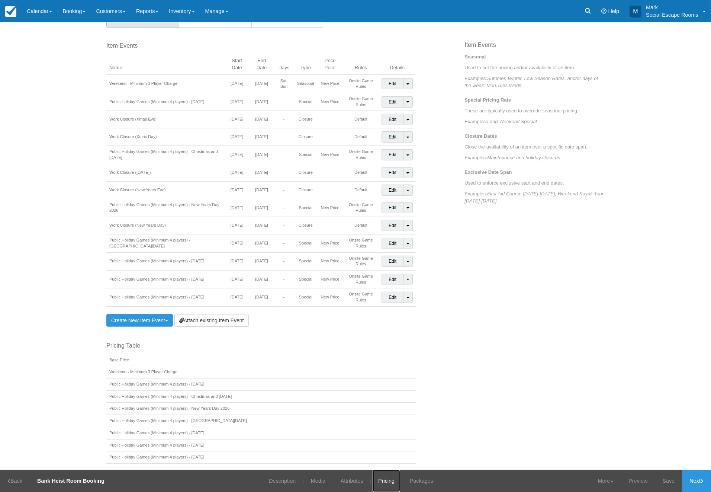
scroll to position [403, 0]
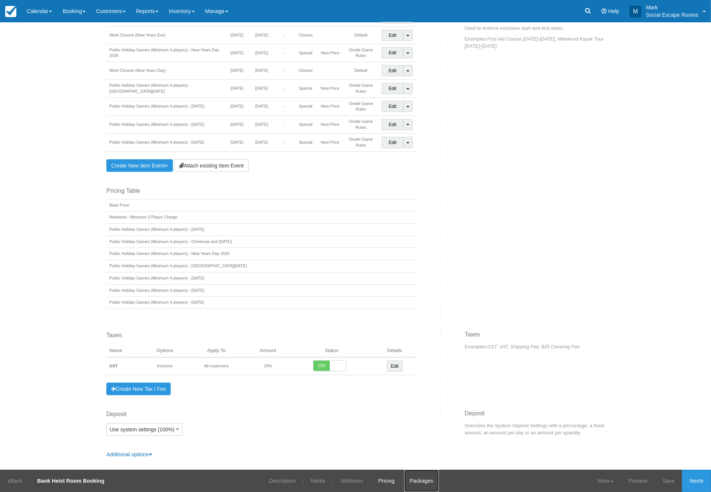
click at [428, 263] on link "Packages" at bounding box center [421, 481] width 35 height 22
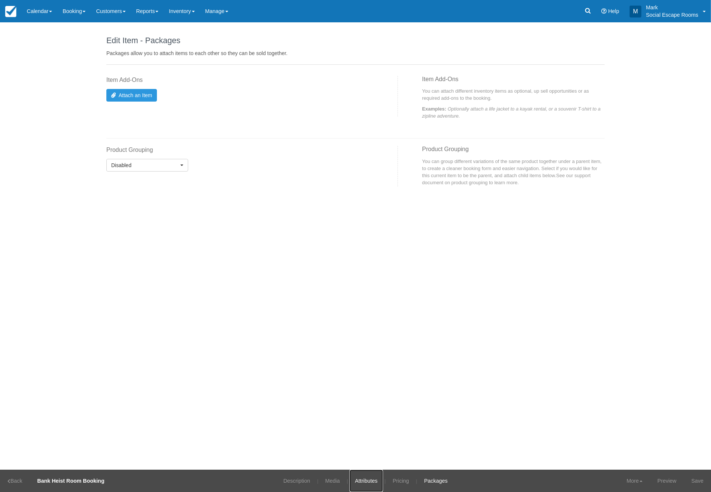
click at [358, 263] on link "Attributes" at bounding box center [367, 481] width 34 height 22
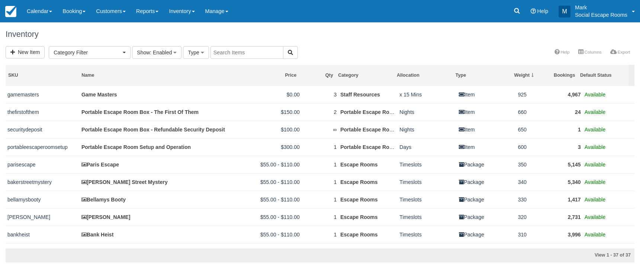
select select
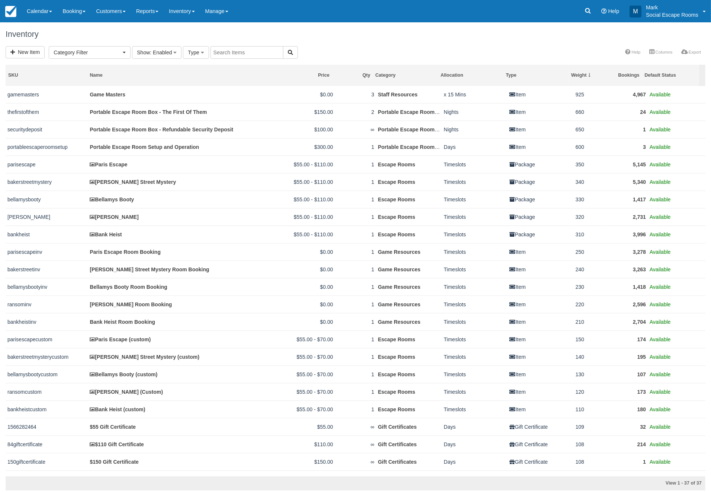
click at [41, 9] on link "Calendar" at bounding box center [40, 11] width 36 height 22
click at [45, 48] on link "Inventory" at bounding box center [51, 48] width 59 height 16
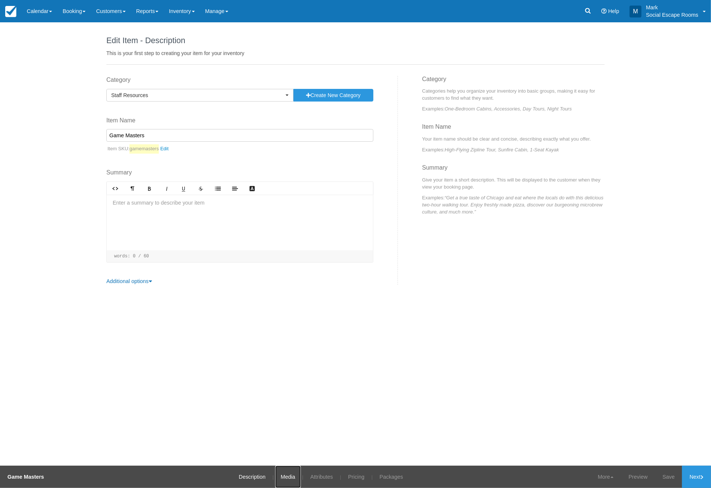
click at [285, 478] on link "Media" at bounding box center [288, 477] width 26 height 22
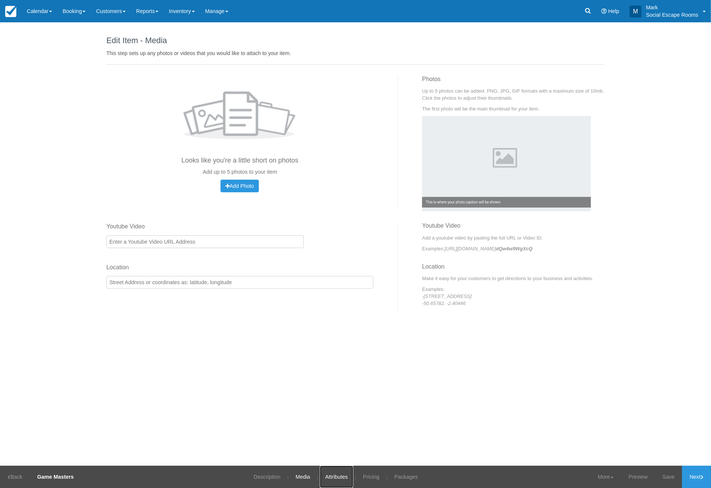
click at [341, 480] on link "Attributes" at bounding box center [337, 477] width 34 height 22
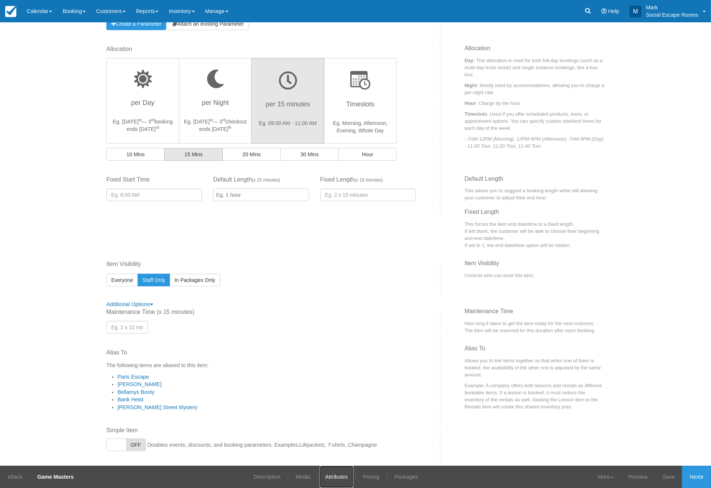
scroll to position [229, 0]
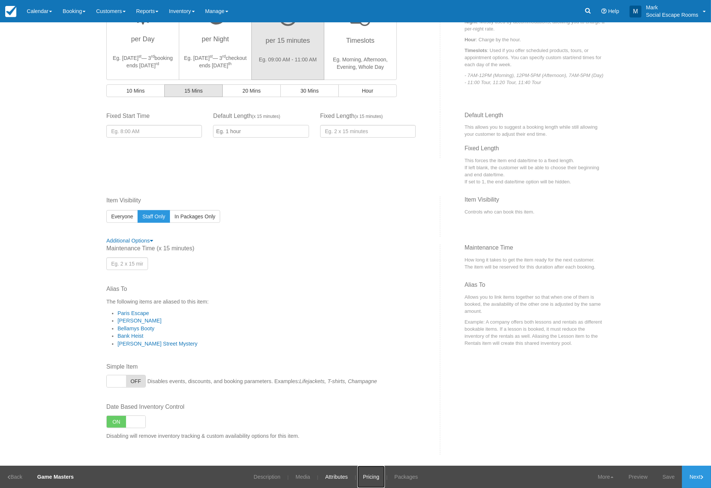
click at [370, 478] on link "Pricing" at bounding box center [372, 477] width 28 height 22
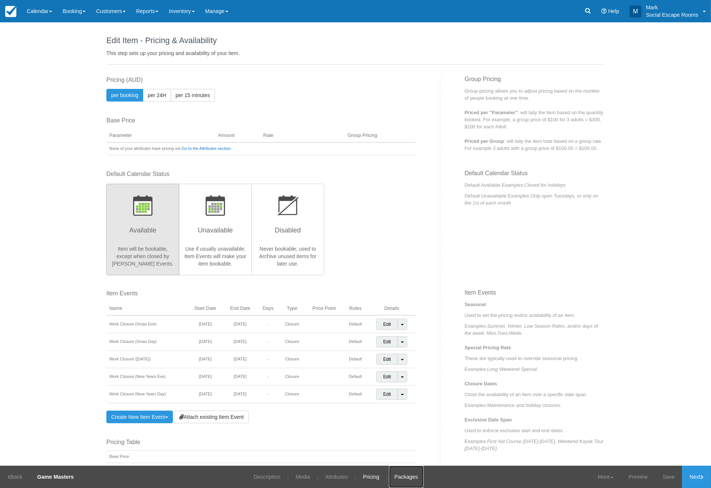
click at [404, 476] on link "Packages" at bounding box center [406, 477] width 35 height 22
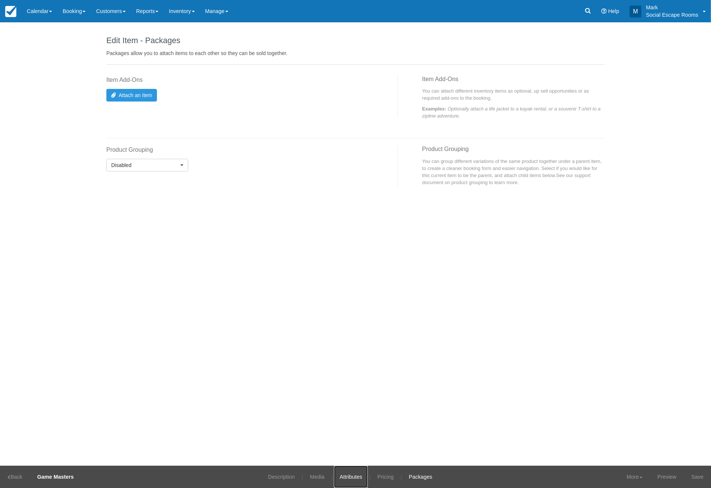
click at [342, 478] on link "Attributes" at bounding box center [351, 477] width 34 height 22
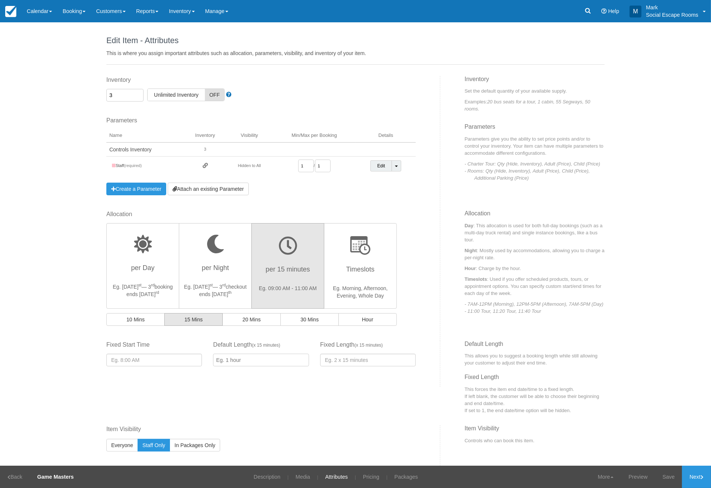
click at [45, 294] on div "Edit Item - Description This is your first step to creating your item for your …" at bounding box center [355, 243] width 711 height 443
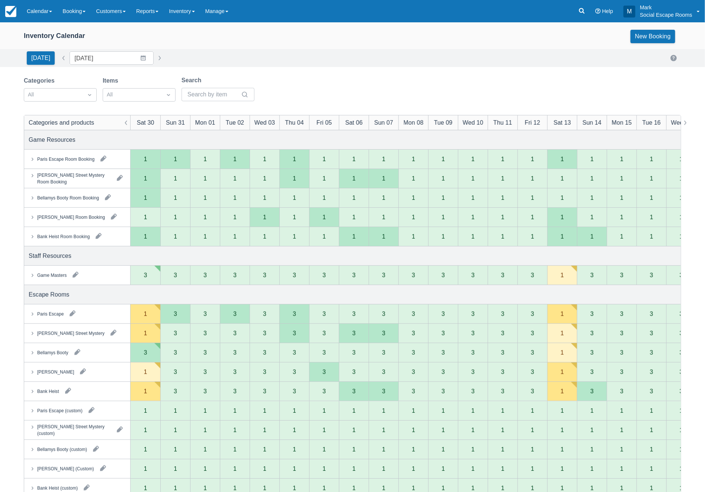
click at [77, 276] on button "button" at bounding box center [76, 275] width 12 height 12
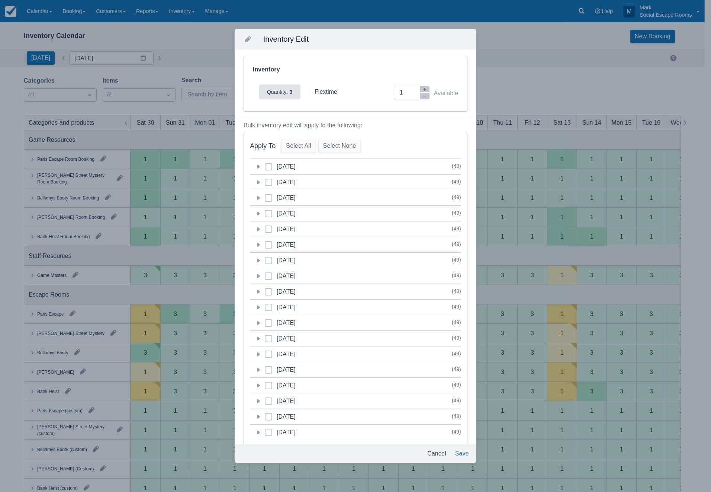
drag, startPoint x: 440, startPoint y: 452, endPoint x: 187, endPoint y: 176, distance: 375.0
click at [440, 452] on button "Cancel" at bounding box center [436, 453] width 25 height 13
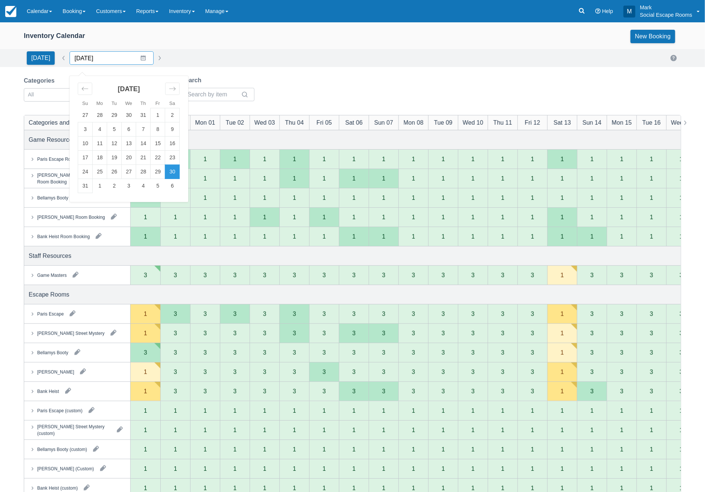
click at [137, 60] on input "[DATE]" at bounding box center [112, 57] width 84 height 13
click at [169, 88] on icon "Move forward to switch to the next month." at bounding box center [172, 88] width 7 height 7
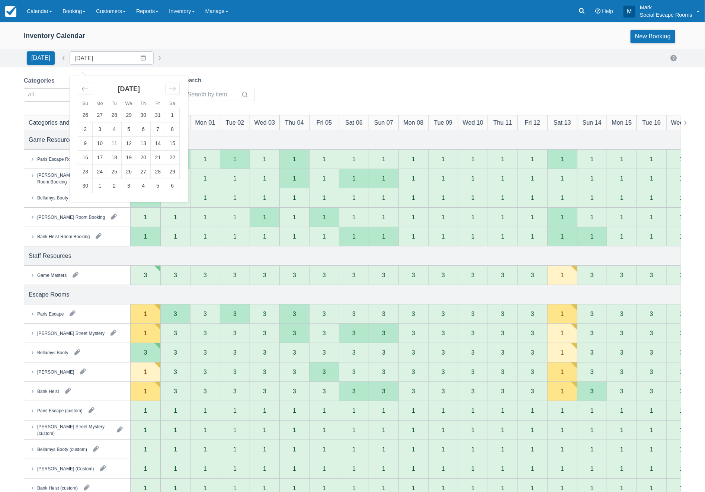
click at [169, 88] on icon "Move forward to switch to the next month." at bounding box center [172, 88] width 7 height 7
click at [82, 157] on td "21" at bounding box center [85, 158] width 15 height 14
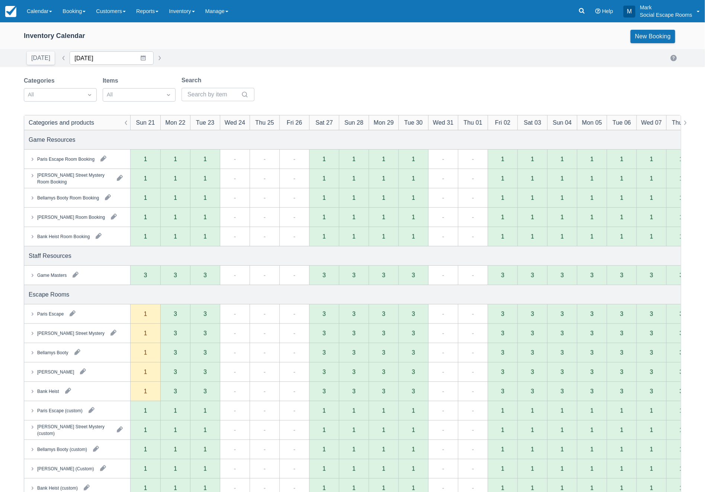
click at [139, 57] on input "[DATE]" at bounding box center [112, 57] width 84 height 13
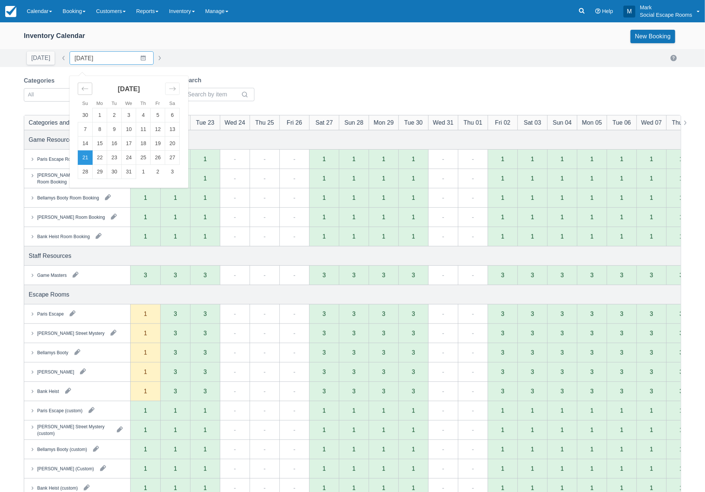
click at [81, 88] on icon "Move backward to switch to the previous month." at bounding box center [84, 88] width 7 height 7
click at [86, 89] on div "Move backward to switch to the previous month." at bounding box center [85, 89] width 15 height 12
click at [123, 113] on td "1" at bounding box center [129, 115] width 15 height 14
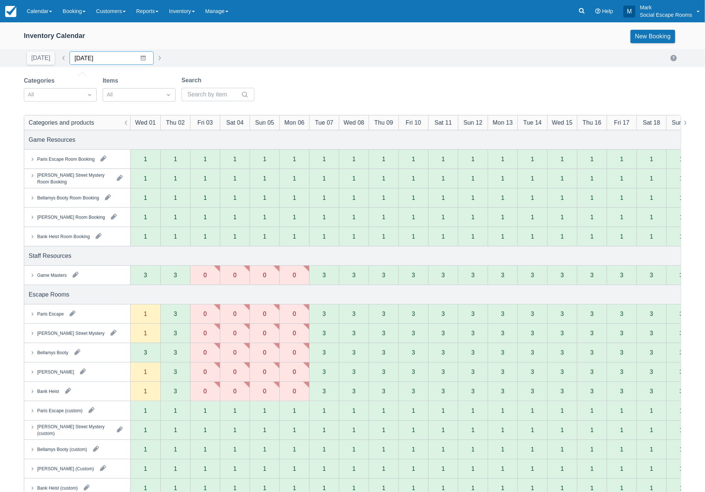
click at [138, 56] on input "[DATE]" at bounding box center [112, 57] width 84 height 13
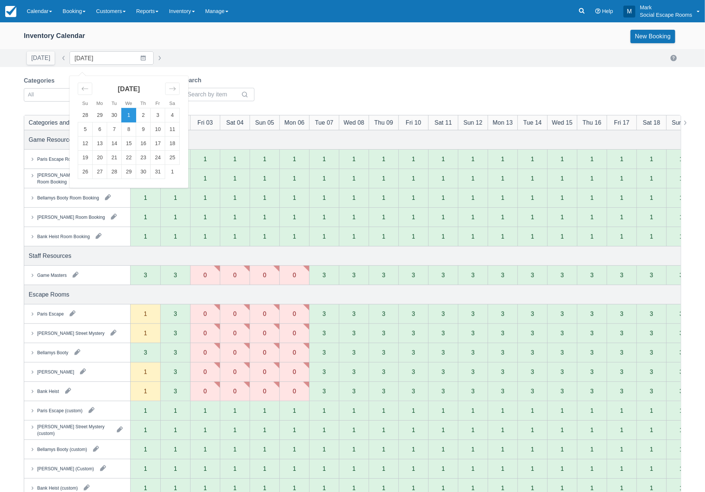
click at [83, 87] on icon "Move backward to switch to the previous month." at bounding box center [84, 88] width 7 height 7
click at [165, 128] on td "13" at bounding box center [172, 129] width 15 height 14
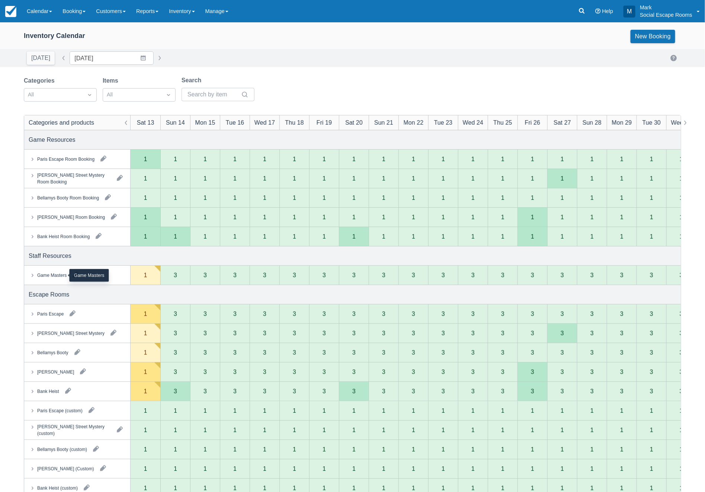
drag, startPoint x: 57, startPoint y: 274, endPoint x: 153, endPoint y: 244, distance: 100.8
click at [57, 273] on div "Game Masters" at bounding box center [51, 275] width 29 height 7
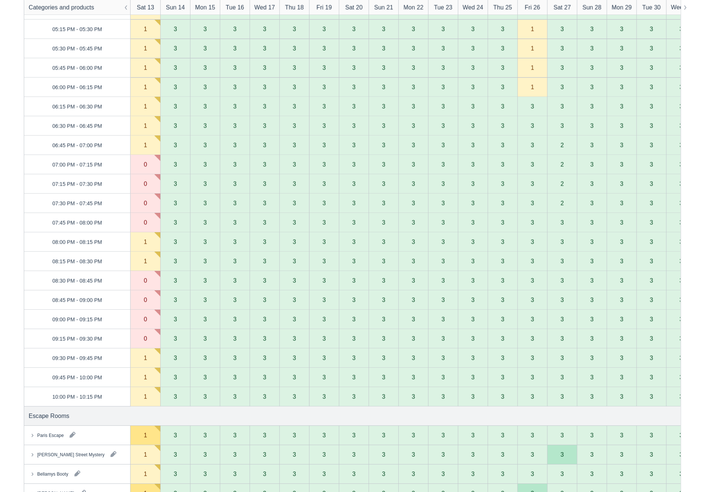
scroll to position [744, 0]
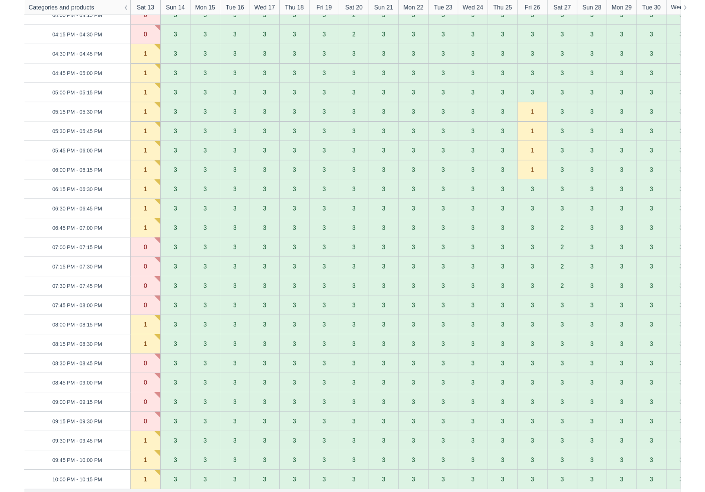
click at [17, 131] on div "Categories All Items All Search Categories and products Sat 13 Sun 14 Mon 15 Tu…" at bounding box center [352, 63] width 705 height 1462
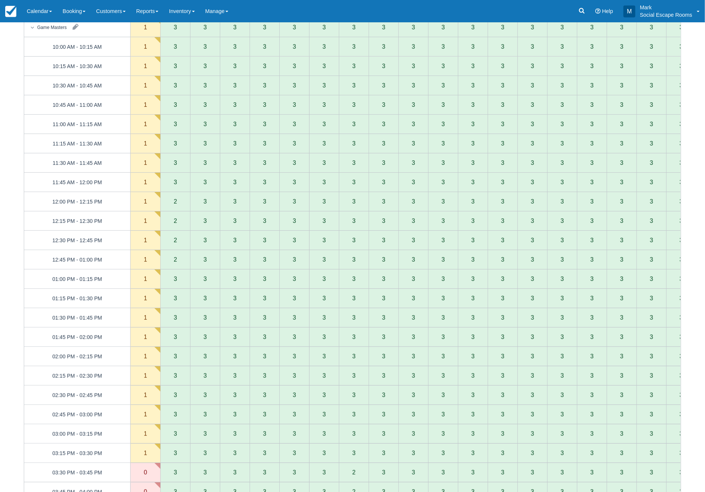
scroll to position [0, 0]
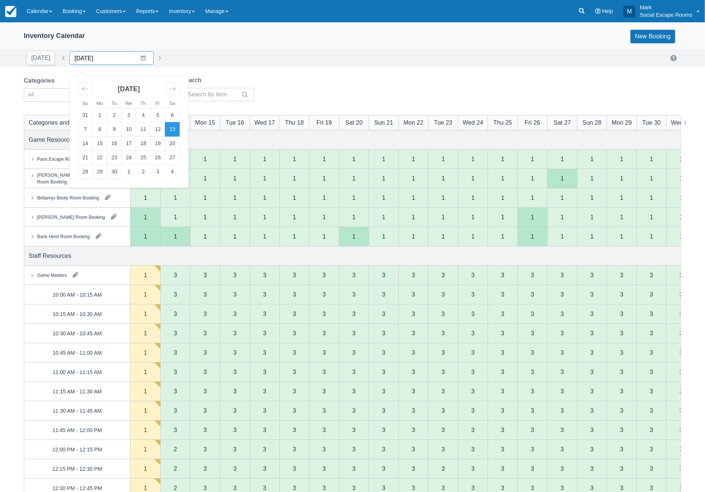
click at [139, 57] on input "[DATE]" at bounding box center [112, 57] width 84 height 13
click at [138, 172] on td "2" at bounding box center [143, 172] width 15 height 14
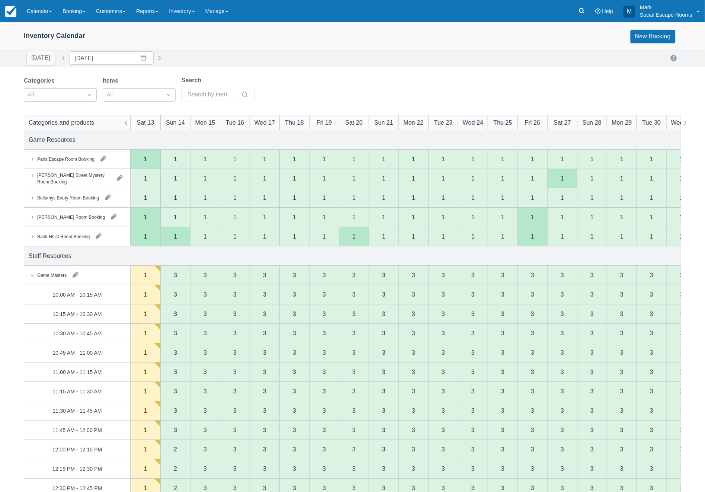
type input "[DATE]"
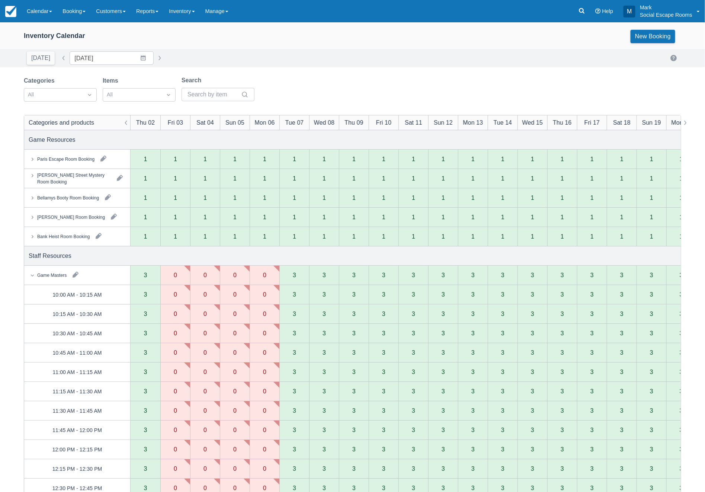
scroll to position [83, 0]
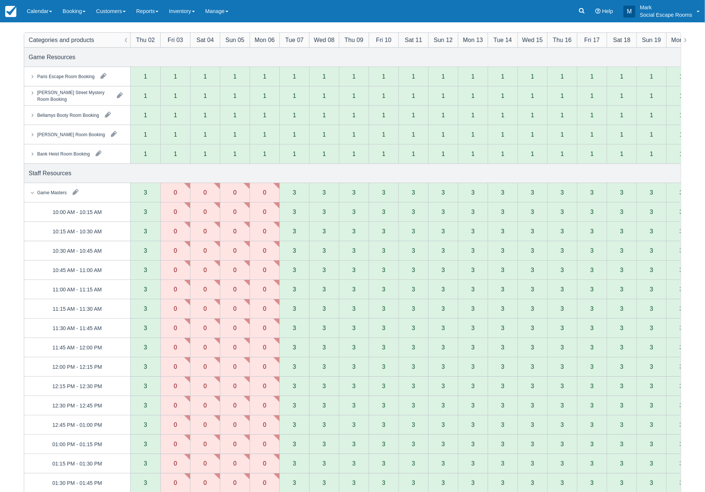
click at [79, 191] on button "button" at bounding box center [76, 192] width 12 height 12
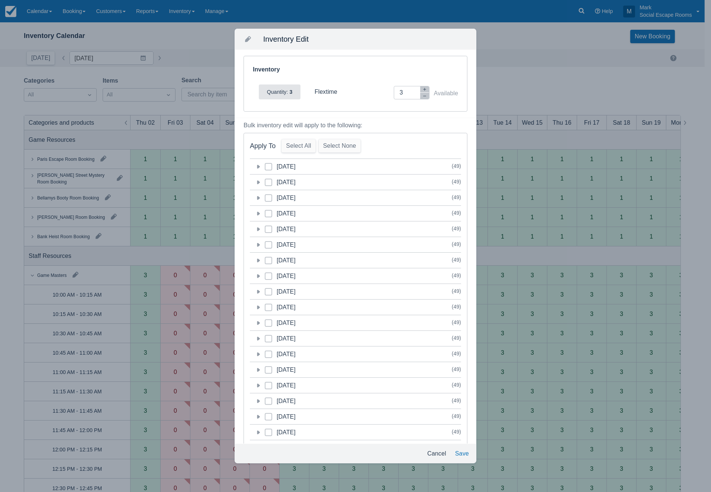
click at [257, 183] on icon at bounding box center [257, 182] width 7 height 7
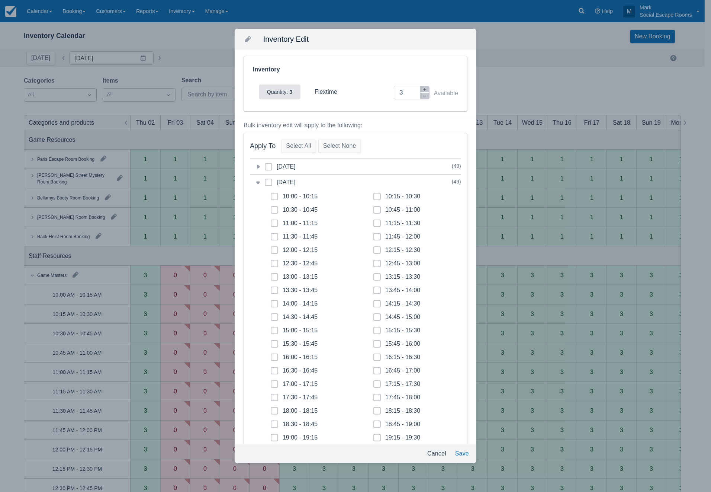
click at [421, 95] on button "button" at bounding box center [424, 96] width 9 height 6
type input "2"
click at [439, 451] on button "Cancel" at bounding box center [436, 453] width 25 height 13
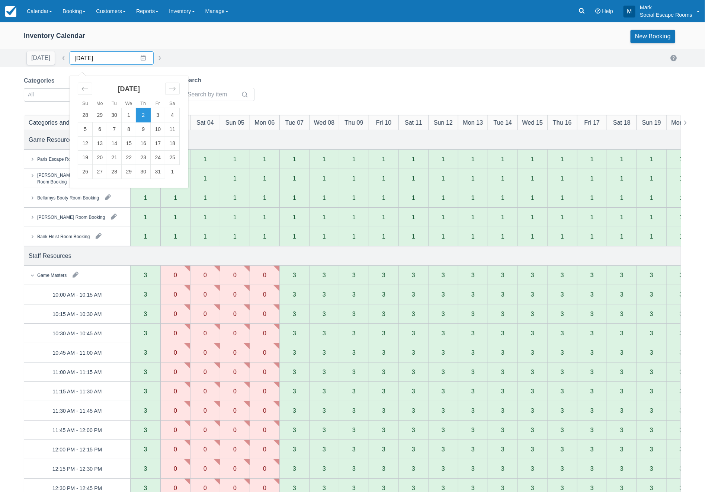
click at [137, 58] on input "[DATE]" at bounding box center [112, 57] width 84 height 13
click at [78, 91] on div "Move backward to switch to the previous month." at bounding box center [85, 89] width 15 height 12
click at [169, 130] on td "13" at bounding box center [172, 129] width 15 height 14
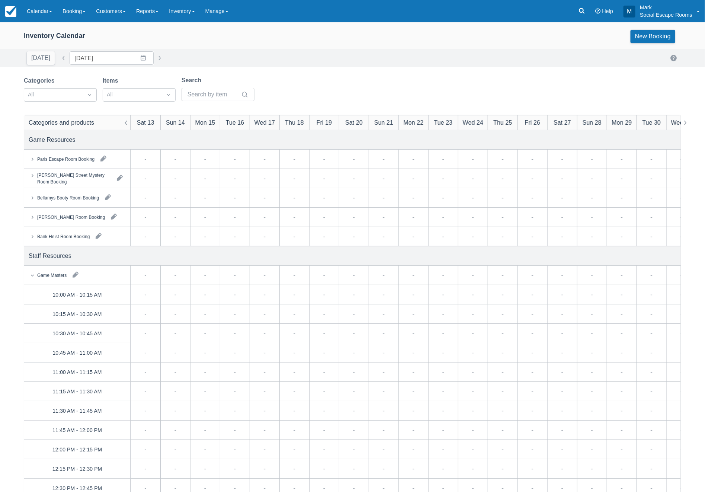
type input "[DATE]"
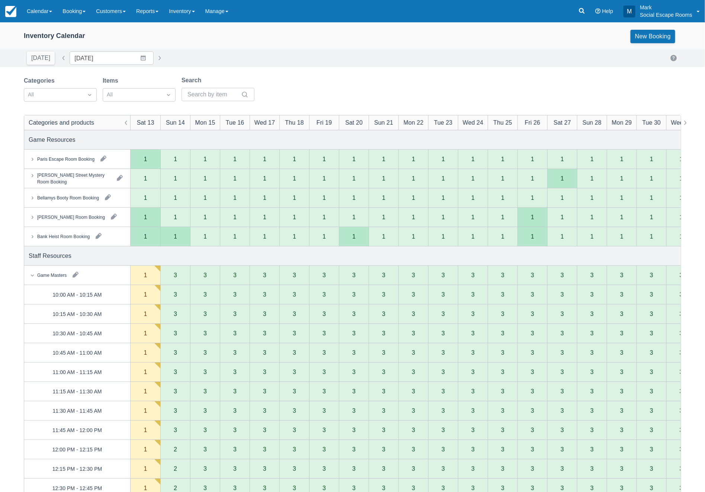
click at [74, 274] on button "button" at bounding box center [76, 275] width 12 height 12
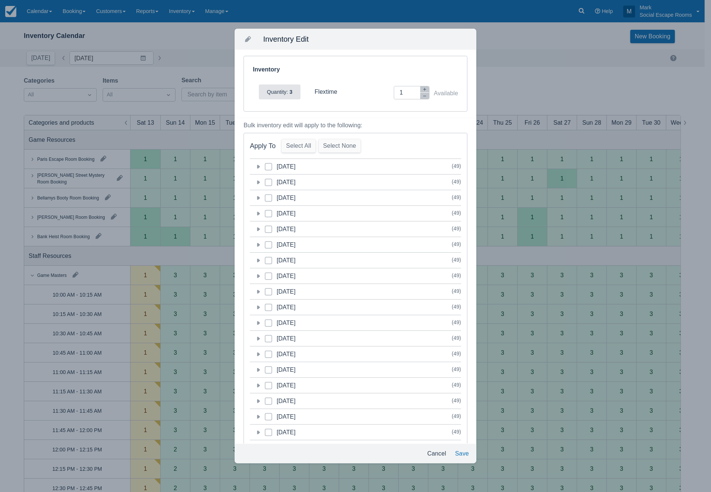
click at [423, 89] on icon "button" at bounding box center [424, 89] width 3 height 3
type input "3"
click at [258, 166] on icon at bounding box center [258, 167] width 3 height 4
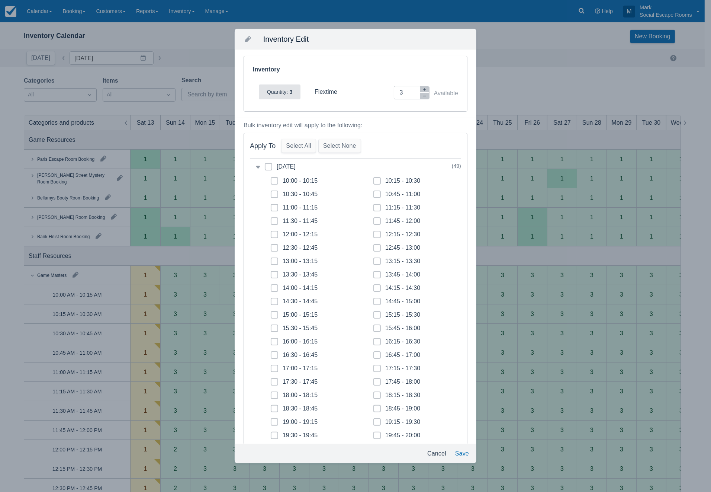
click at [272, 177] on div "10:00 - 10:15" at bounding box center [294, 180] width 53 height 13
drag, startPoint x: 275, startPoint y: 182, endPoint x: 276, endPoint y: 192, distance: 10.1
click at [276, 183] on span at bounding box center [274, 183] width 7 height 13
click at [271, 179] on input "10:00 - 10:15" at bounding box center [271, 179] width 0 height 0
checkbox input "true"
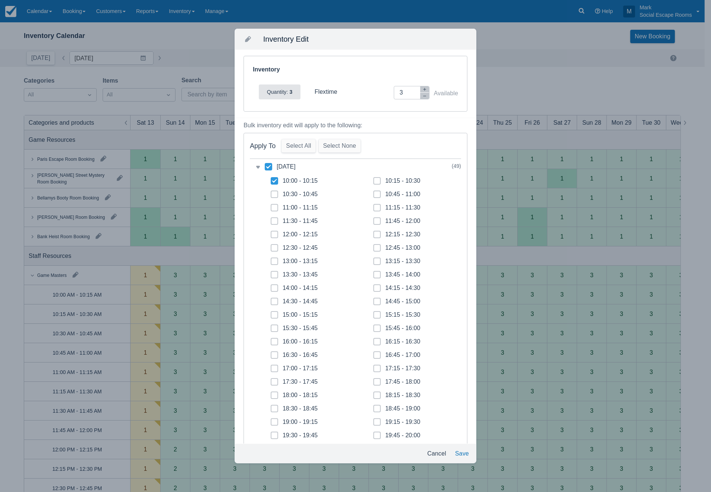
checkbox input "true"
drag, startPoint x: 276, startPoint y: 193, endPoint x: 276, endPoint y: 198, distance: 5.2
click at [276, 195] on icon at bounding box center [274, 194] width 3 height 3
click at [271, 192] on input "10:30 - 10:45" at bounding box center [271, 192] width 0 height 0
checkbox input "true"
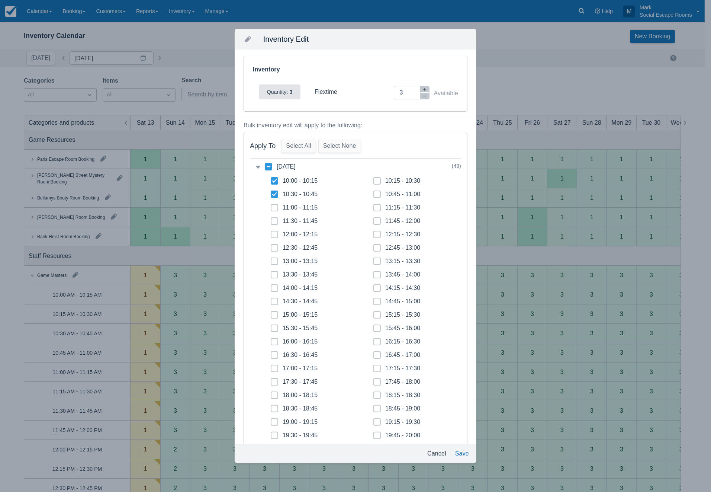
click at [276, 205] on span at bounding box center [274, 210] width 7 height 13
click at [271, 205] on input "11:00 - 11:15" at bounding box center [271, 205] width 0 height 0
checkbox input "true"
click at [273, 222] on icon at bounding box center [274, 221] width 3 height 3
click at [271, 219] on input "11:30 - 11:45" at bounding box center [271, 219] width 0 height 0
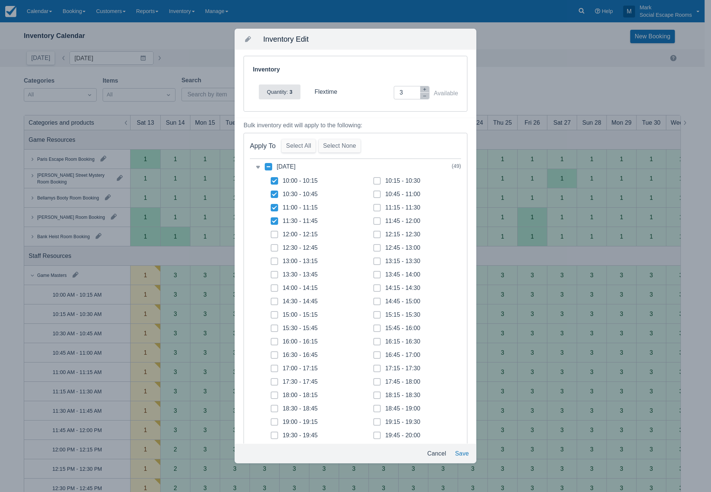
checkbox input "true"
click at [274, 232] on span at bounding box center [274, 237] width 7 height 13
click at [271, 232] on input "12:00 - 12:15" at bounding box center [271, 232] width 0 height 0
click at [274, 243] on span at bounding box center [274, 237] width 7 height 13
click at [271, 233] on input "12:00 - 12:15" at bounding box center [271, 232] width 0 height 0
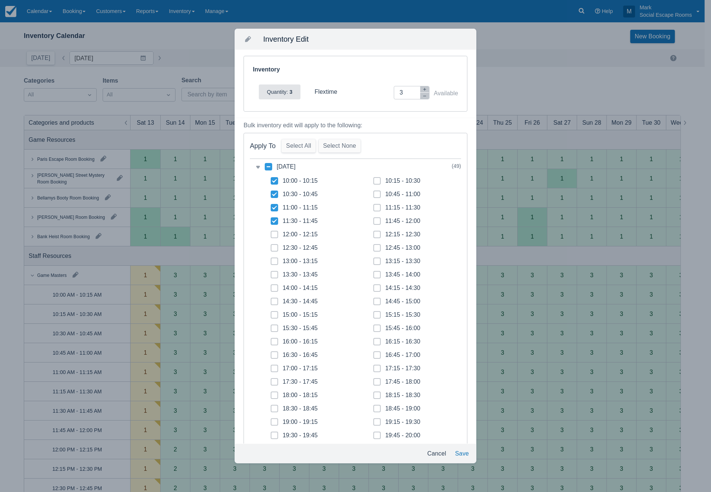
checkbox input "false"
drag, startPoint x: 274, startPoint y: 249, endPoint x: 272, endPoint y: 237, distance: 11.8
click at [274, 247] on icon at bounding box center [274, 247] width 3 height 3
click at [271, 246] on input "12:30 - 12:45" at bounding box center [271, 246] width 0 height 0
checkbox input "true"
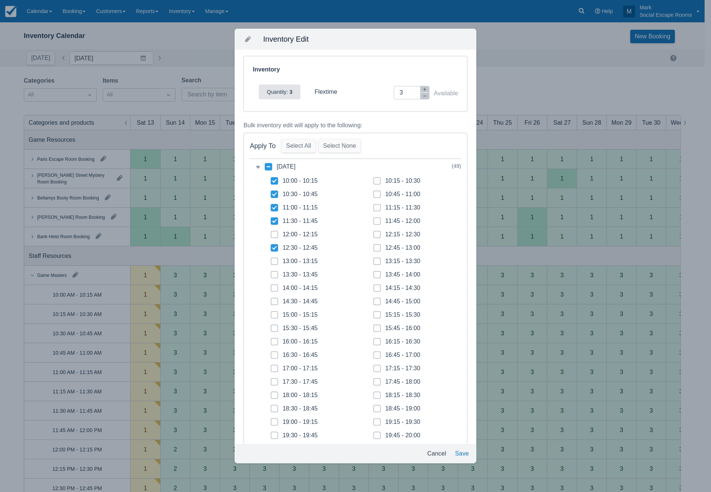
click at [272, 234] on span at bounding box center [274, 237] width 7 height 13
click at [271, 233] on input "12:00 - 12:15" at bounding box center [271, 232] width 0 height 0
checkbox input "true"
click at [275, 259] on span at bounding box center [274, 263] width 7 height 13
click at [271, 259] on input "13:00 - 13:15" at bounding box center [271, 259] width 0 height 0
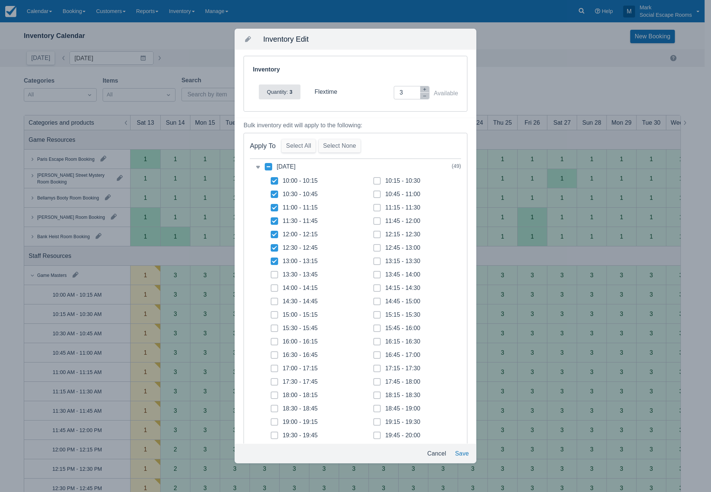
checkbox input "true"
click at [274, 273] on icon at bounding box center [274, 274] width 3 height 3
click at [271, 273] on input "13:30 - 13:45" at bounding box center [271, 272] width 0 height 0
checkbox input "true"
click at [273, 288] on icon at bounding box center [274, 287] width 3 height 3
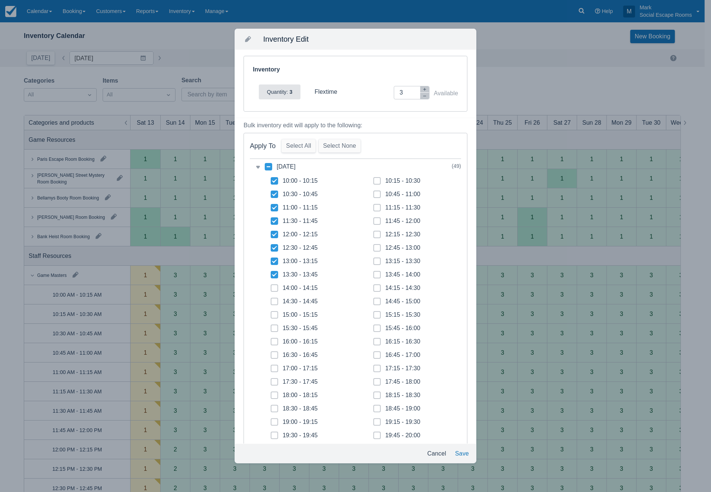
click at [271, 286] on input "14:00 - 14:15" at bounding box center [271, 286] width 0 height 0
checkbox input "true"
drag, startPoint x: 275, startPoint y: 302, endPoint x: 277, endPoint y: 305, distance: 4.0
click at [277, 302] on span at bounding box center [274, 304] width 7 height 13
click at [271, 299] on input "14:30 - 14:45" at bounding box center [271, 299] width 0 height 0
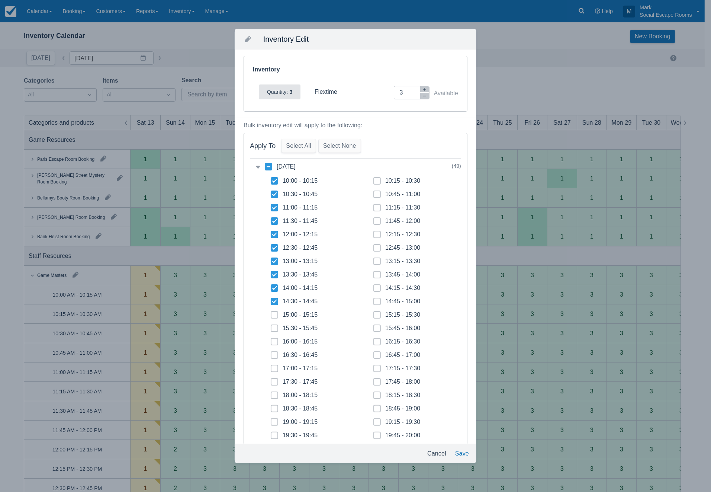
checkbox input "true"
click at [276, 313] on span at bounding box center [274, 317] width 7 height 13
click at [271, 313] on input "15:00 - 15:15" at bounding box center [271, 313] width 0 height 0
checkbox input "true"
click at [376, 300] on span at bounding box center [377, 304] width 7 height 13
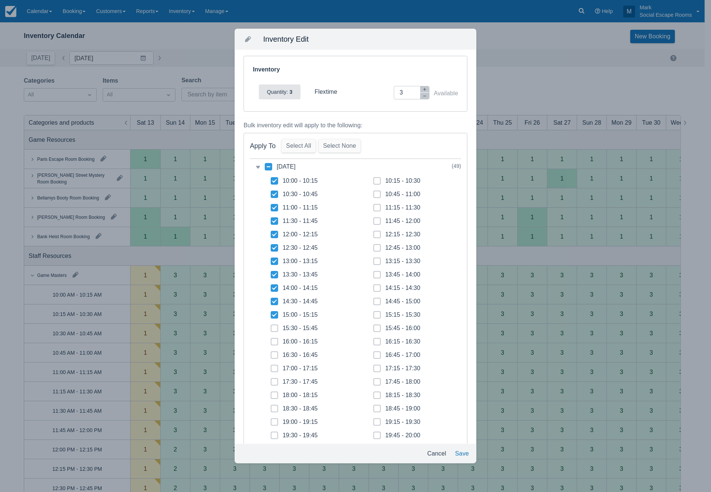
click at [374, 299] on input "14:45 - 15:00" at bounding box center [374, 299] width 0 height 0
checkbox input "true"
drag, startPoint x: 374, startPoint y: 288, endPoint x: 374, endPoint y: 285, distance: 3.8
click at [376, 288] on icon at bounding box center [377, 287] width 3 height 3
click at [374, 286] on input "14:15 - 14:30" at bounding box center [374, 286] width 0 height 0
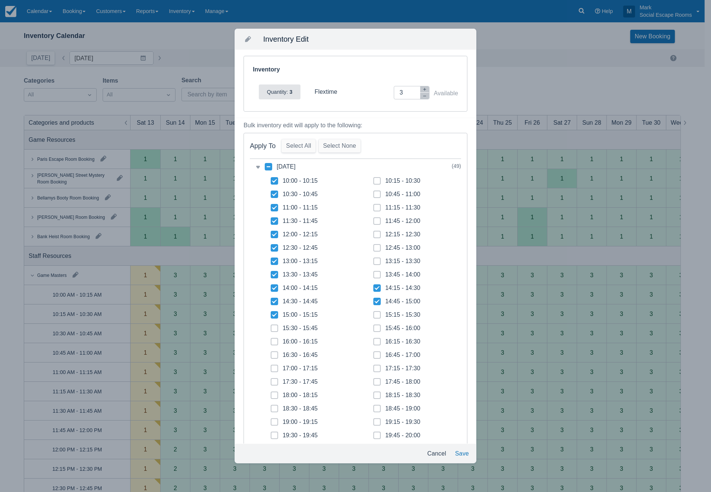
checkbox input "true"
drag, startPoint x: 373, startPoint y: 273, endPoint x: 373, endPoint y: 269, distance: 4.8
click at [374, 273] on span at bounding box center [377, 277] width 7 height 13
click at [374, 273] on input "13:45 - 14:00" at bounding box center [374, 272] width 0 height 0
checkbox input "true"
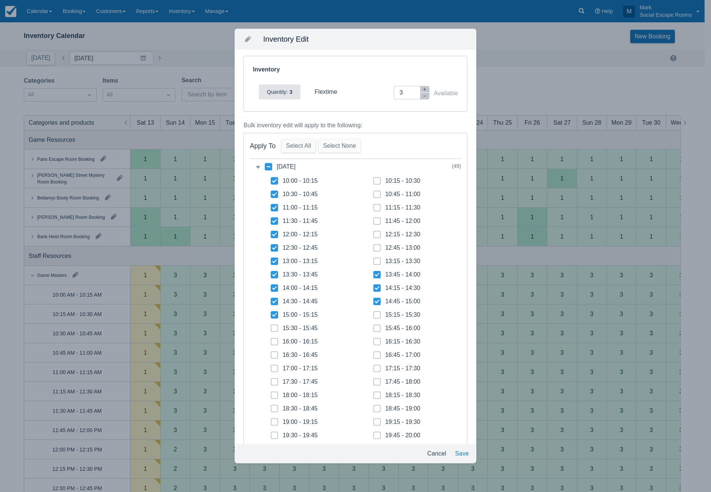
drag, startPoint x: 374, startPoint y: 262, endPoint x: 374, endPoint y: 251, distance: 10.1
click at [376, 261] on icon at bounding box center [377, 261] width 3 height 3
click at [374, 259] on input "13:15 - 13:30" at bounding box center [374, 259] width 0 height 0
checkbox input "true"
drag, startPoint x: 375, startPoint y: 246, endPoint x: 372, endPoint y: 242, distance: 4.3
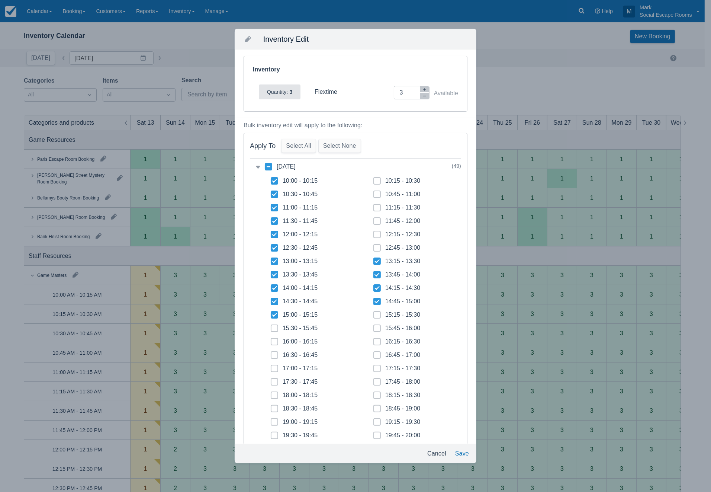
click at [374, 244] on span at bounding box center [377, 250] width 7 height 13
click at [374, 246] on input "12:45 - 13:00" at bounding box center [374, 246] width 0 height 0
checkbox input "true"
click at [374, 235] on span at bounding box center [377, 237] width 7 height 13
click at [374, 233] on input "12:15 - 12:30" at bounding box center [374, 232] width 0 height 0
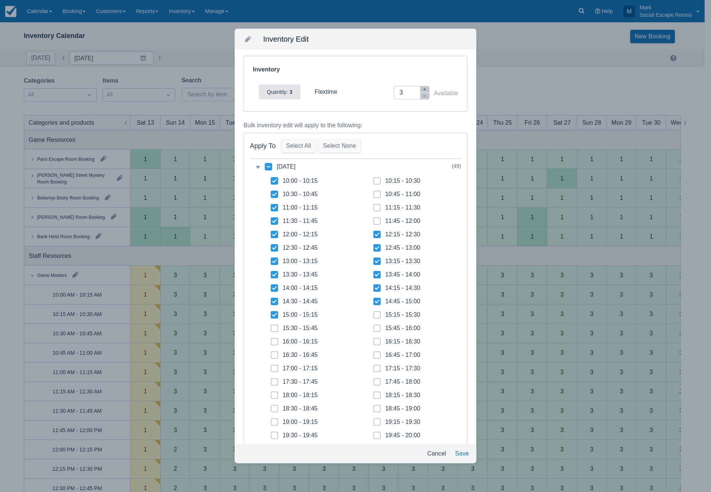
checkbox input "true"
click at [376, 222] on icon at bounding box center [377, 221] width 3 height 3
click at [374, 219] on input "11:45 - 12:00" at bounding box center [374, 219] width 0 height 0
checkbox input "true"
click at [376, 206] on icon at bounding box center [377, 207] width 3 height 3
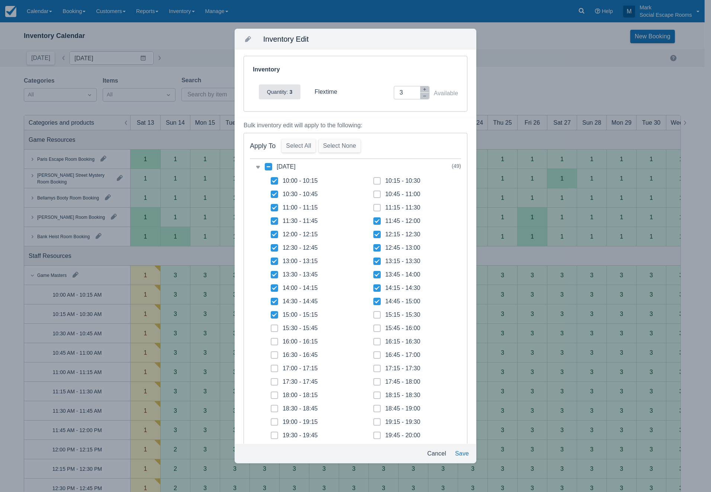
click at [374, 206] on input "11:15 - 11:30" at bounding box center [374, 205] width 0 height 0
checkbox input "true"
click at [376, 194] on icon at bounding box center [377, 194] width 3 height 3
click at [374, 192] on input "10:45 - 11:00" at bounding box center [374, 192] width 0 height 0
checkbox input "true"
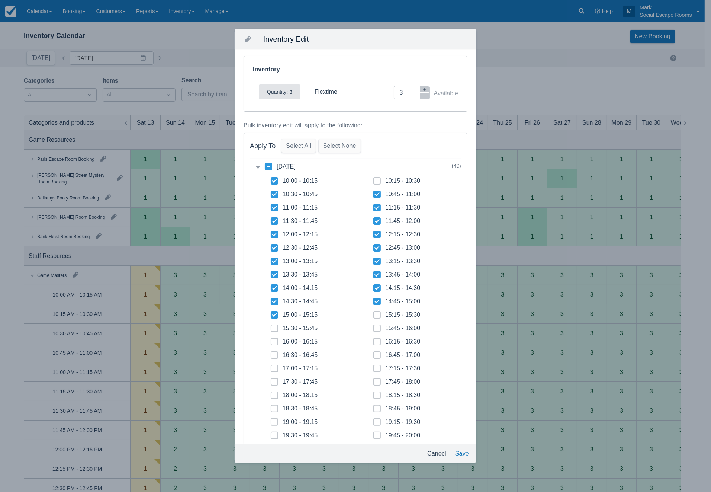
click at [376, 180] on icon at bounding box center [377, 180] width 3 height 3
click at [374, 179] on input "10:15 - 10:30" at bounding box center [374, 179] width 0 height 0
checkbox input "true"
click at [465, 449] on button "Save" at bounding box center [462, 453] width 20 height 13
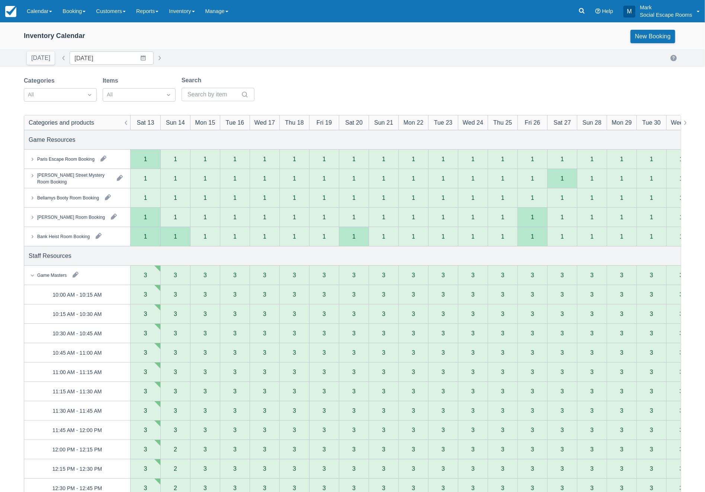
click at [313, 53] on div "[DATE] Date [DATE] Navigate forward to interact with the calendar and select a …" at bounding box center [352, 57] width 657 height 13
click at [136, 58] on input "[DATE]" at bounding box center [112, 57] width 84 height 13
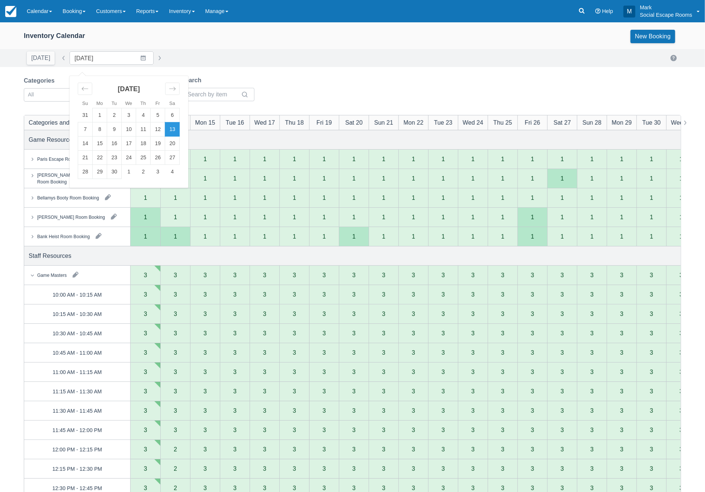
click at [154, 170] on td "3" at bounding box center [158, 172] width 15 height 14
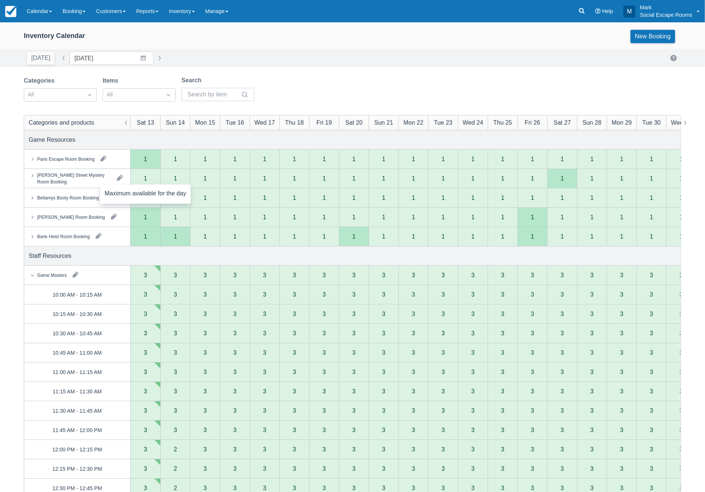
type input "[DATE]"
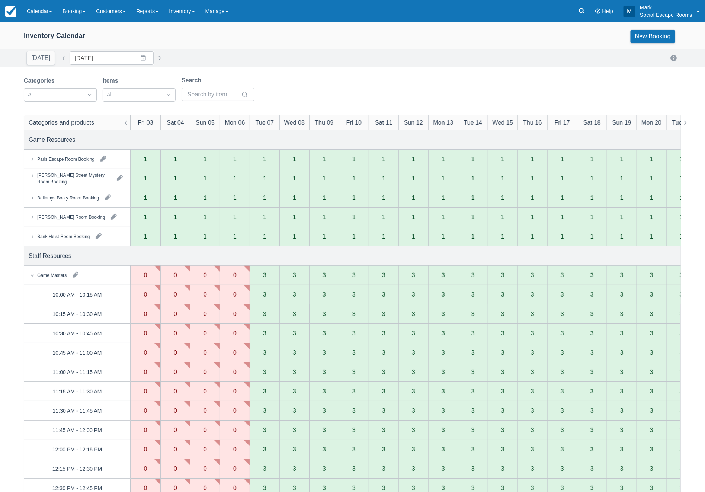
click at [76, 272] on button "button" at bounding box center [76, 275] width 12 height 12
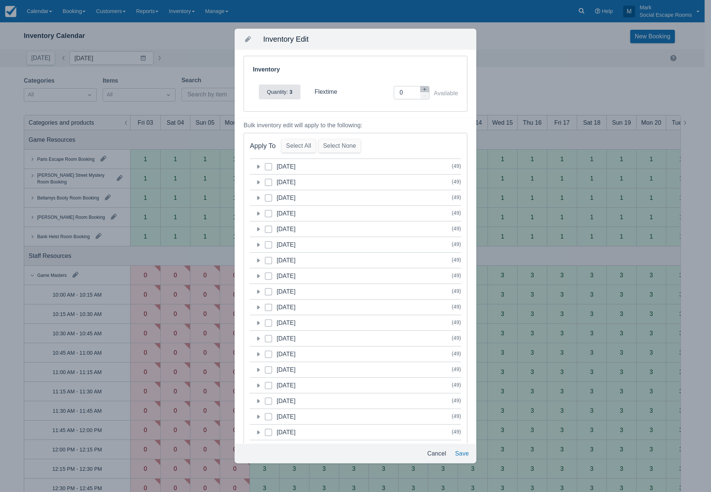
click at [261, 166] on icon at bounding box center [257, 166] width 7 height 7
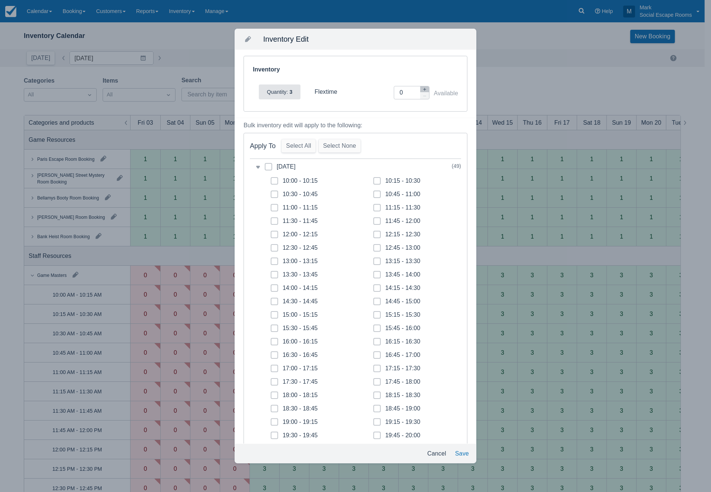
click at [423, 87] on icon "button" at bounding box center [425, 89] width 4 height 4
type input "3"
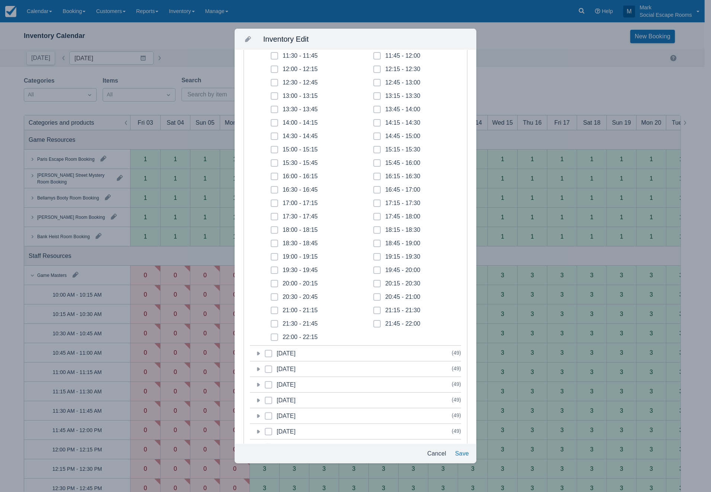
click at [376, 151] on icon at bounding box center [377, 149] width 3 height 3
click at [374, 148] on input "15:15 - 15:30" at bounding box center [374, 147] width 0 height 0
checkbox input "true"
click at [376, 163] on icon at bounding box center [377, 162] width 3 height 3
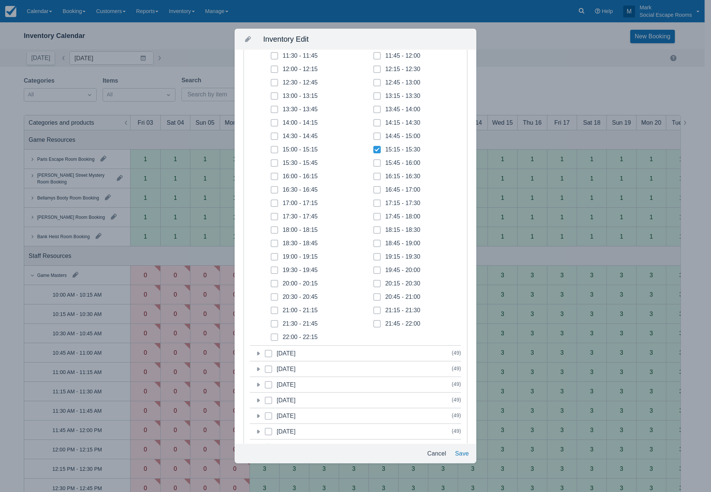
click at [374, 161] on input "15:45 - 16:00" at bounding box center [374, 161] width 0 height 0
checkbox input "true"
click at [374, 175] on span at bounding box center [377, 179] width 7 height 13
click at [374, 174] on input "16:15 - 16:30" at bounding box center [374, 174] width 0 height 0
checkbox input "true"
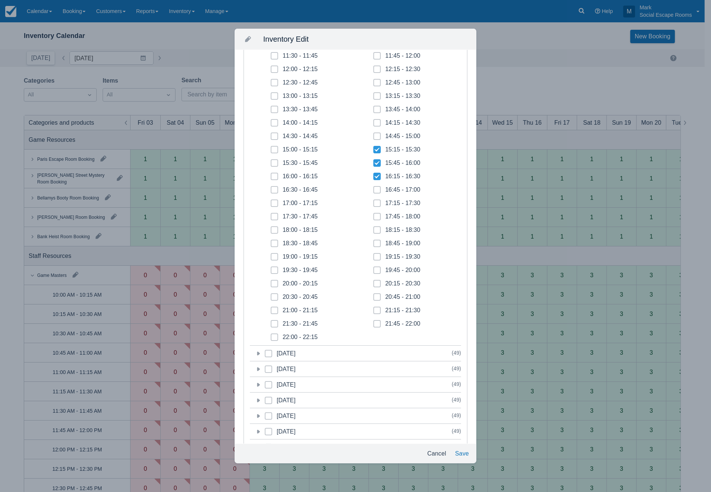
click at [376, 190] on icon at bounding box center [377, 189] width 2 height 1
click at [374, 188] on input "16:45 - 17:00" at bounding box center [374, 188] width 0 height 0
checkbox input "true"
click at [376, 202] on icon at bounding box center [377, 203] width 3 height 3
click at [374, 201] on input "17:15 - 17:30" at bounding box center [374, 201] width 0 height 0
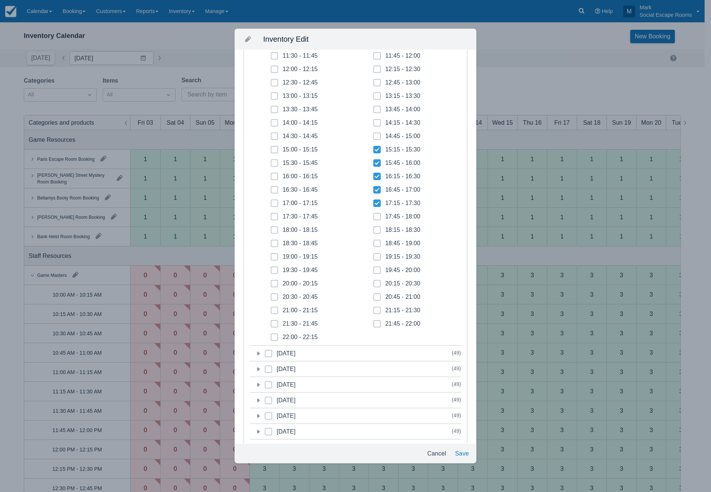
checkbox input "true"
click at [376, 217] on icon at bounding box center [377, 216] width 2 height 1
click at [374, 215] on input "17:45 - 18:00" at bounding box center [374, 214] width 0 height 0
checkbox input "true"
click at [376, 229] on icon at bounding box center [377, 229] width 3 height 3
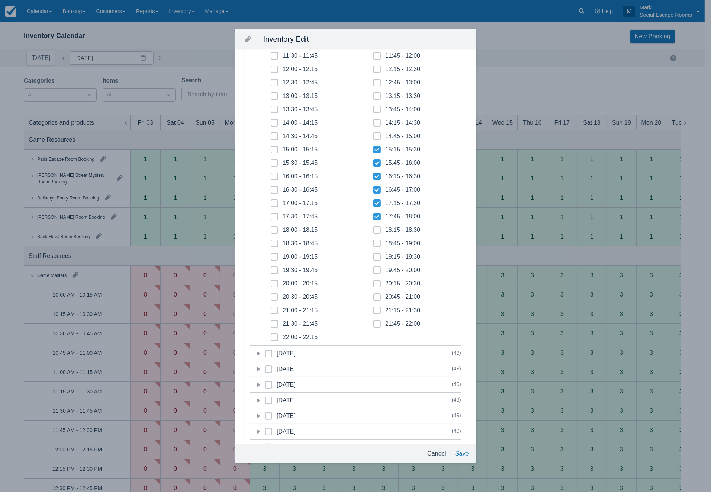
click at [374, 228] on input "18:15 - 18:30" at bounding box center [374, 228] width 0 height 0
checkbox input "true"
click at [376, 244] on icon at bounding box center [377, 243] width 3 height 3
click at [374, 241] on input "18:45 - 19:00" at bounding box center [374, 241] width 0 height 0
checkbox input "true"
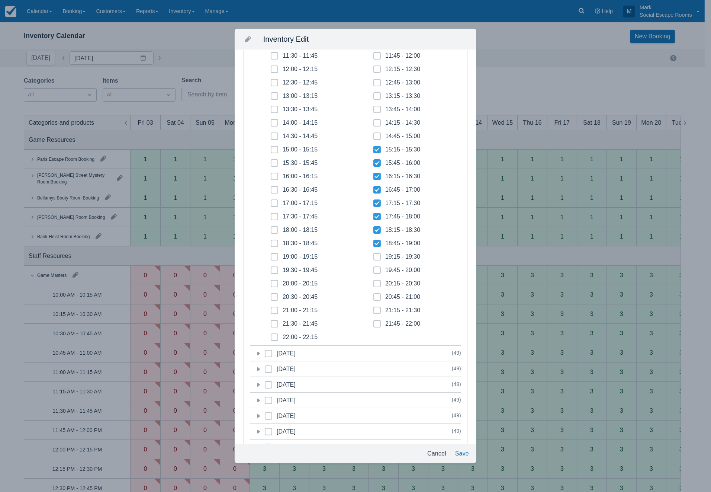
click at [376, 254] on span at bounding box center [377, 259] width 7 height 13
click at [374, 254] on input "19:15 - 19:30" at bounding box center [374, 254] width 0 height 0
checkbox input "true"
click at [377, 270] on span at bounding box center [377, 272] width 7 height 13
click at [374, 268] on input "19:45 - 20:00" at bounding box center [374, 268] width 0 height 0
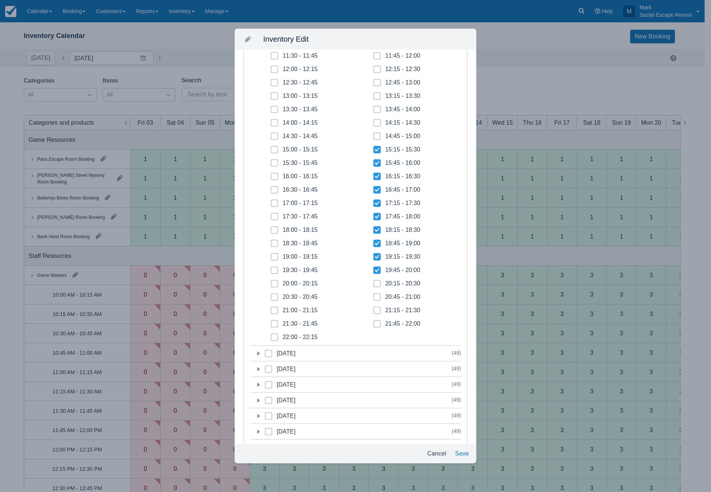
checkbox input "true"
click at [377, 283] on span at bounding box center [377, 286] width 7 height 13
click at [374, 282] on input "20:15 - 20:30" at bounding box center [374, 281] width 0 height 0
checkbox input "true"
drag, startPoint x: 377, startPoint y: 293, endPoint x: 379, endPoint y: 301, distance: 7.6
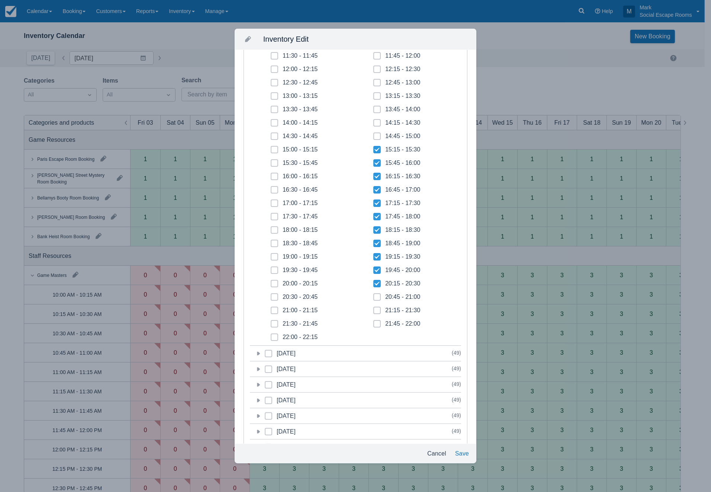
click at [377, 294] on span at bounding box center [377, 299] width 7 height 13
click at [374, 295] on input "20:45 - 21:00" at bounding box center [374, 295] width 0 height 0
checkbox input "true"
click at [377, 312] on span at bounding box center [377, 313] width 7 height 13
click at [374, 308] on input "21:15 - 21:30" at bounding box center [374, 308] width 0 height 0
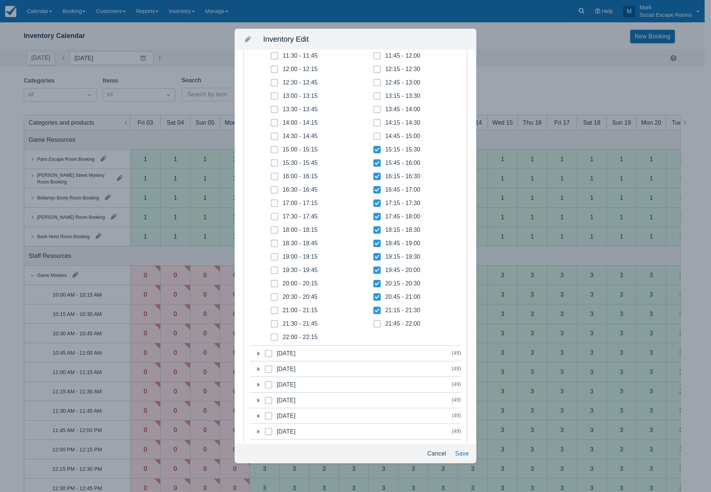
checkbox input "true"
click at [376, 322] on span at bounding box center [377, 326] width 7 height 13
click at [374, 322] on input "21:45 - 22:00" at bounding box center [374, 321] width 0 height 0
checkbox input "true"
drag, startPoint x: 273, startPoint y: 337, endPoint x: 274, endPoint y: 333, distance: 3.7
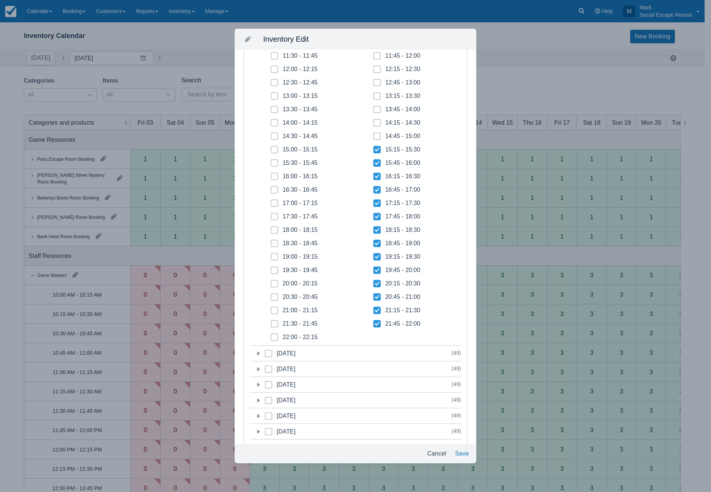
click at [274, 336] on icon at bounding box center [274, 337] width 3 height 3
click at [271, 335] on input "22:00 - 22:15" at bounding box center [271, 335] width 0 height 0
checkbox input "true"
click at [274, 325] on span at bounding box center [274, 326] width 7 height 13
click at [271, 322] on input "21:30 - 21:45" at bounding box center [271, 321] width 0 height 0
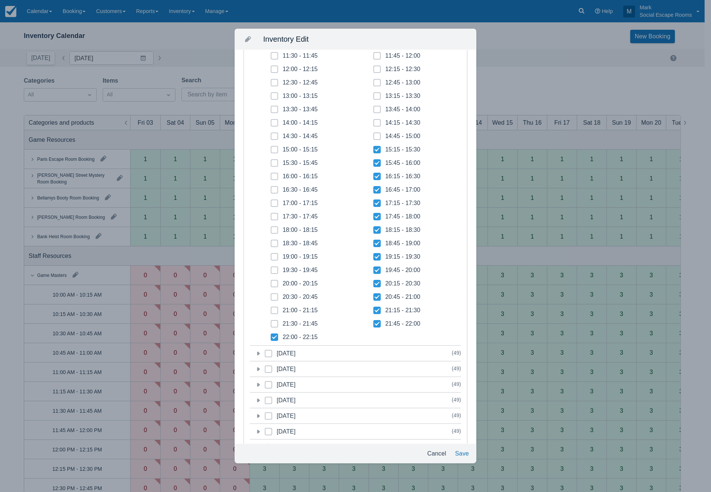
checkbox input "true"
click at [274, 310] on icon at bounding box center [274, 310] width 2 height 1
click at [271, 308] on input "21:00 - 21:15" at bounding box center [271, 308] width 0 height 0
checkbox input "true"
click at [274, 296] on icon at bounding box center [274, 296] width 3 height 3
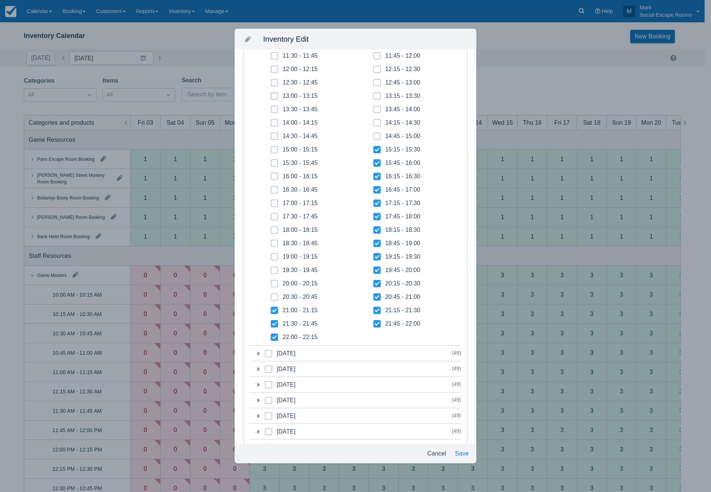
click at [271, 295] on input "20:30 - 20:45" at bounding box center [271, 295] width 0 height 0
checkbox input "true"
click at [273, 281] on span at bounding box center [274, 286] width 7 height 13
click at [271, 281] on input "20:00 - 20:15" at bounding box center [271, 281] width 0 height 0
checkbox input "true"
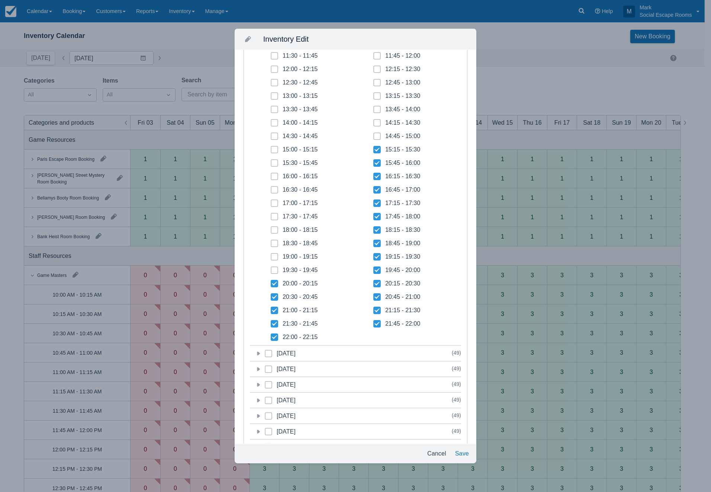
click at [273, 269] on icon at bounding box center [274, 270] width 3 height 3
click at [271, 268] on input "19:30 - 19:45" at bounding box center [271, 268] width 0 height 0
checkbox input "true"
click at [276, 256] on span at bounding box center [274, 259] width 7 height 13
click at [271, 255] on input "19:00 - 19:15" at bounding box center [271, 254] width 0 height 0
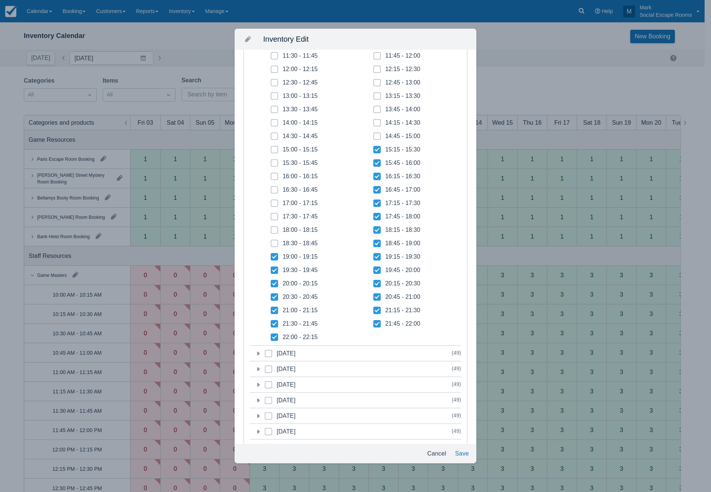
checkbox input "true"
click at [274, 247] on span at bounding box center [274, 246] width 7 height 13
click at [271, 241] on input "18:30 - 18:45" at bounding box center [271, 241] width 0 height 0
checkbox input "true"
click at [275, 229] on icon at bounding box center [274, 229] width 3 height 3
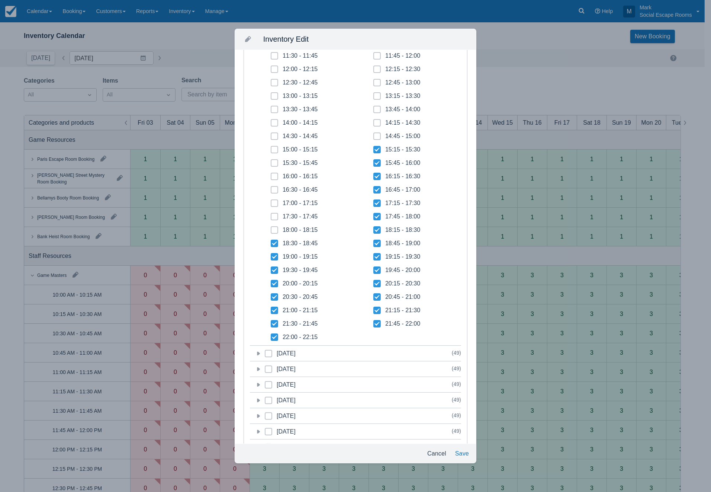
click at [271, 228] on input "18:00 - 18:15" at bounding box center [271, 228] width 0 height 0
checkbox input "true"
click at [274, 218] on span at bounding box center [274, 219] width 7 height 13
click at [271, 215] on input "17:30 - 17:45" at bounding box center [271, 214] width 0 height 0
checkbox input "true"
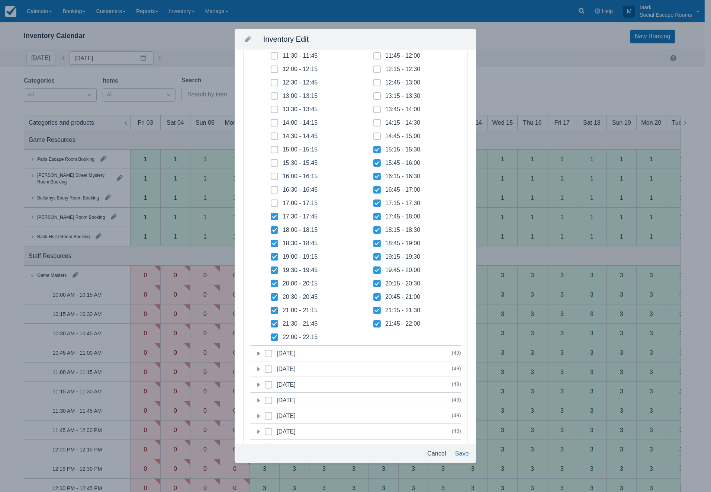
click at [275, 203] on icon at bounding box center [274, 203] width 3 height 3
click at [271, 201] on input "17:00 - 17:15" at bounding box center [271, 201] width 0 height 0
checkbox input "true"
click at [275, 191] on icon at bounding box center [274, 189] width 3 height 3
click at [271, 188] on input "16:30 - 16:45" at bounding box center [271, 188] width 0 height 0
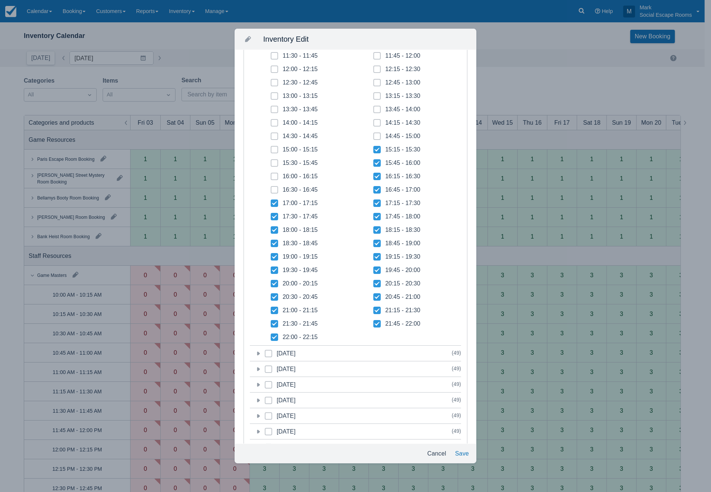
checkbox input "true"
click at [273, 175] on icon at bounding box center [274, 176] width 3 height 3
click at [271, 174] on input "16:00 - 16:15" at bounding box center [271, 174] width 0 height 0
checkbox input "true"
click at [274, 162] on icon at bounding box center [274, 162] width 3 height 3
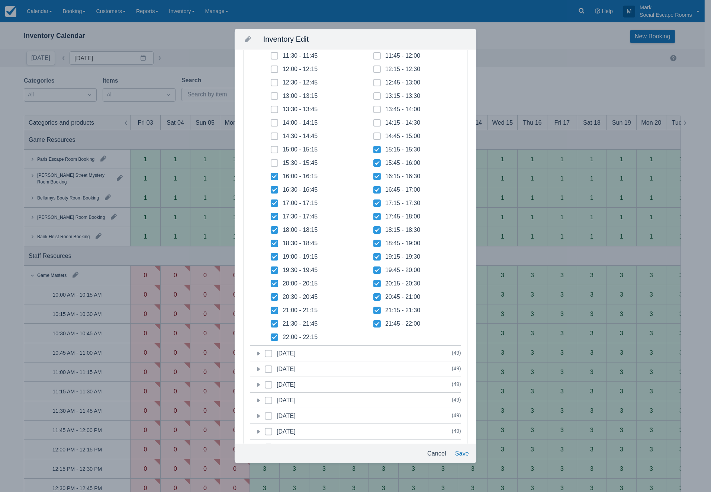
click at [271, 161] on input "15:30 - 15:45" at bounding box center [271, 161] width 0 height 0
checkbox input "true"
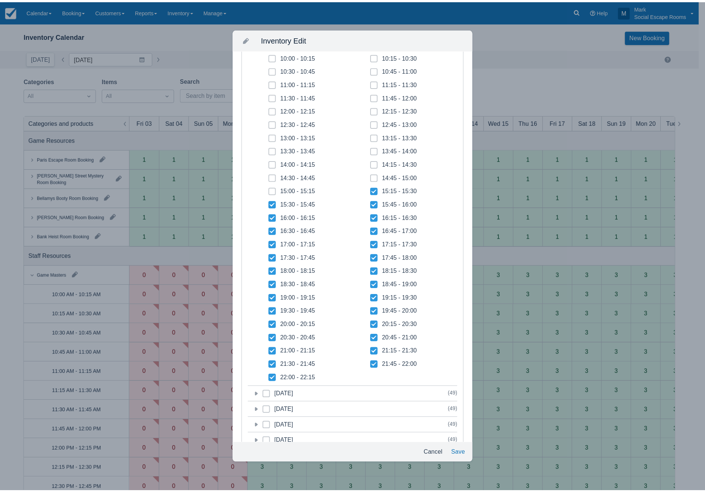
scroll to position [0, 0]
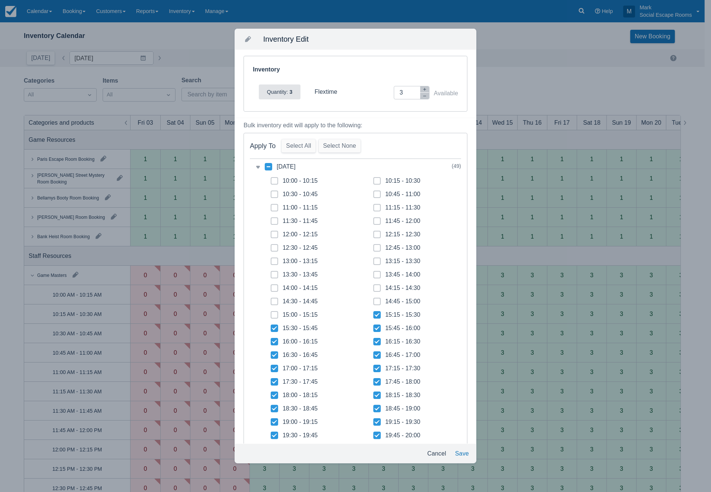
click at [459, 454] on button "Save" at bounding box center [462, 453] width 20 height 13
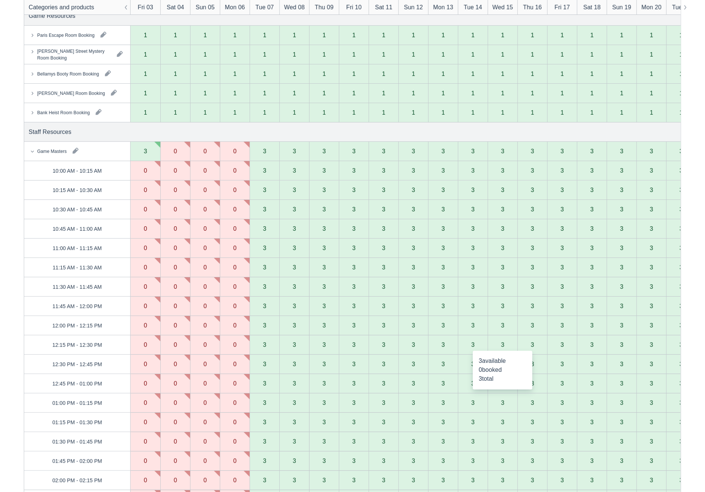
scroll to position [83, 0]
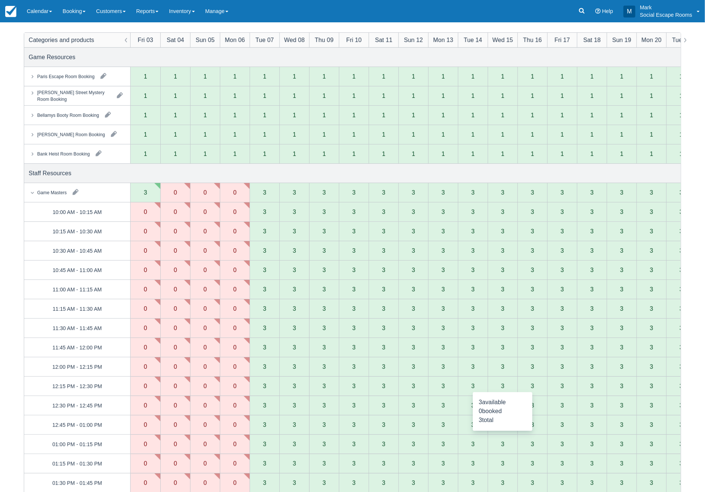
click at [79, 192] on button "button" at bounding box center [76, 192] width 12 height 12
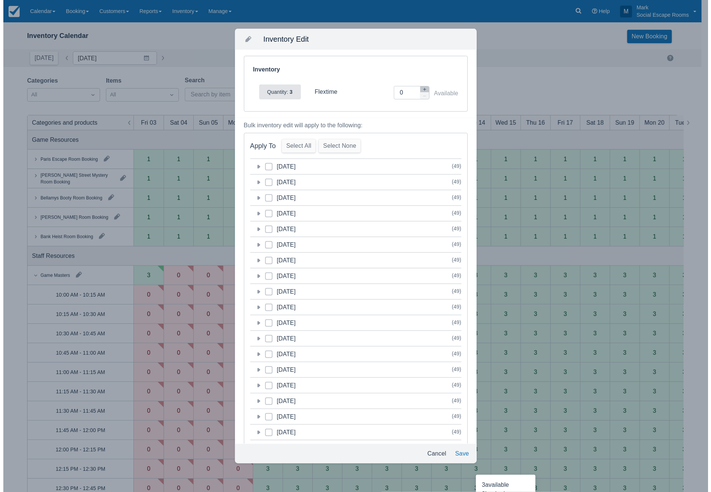
scroll to position [0, 0]
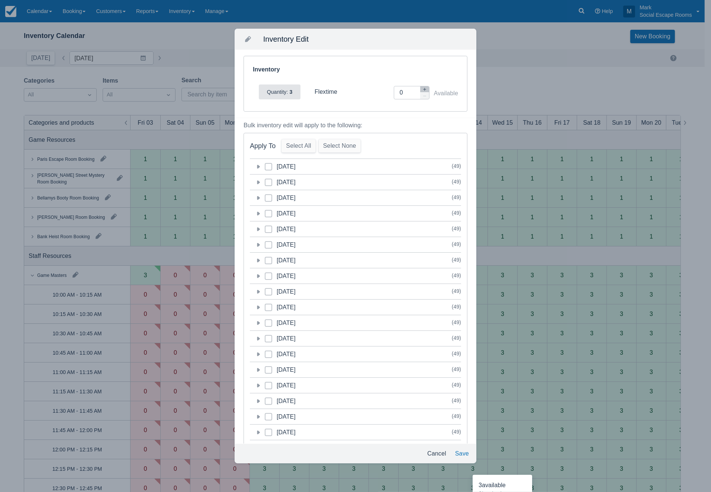
click at [259, 182] on icon at bounding box center [257, 182] width 7 height 7
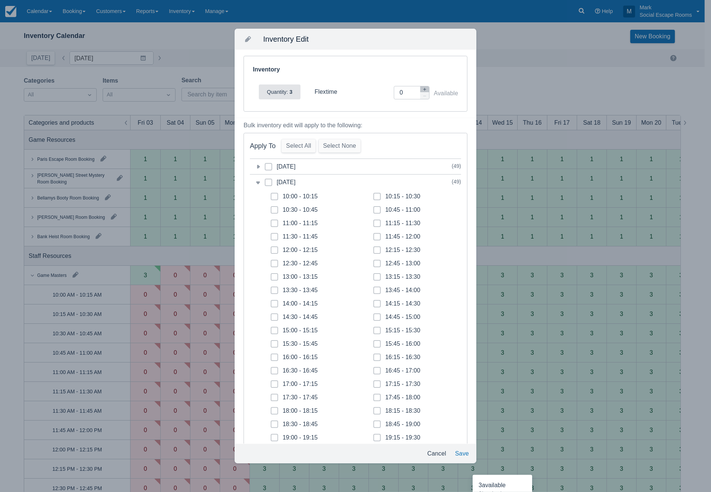
click at [267, 181] on icon at bounding box center [268, 182] width 3 height 3
click at [265, 180] on input "category-1759500000" at bounding box center [265, 180] width 0 height 0
checkbox input "true"
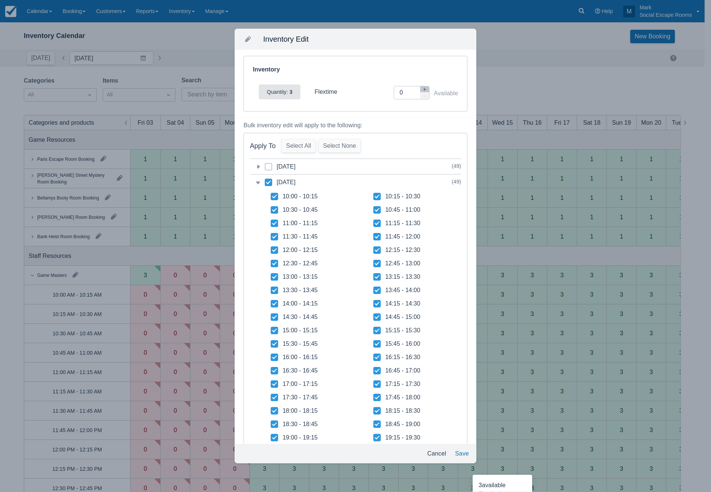
click at [276, 193] on icon at bounding box center [274, 196] width 7 height 7
click at [271, 194] on input "10:00 - 10:15" at bounding box center [271, 194] width 0 height 0
checkbox input "false"
click at [273, 209] on icon at bounding box center [274, 209] width 7 height 7
click at [271, 208] on input "10:30 - 10:45" at bounding box center [271, 208] width 0 height 0
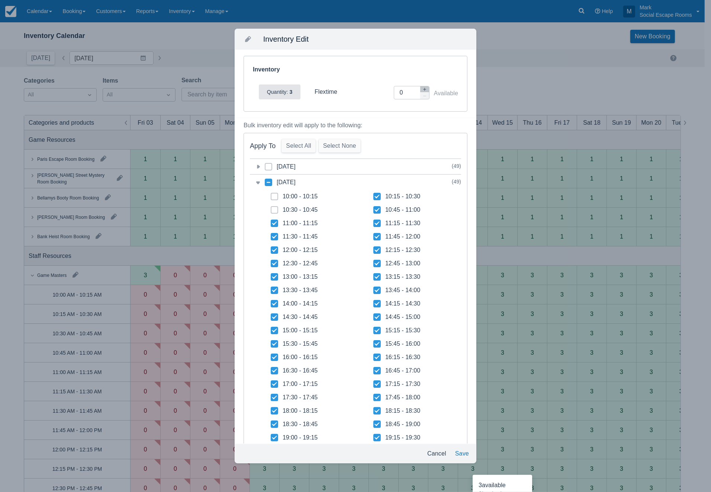
checkbox input "false"
click at [274, 222] on icon at bounding box center [274, 223] width 7 height 7
click at [271, 221] on input "11:00 - 11:15" at bounding box center [271, 221] width 0 height 0
checkbox input "false"
drag, startPoint x: 275, startPoint y: 237, endPoint x: 336, endPoint y: 213, distance: 66.2
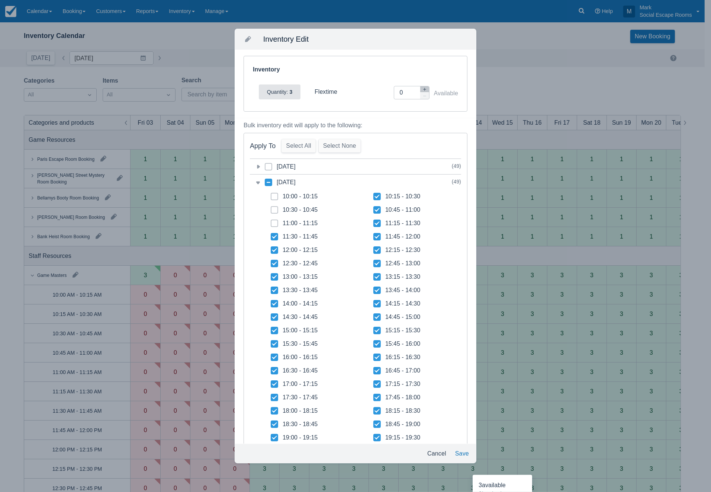
click at [275, 236] on icon at bounding box center [274, 236] width 7 height 7
click at [271, 235] on input "11:30 - 11:45" at bounding box center [271, 234] width 0 height 0
checkbox input "false"
drag, startPoint x: 372, startPoint y: 195, endPoint x: 372, endPoint y: 199, distance: 4.1
click at [374, 196] on icon at bounding box center [377, 196] width 7 height 7
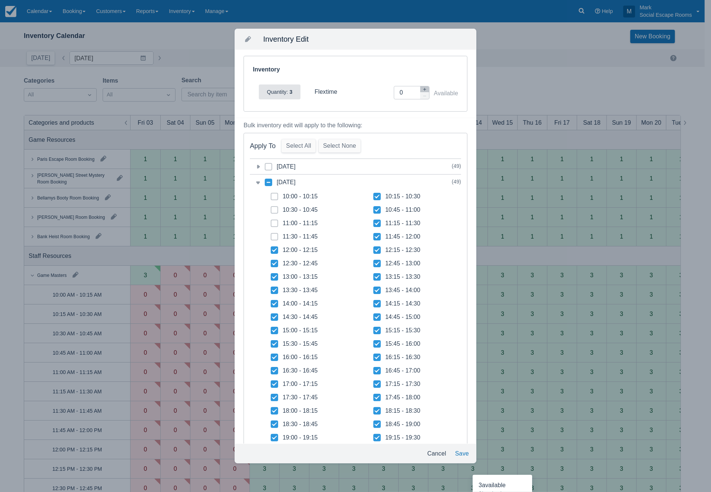
click at [374, 195] on input "10:15 - 10:30" at bounding box center [374, 194] width 0 height 0
checkbox input "false"
drag, startPoint x: 372, startPoint y: 209, endPoint x: 372, endPoint y: 218, distance: 9.3
click at [374, 210] on icon at bounding box center [377, 209] width 7 height 7
click at [374, 208] on input "10:45 - 11:00" at bounding box center [374, 208] width 0 height 0
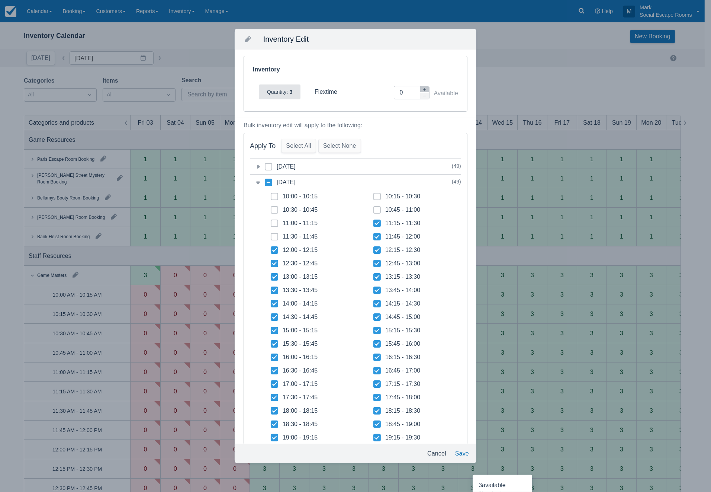
checkbox input "false"
click at [374, 227] on icon at bounding box center [377, 223] width 7 height 7
click at [374, 221] on input "11:15 - 11:30" at bounding box center [374, 221] width 0 height 0
checkbox input "false"
click at [270, 180] on icon at bounding box center [268, 182] width 7 height 7
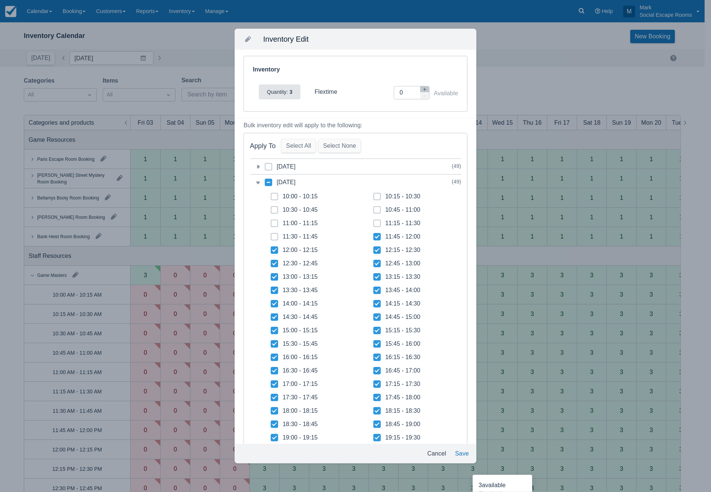
click at [265, 180] on input "category-1759500000" at bounding box center [265, 180] width 0 height 0
checkbox input "true"
click at [423, 90] on icon "button" at bounding box center [425, 89] width 4 height 4
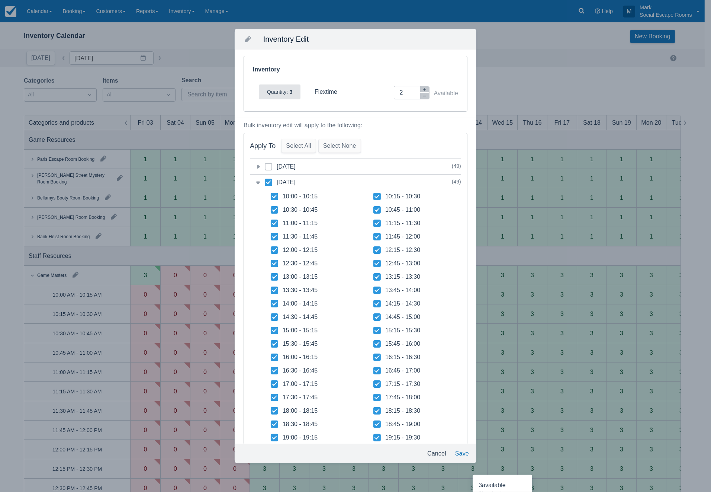
type input "3"
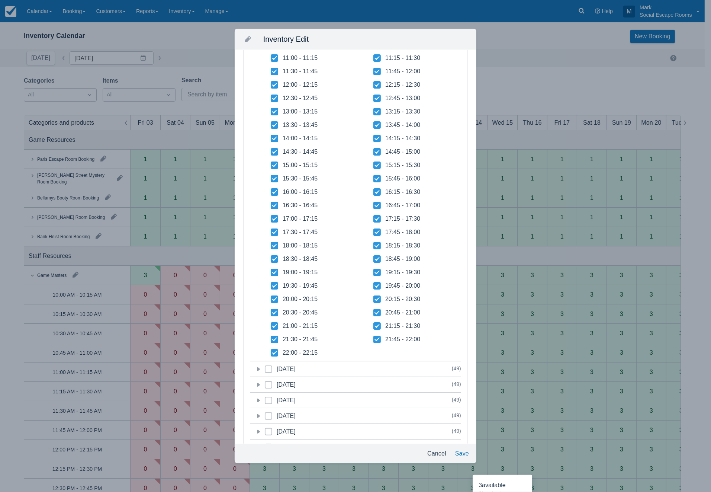
click at [461, 455] on button "Save" at bounding box center [462, 453] width 20 height 13
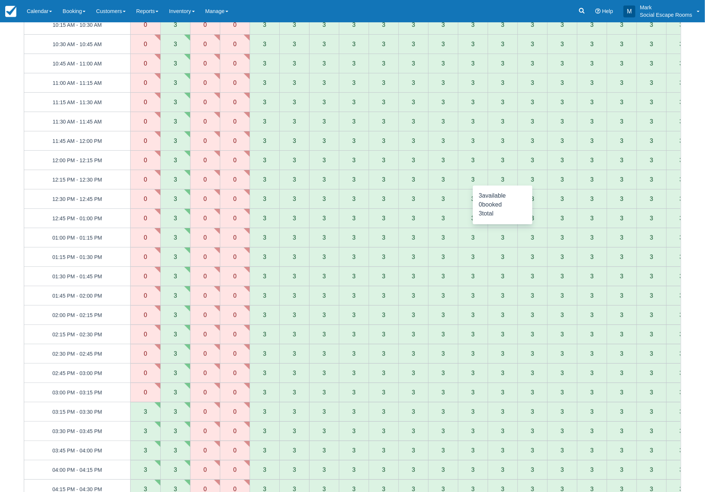
scroll to position [83, 0]
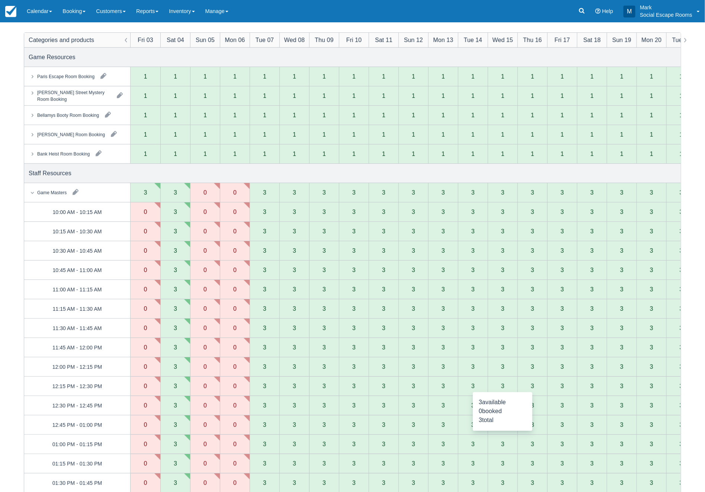
click at [77, 192] on button "button" at bounding box center [76, 192] width 12 height 12
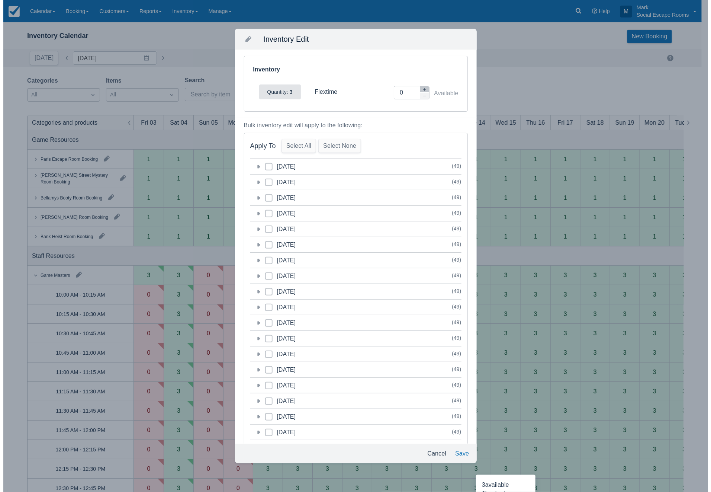
scroll to position [0, 0]
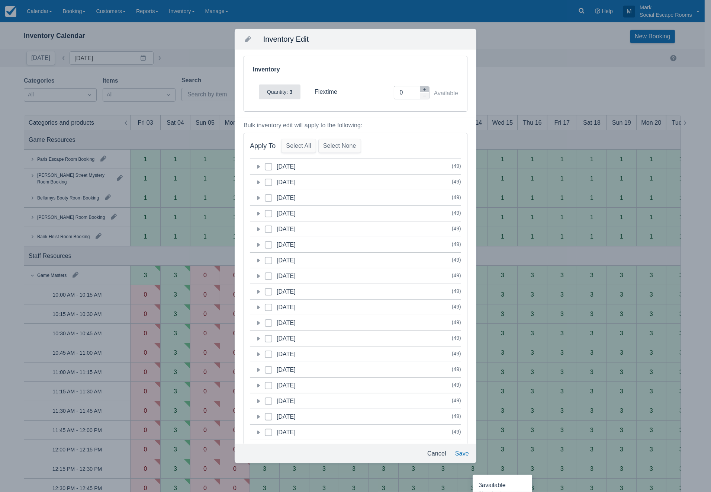
click at [258, 182] on icon at bounding box center [258, 182] width 3 height 4
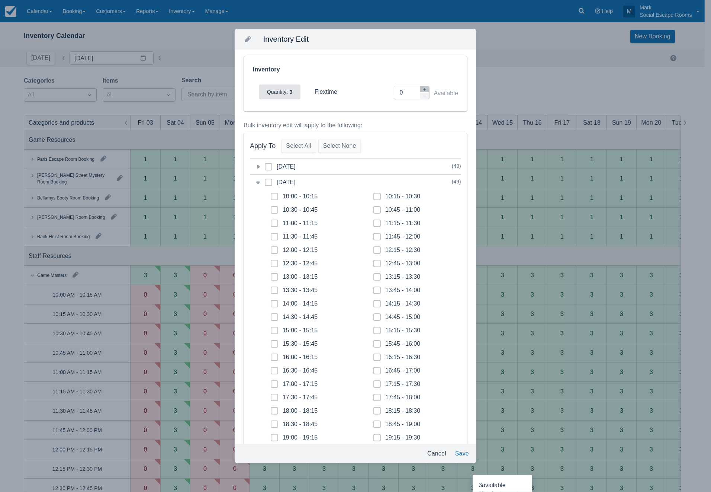
click at [423, 88] on icon "button" at bounding box center [425, 89] width 4 height 4
type input "1"
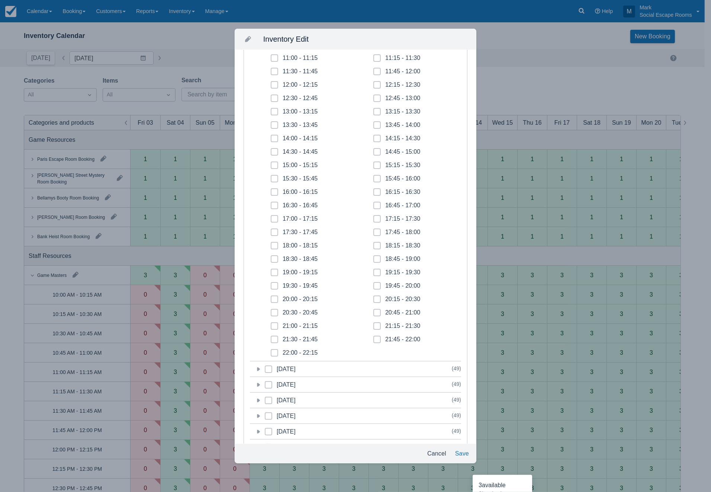
click at [276, 221] on span at bounding box center [274, 221] width 7 height 13
click at [271, 217] on input "17:00 - 17:15" at bounding box center [271, 217] width 0 height 0
checkbox input "true"
click at [276, 230] on span at bounding box center [274, 234] width 7 height 13
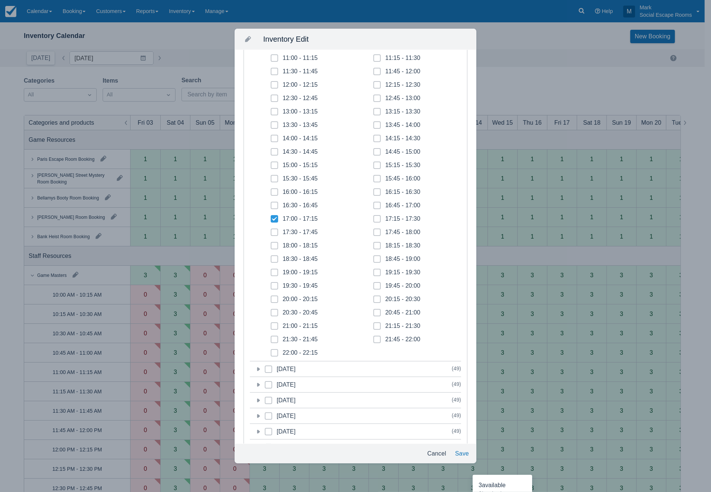
click at [271, 230] on input "17:30 - 17:45" at bounding box center [271, 230] width 0 height 0
checkbox input "true"
click at [273, 246] on icon at bounding box center [274, 245] width 3 height 3
click at [271, 244] on input "18:00 - 18:15" at bounding box center [271, 243] width 0 height 0
checkbox input "true"
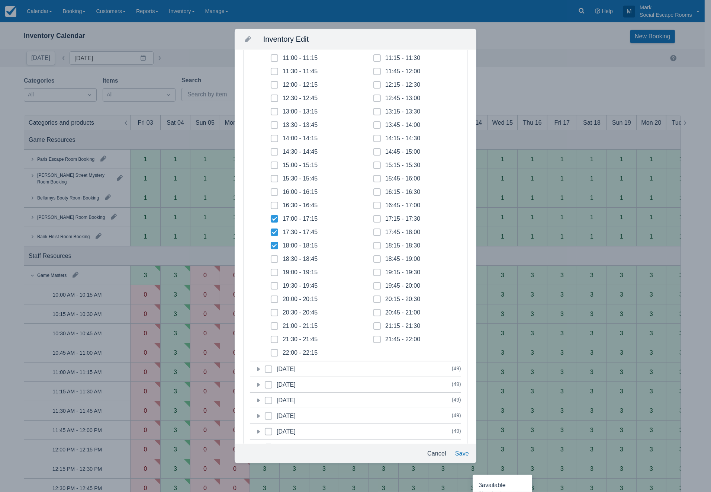
click at [272, 259] on span at bounding box center [274, 261] width 7 height 13
click at [271, 257] on input "18:30 - 18:45" at bounding box center [271, 257] width 0 height 0
checkbox input "true"
click at [376, 220] on icon at bounding box center [377, 218] width 3 height 3
click at [374, 217] on input "17:15 - 17:30" at bounding box center [374, 217] width 0 height 0
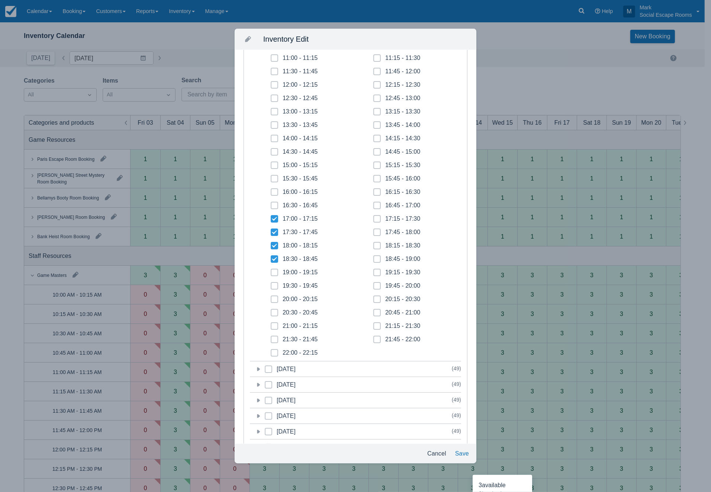
checkbox input "true"
click at [377, 230] on span at bounding box center [377, 234] width 7 height 13
click at [374, 230] on input "17:45 - 18:00" at bounding box center [374, 230] width 0 height 0
checkbox input "true"
click at [376, 244] on icon at bounding box center [377, 245] width 3 height 3
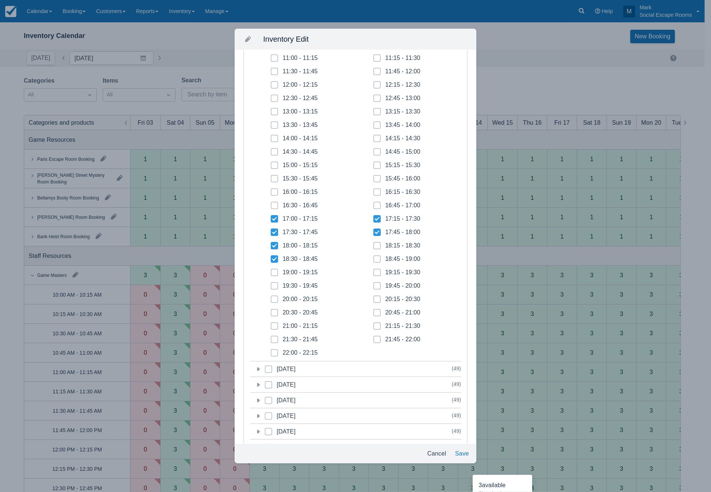
click at [374, 244] on input "18:15 - 18:30" at bounding box center [374, 243] width 0 height 0
checkbox input "true"
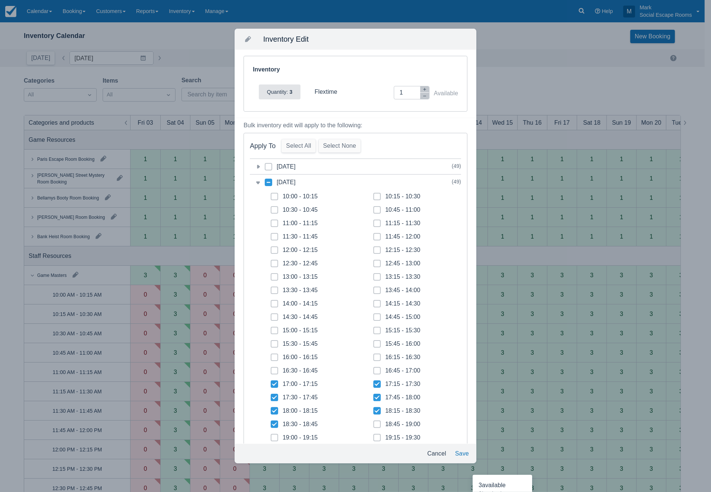
click at [462, 451] on button "Save" at bounding box center [462, 453] width 20 height 13
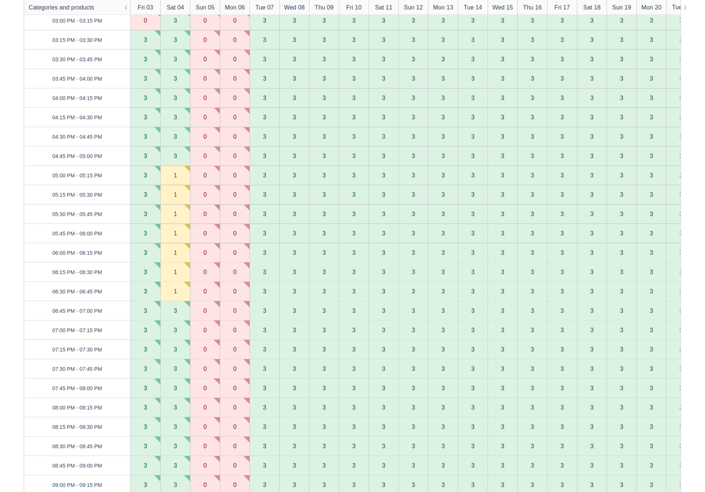
scroll to position [827, 0]
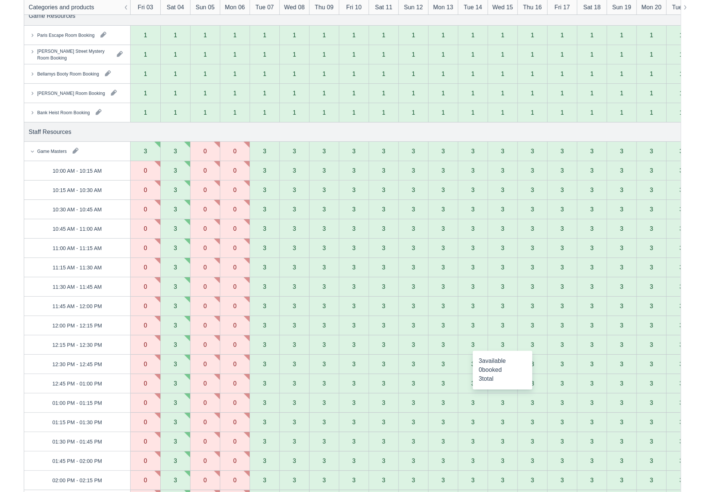
scroll to position [41, 0]
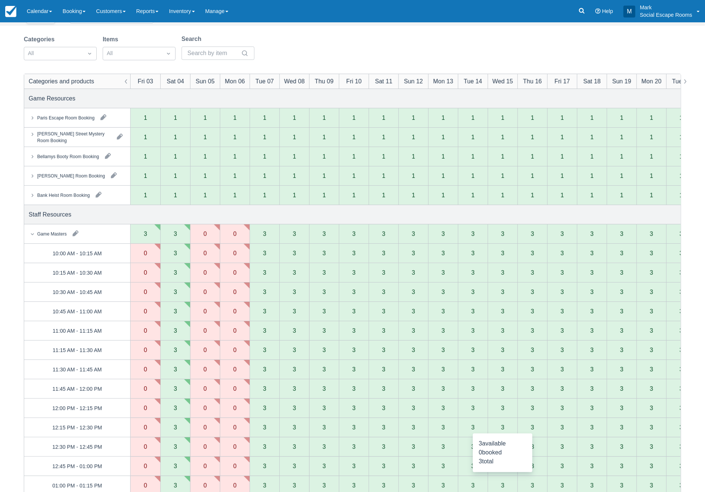
click at [77, 232] on button "button" at bounding box center [76, 233] width 12 height 12
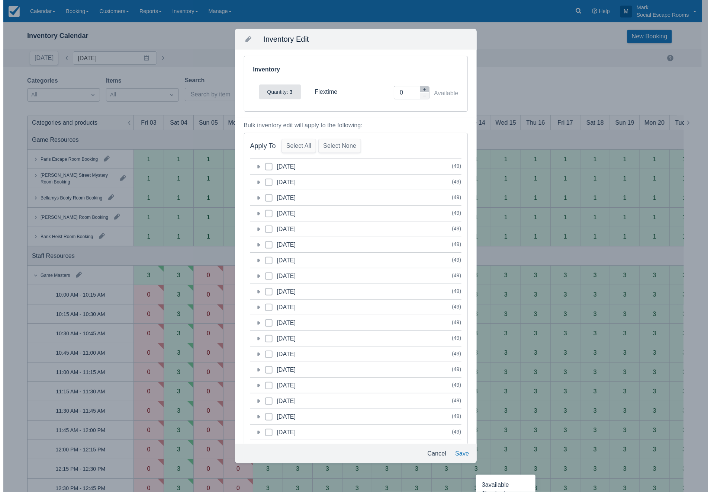
scroll to position [0, 0]
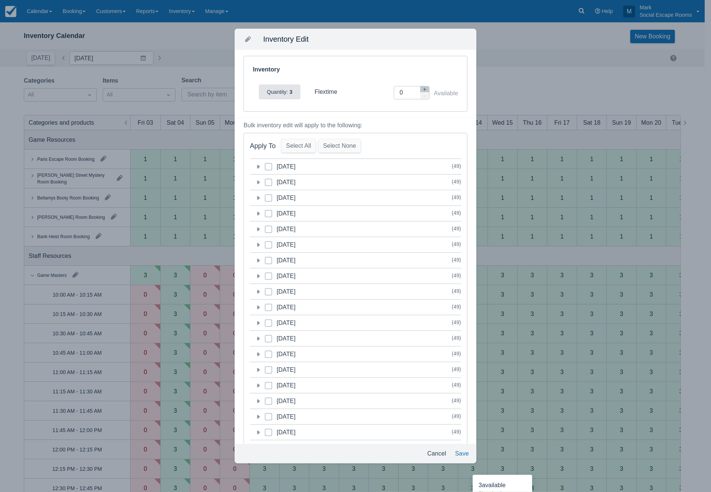
click at [259, 198] on icon at bounding box center [258, 198] width 3 height 4
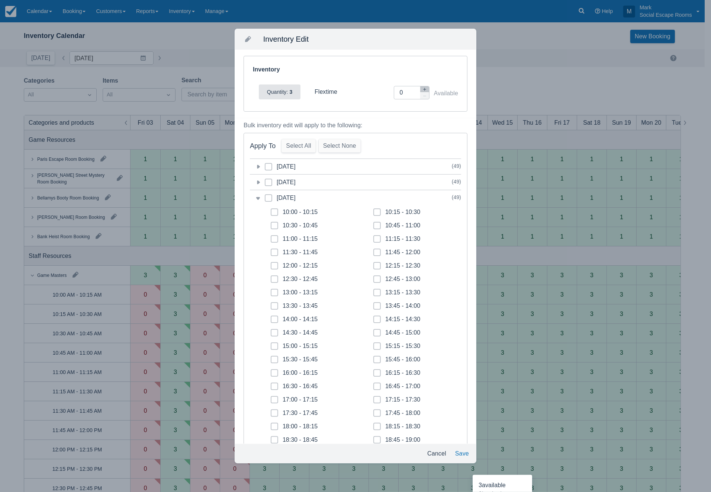
click at [423, 91] on icon "button" at bounding box center [425, 89] width 4 height 4
click at [423, 89] on icon "button" at bounding box center [424, 89] width 3 height 3
type input "2"
click at [269, 199] on icon at bounding box center [268, 197] width 3 height 3
click at [265, 196] on input "category-1759586400" at bounding box center [265, 196] width 0 height 0
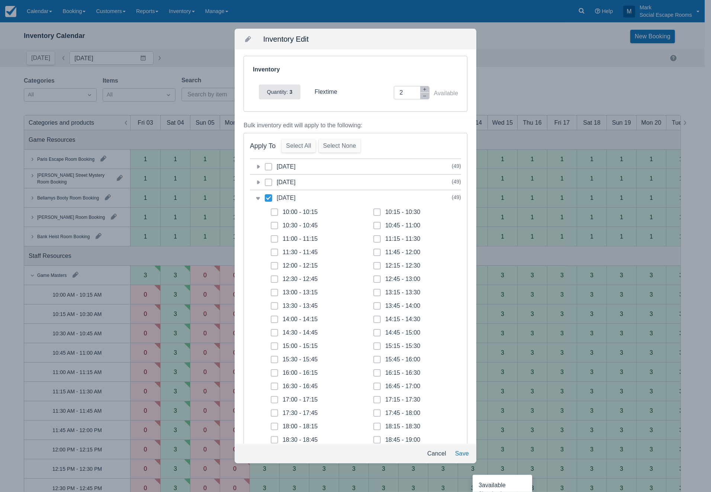
checkbox input "true"
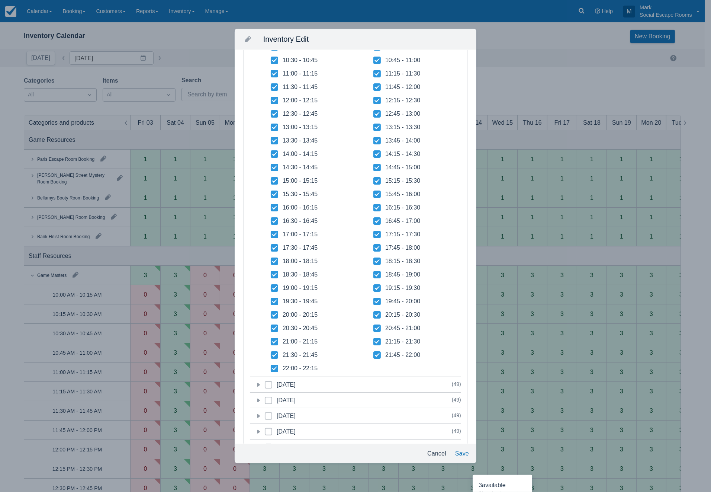
scroll to position [206, 0]
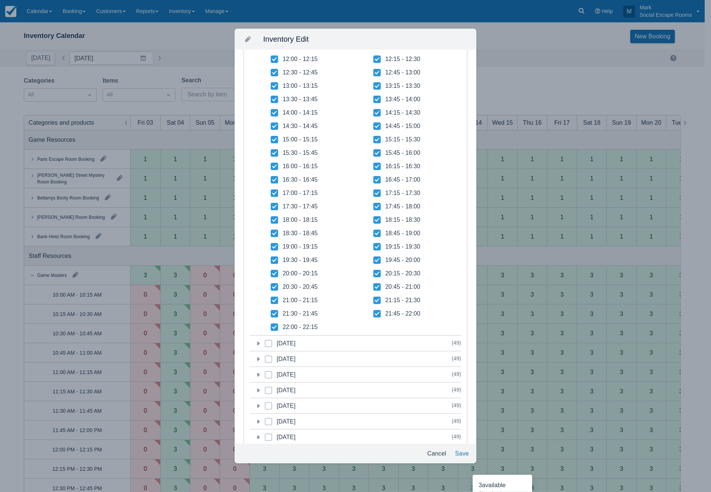
click at [274, 190] on icon at bounding box center [274, 192] width 7 height 7
click at [271, 191] on input "17:00 - 17:15" at bounding box center [271, 191] width 0 height 0
checkbox input "false"
click at [273, 208] on icon at bounding box center [274, 206] width 7 height 7
click at [271, 205] on input "17:30 - 17:45" at bounding box center [271, 204] width 0 height 0
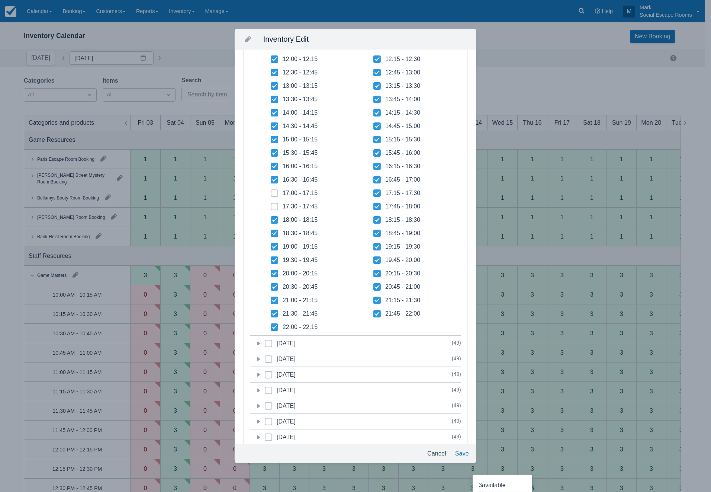
checkbox input "false"
click at [273, 218] on icon at bounding box center [274, 219] width 7 height 7
click at [271, 218] on input "18:00 - 18:15" at bounding box center [271, 218] width 0 height 0
checkbox input "false"
click at [273, 232] on icon at bounding box center [274, 233] width 7 height 7
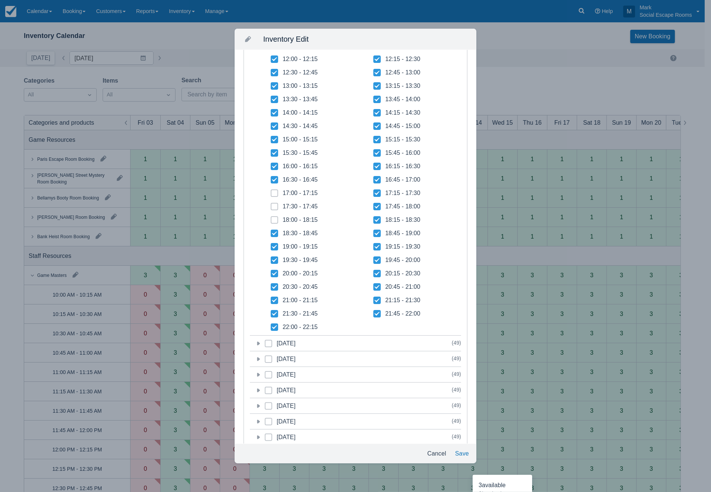
click at [271, 231] on input "18:30 - 18:45" at bounding box center [271, 231] width 0 height 0
checkbox input "false"
click at [273, 244] on icon at bounding box center [274, 246] width 7 height 7
click at [271, 244] on input "19:00 - 19:15" at bounding box center [271, 244] width 0 height 0
checkbox input "false"
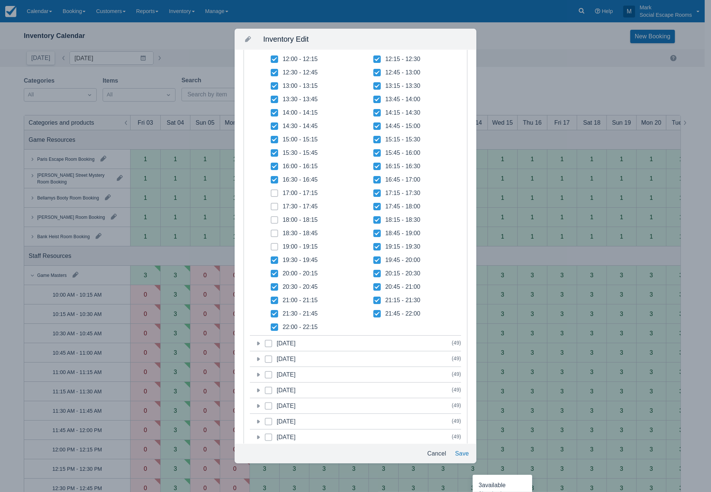
click at [273, 260] on icon at bounding box center [274, 260] width 5 height 4
click at [271, 258] on input "19:30 - 19:45" at bounding box center [271, 258] width 0 height 0
checkbox input "false"
click at [275, 274] on icon at bounding box center [274, 274] width 5 height 4
click at [271, 272] on input "20:00 - 20:15" at bounding box center [271, 271] width 0 height 0
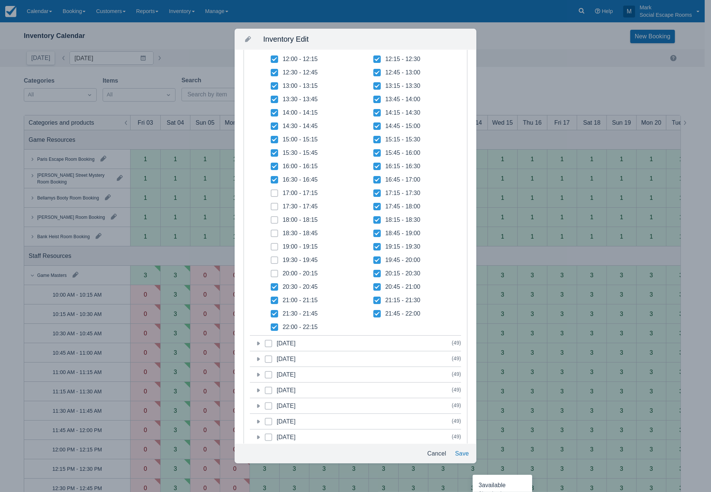
checkbox input "false"
click at [275, 287] on icon at bounding box center [274, 287] width 5 height 4
click at [271, 285] on input "20:30 - 20:45" at bounding box center [271, 285] width 0 height 0
checkbox input "false"
click at [275, 304] on span at bounding box center [274, 303] width 7 height 13
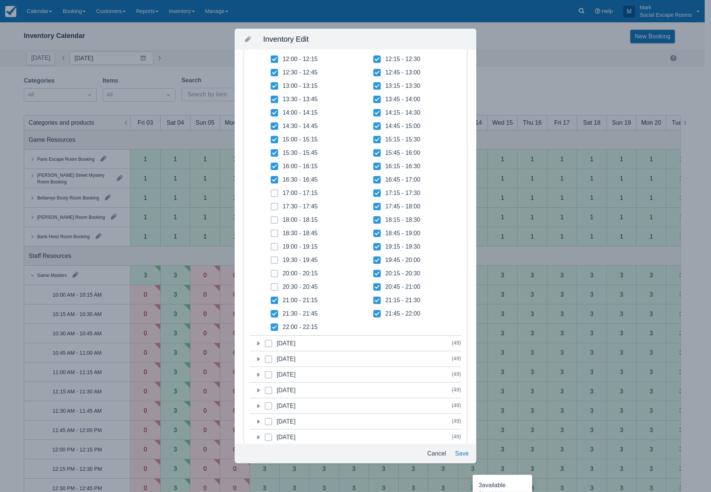
click at [271, 298] on input "21:00 - 21:15" at bounding box center [271, 298] width 0 height 0
checkbox input "false"
click at [276, 312] on icon at bounding box center [274, 313] width 7 height 7
click at [271, 312] on input "21:30 - 21:45" at bounding box center [271, 311] width 0 height 0
checkbox input "false"
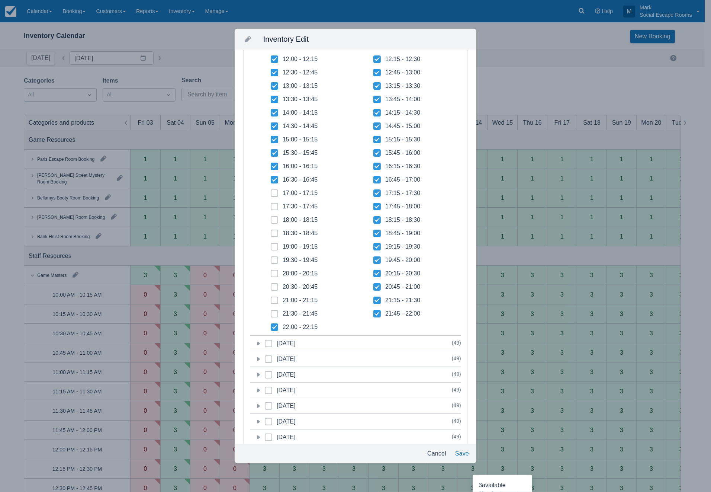
drag, startPoint x: 276, startPoint y: 326, endPoint x: 307, endPoint y: 318, distance: 32.2
click at [276, 324] on icon at bounding box center [274, 326] width 7 height 7
click at [271, 325] on input "22:00 - 22:15" at bounding box center [271, 325] width 0 height 0
checkbox input "false"
drag, startPoint x: 375, startPoint y: 313, endPoint x: 375, endPoint y: 300, distance: 12.3
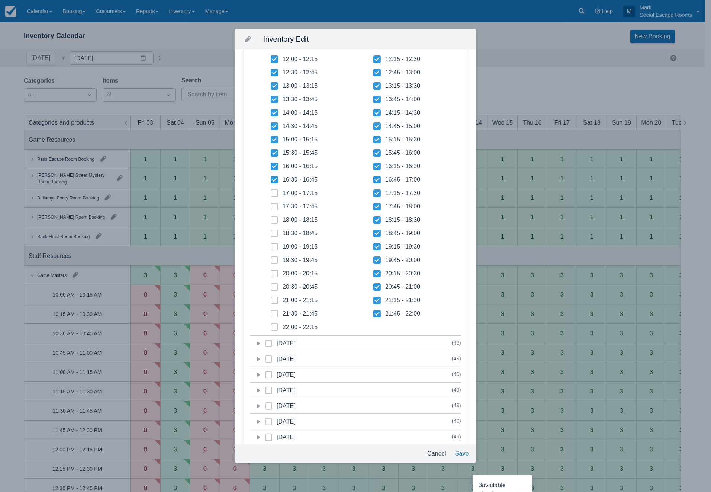
click at [375, 313] on icon at bounding box center [377, 314] width 5 height 4
click at [374, 312] on input "21:45 - 22:00" at bounding box center [374, 311] width 0 height 0
checkbox input "false"
click at [375, 297] on icon at bounding box center [377, 300] width 7 height 7
click at [374, 298] on input "21:15 - 21:30" at bounding box center [374, 298] width 0 height 0
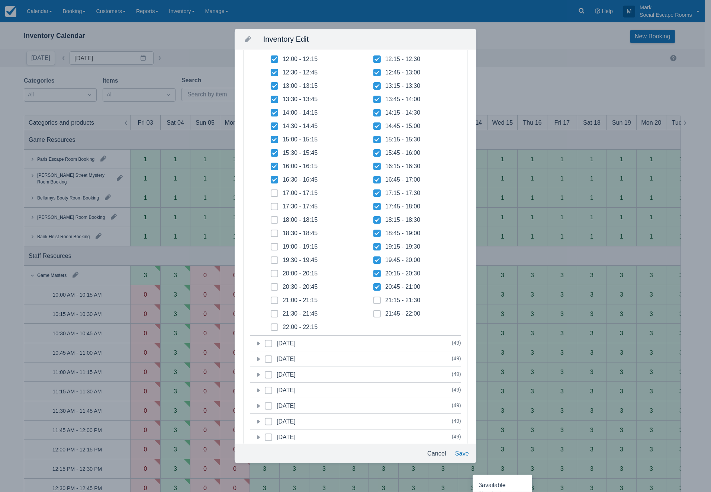
checkbox input "false"
click at [375, 289] on icon at bounding box center [377, 286] width 7 height 7
click at [374, 285] on input "20:45 - 21:00" at bounding box center [374, 285] width 0 height 0
checkbox input "false"
click at [374, 275] on icon at bounding box center [377, 273] width 7 height 7
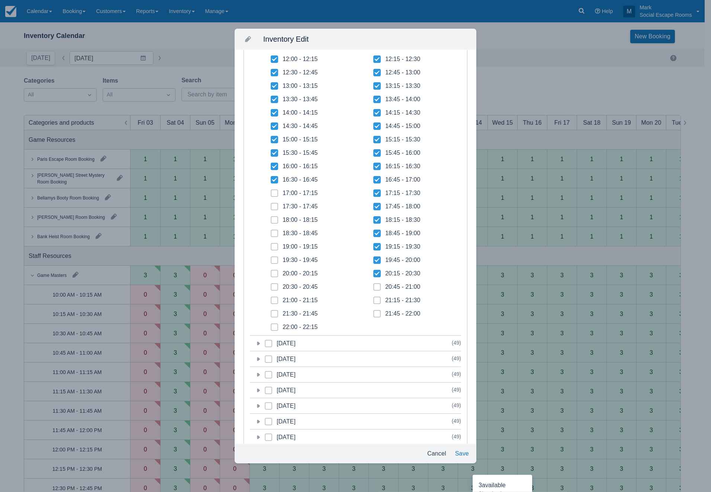
click at [374, 272] on input "20:15 - 20:30" at bounding box center [374, 271] width 0 height 0
checkbox input "false"
click at [376, 259] on icon at bounding box center [377, 260] width 5 height 4
click at [374, 258] on input "19:45 - 20:00" at bounding box center [374, 258] width 0 height 0
checkbox input "false"
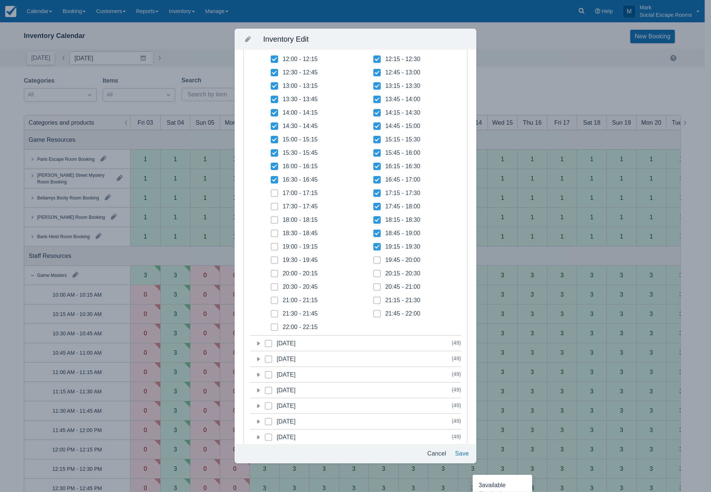
click at [376, 243] on icon at bounding box center [377, 246] width 7 height 7
click at [374, 244] on input "19:15 - 19:30" at bounding box center [374, 244] width 0 height 0
checkbox input "false"
click at [376, 232] on icon at bounding box center [377, 233] width 7 height 7
click at [374, 231] on input "18:45 - 19:00" at bounding box center [374, 231] width 0 height 0
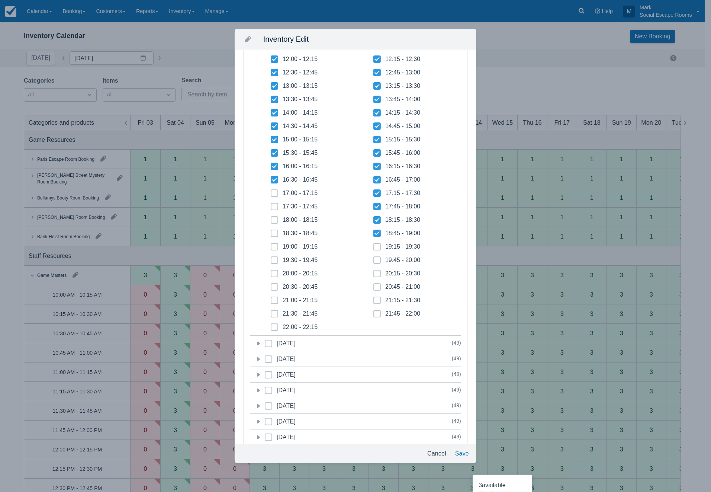
checkbox input "false"
click at [376, 220] on icon at bounding box center [377, 219] width 7 height 7
click at [374, 218] on input "18:15 - 18:30" at bounding box center [374, 218] width 0 height 0
checkbox input "false"
click at [374, 205] on icon at bounding box center [377, 206] width 7 height 7
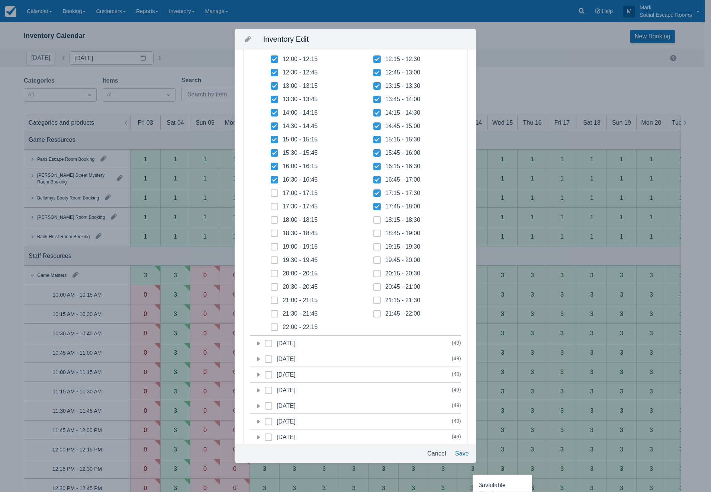
click at [374, 205] on input "17:45 - 18:00" at bounding box center [374, 204] width 0 height 0
checkbox input "false"
click at [375, 194] on icon at bounding box center [377, 193] width 5 height 4
click at [374, 191] on input "17:15 - 17:30" at bounding box center [374, 191] width 0 height 0
checkbox input "false"
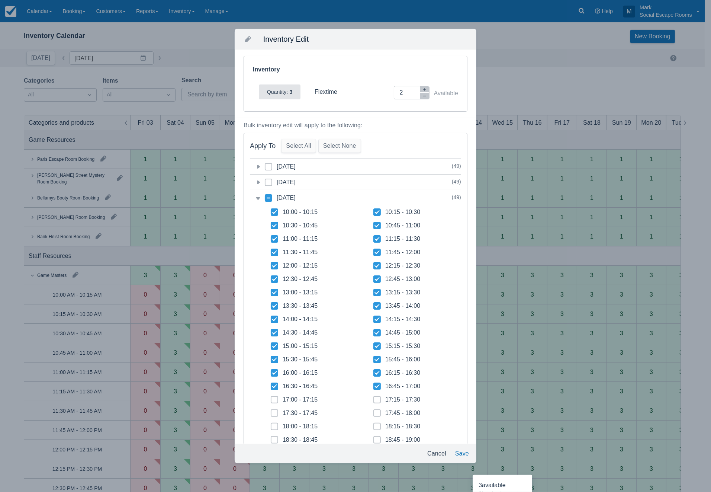
scroll to position [83, 0]
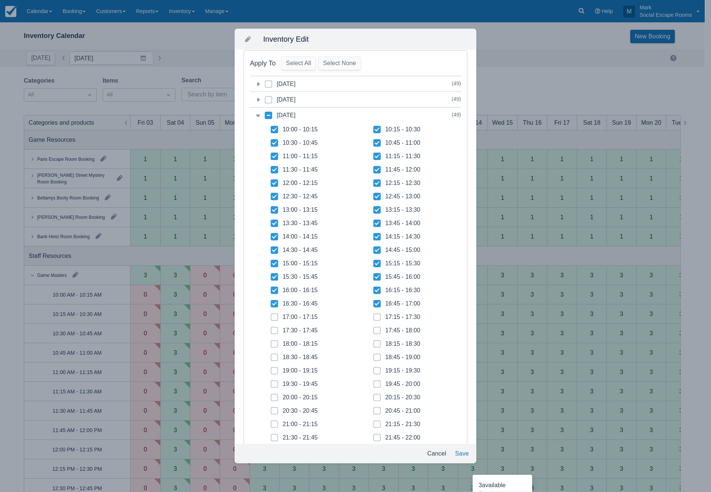
click at [280, 318] on label "17:00 - 17:15" at bounding box center [294, 316] width 47 height 7
click at [271, 315] on input "17:00 - 17:15" at bounding box center [271, 315] width 0 height 0
checkbox input "true"
click at [275, 335] on span at bounding box center [274, 333] width 7 height 13
click at [271, 329] on input "17:30 - 17:45" at bounding box center [271, 328] width 0 height 0
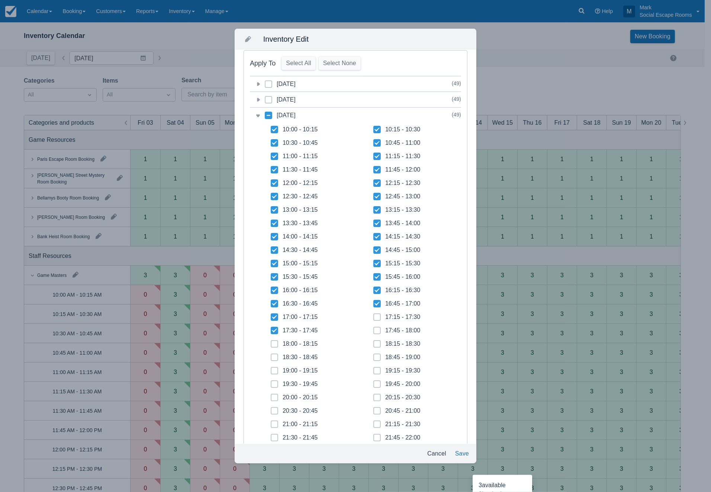
checkbox input "true"
click at [274, 348] on span at bounding box center [274, 346] width 7 height 13
click at [271, 342] on input "18:00 - 18:15" at bounding box center [271, 342] width 0 height 0
checkbox input "true"
click at [274, 356] on icon at bounding box center [274, 357] width 3 height 3
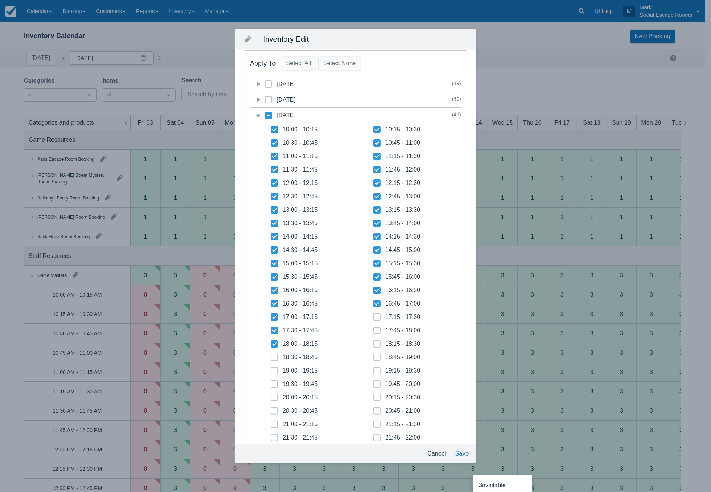
click at [271, 355] on input "18:30 - 18:45" at bounding box center [271, 355] width 0 height 0
checkbox input "true"
click at [273, 369] on icon at bounding box center [274, 370] width 3 height 3
click at [271, 369] on input "19:00 - 19:15" at bounding box center [271, 368] width 0 height 0
checkbox input "true"
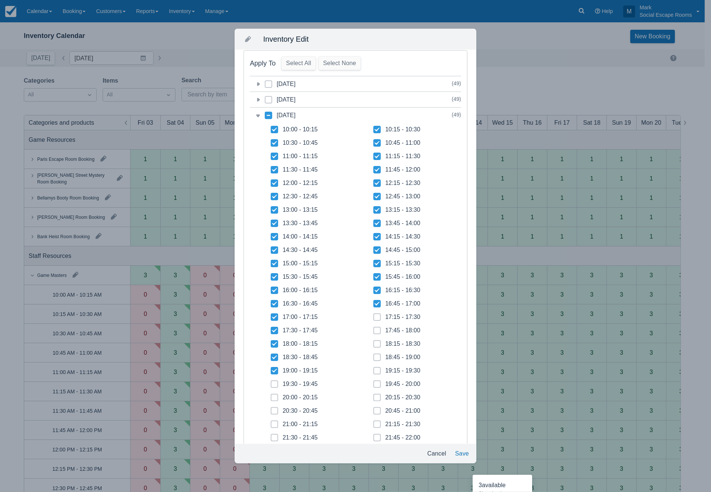
click at [274, 384] on icon at bounding box center [274, 383] width 3 height 3
click at [271, 382] on input "19:30 - 19:45" at bounding box center [271, 382] width 0 height 0
checkbox input "true"
click at [276, 394] on span at bounding box center [274, 400] width 7 height 13
click at [271, 395] on input "20:00 - 20:15" at bounding box center [271, 395] width 0 height 0
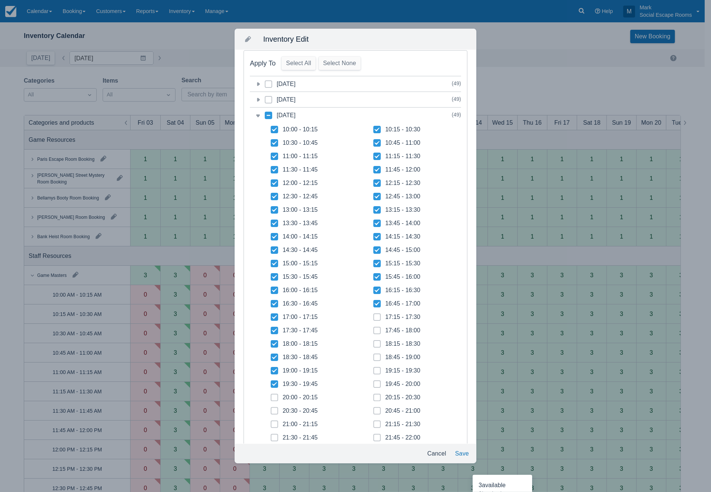
checkbox input "true"
click at [374, 381] on span at bounding box center [377, 386] width 7 height 13
click at [374, 382] on input "19:45 - 20:00" at bounding box center [374, 382] width 0 height 0
checkbox input "true"
click at [375, 368] on span at bounding box center [377, 373] width 7 height 13
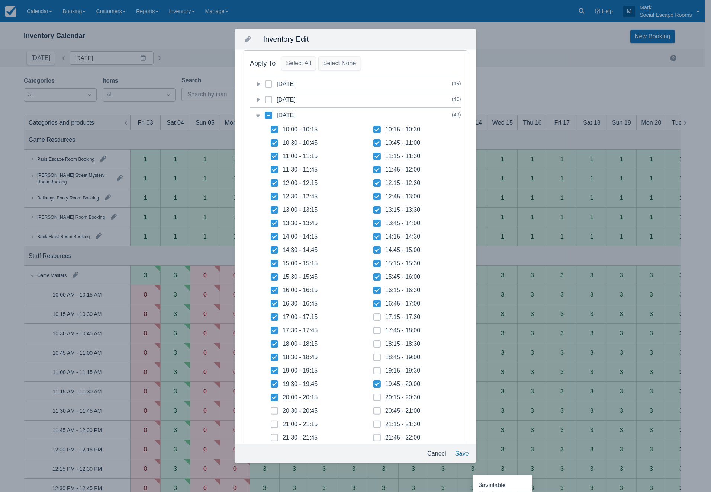
click at [374, 368] on input "19:15 - 19:30" at bounding box center [374, 368] width 0 height 0
checkbox input "true"
click at [376, 358] on span at bounding box center [377, 359] width 7 height 13
click at [374, 355] on input "18:45 - 19:00" at bounding box center [374, 355] width 0 height 0
checkbox input "true"
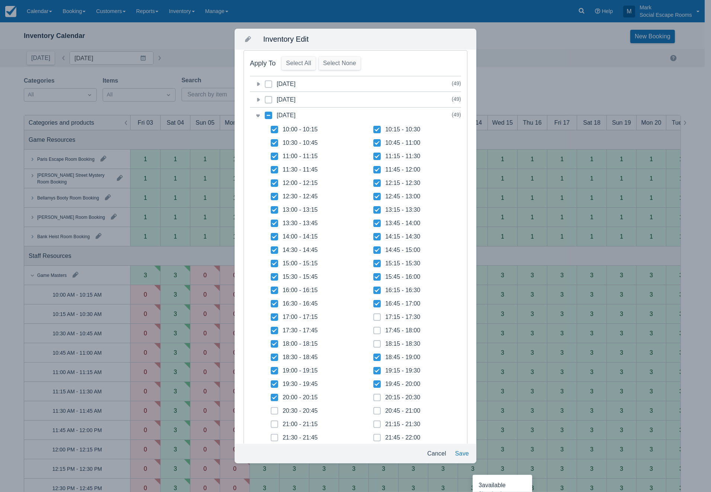
click at [376, 345] on span at bounding box center [377, 346] width 7 height 13
click at [374, 342] on input "18:15 - 18:30" at bounding box center [374, 342] width 0 height 0
checkbox input "true"
click at [376, 330] on span at bounding box center [377, 333] width 7 height 13
click at [374, 329] on input "17:45 - 18:00" at bounding box center [374, 328] width 0 height 0
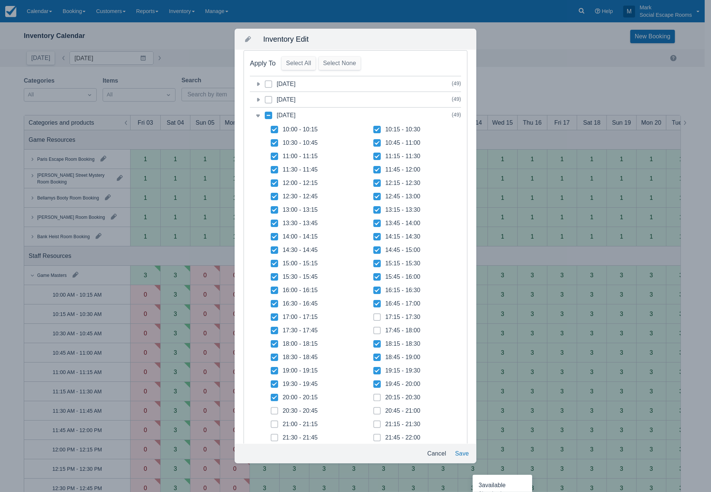
checkbox input "true"
click at [376, 318] on span at bounding box center [377, 319] width 7 height 13
click at [374, 315] on input "17:15 - 17:30" at bounding box center [374, 315] width 0 height 0
checkbox input "true"
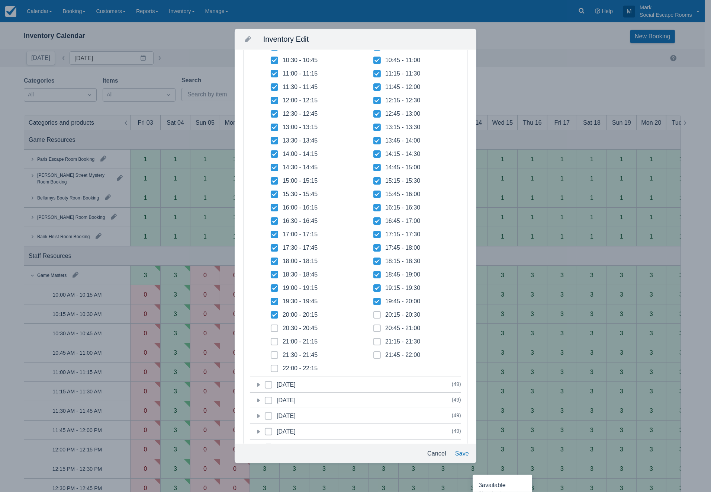
click at [376, 314] on span at bounding box center [377, 317] width 7 height 13
click at [374, 313] on input "20:15 - 20:30" at bounding box center [374, 313] width 0 height 0
checkbox input "true"
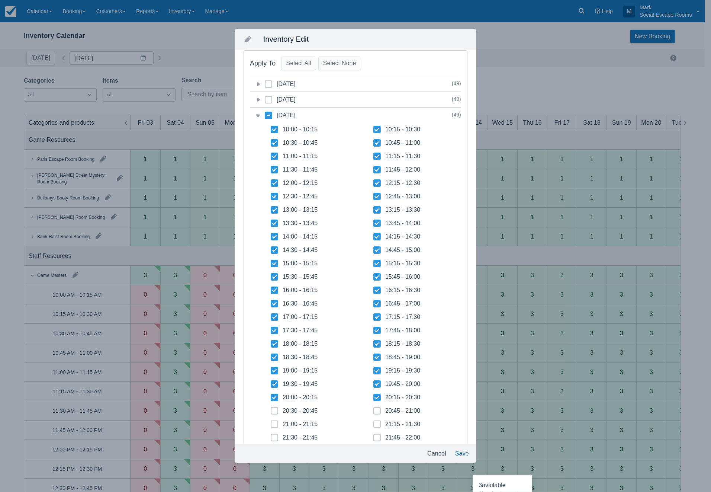
scroll to position [124, 0]
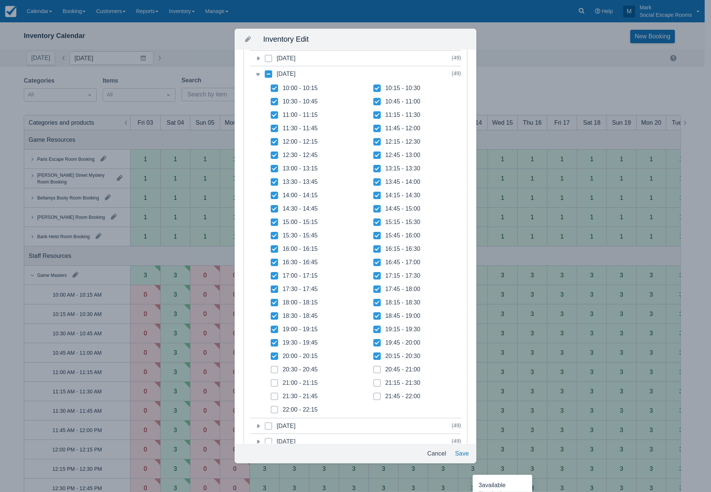
click at [276, 369] on icon at bounding box center [274, 369] width 3 height 3
click at [271, 368] on input "20:30 - 20:45" at bounding box center [271, 367] width 0 height 0
checkbox input "true"
click at [274, 380] on span at bounding box center [274, 385] width 7 height 13
click at [271, 381] on input "21:00 - 21:15" at bounding box center [271, 381] width 0 height 0
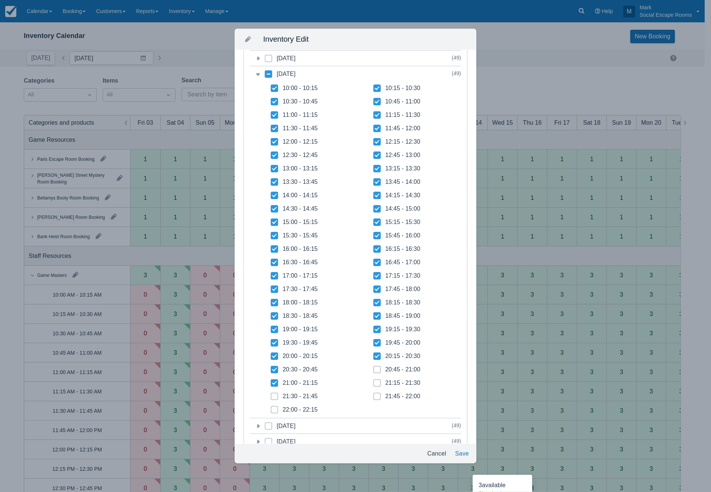
click at [275, 392] on span at bounding box center [274, 385] width 7 height 13
click at [271, 381] on input "21:00 - 21:15" at bounding box center [271, 381] width 0 height 0
checkbox input "false"
click at [275, 406] on span at bounding box center [274, 412] width 7 height 13
click at [271, 407] on input "22:00 - 22:15" at bounding box center [271, 407] width 0 height 0
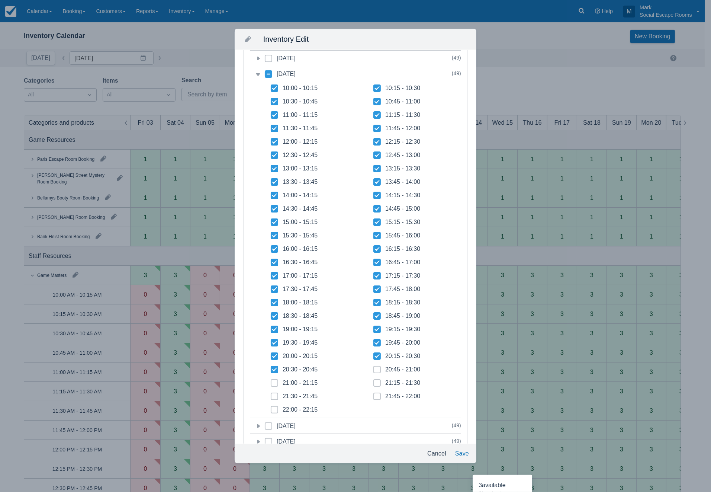
checkbox input "true"
click at [276, 398] on span at bounding box center [274, 399] width 7 height 13
click at [271, 394] on input "21:30 - 21:45" at bounding box center [271, 394] width 0 height 0
checkbox input "true"
click at [278, 384] on label "21:00 - 21:15" at bounding box center [294, 382] width 47 height 7
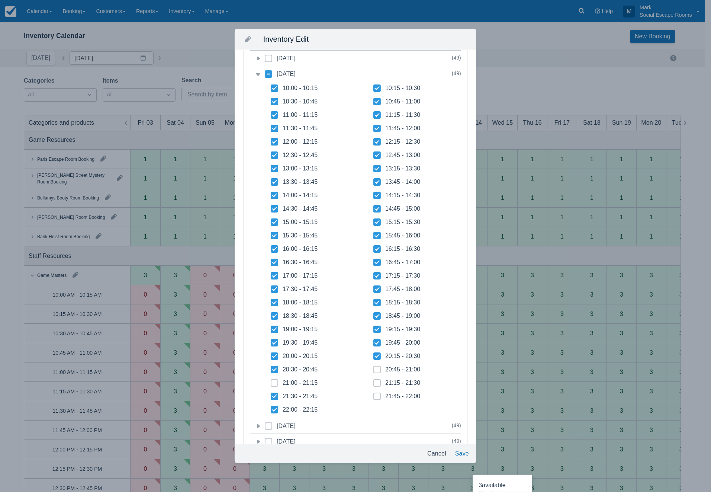
click at [271, 381] on input "21:00 - 21:15" at bounding box center [271, 381] width 0 height 0
checkbox input "true"
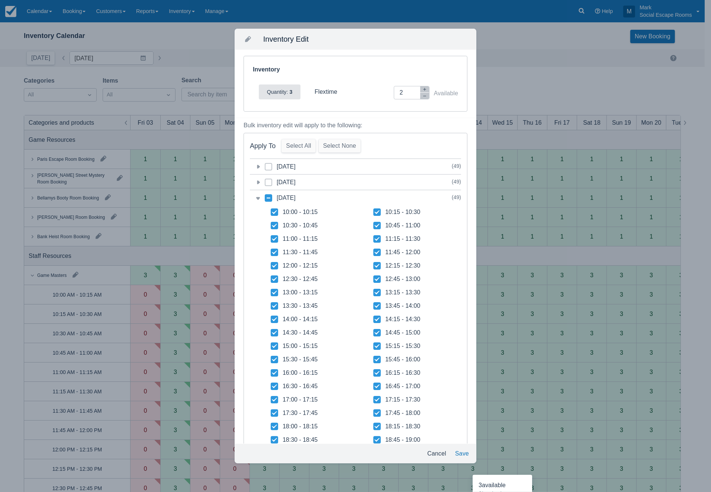
click at [270, 202] on span at bounding box center [268, 200] width 7 height 13
click at [265, 196] on input "category-1759586400" at bounding box center [265, 196] width 0 height 0
checkbox input "true"
click at [458, 451] on button "Save" at bounding box center [462, 453] width 20 height 13
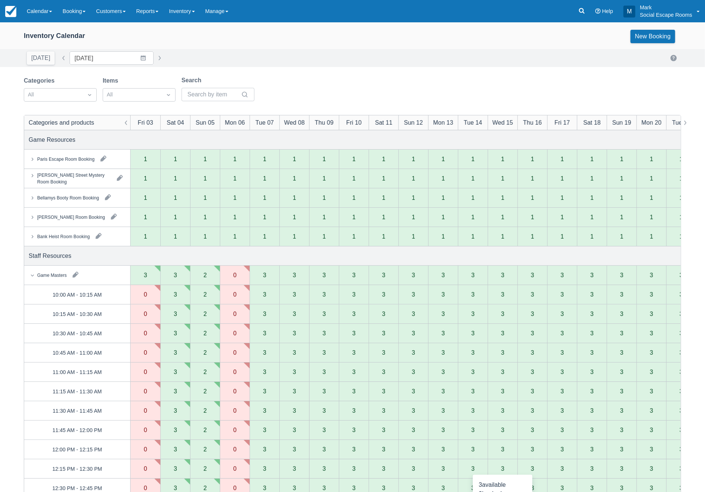
click at [76, 275] on button "button" at bounding box center [76, 275] width 12 height 12
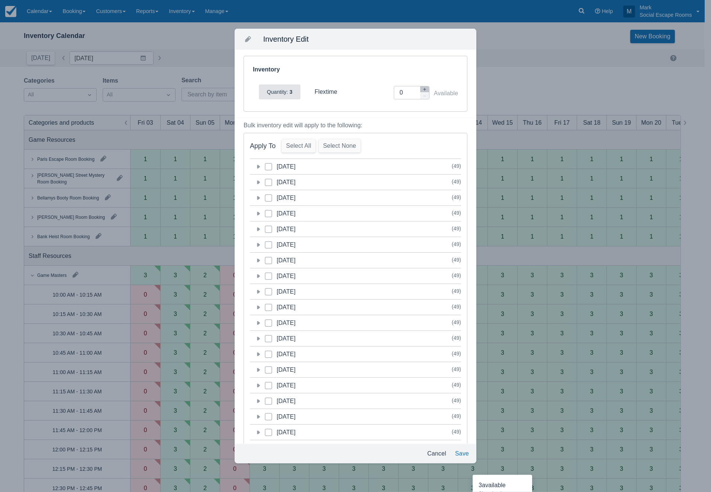
click at [258, 213] on icon at bounding box center [258, 214] width 3 height 4
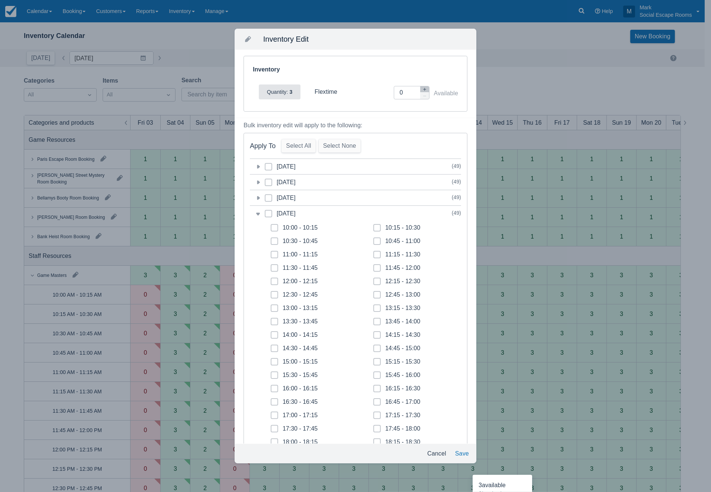
click at [269, 211] on span at bounding box center [268, 216] width 7 height 13
click at [265, 211] on input "category-1759669200" at bounding box center [265, 211] width 0 height 0
checkbox input "true"
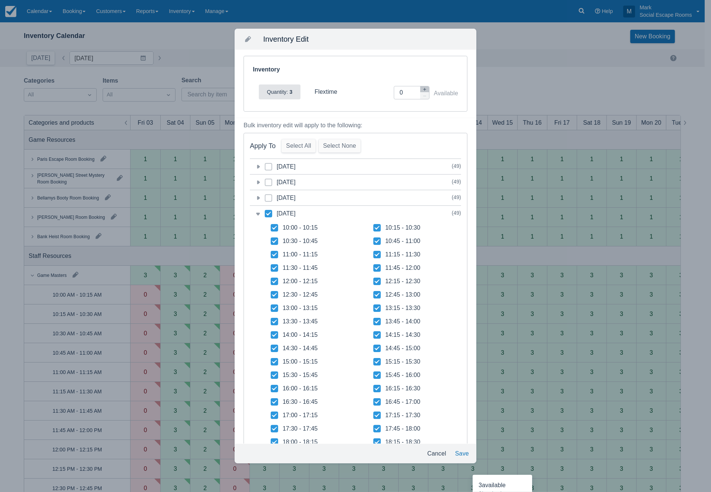
click at [423, 89] on icon "button" at bounding box center [424, 89] width 3 height 3
type input "3"
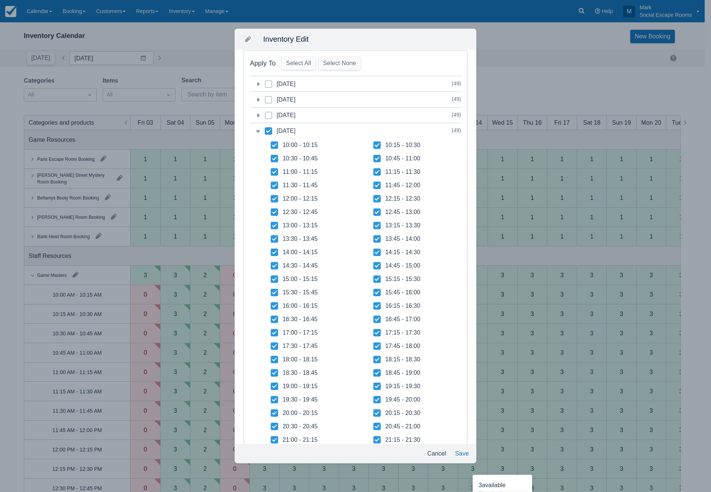
click at [274, 146] on icon at bounding box center [274, 145] width 5 height 4
click at [271, 143] on input "10:00 - 10:15" at bounding box center [271, 143] width 0 height 0
click at [273, 147] on span at bounding box center [274, 147] width 7 height 13
click at [271, 143] on input "10:00 - 10:15" at bounding box center [271, 143] width 0 height 0
checkbox input "true"
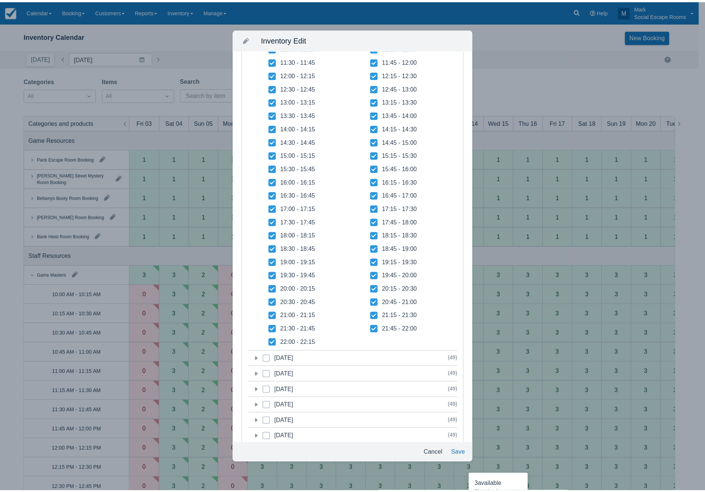
scroll to position [0, 0]
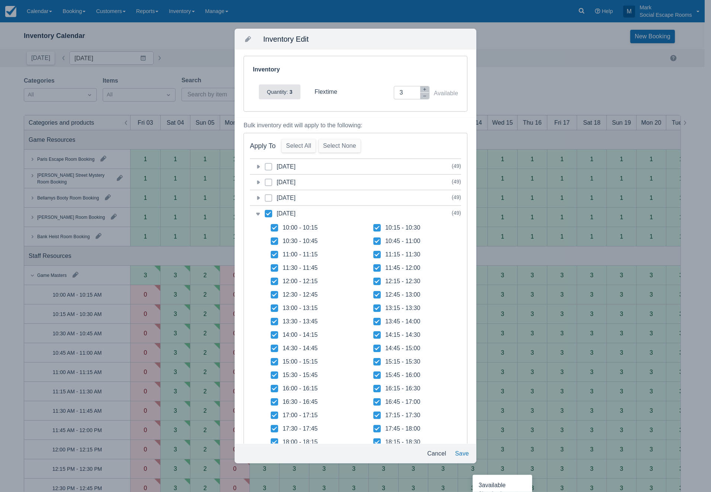
click at [458, 454] on button "Save" at bounding box center [462, 453] width 20 height 13
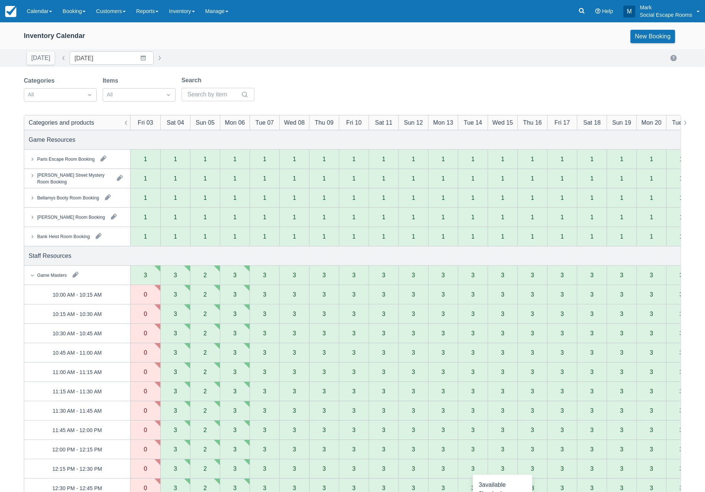
click at [62, 236] on div "Bank Heist Room Booking" at bounding box center [63, 236] width 52 height 7
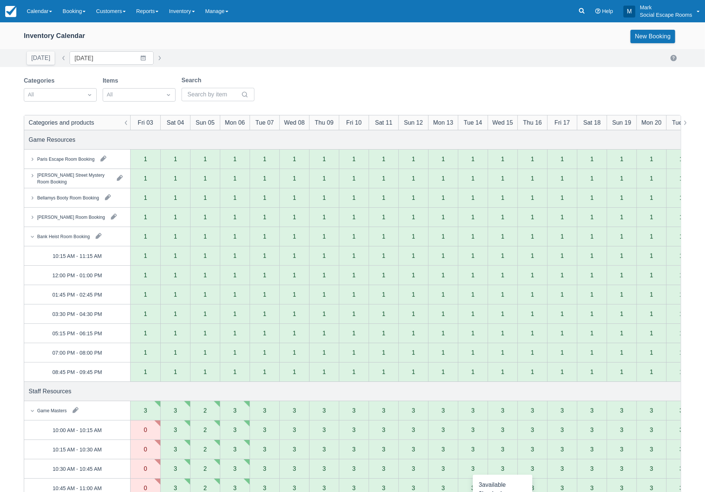
click at [62, 236] on div "Bank Heist Room Booking" at bounding box center [63, 236] width 52 height 7
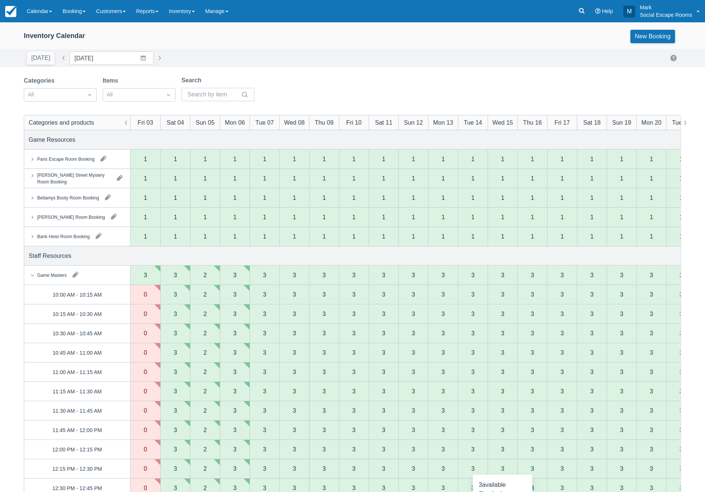
click at [79, 275] on button "button" at bounding box center [76, 275] width 12 height 12
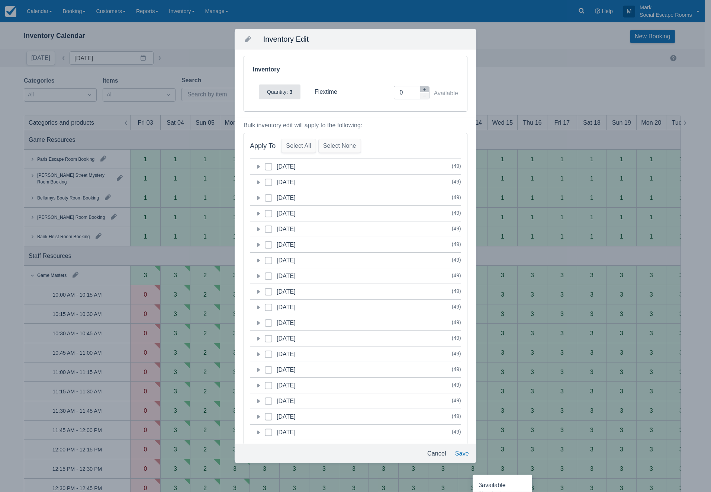
click at [257, 214] on icon at bounding box center [257, 213] width 7 height 7
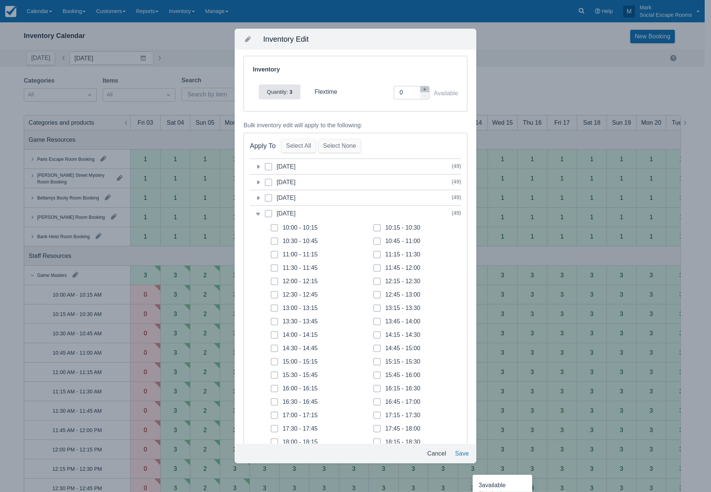
click at [423, 91] on icon "button" at bounding box center [425, 89] width 4 height 4
type input "1"
click at [274, 228] on icon at bounding box center [274, 227] width 2 height 1
click at [271, 226] on input "10:00 - 10:15" at bounding box center [271, 225] width 0 height 0
checkbox input "true"
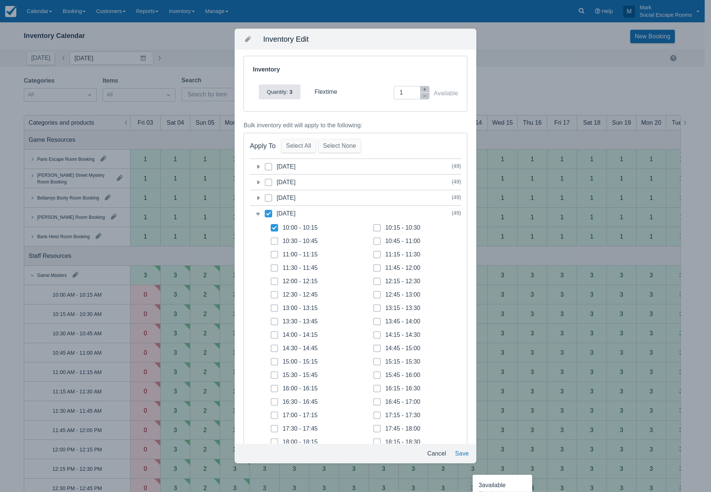
checkbox input "true"
drag, startPoint x: 274, startPoint y: 240, endPoint x: 273, endPoint y: 248, distance: 7.9
click at [274, 241] on icon at bounding box center [274, 241] width 3 height 3
click at [271, 239] on input "10:30 - 10:45" at bounding box center [271, 239] width 0 height 0
checkbox input "true"
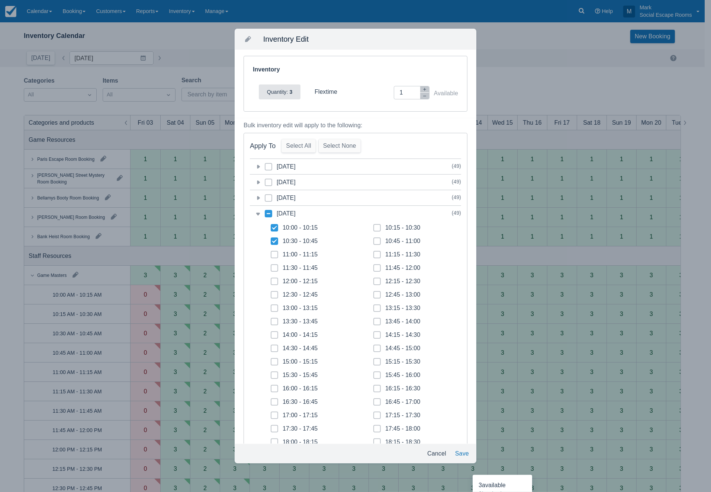
drag, startPoint x: 273, startPoint y: 254, endPoint x: 273, endPoint y: 262, distance: 7.1
click at [273, 255] on icon at bounding box center [274, 254] width 3 height 3
click at [271, 253] on input "11:00 - 11:15" at bounding box center [271, 252] width 0 height 0
checkbox input "true"
drag, startPoint x: 272, startPoint y: 267, endPoint x: 318, endPoint y: 246, distance: 51.0
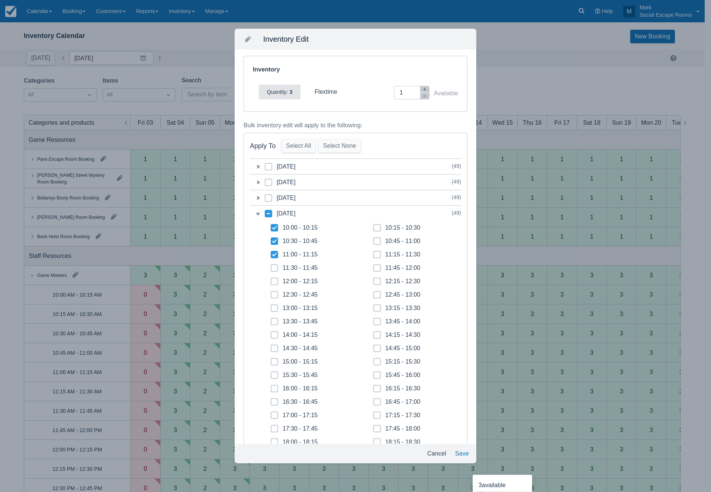
click at [273, 266] on span at bounding box center [274, 270] width 7 height 13
click at [271, 266] on input "11:30 - 11:45" at bounding box center [271, 266] width 0 height 0
checkbox input "true"
click at [376, 228] on span at bounding box center [377, 230] width 7 height 13
click at [374, 226] on input "10:15 - 10:30" at bounding box center [374, 225] width 0 height 0
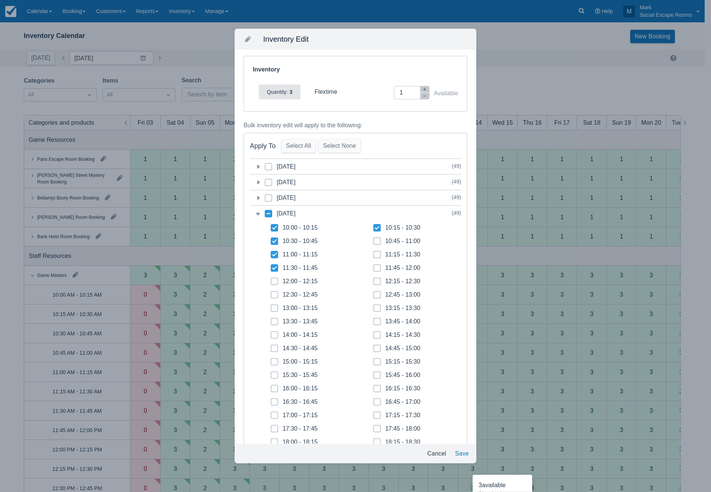
checkbox input "true"
click at [376, 240] on icon at bounding box center [377, 241] width 3 height 3
click at [374, 239] on input "10:45 - 11:00" at bounding box center [374, 239] width 0 height 0
checkbox input "true"
click at [374, 254] on span at bounding box center [377, 257] width 7 height 13
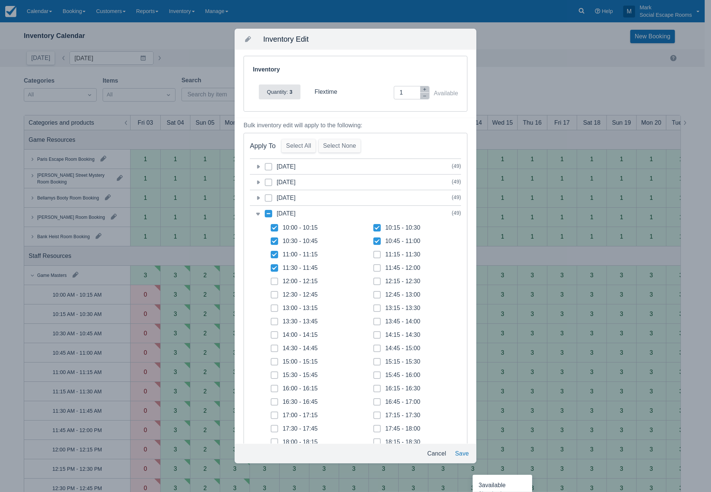
click at [374, 253] on input "11:15 - 11:30" at bounding box center [374, 252] width 0 height 0
checkbox input "true"
click at [463, 453] on button "Save" at bounding box center [462, 453] width 20 height 13
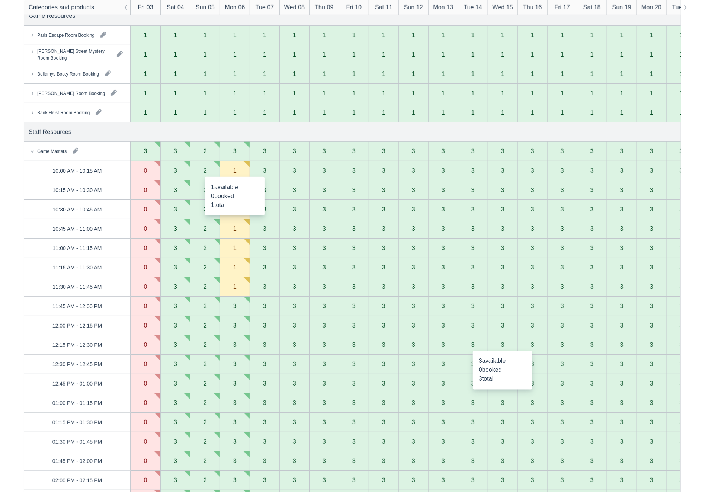
scroll to position [165, 0]
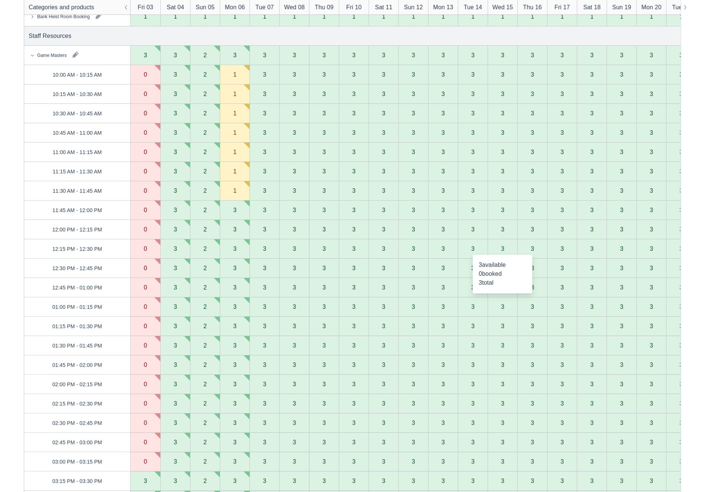
scroll to position [13, 0]
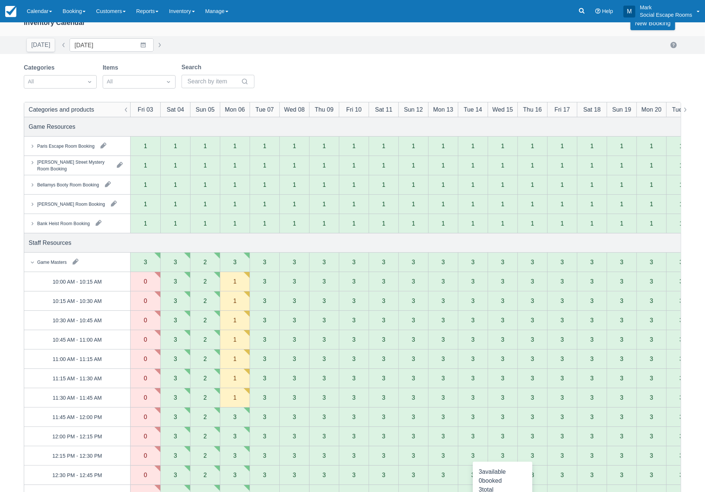
click at [48, 258] on div "Game Masters" at bounding box center [48, 261] width 38 height 7
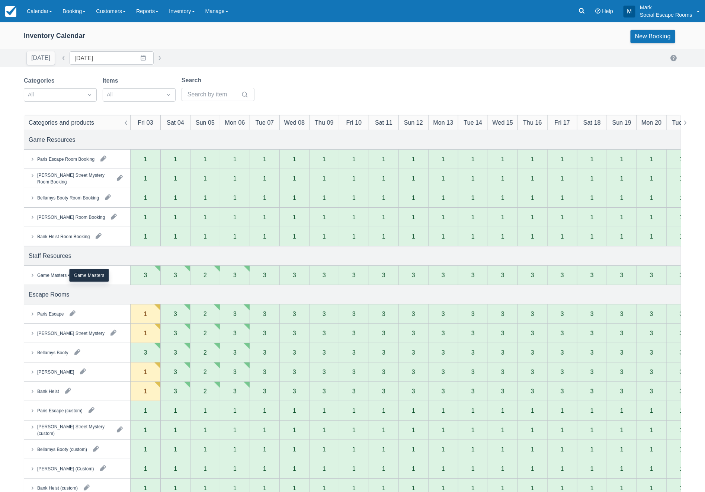
click at [51, 275] on div "Game Masters" at bounding box center [51, 275] width 29 height 7
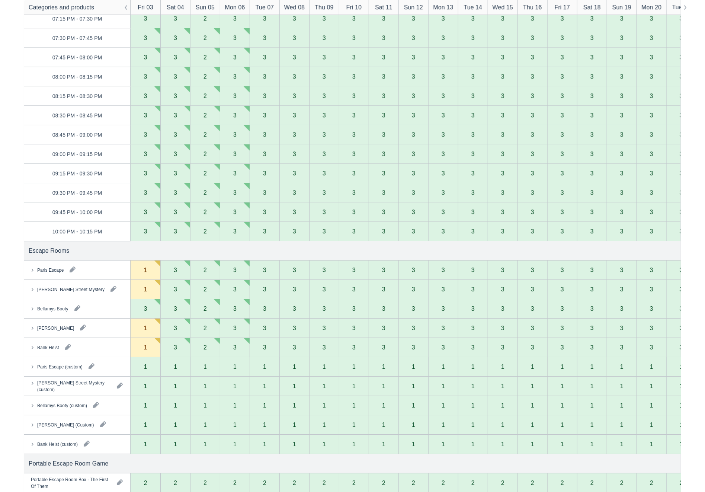
scroll to position [1033, 0]
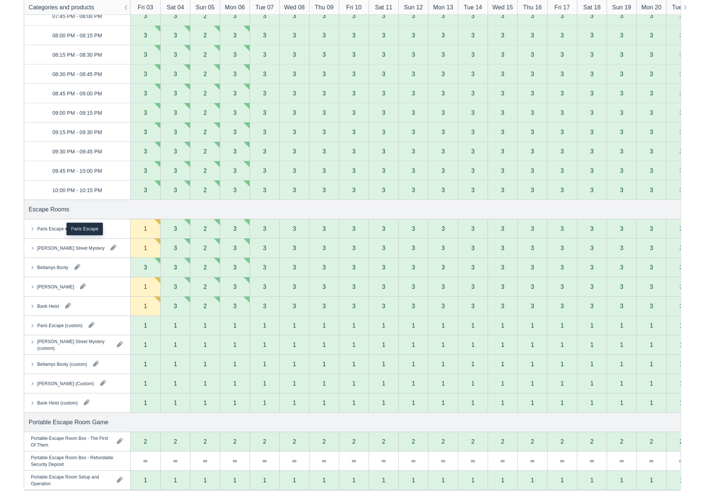
click at [48, 227] on div "Paris Escape" at bounding box center [50, 228] width 26 height 7
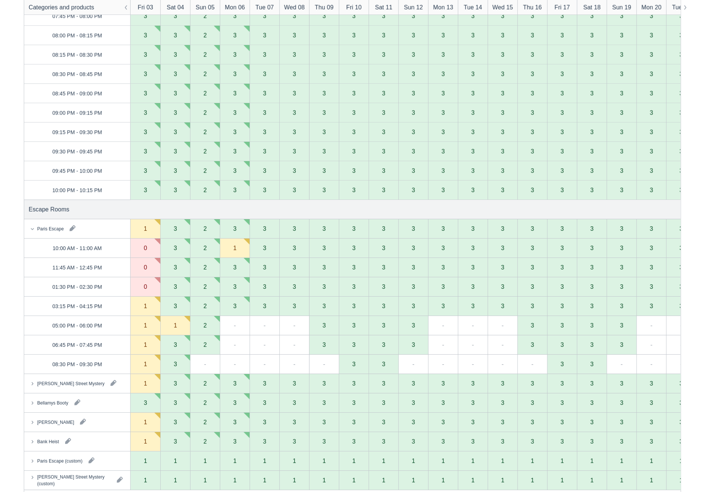
scroll to position [951, 0]
